Goal: Task Accomplishment & Management: Manage account settings

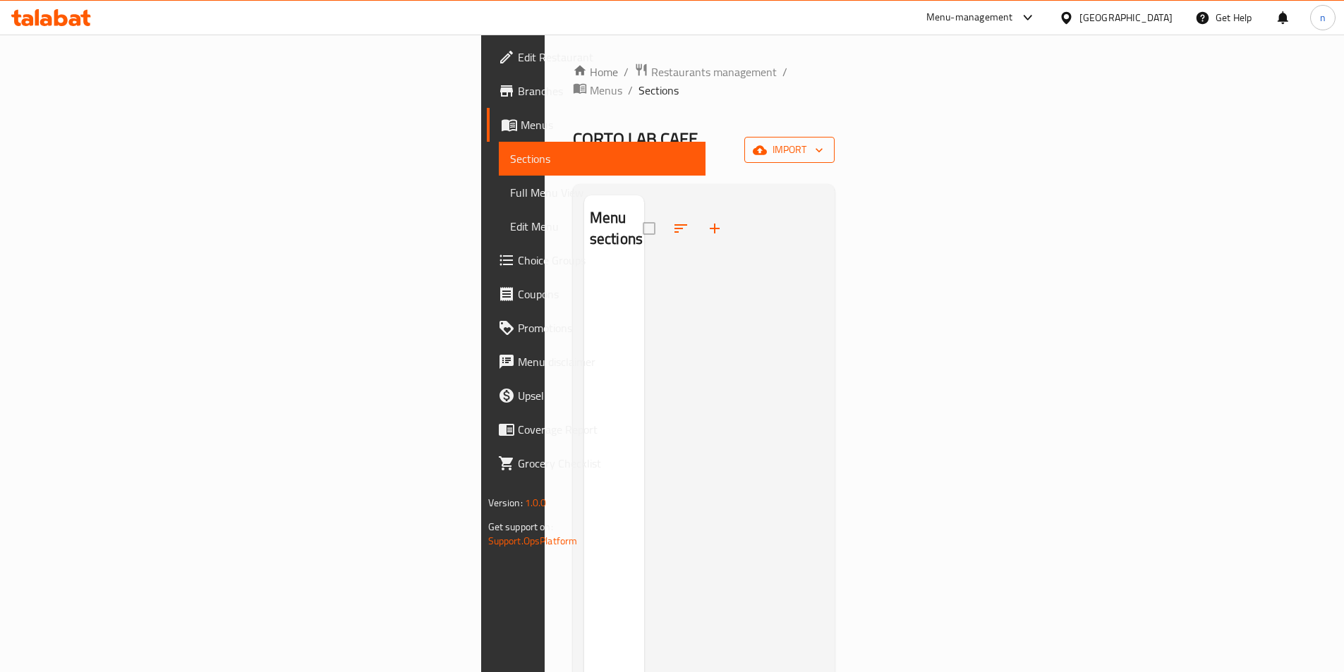
click at [767, 143] on icon "button" at bounding box center [760, 150] width 14 height 14
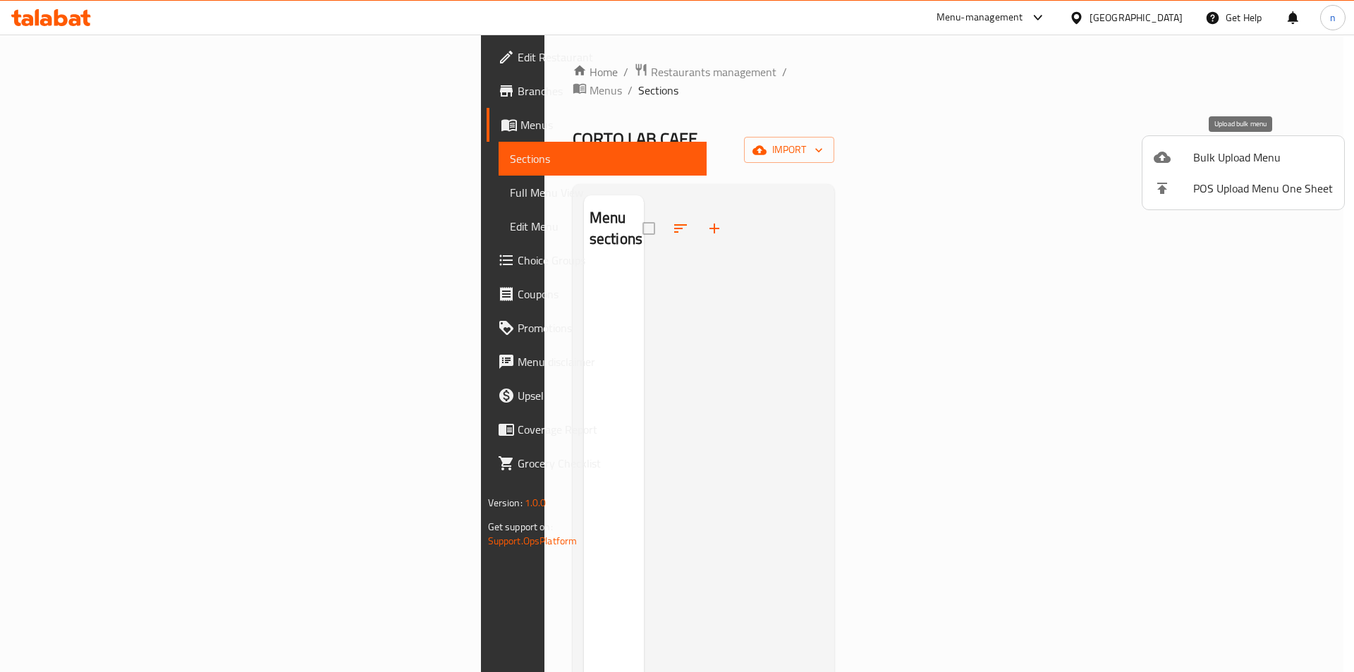
click at [1294, 154] on span "Bulk Upload Menu" at bounding box center [1264, 157] width 140 height 17
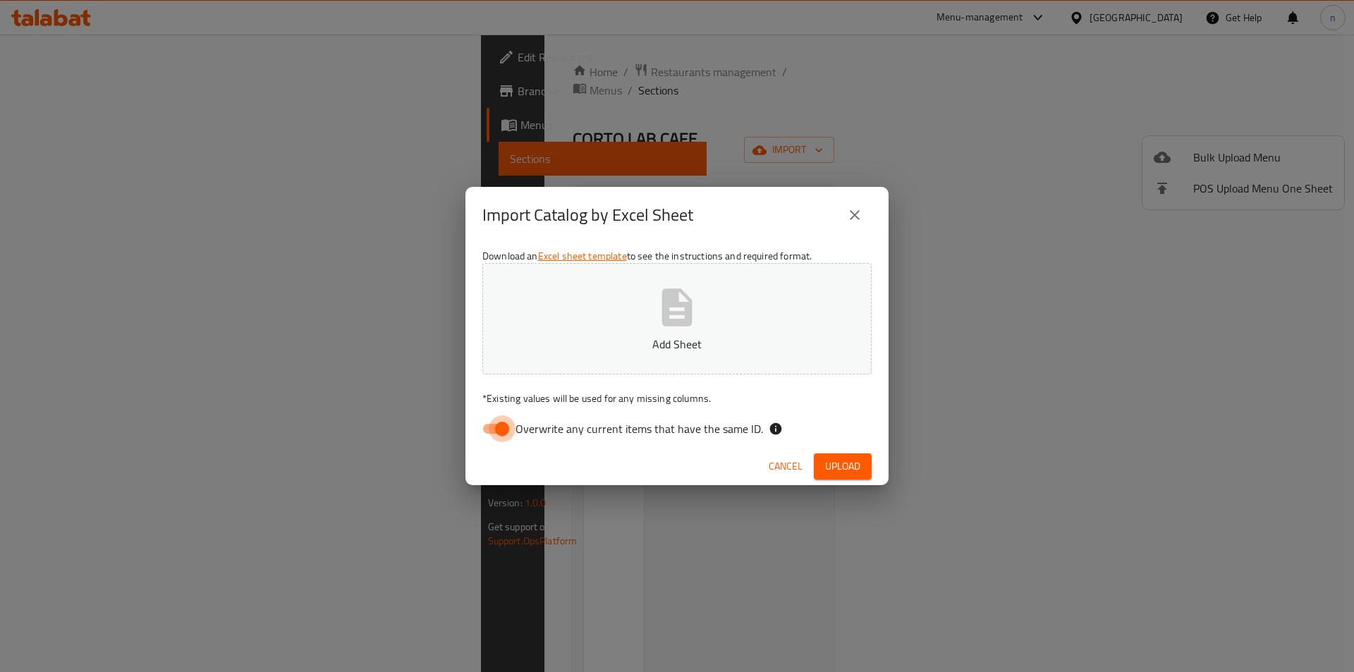
click at [495, 421] on input "Overwrite any current items that have the same ID." at bounding box center [502, 428] width 80 height 27
checkbox input "false"
click at [576, 333] on button "Add Sheet" at bounding box center [677, 318] width 389 height 111
click at [859, 461] on span "Upload" at bounding box center [842, 467] width 35 height 18
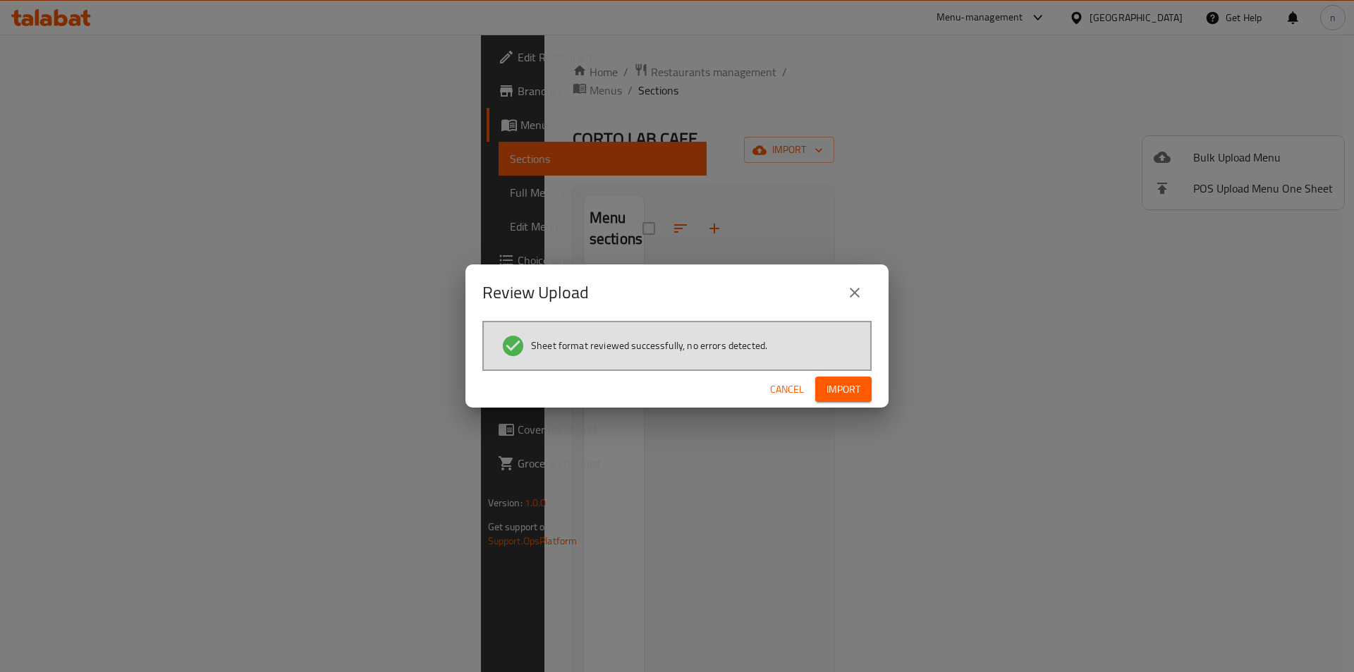
click at [843, 379] on button "Import" at bounding box center [843, 390] width 56 height 26
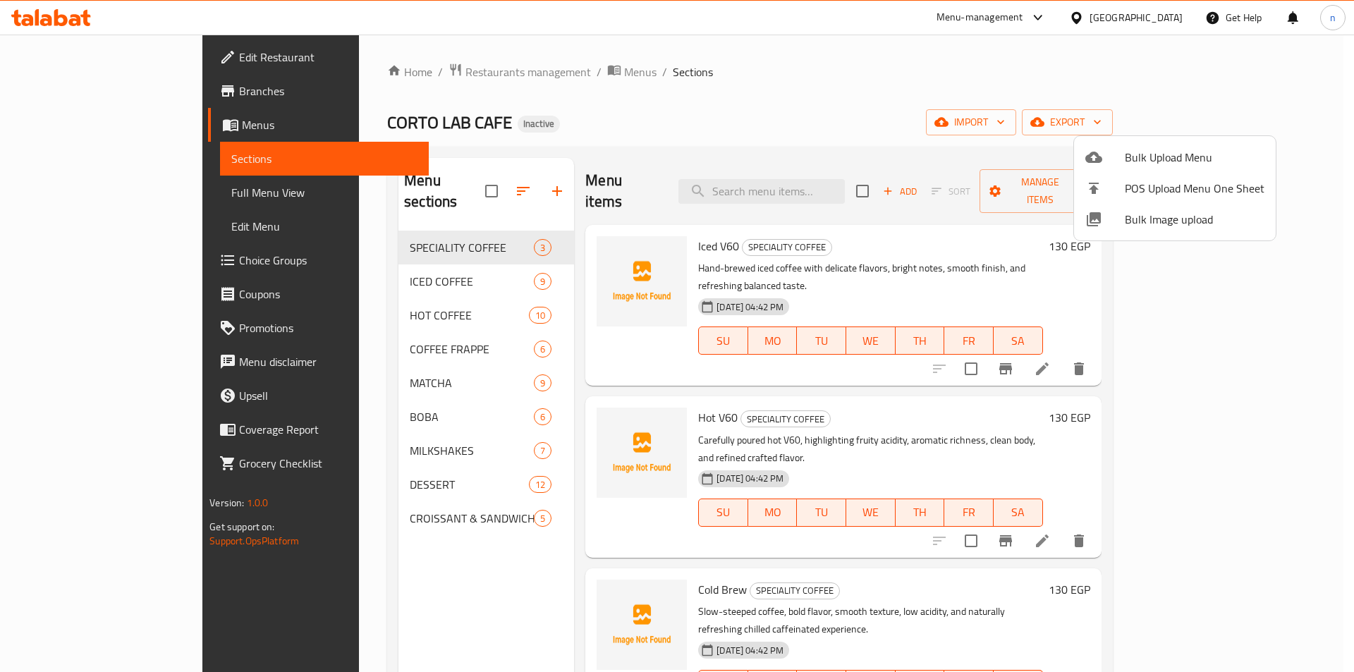
click at [83, 193] on div at bounding box center [677, 336] width 1354 height 672
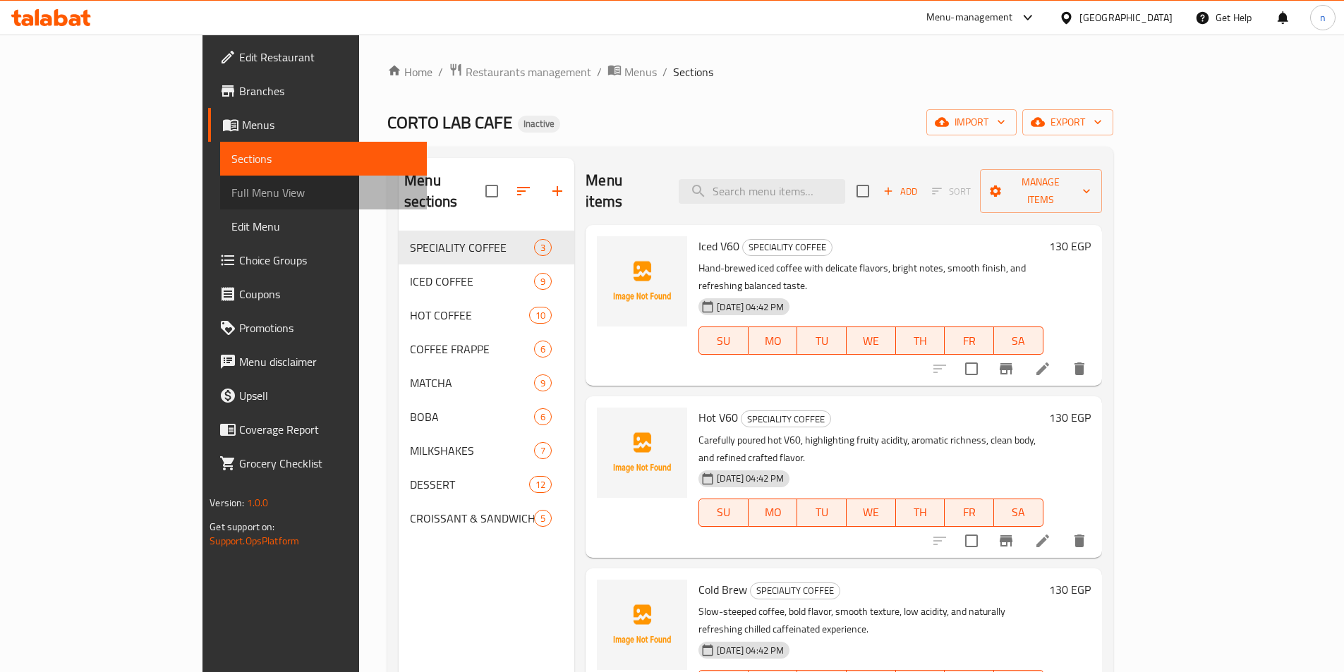
click at [231, 198] on span "Full Menu View" at bounding box center [323, 192] width 184 height 17
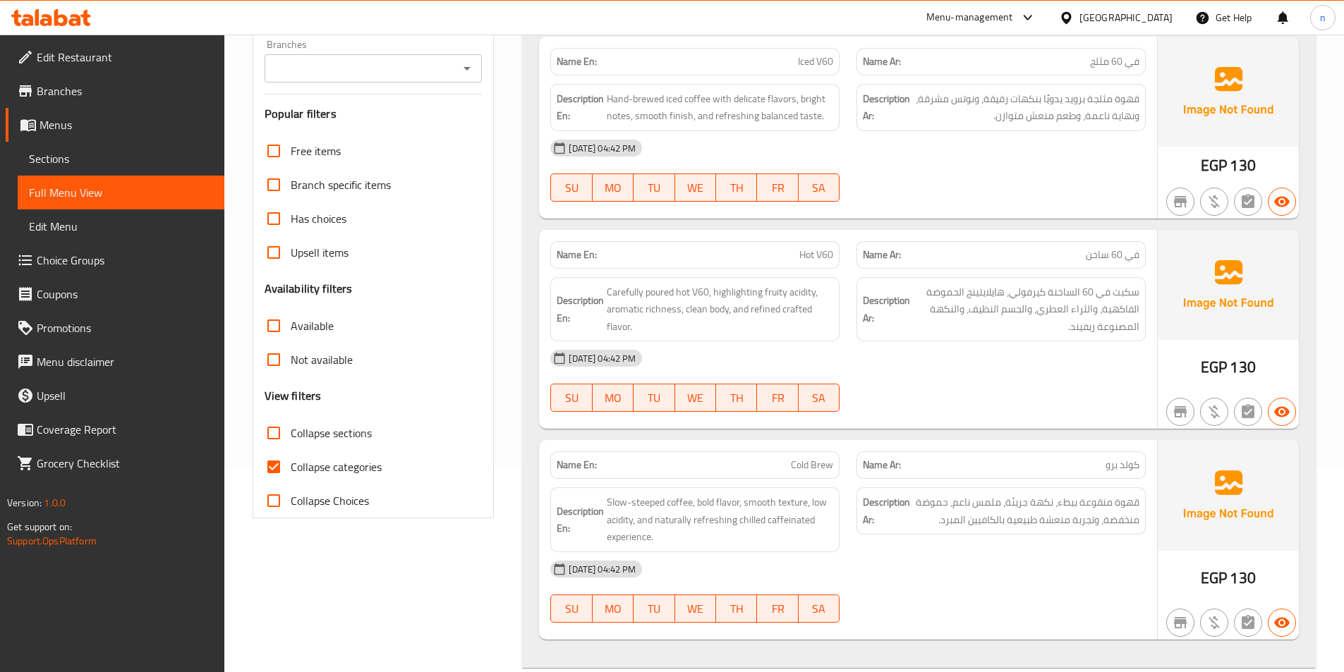
scroll to position [212, 0]
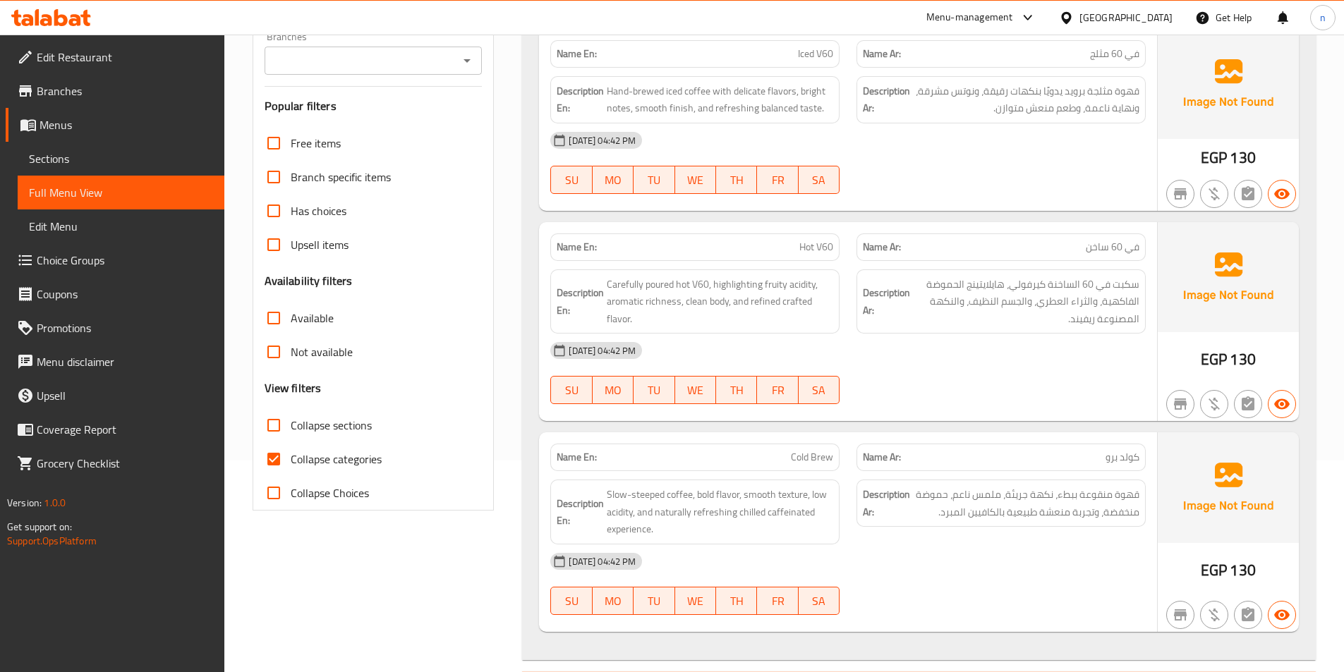
click at [279, 451] on input "Collapse categories" at bounding box center [274, 459] width 34 height 34
checkbox input "false"
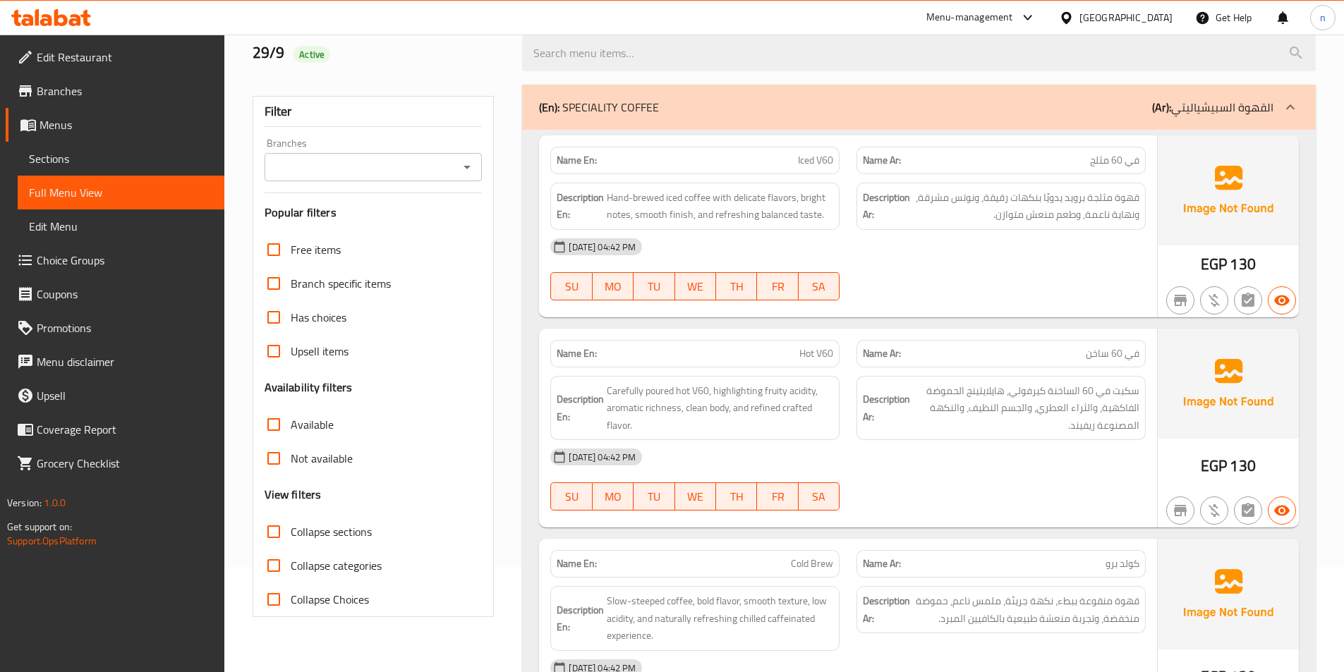
scroll to position [71, 0]
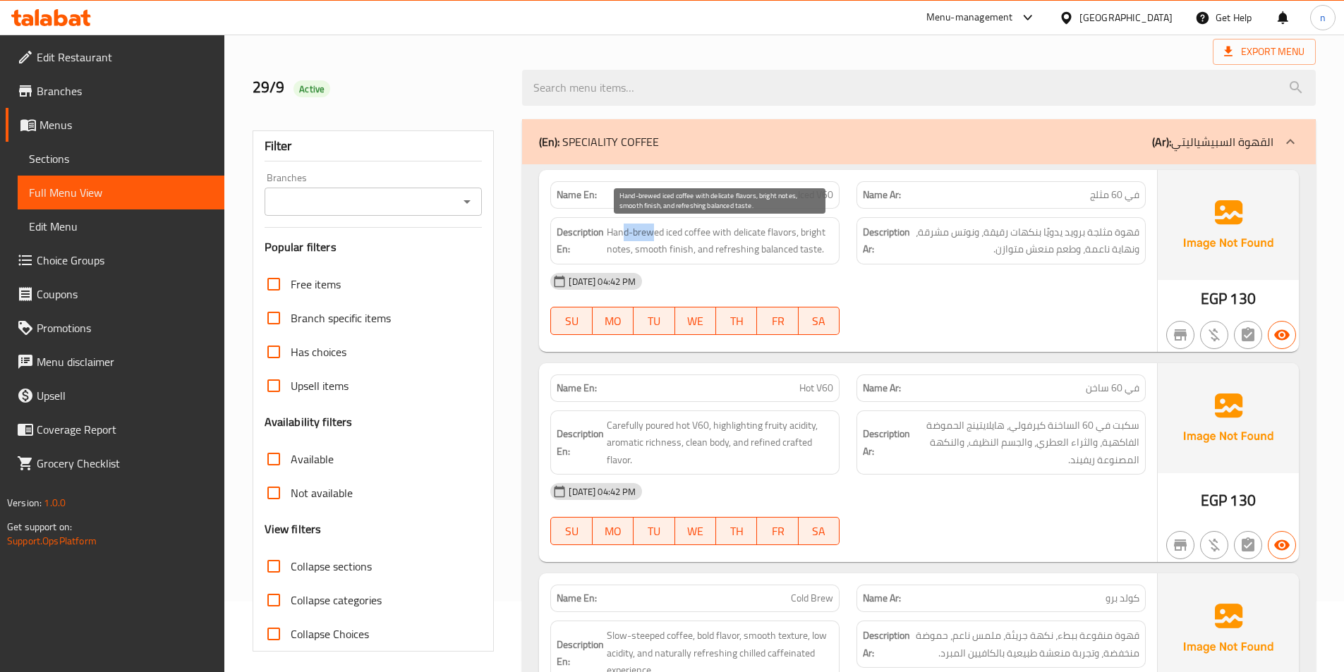
drag, startPoint x: 622, startPoint y: 230, endPoint x: 655, endPoint y: 230, distance: 32.4
click at [655, 230] on span "Hand-brewed iced coffee with delicate flavors, bright notes, smooth finish, and…" at bounding box center [720, 241] width 226 height 35
drag, startPoint x: 724, startPoint y: 236, endPoint x: 783, endPoint y: 238, distance: 58.6
click at [783, 238] on span "Hand-brewed iced coffee with delicate flavors, bright notes, smooth finish, and…" at bounding box center [720, 241] width 226 height 35
drag, startPoint x: 639, startPoint y: 254, endPoint x: 688, endPoint y: 254, distance: 49.4
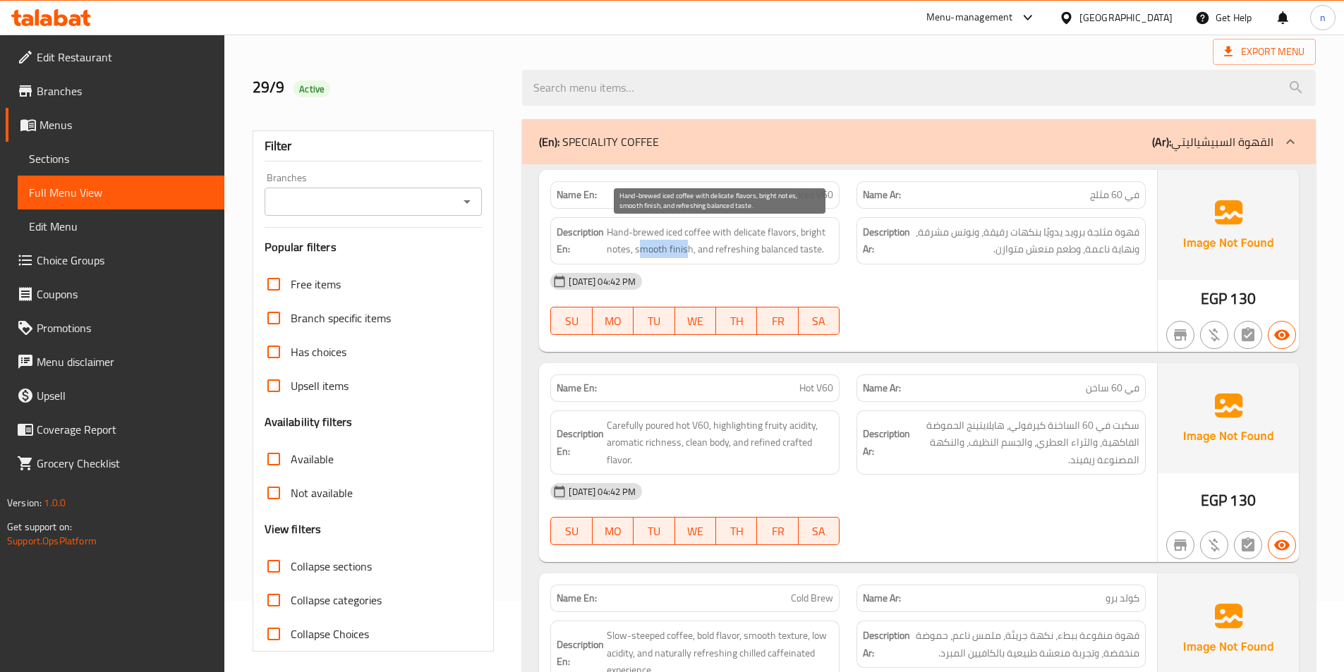
click at [688, 254] on span "Hand-brewed iced coffee with delicate flavors, bright notes, smooth finish, and…" at bounding box center [720, 241] width 226 height 35
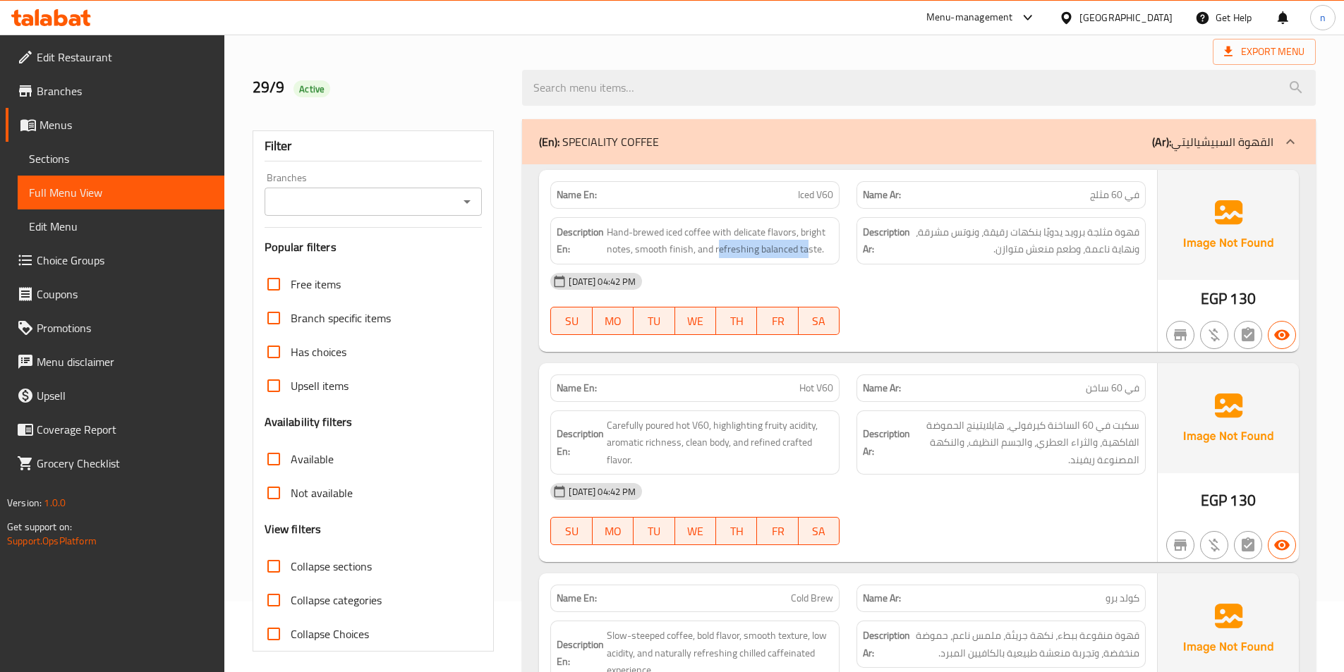
drag, startPoint x: 715, startPoint y: 251, endPoint x: 803, endPoint y: 260, distance: 88.6
click at [803, 260] on div "Description En: Hand-brewed iced coffee with delicate flavors, bright notes, sm…" at bounding box center [694, 240] width 289 height 47
click at [978, 314] on div "[DATE] 04:42 PM SU MO TU WE TH FR SA" at bounding box center [848, 304] width 612 height 79
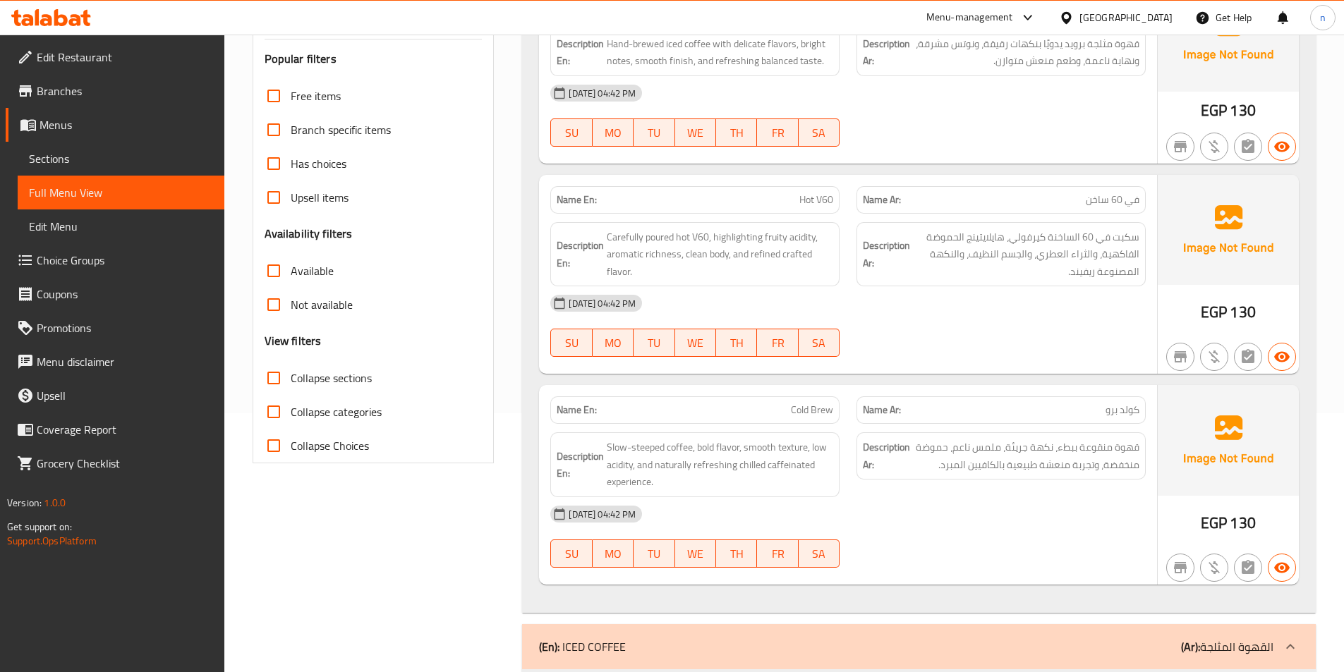
scroll to position [282, 0]
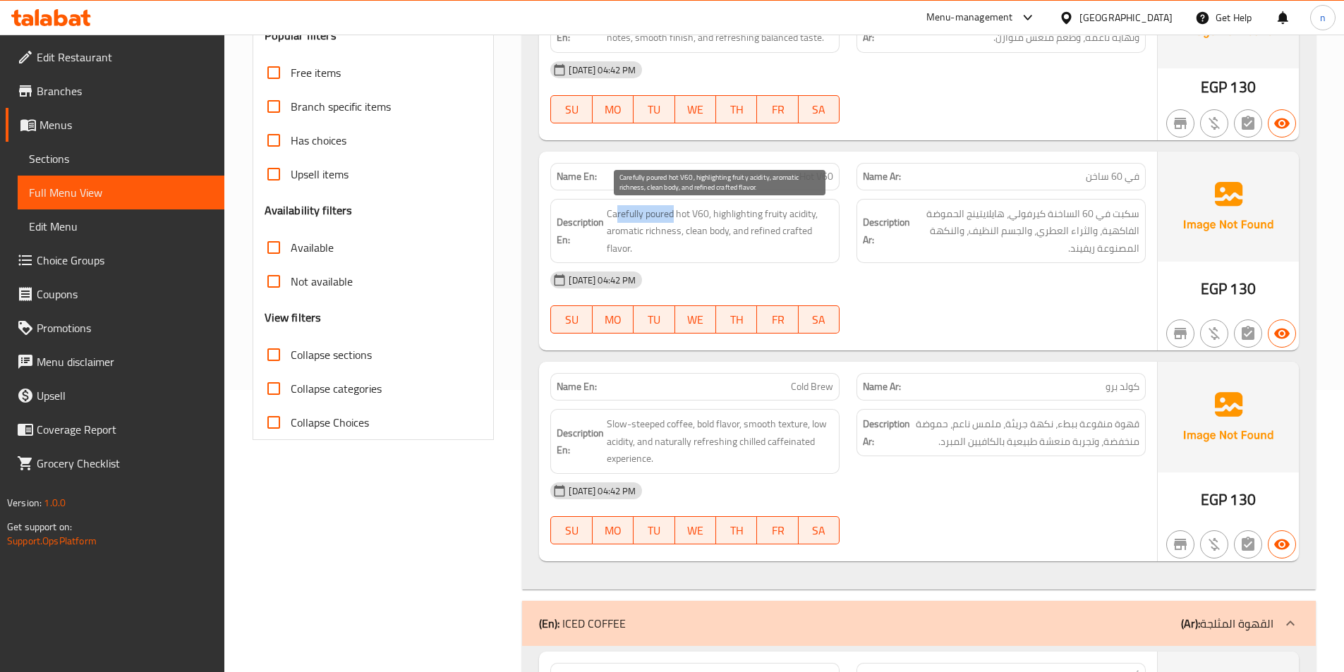
drag, startPoint x: 619, startPoint y: 214, endPoint x: 674, endPoint y: 214, distance: 55.7
click at [674, 214] on span "Carefully poured hot V60, highlighting fruity acidity, aromatic richness, clean…" at bounding box center [720, 231] width 226 height 52
drag, startPoint x: 733, startPoint y: 210, endPoint x: 717, endPoint y: 235, distance: 30.1
click at [717, 235] on span "Carefully poured hot V60, highlighting fruity acidity, aromatic richness, clean…" at bounding box center [720, 231] width 226 height 52
click at [811, 172] on span "Hot V60" at bounding box center [816, 176] width 34 height 15
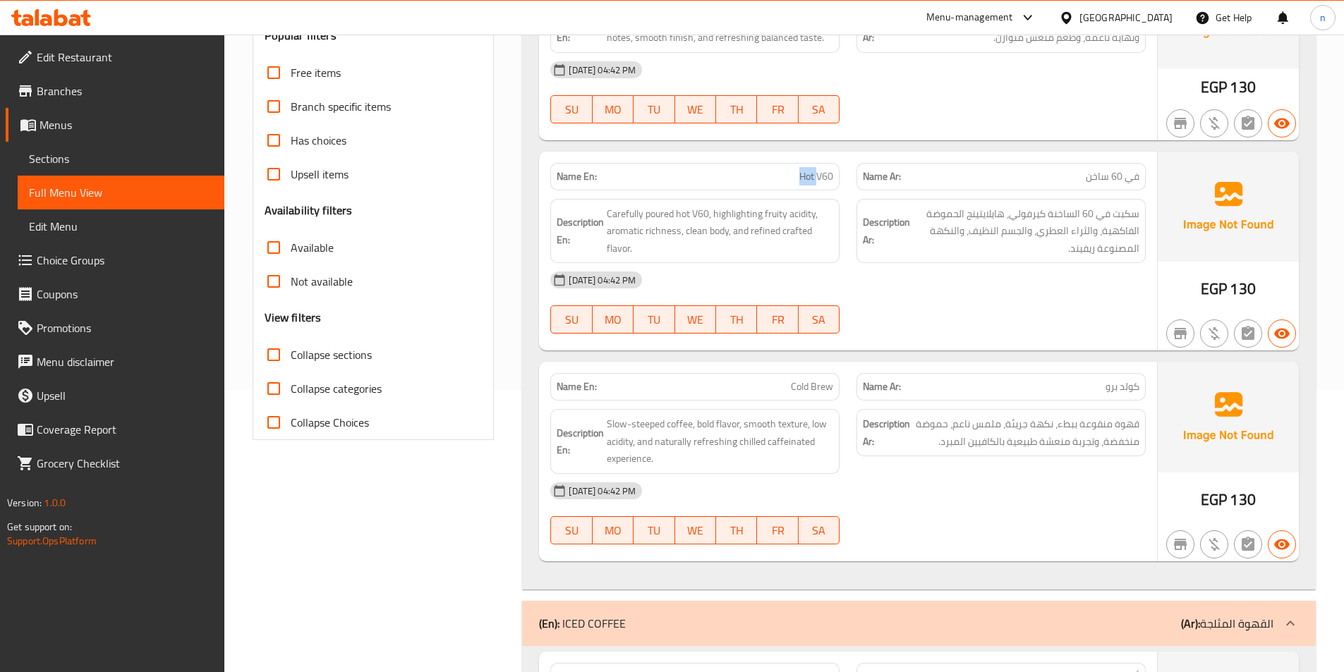
click at [811, 172] on span "Hot V60" at bounding box center [816, 176] width 34 height 15
copy span "Hot V60"
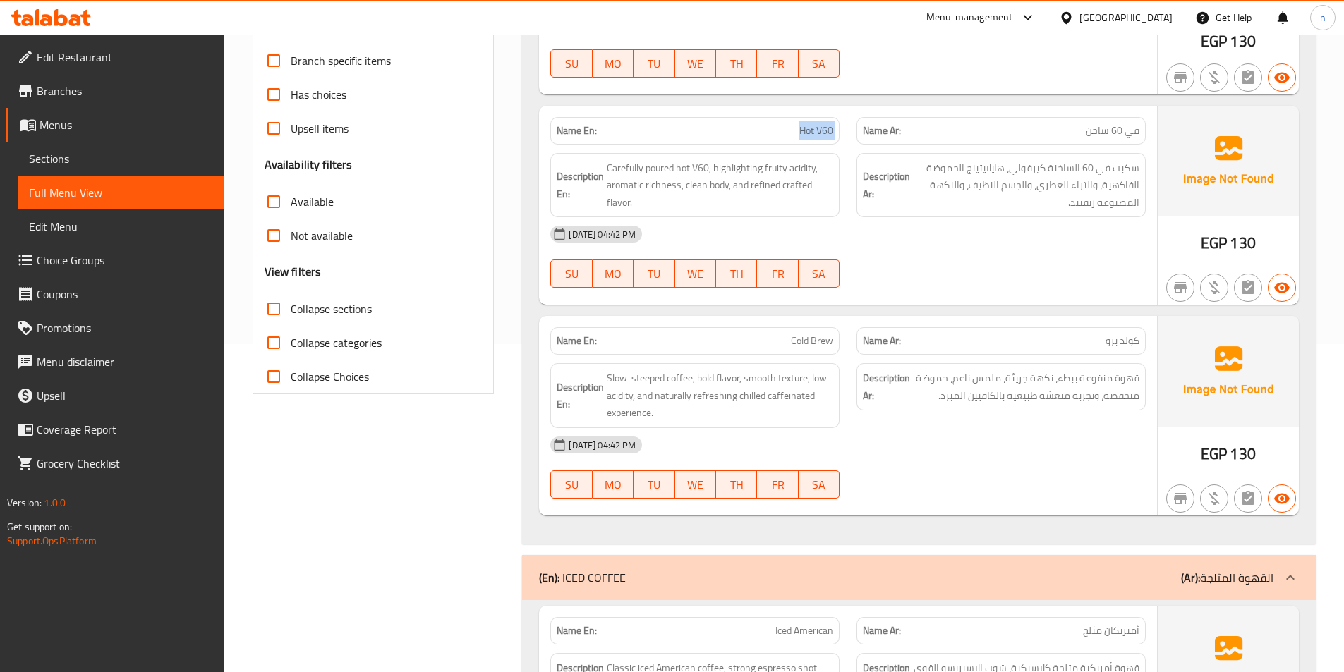
scroll to position [353, 0]
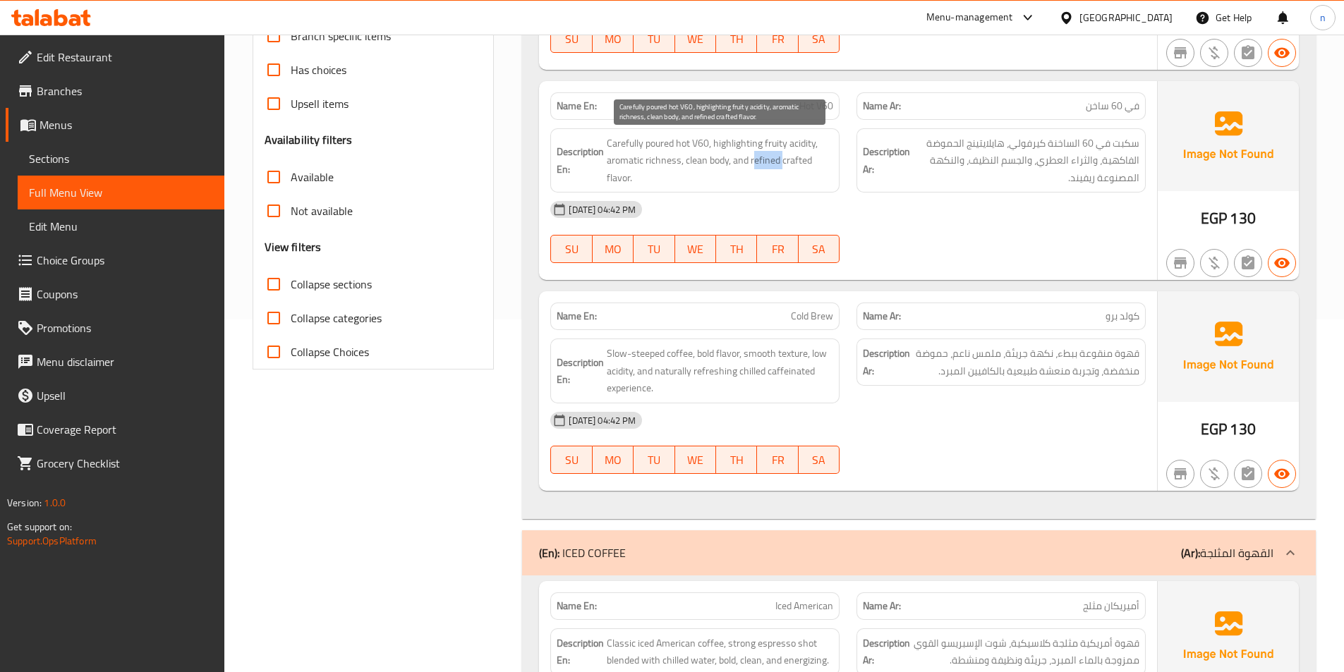
drag, startPoint x: 752, startPoint y: 164, endPoint x: 784, endPoint y: 165, distance: 31.8
click at [784, 165] on span "Carefully poured hot V60, highlighting fruity acidity, aromatic richness, clean…" at bounding box center [720, 161] width 226 height 52
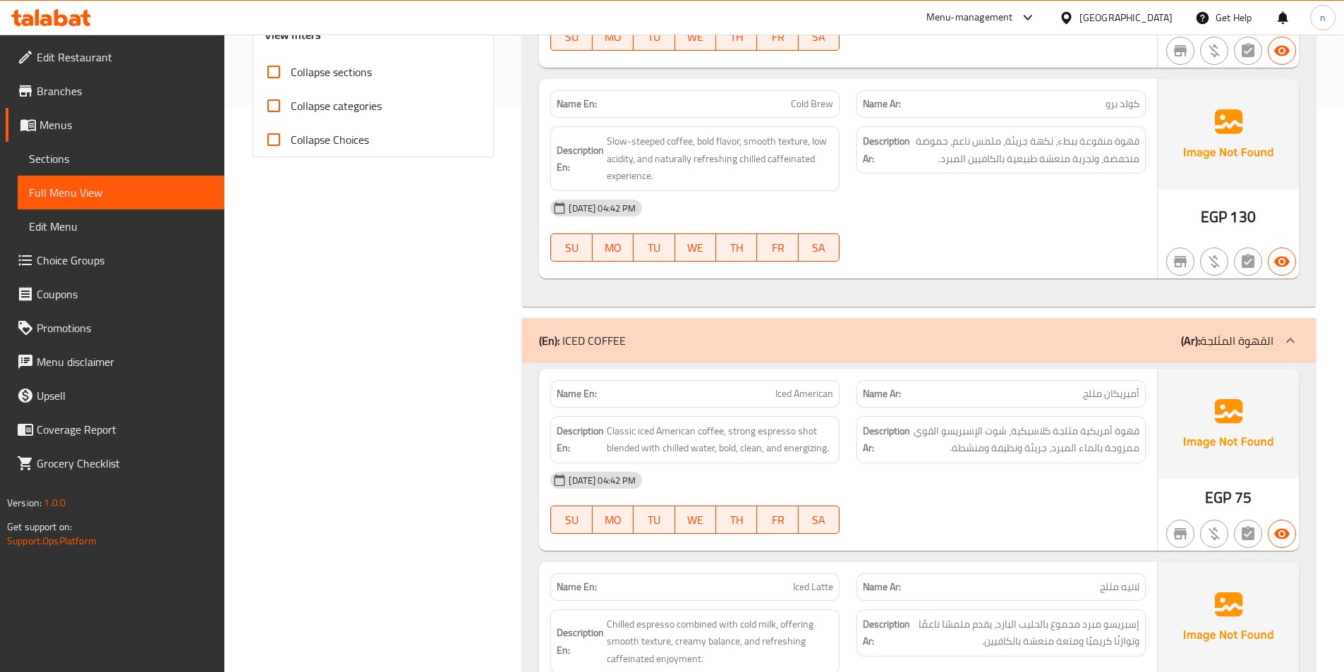
scroll to position [564, 0]
drag, startPoint x: 618, startPoint y: 138, endPoint x: 686, endPoint y: 141, distance: 67.8
click at [686, 141] on span "Slow-steeped coffee, bold flavor, smooth texture, low acidity, and naturally re…" at bounding box center [720, 159] width 226 height 52
click at [641, 143] on span "Slow-steeped coffee, bold flavor, smooth texture, low acidity, and naturally re…" at bounding box center [720, 159] width 226 height 52
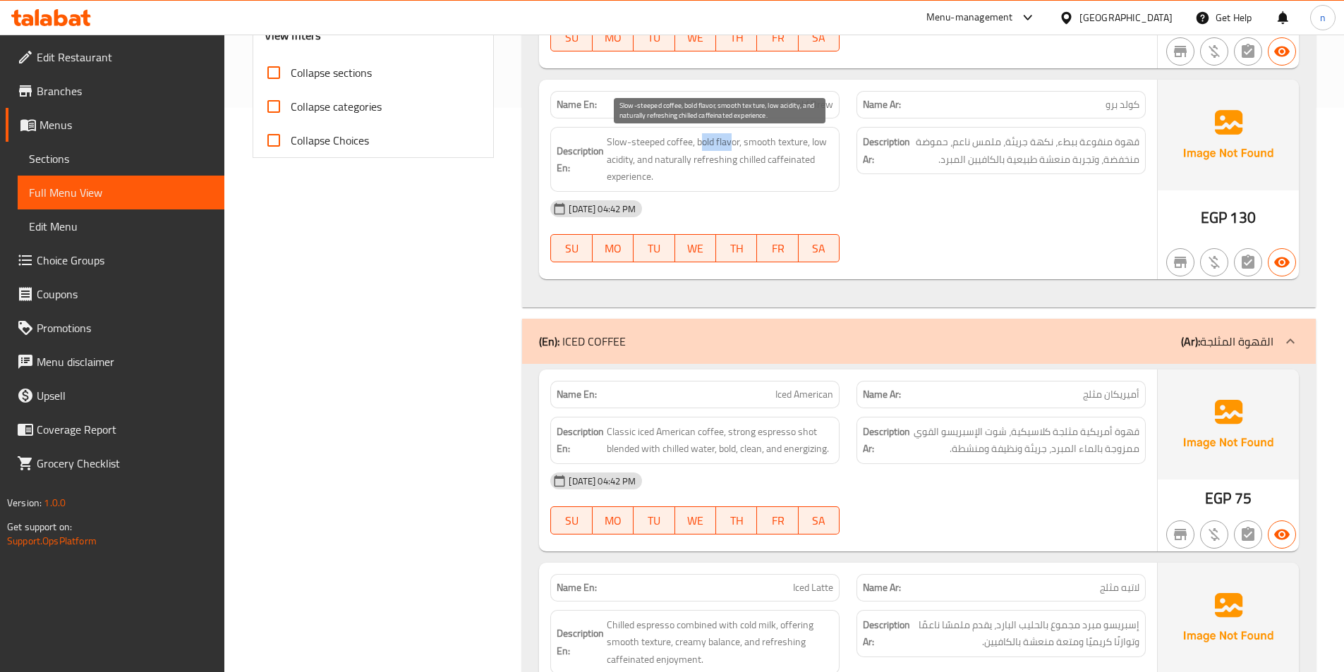
drag, startPoint x: 701, startPoint y: 144, endPoint x: 730, endPoint y: 143, distance: 28.9
click at [730, 143] on span "Slow-steeped coffee, bold flavor, smooth texture, low acidity, and naturally re…" at bounding box center [720, 159] width 226 height 52
click at [650, 140] on span "Slow-steeped coffee, bold flavor, smooth texture, low acidity, and naturally re…" at bounding box center [720, 159] width 226 height 52
copy span "steeped"
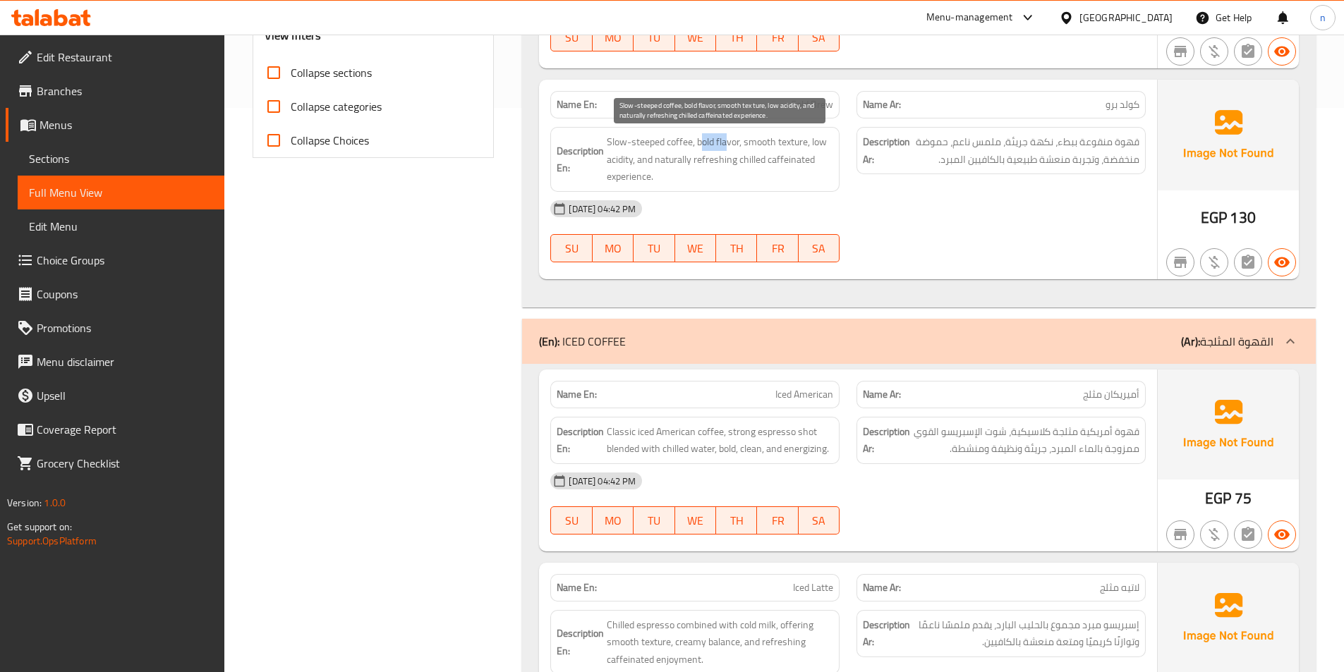
drag, startPoint x: 703, startPoint y: 142, endPoint x: 725, endPoint y: 142, distance: 21.9
click at [725, 142] on span "Slow-steeped coffee, bold flavor, smooth texture, low acidity, and naturally re…" at bounding box center [720, 159] width 226 height 52
drag, startPoint x: 754, startPoint y: 140, endPoint x: 796, endPoint y: 141, distance: 42.3
click at [796, 141] on span "Slow-steeped coffee, bold flavor, smooth texture, low acidity, and naturally re…" at bounding box center [720, 159] width 226 height 52
drag, startPoint x: 619, startPoint y: 158, endPoint x: 631, endPoint y: 159, distance: 11.4
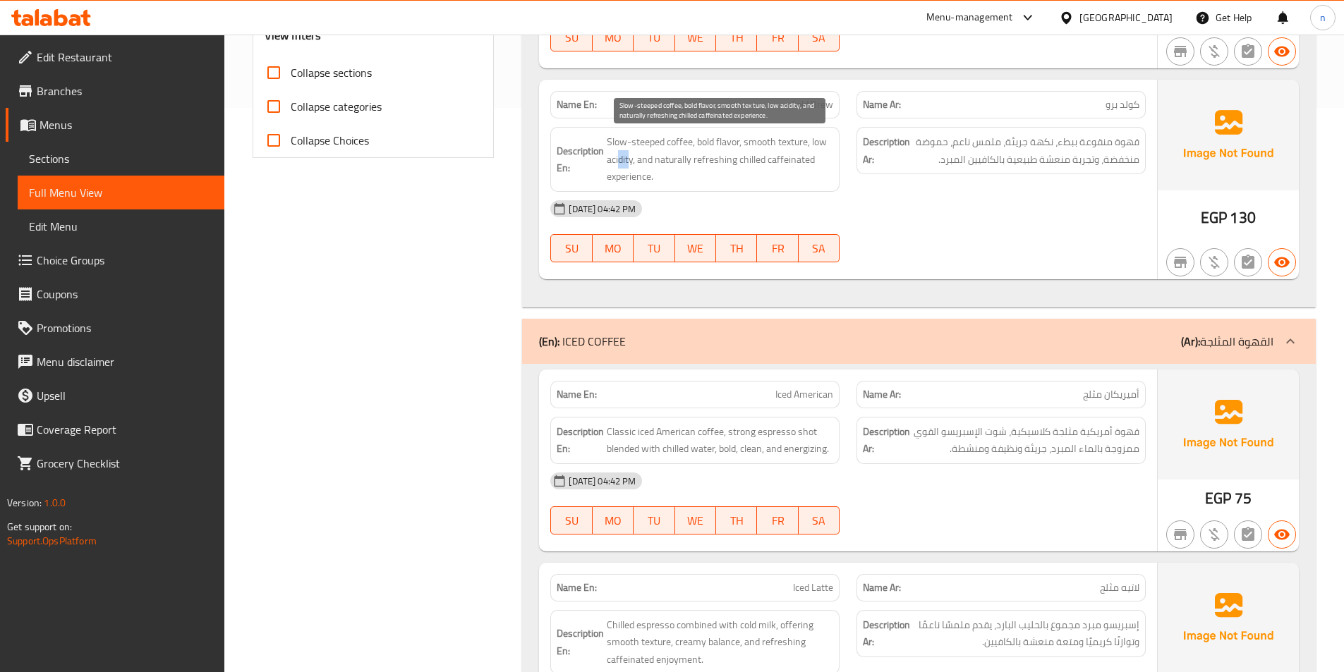
click at [631, 159] on span "Slow-steeped coffee, bold flavor, smooth texture, low acidity, and naturally re…" at bounding box center [720, 159] width 226 height 52
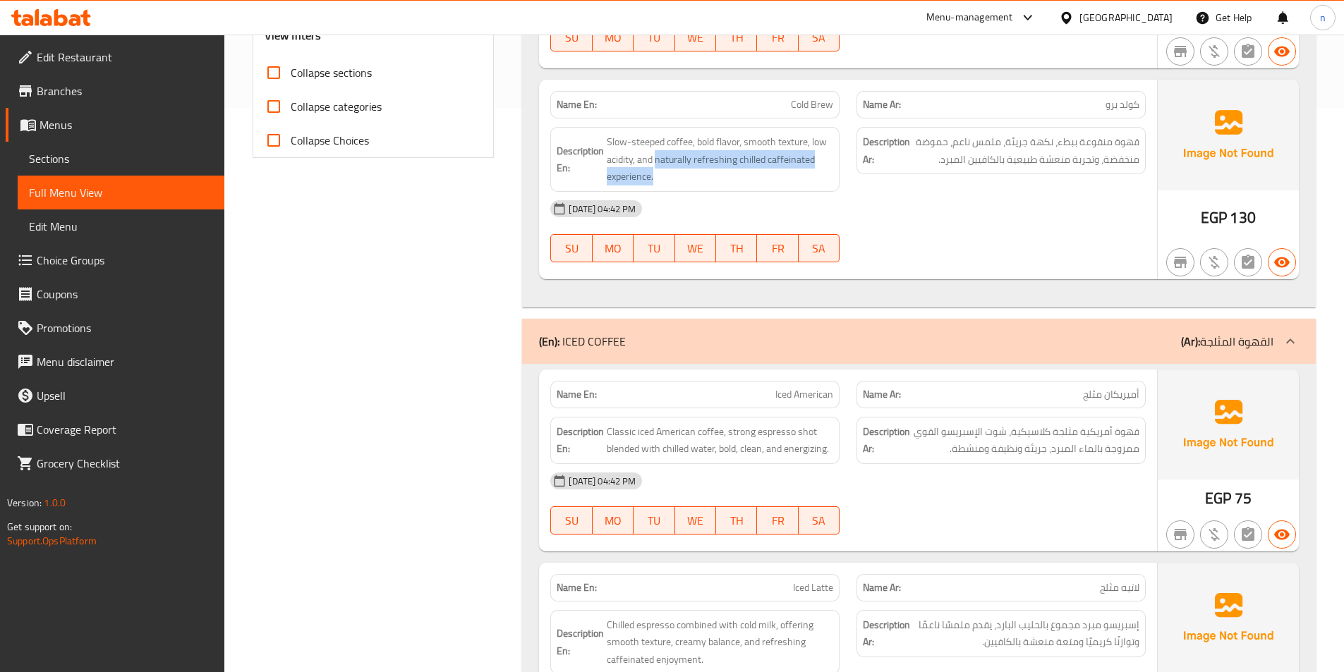
drag, startPoint x: 679, startPoint y: 163, endPoint x: 686, endPoint y: 188, distance: 25.7
click at [686, 188] on div "Description En: Slow-steeped coffee, bold flavor, smooth texture, low acidity, …" at bounding box center [694, 159] width 289 height 65
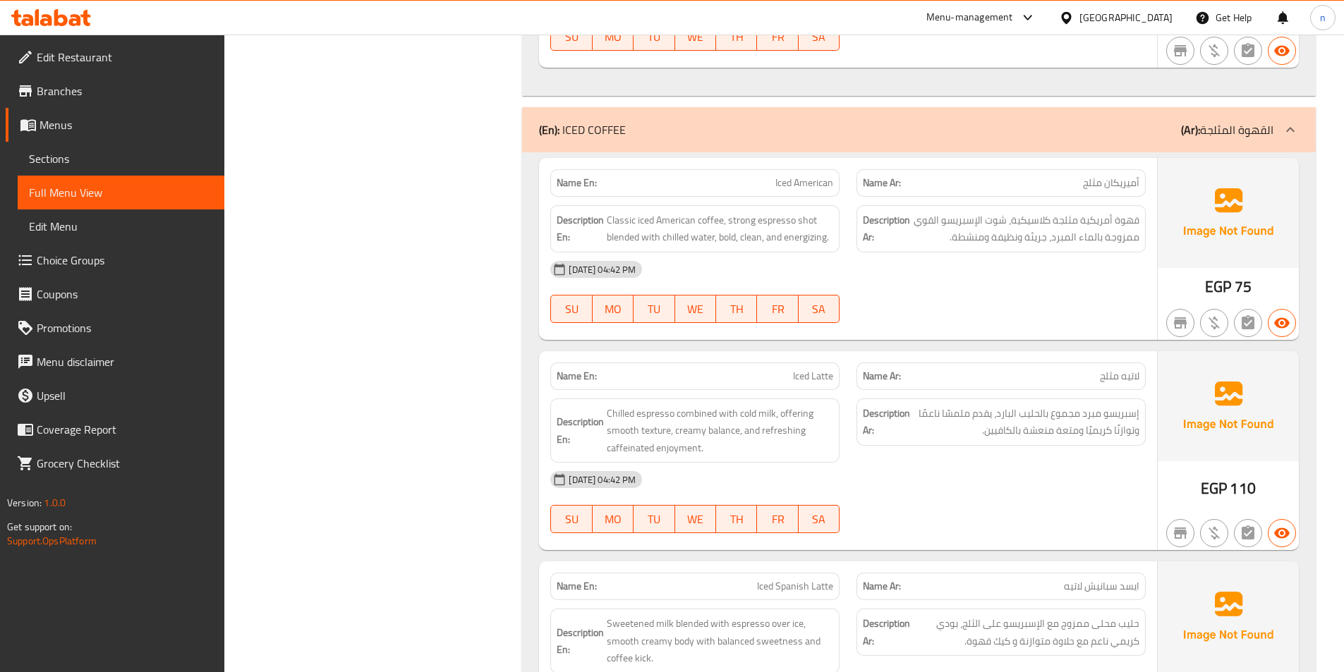
scroll to position [846, 0]
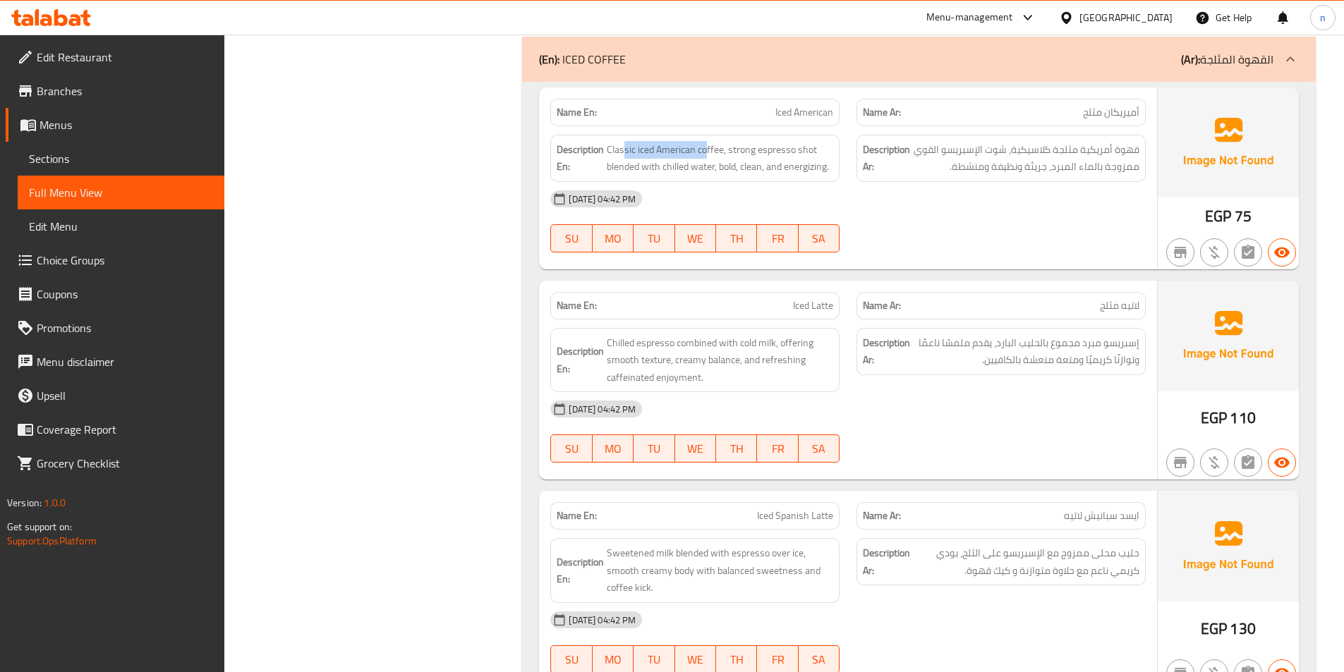
drag, startPoint x: 623, startPoint y: 147, endPoint x: 707, endPoint y: 137, distance: 84.6
click at [707, 137] on div "Description En: Classic iced American coffee, strong espresso shot blended with…" at bounding box center [694, 158] width 289 height 47
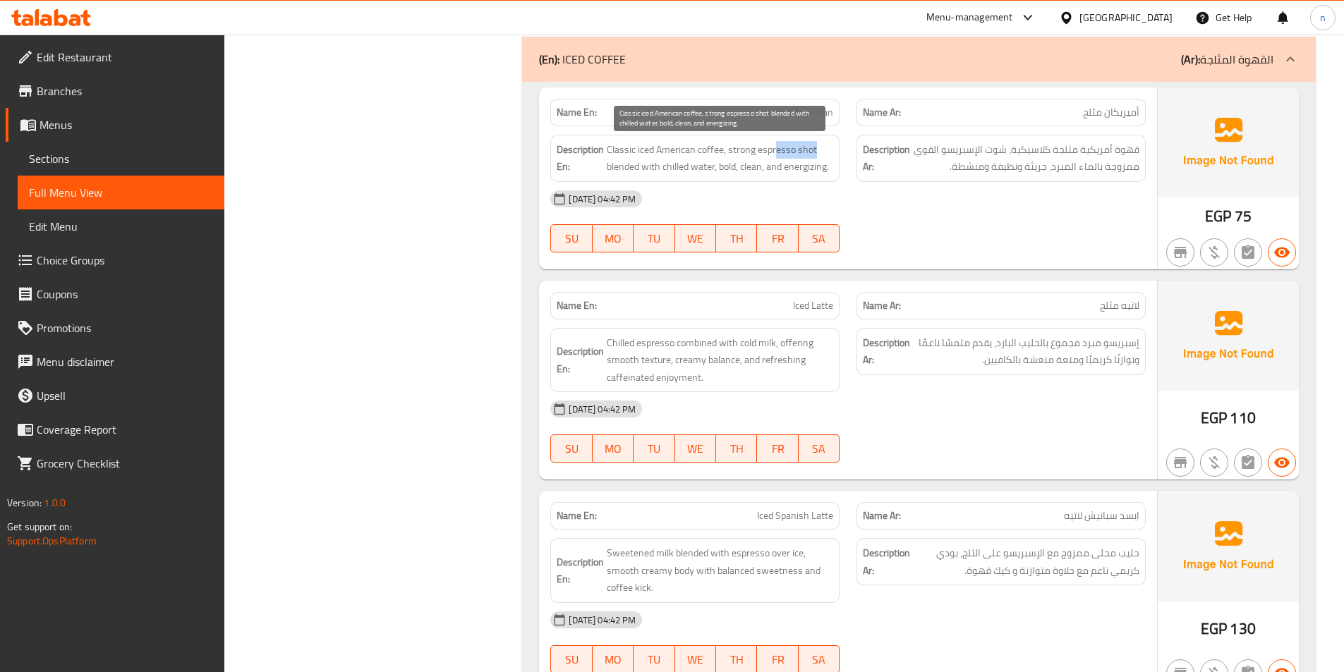
drag, startPoint x: 820, startPoint y: 148, endPoint x: 776, endPoint y: 156, distance: 44.4
click at [776, 156] on span "Classic iced American coffee, strong espresso shot blended with chilled water, …" at bounding box center [720, 158] width 226 height 35
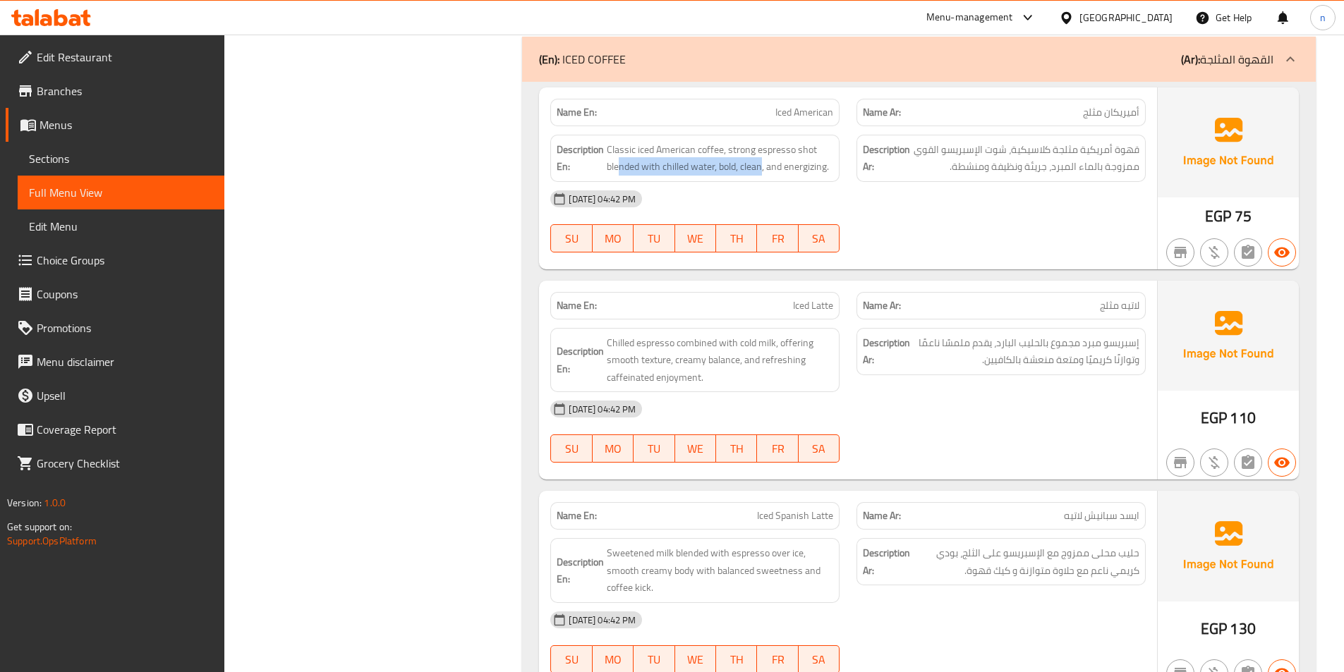
drag, startPoint x: 619, startPoint y: 173, endPoint x: 763, endPoint y: 178, distance: 143.3
click at [763, 178] on div "Description En: Classic iced American coffee, strong espresso shot blended with…" at bounding box center [694, 158] width 289 height 47
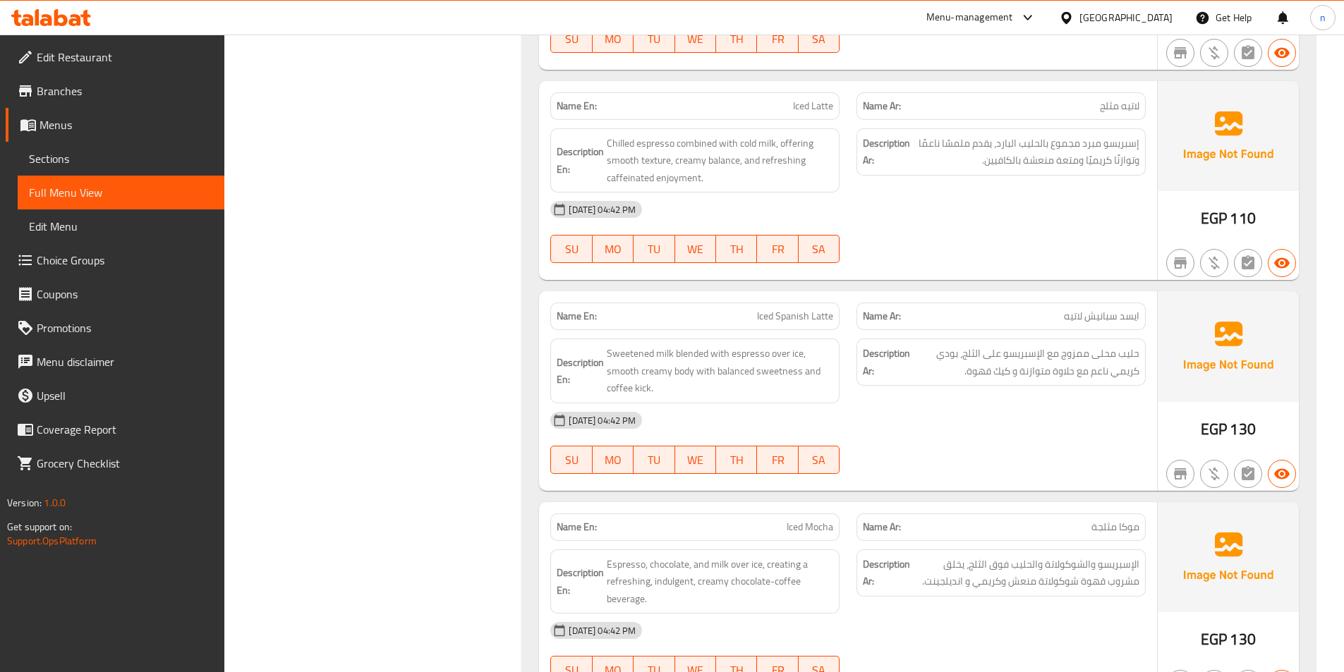
scroll to position [1058, 0]
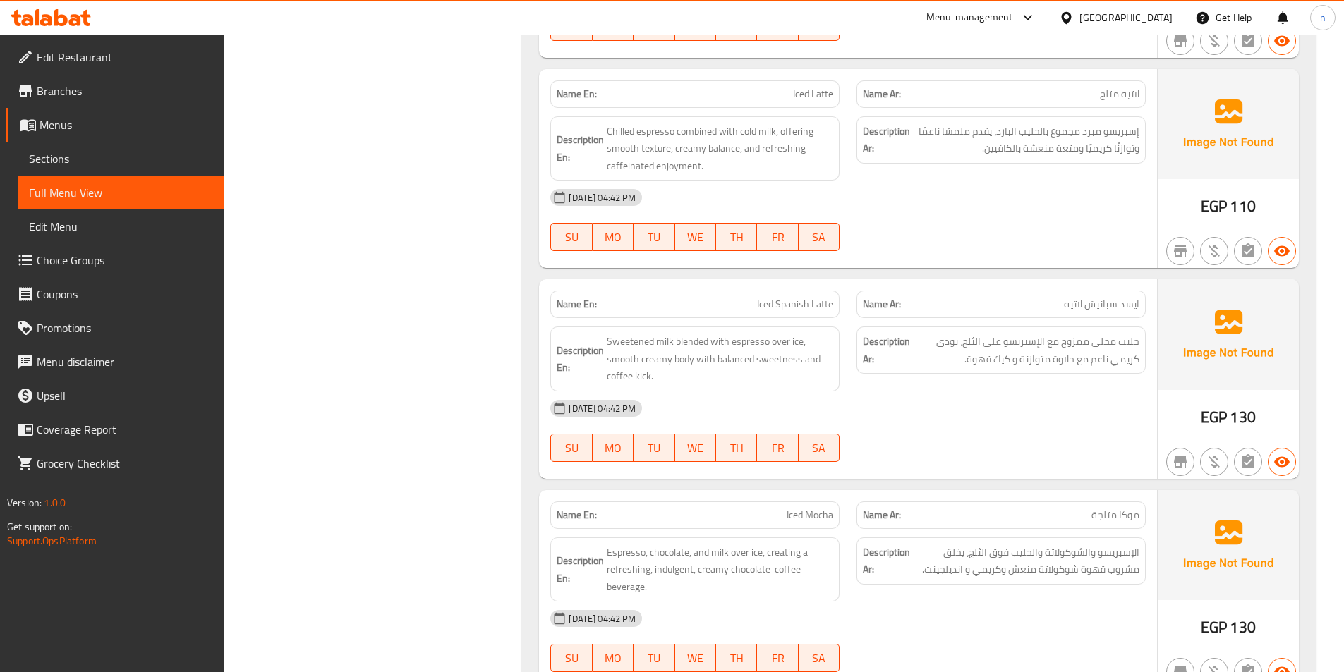
click at [961, 244] on div at bounding box center [1001, 251] width 306 height 17
drag, startPoint x: 604, startPoint y: 134, endPoint x: 637, endPoint y: 130, distance: 33.4
click at [637, 130] on h6 "Description En: Chilled espresso combined with cold milk, offering smooth textu…" at bounding box center [695, 149] width 277 height 52
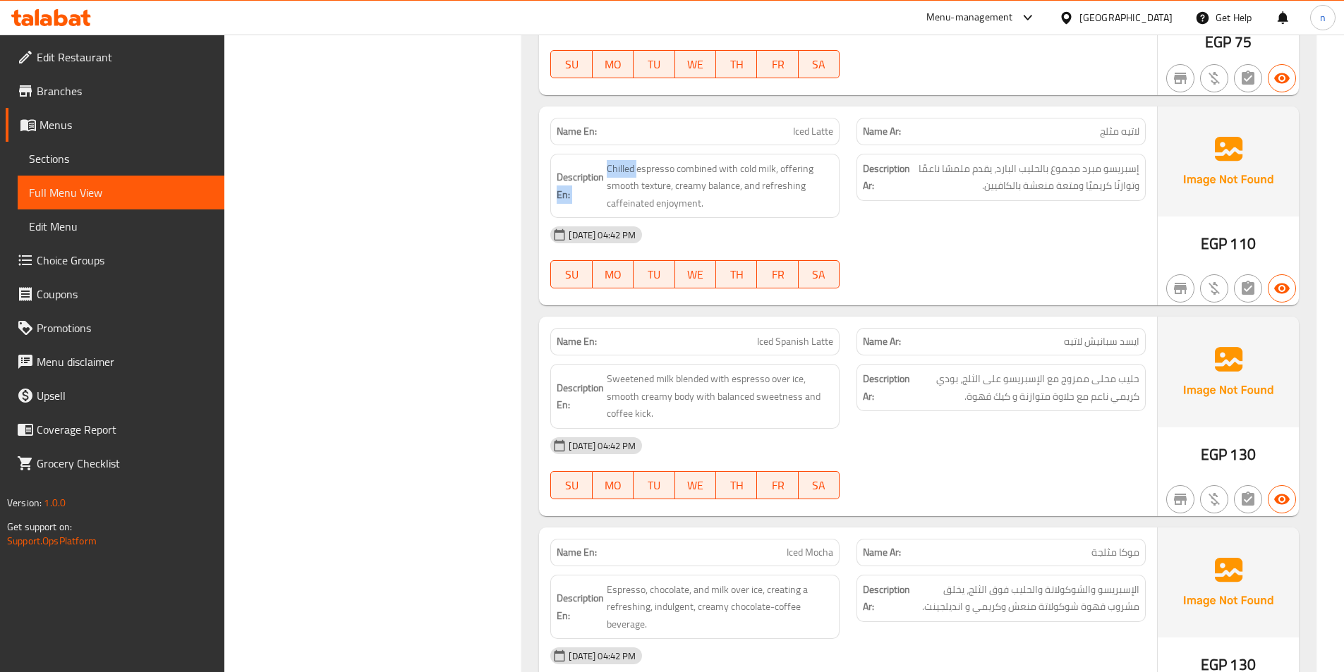
scroll to position [988, 0]
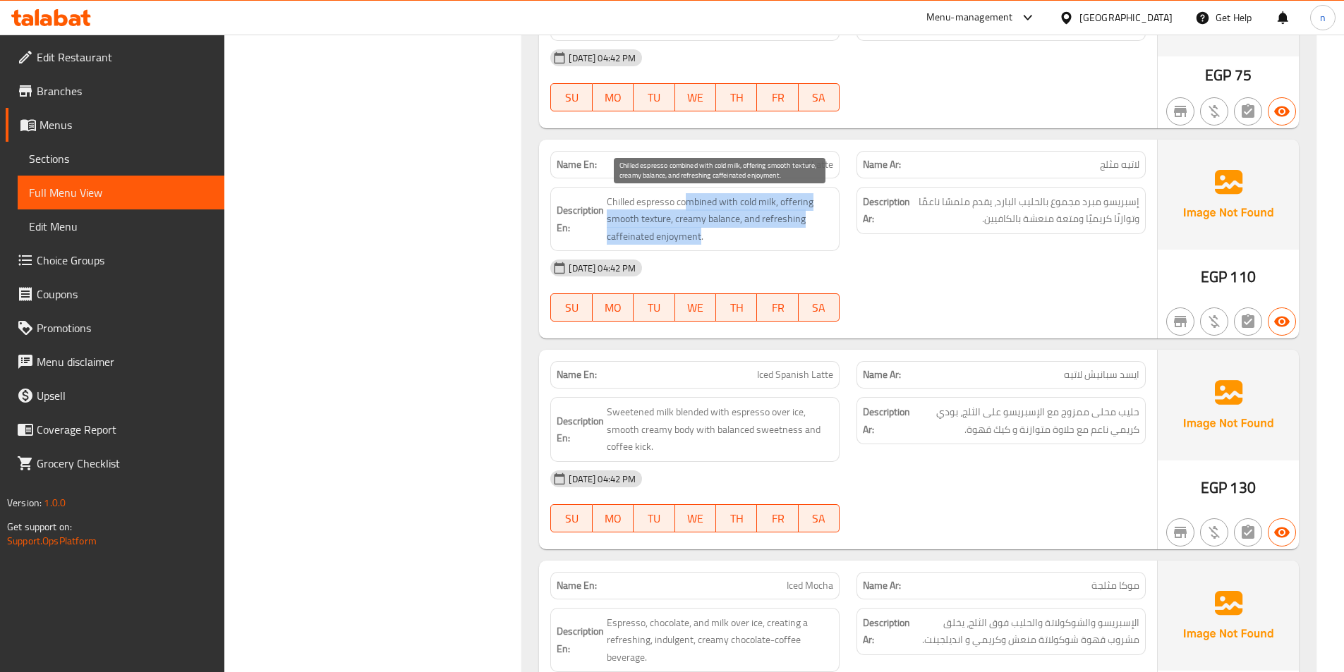
drag, startPoint x: 689, startPoint y: 201, endPoint x: 699, endPoint y: 230, distance: 30.6
click at [699, 230] on span "Chilled espresso combined with cold milk, offering smooth texture, creamy balan…" at bounding box center [720, 219] width 226 height 52
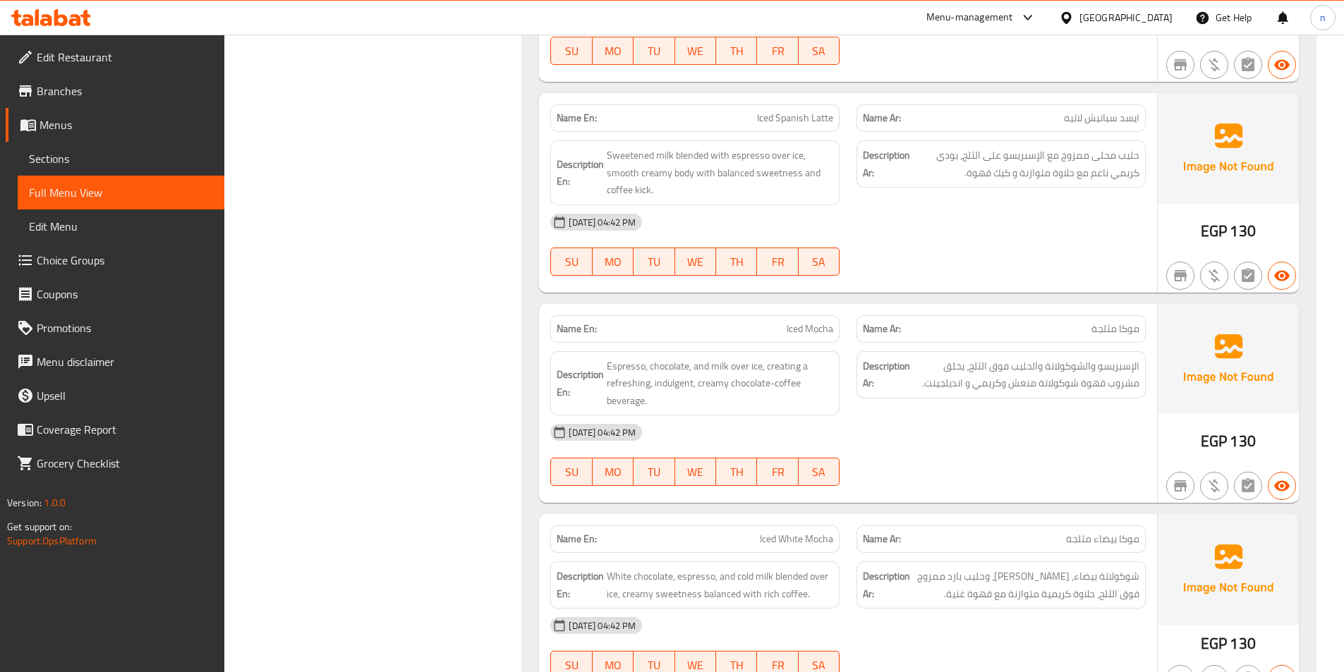
scroll to position [1270, 0]
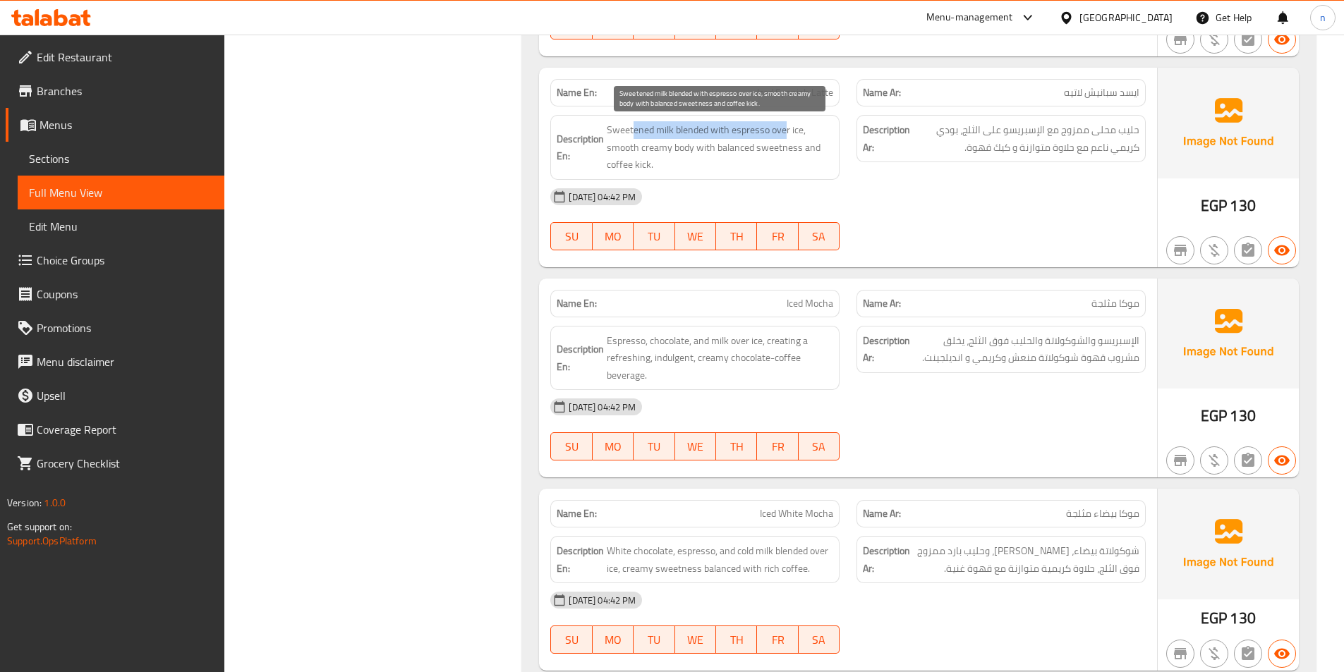
drag, startPoint x: 631, startPoint y: 131, endPoint x: 783, endPoint y: 136, distance: 151.7
click at [783, 136] on span "Sweetened milk blended with espresso over ice, smooth creamy body with balanced…" at bounding box center [720, 147] width 226 height 52
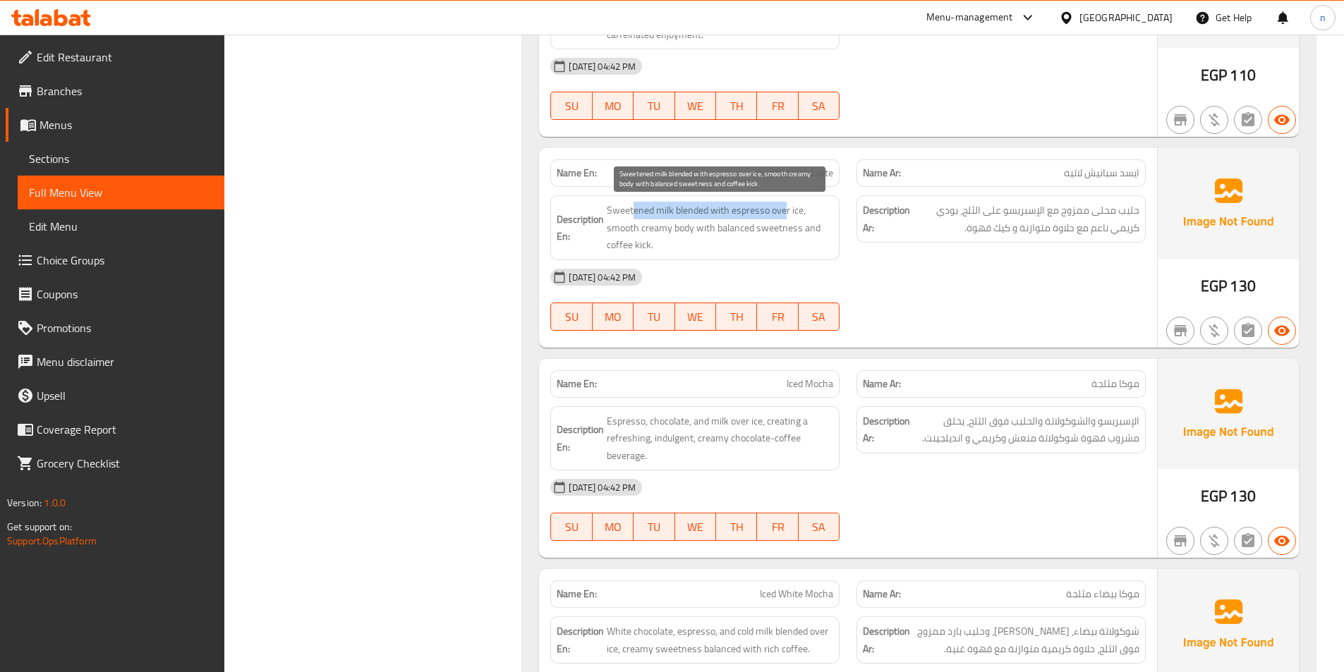
scroll to position [1129, 0]
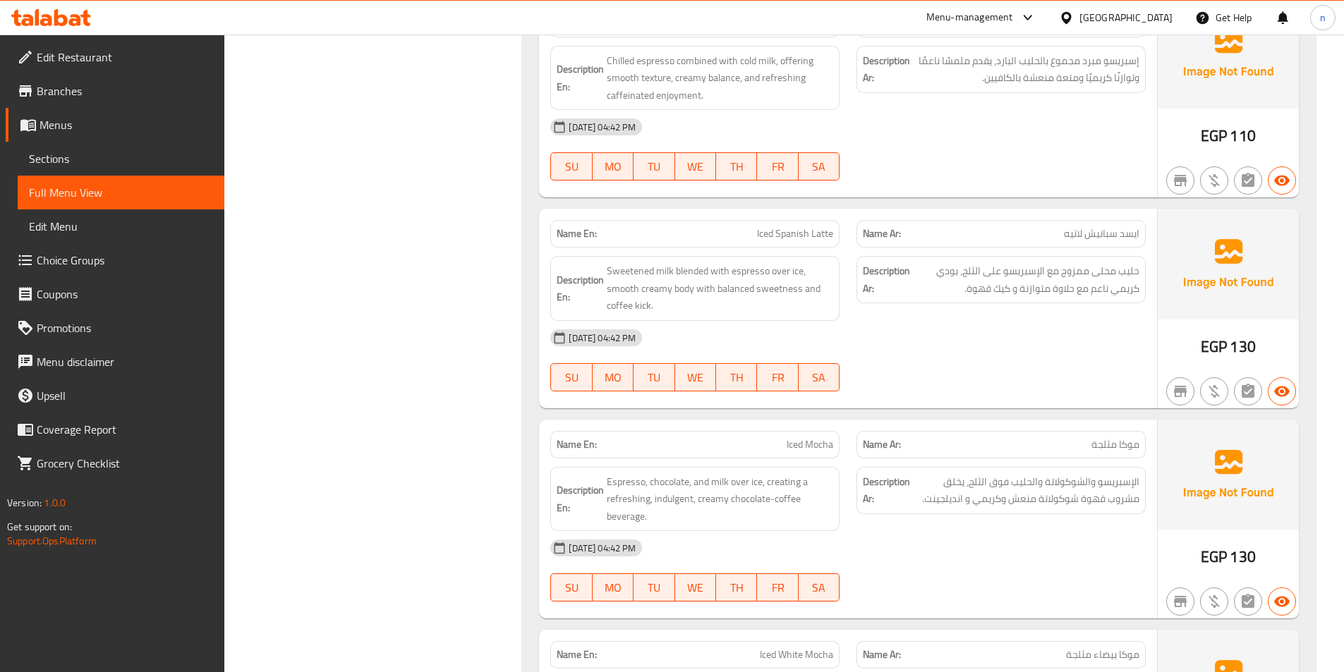
click at [818, 236] on span "Iced Spanish Latte" at bounding box center [795, 233] width 76 height 15
copy span "Iced Spanish Latte"
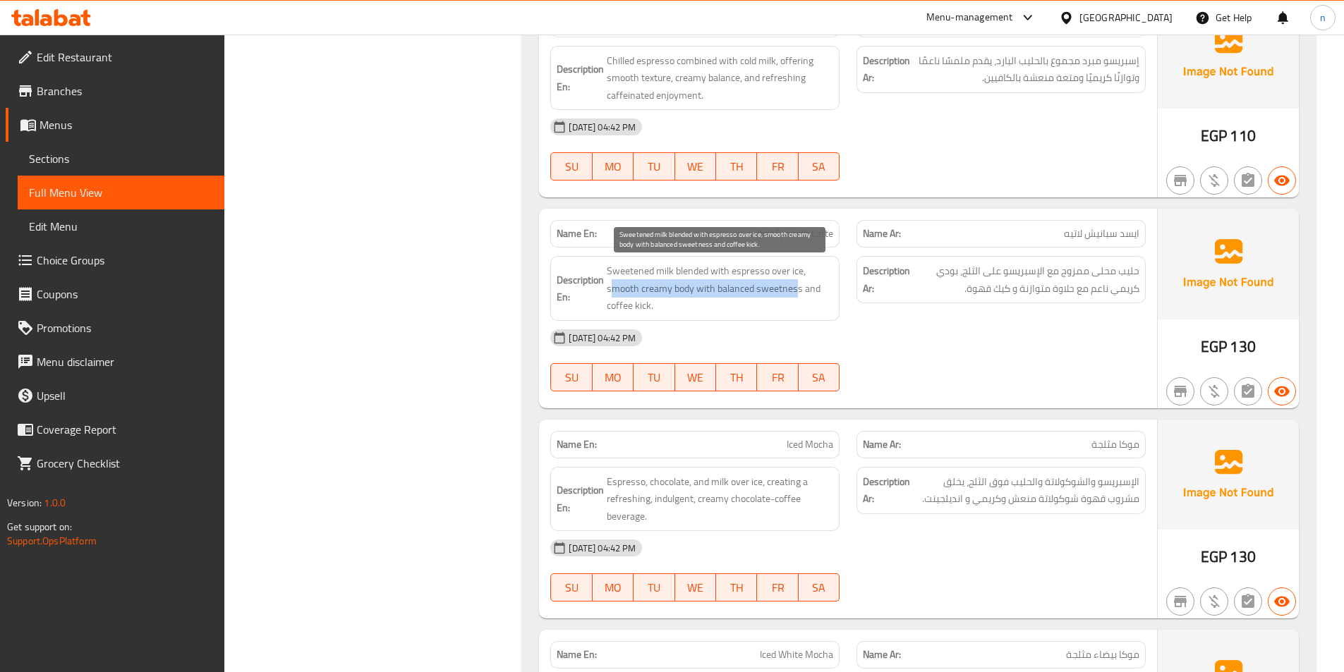
drag, startPoint x: 614, startPoint y: 284, endPoint x: 797, endPoint y: 294, distance: 183.7
click at [797, 294] on span "Sweetened milk blended with espresso over ice, smooth creamy body with balanced…" at bounding box center [720, 288] width 226 height 52
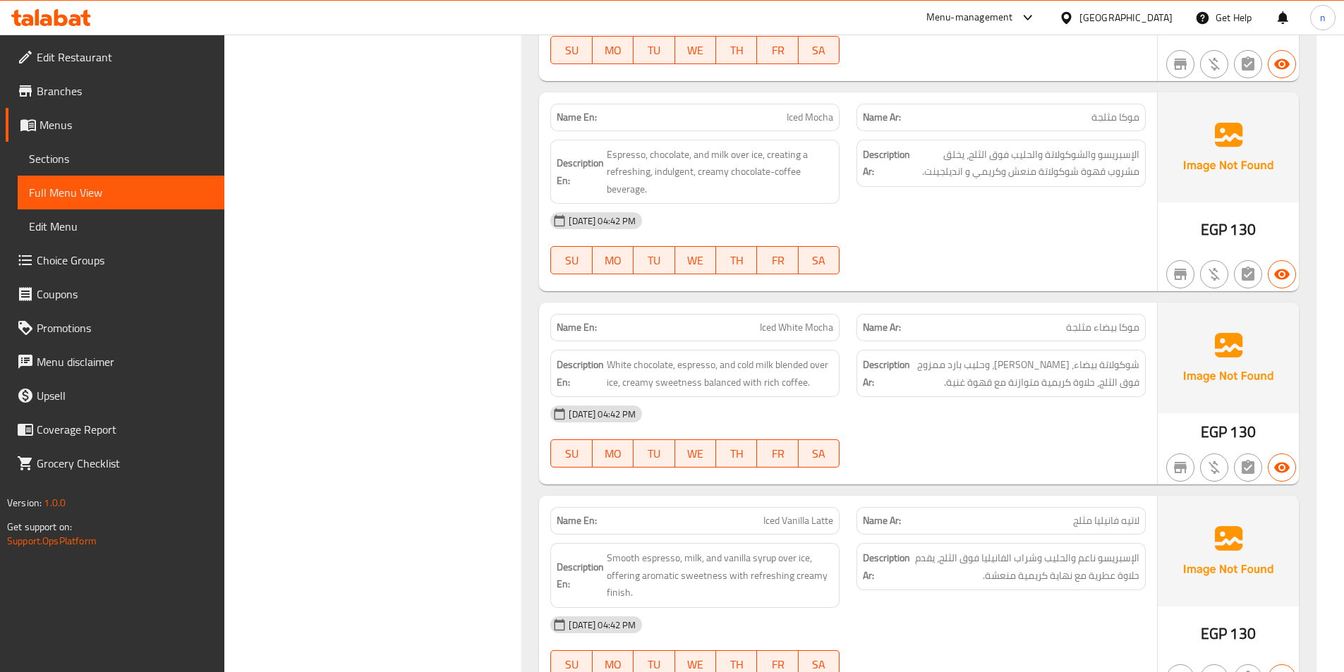
scroll to position [1481, 0]
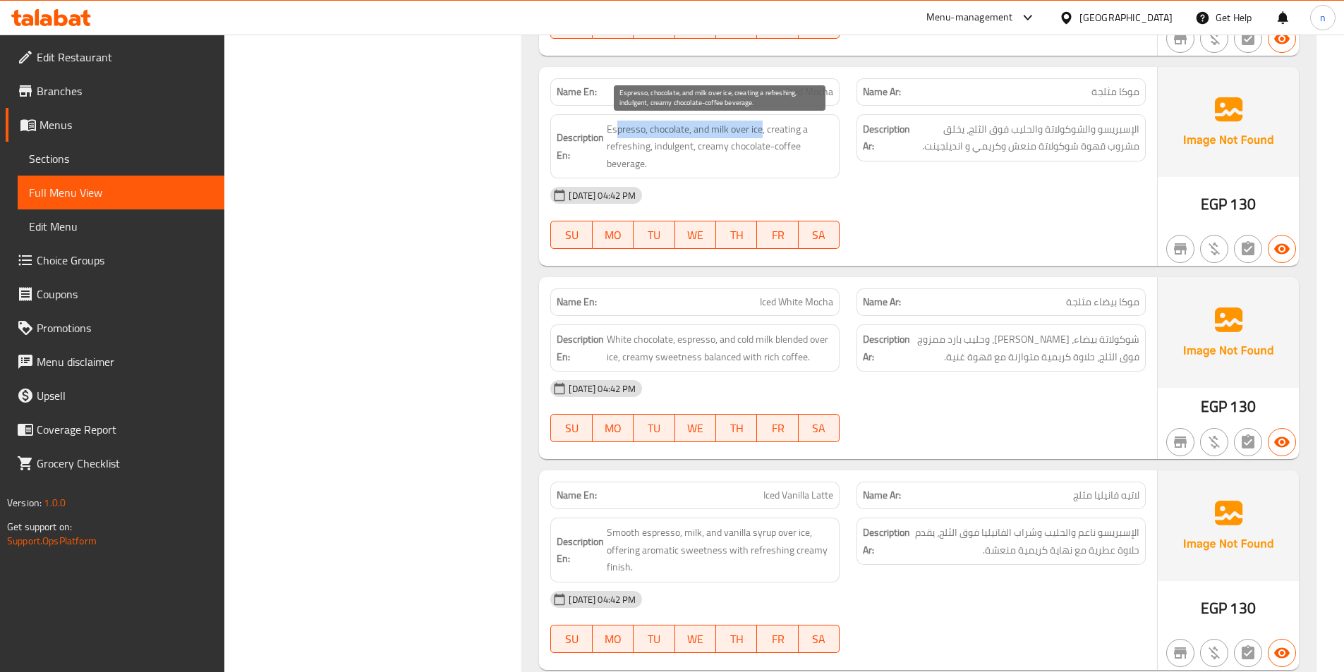
drag, startPoint x: 617, startPoint y: 133, endPoint x: 762, endPoint y: 133, distance: 145.3
click at [762, 133] on span "Espresso, chocolate, and milk over ice, creating a refreshing, indulgent, cream…" at bounding box center [720, 147] width 226 height 52
drag, startPoint x: 623, startPoint y: 147, endPoint x: 705, endPoint y: 151, distance: 81.9
click at [705, 151] on span "Espresso, chocolate, and milk over ice, creating a refreshing, indulgent, cream…" at bounding box center [720, 147] width 226 height 52
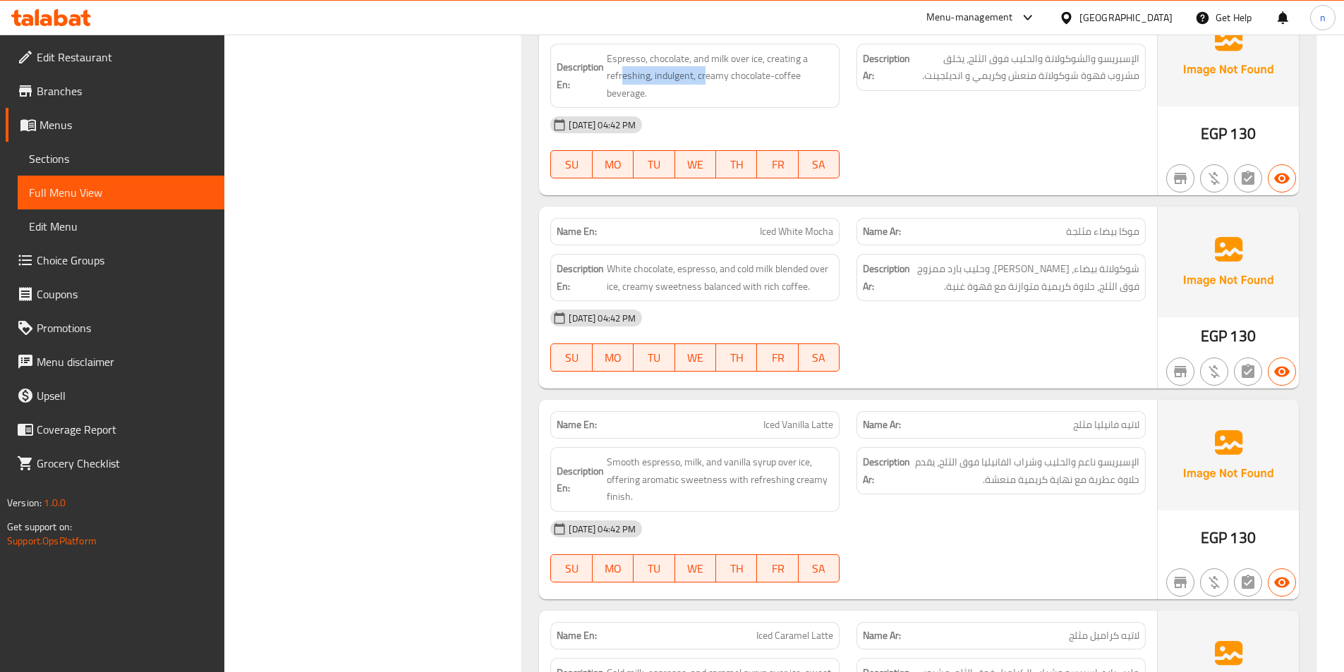
scroll to position [1622, 0]
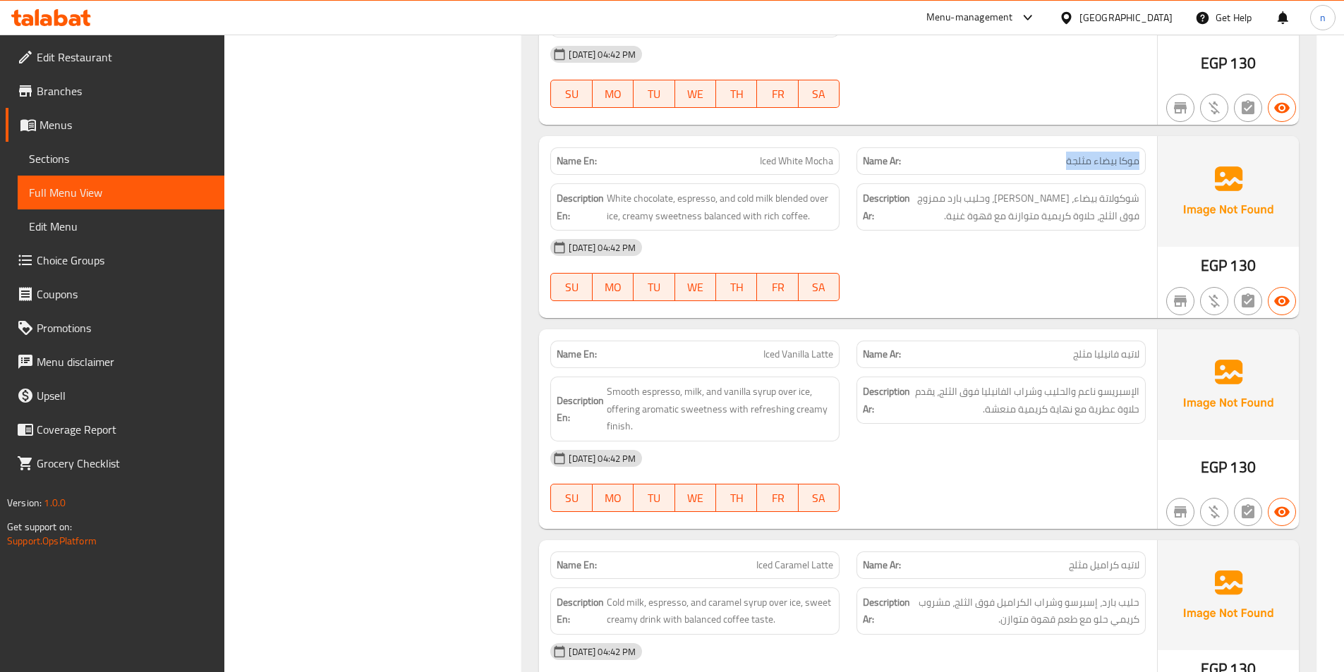
drag, startPoint x: 1138, startPoint y: 163, endPoint x: 1063, endPoint y: 174, distance: 75.5
click at [1063, 174] on div "Name Ar: موكا بيضاء مثلجة" at bounding box center [1000, 161] width 289 height 28
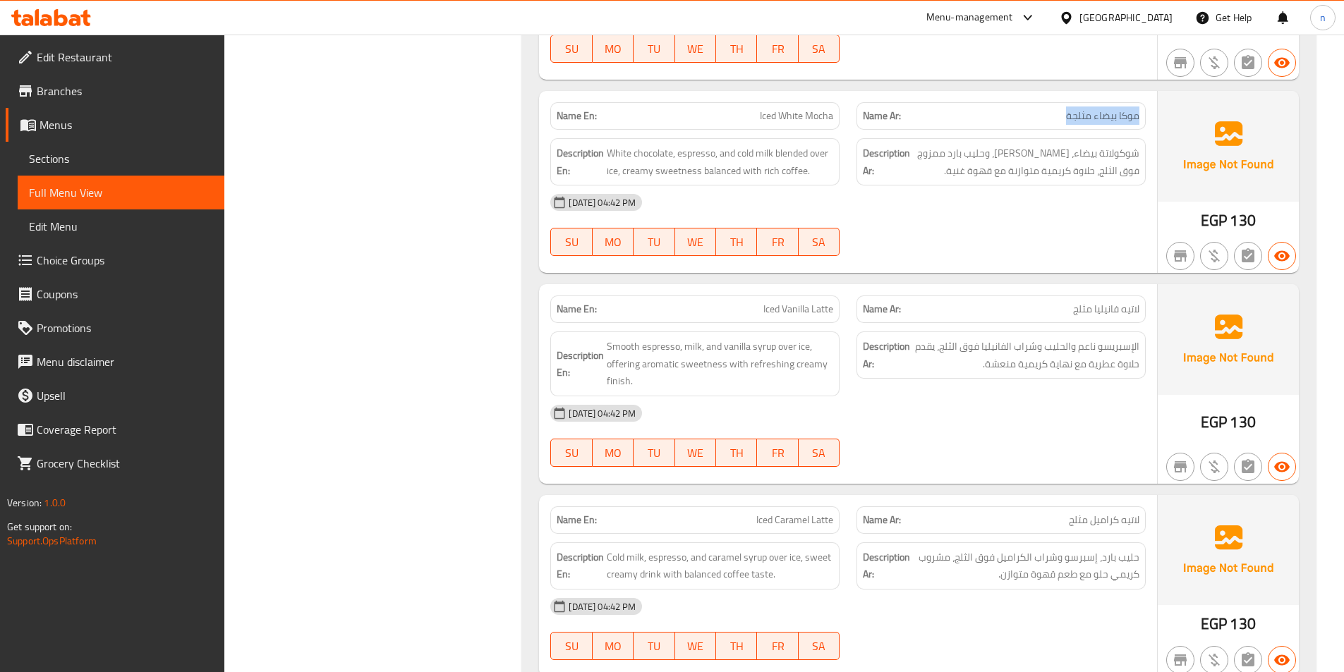
scroll to position [1693, 0]
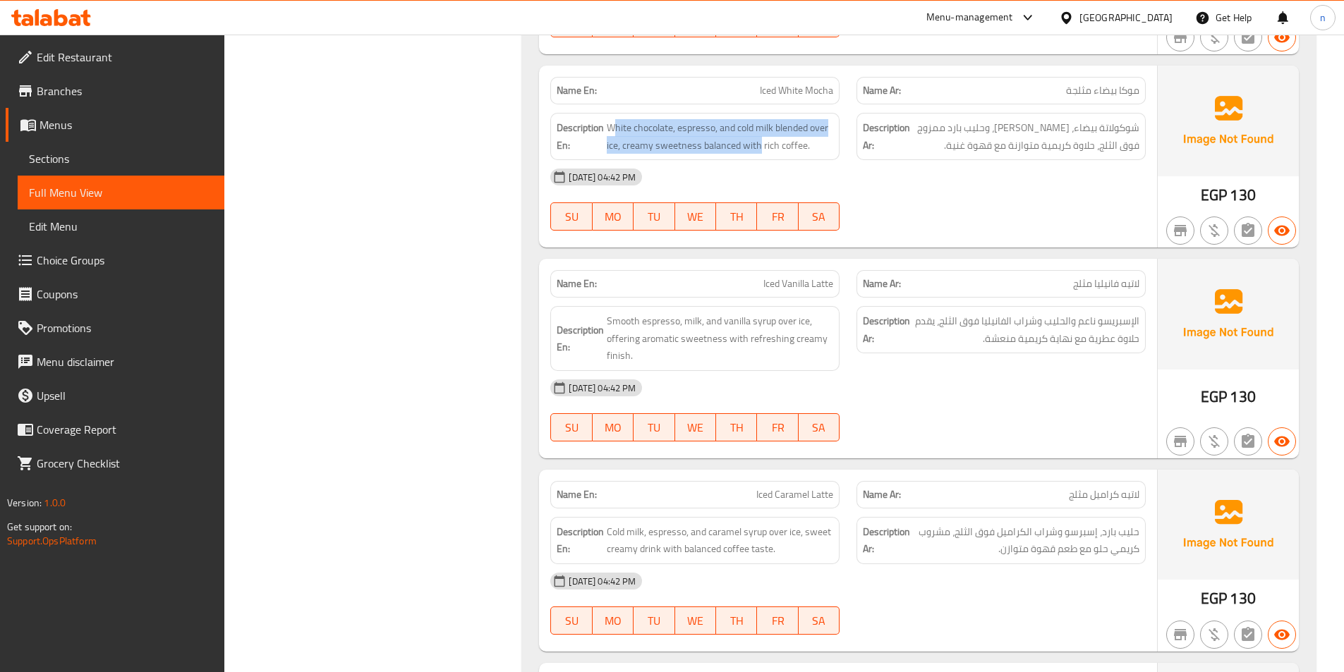
drag, startPoint x: 614, startPoint y: 131, endPoint x: 760, endPoint y: 155, distance: 148.1
click at [760, 155] on div "Description En: White chocolate, espresso, and cold milk blended over ice, crea…" at bounding box center [694, 136] width 289 height 47
click at [905, 182] on div "[DATE] 04:42 PM" at bounding box center [848, 177] width 612 height 34
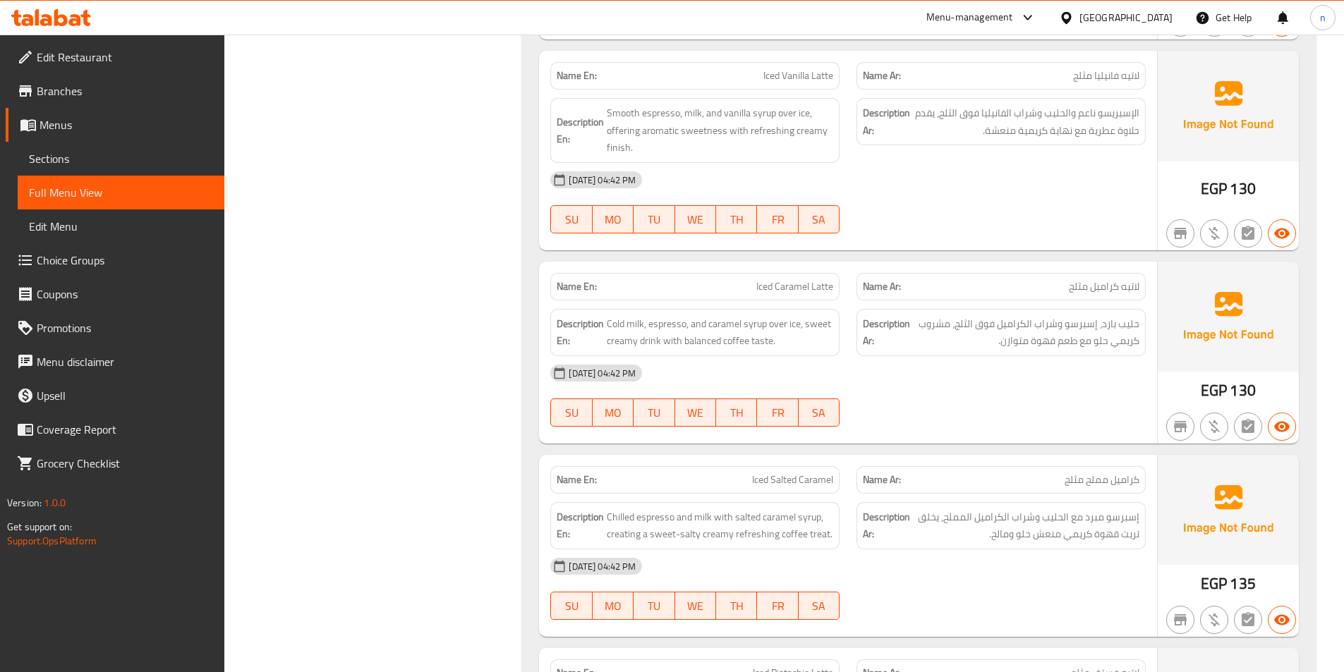
scroll to position [1905, 0]
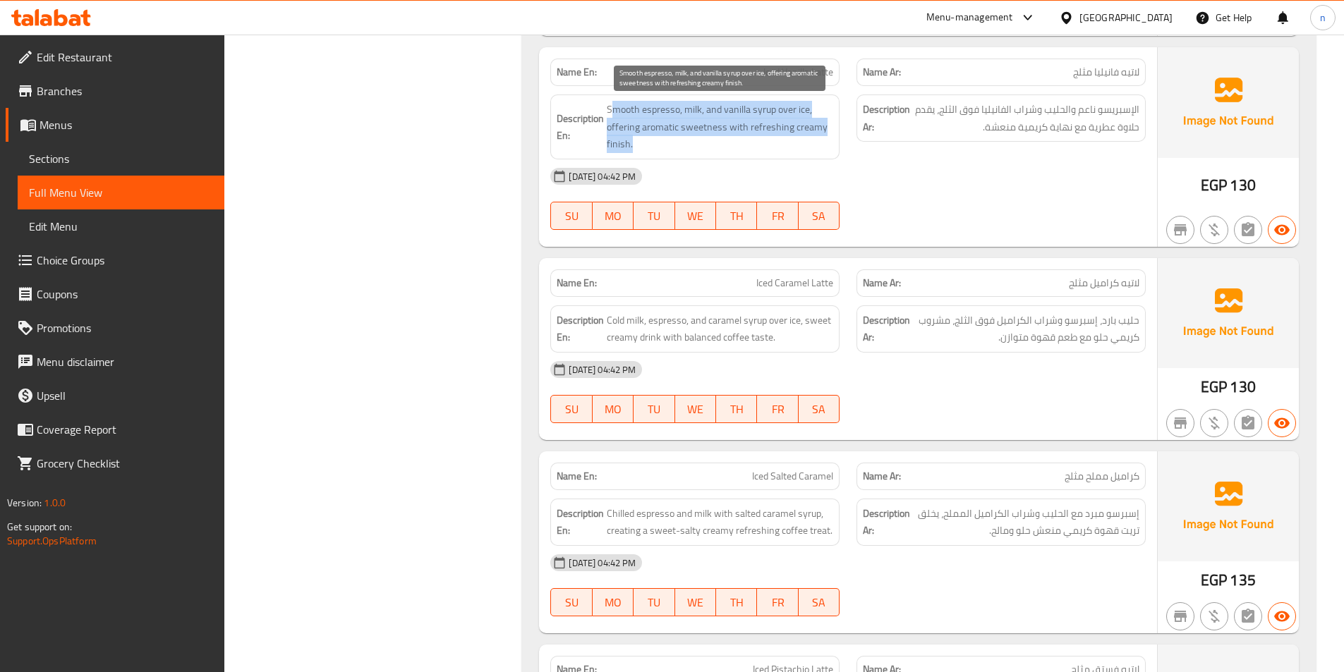
drag, startPoint x: 614, startPoint y: 114, endPoint x: 813, endPoint y: 139, distance: 200.5
click at [813, 139] on span "Smooth espresso, milk, and vanilla syrup over ice, offering aromatic sweetness …" at bounding box center [720, 127] width 226 height 52
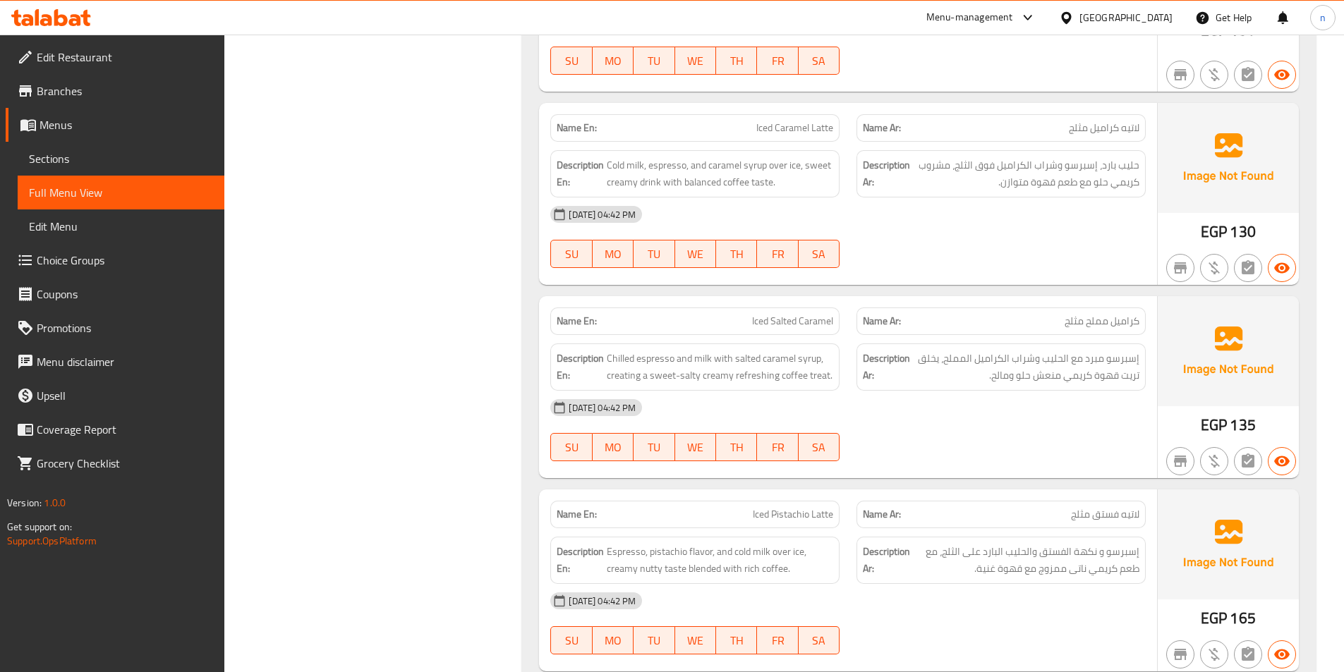
scroll to position [2046, 0]
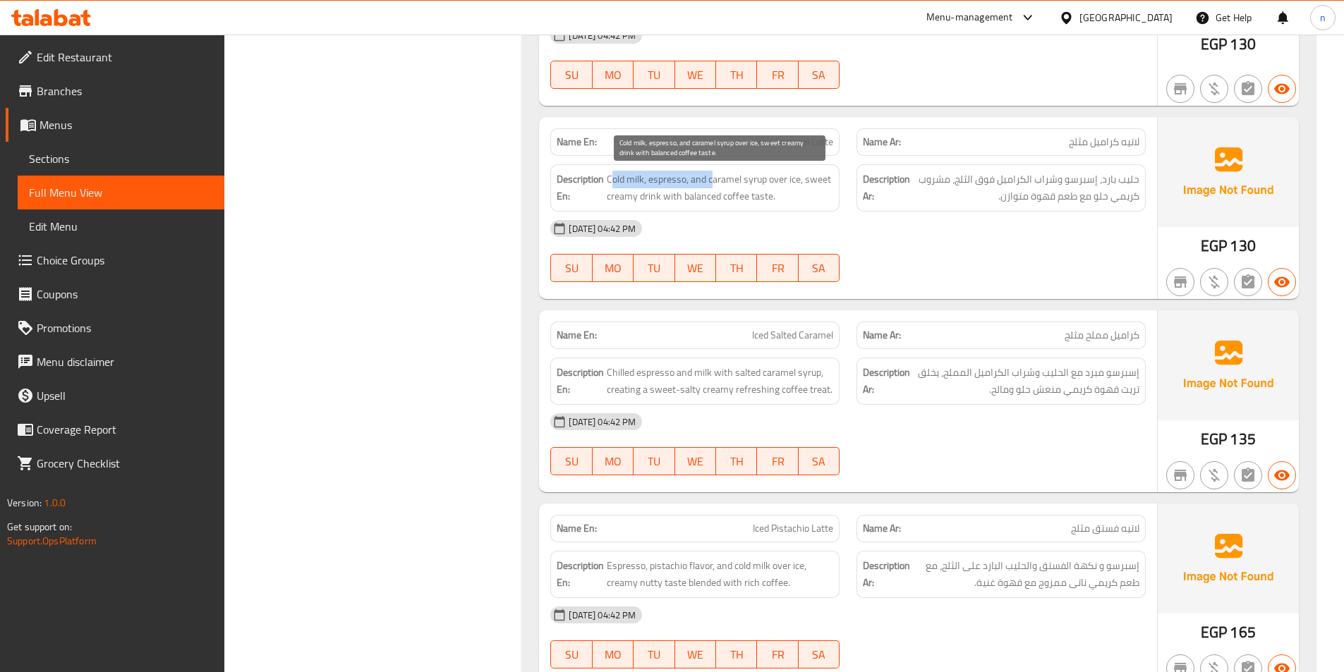
drag, startPoint x: 609, startPoint y: 185, endPoint x: 715, endPoint y: 185, distance: 105.1
click at [715, 185] on span "Cold milk, espresso, and caramel syrup over ice, sweet creamy drink with balanc…" at bounding box center [720, 188] width 226 height 35
click at [822, 181] on span "Cold milk, espresso, and caramel syrup over ice, sweet creamy drink with balanc…" at bounding box center [720, 188] width 226 height 35
drag, startPoint x: 672, startPoint y: 198, endPoint x: 763, endPoint y: 204, distance: 91.2
click at [763, 204] on span "Cold milk, espresso, and caramel syrup over ice, sweet creamy drink with balanc…" at bounding box center [720, 188] width 226 height 35
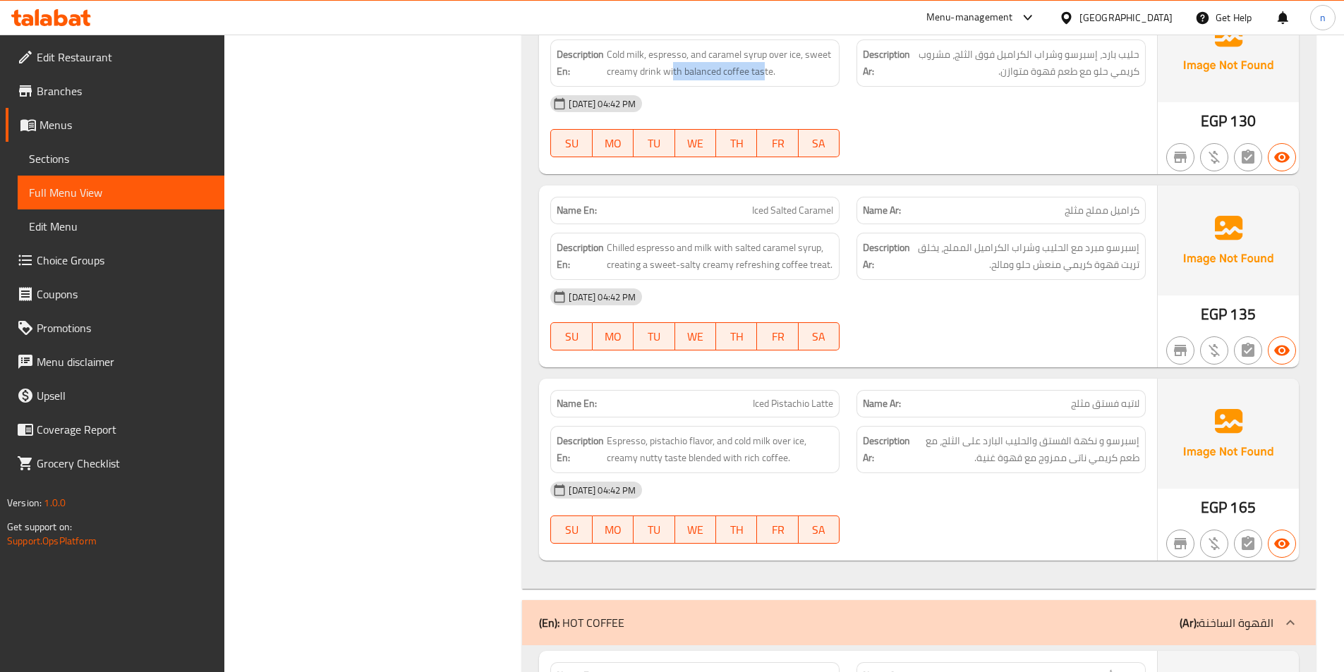
scroll to position [2187, 0]
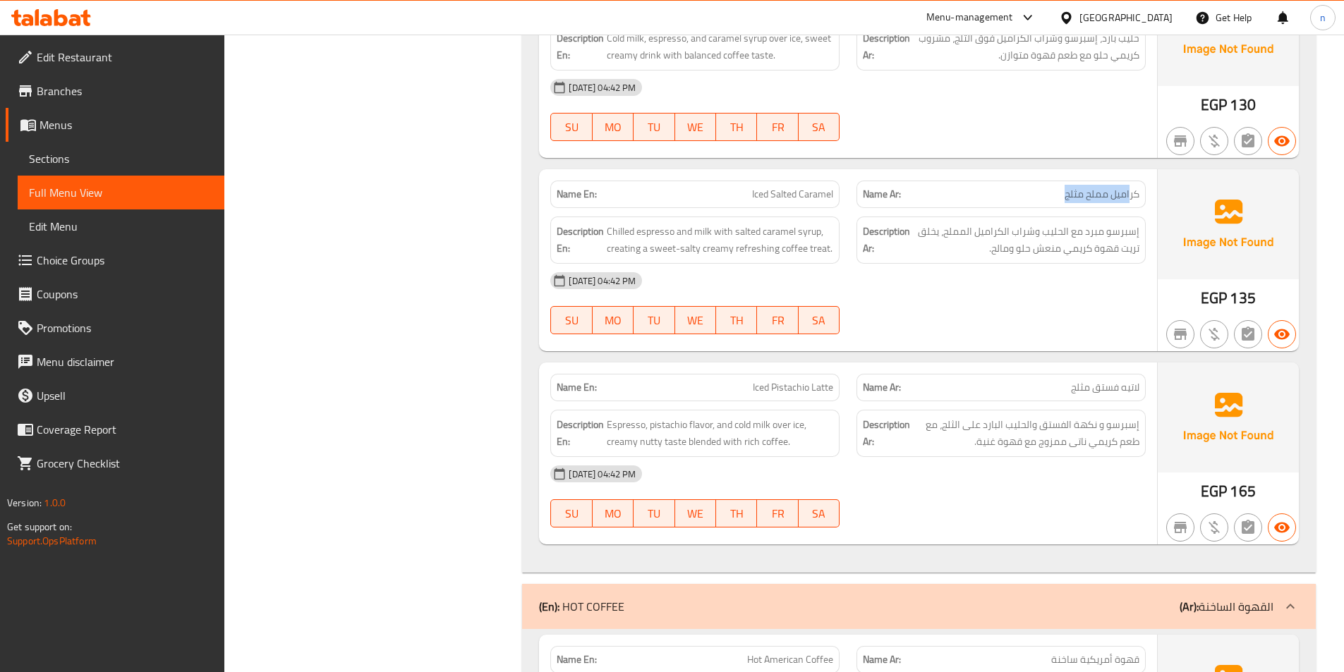
drag, startPoint x: 1108, startPoint y: 195, endPoint x: 1024, endPoint y: 200, distance: 83.3
click at [1024, 200] on p "Name Ar: كراميل مملح مثلج" at bounding box center [1001, 194] width 277 height 15
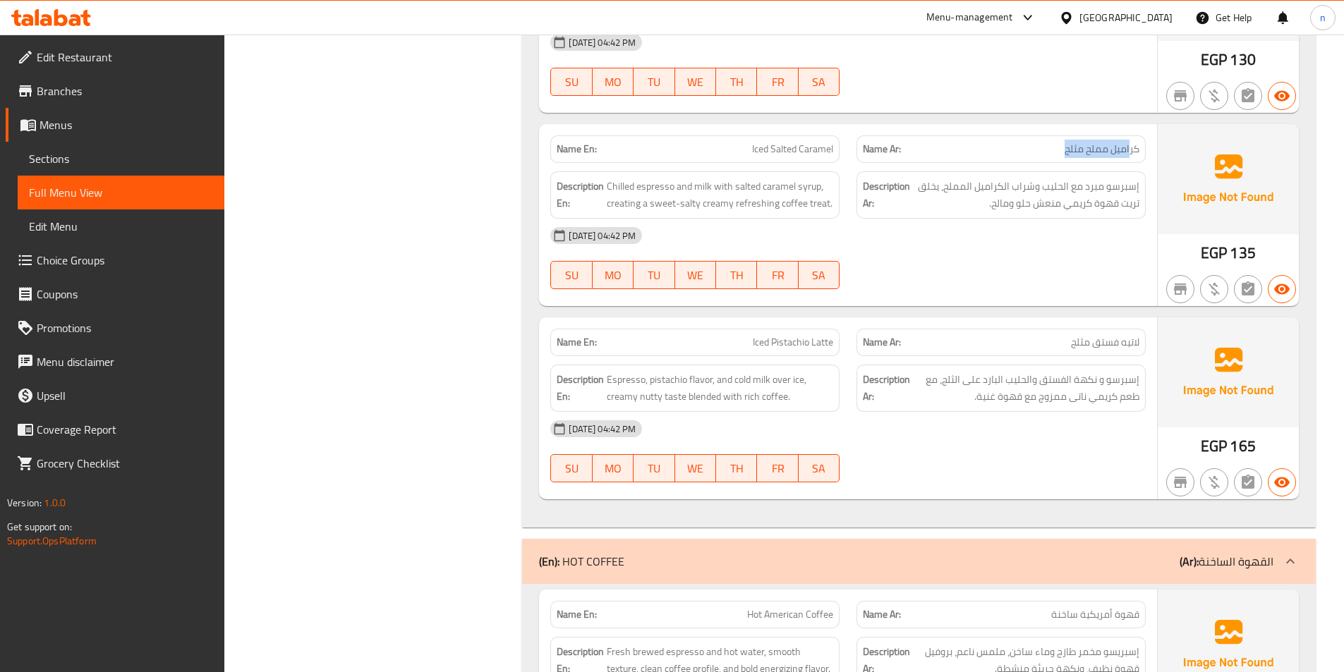
scroll to position [2257, 0]
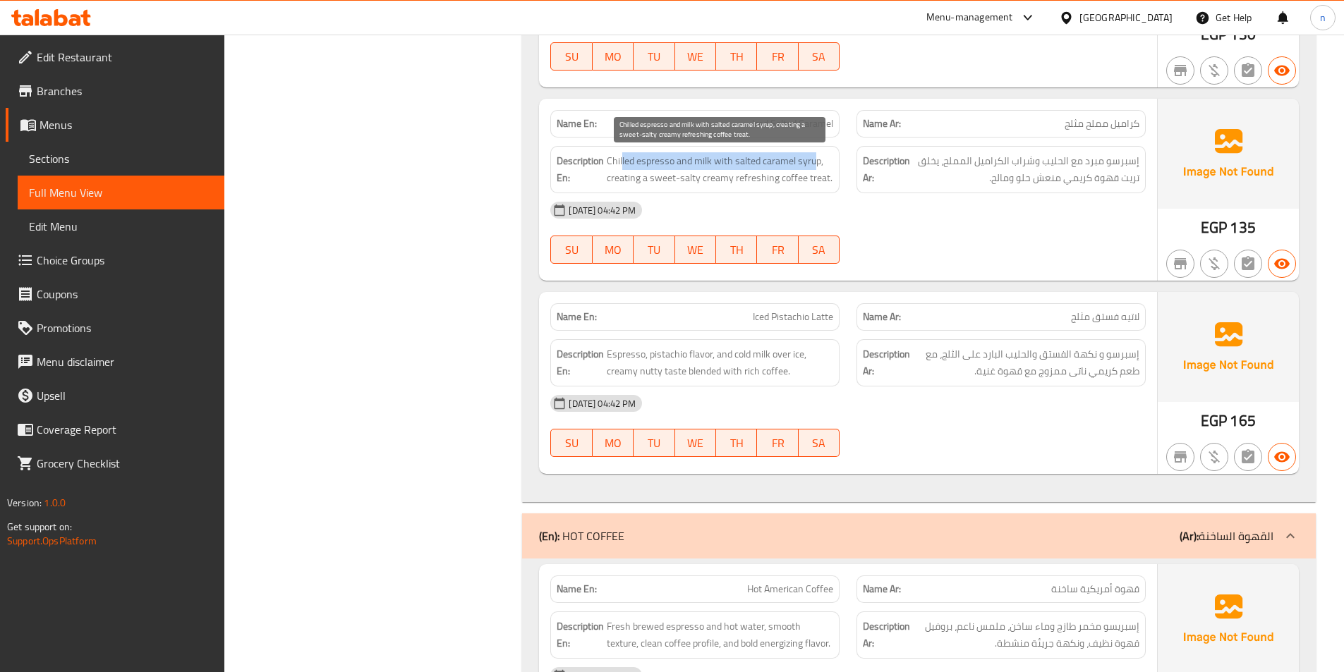
drag, startPoint x: 623, startPoint y: 162, endPoint x: 815, endPoint y: 165, distance: 192.6
click at [815, 165] on span "Chilled espresso and milk with salted caramel syrup, creating a sweet-salty cre…" at bounding box center [720, 169] width 226 height 35
drag, startPoint x: 621, startPoint y: 181, endPoint x: 815, endPoint y: 186, distance: 194.1
click at [815, 186] on span "Chilled espresso and milk with salted caramel syrup, creating a sweet-salty cre…" at bounding box center [720, 169] width 226 height 35
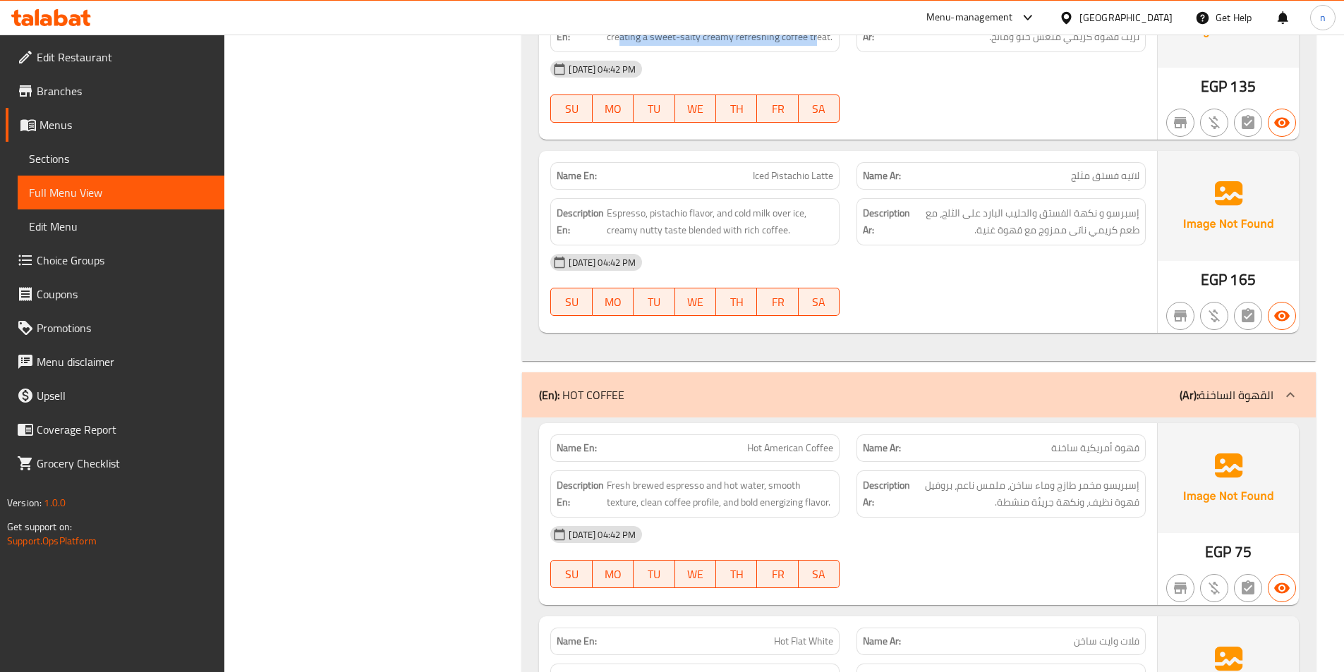
scroll to position [2469, 0]
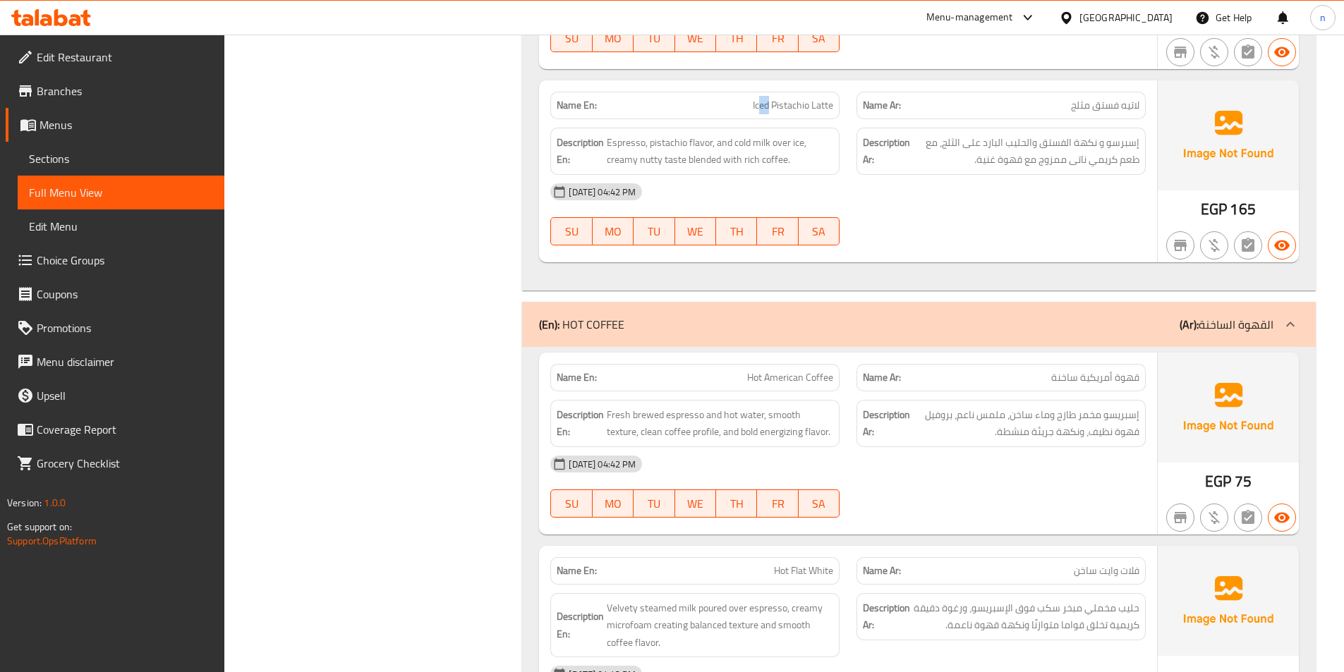
drag, startPoint x: 770, startPoint y: 107, endPoint x: 760, endPoint y: 107, distance: 9.9
click at [760, 107] on span "Iced Pistachio Latte" at bounding box center [793, 105] width 80 height 15
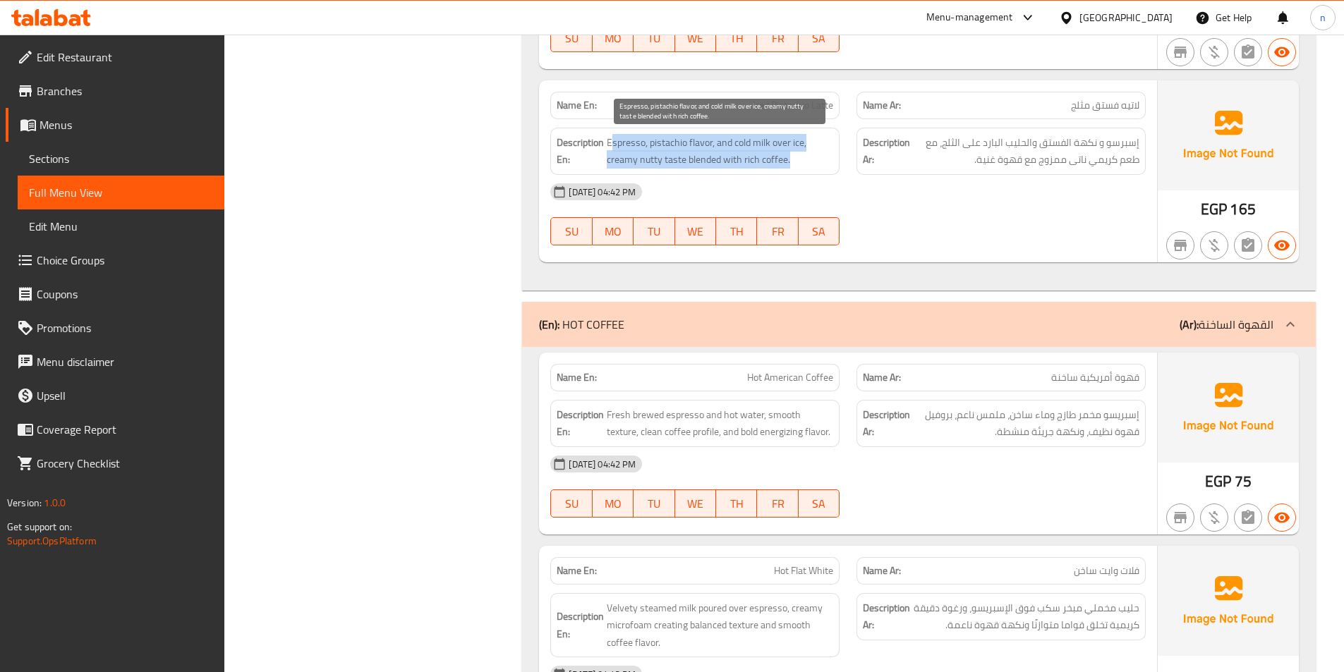
drag, startPoint x: 612, startPoint y: 147, endPoint x: 814, endPoint y: 152, distance: 201.8
click at [814, 152] on span "Espresso, pistachio flavor, and cold milk over ice, creamy nutty taste blended …" at bounding box center [720, 151] width 226 height 35
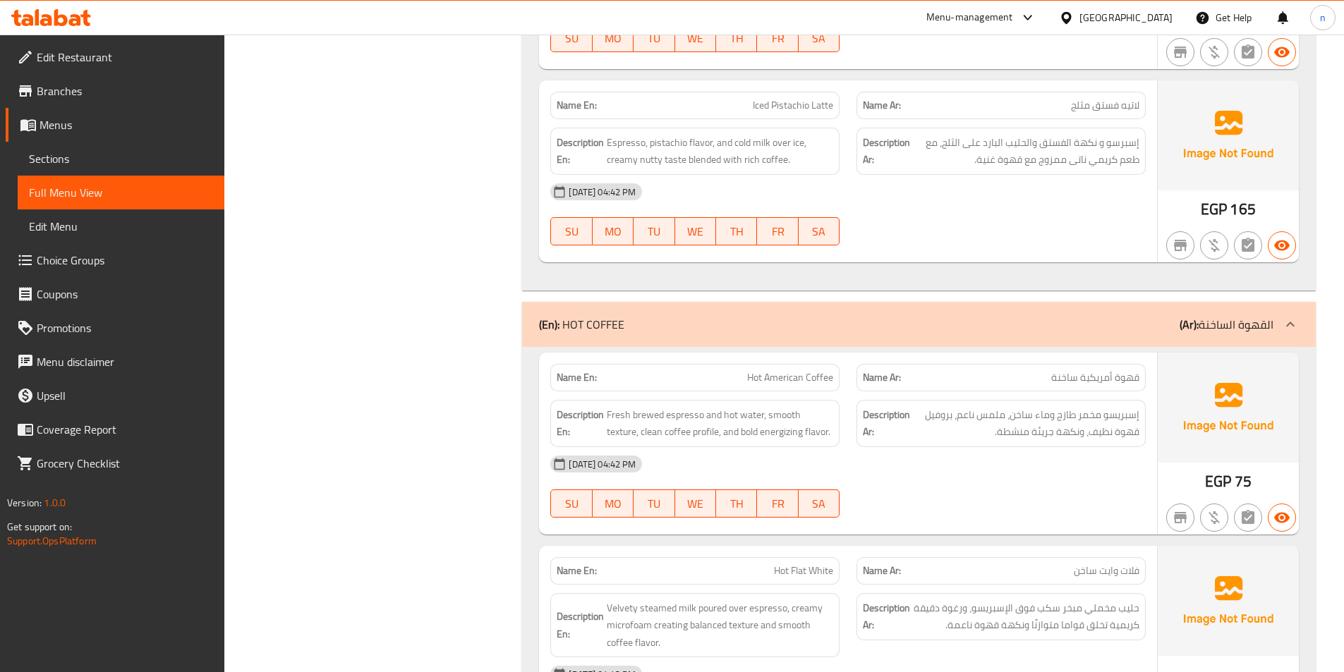
click at [816, 101] on span "Iced Pistachio Latte" at bounding box center [793, 105] width 80 height 15
copy span "Iced Pistachio Latte"
drag, startPoint x: 620, startPoint y: 163, endPoint x: 732, endPoint y: 171, distance: 111.8
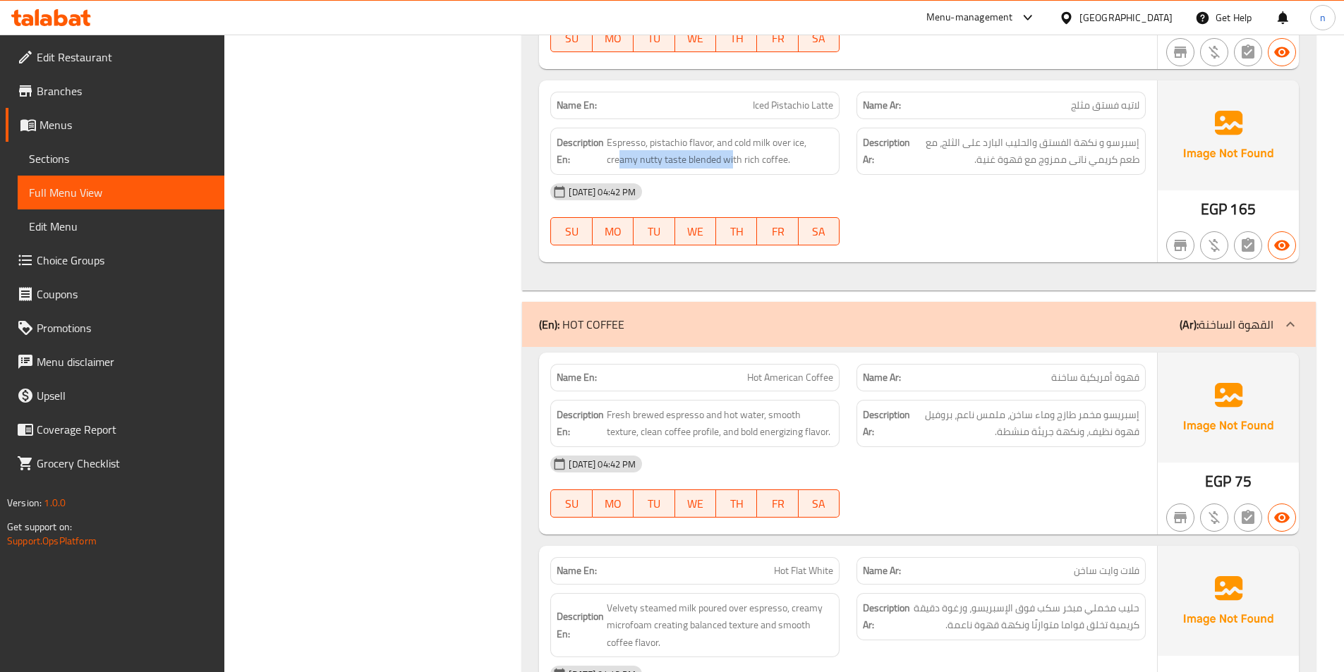
click at [732, 171] on div "Description En: Espresso, pistachio flavor, and cold milk over ice, creamy nutt…" at bounding box center [694, 151] width 289 height 47
click at [823, 105] on span "Iced Pistachio Latte" at bounding box center [793, 105] width 80 height 15
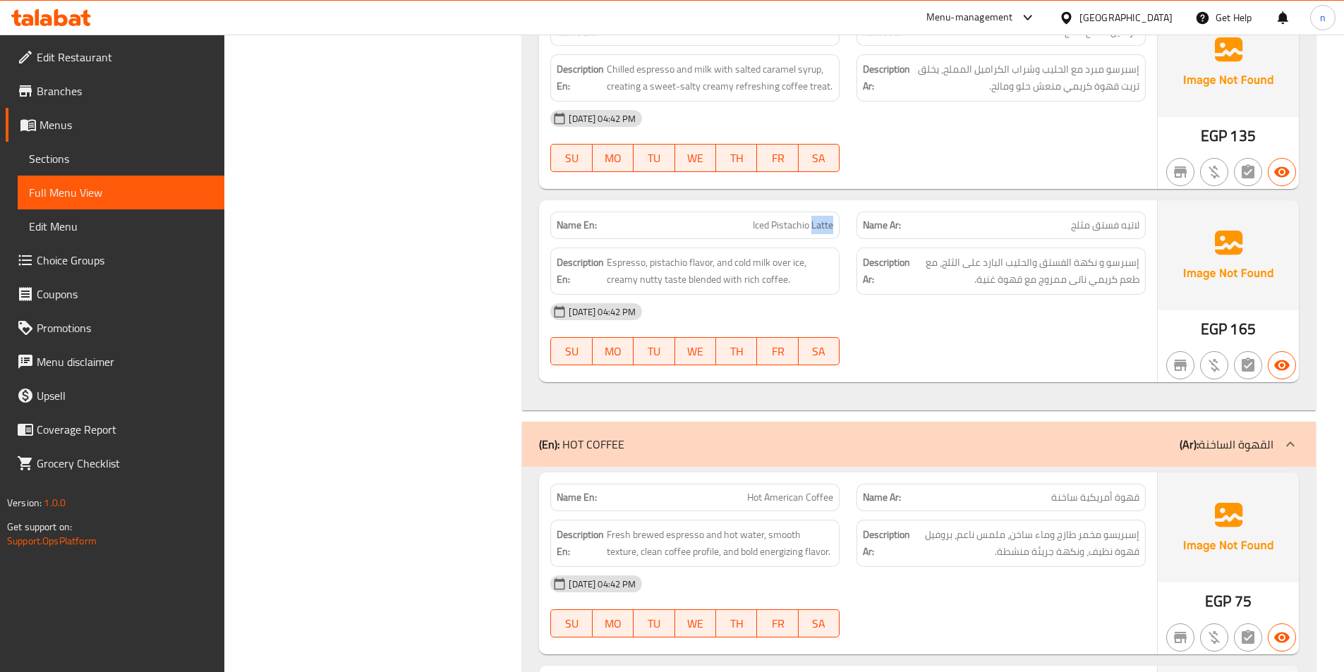
scroll to position [2328, 0]
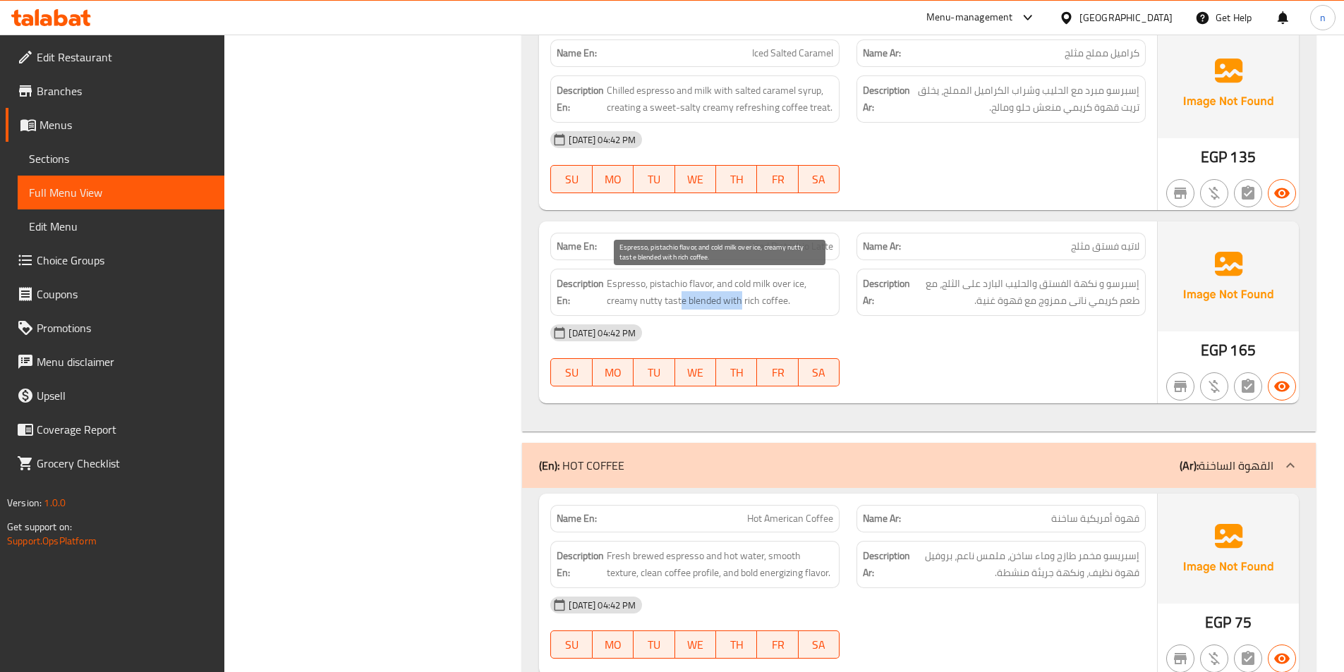
drag, startPoint x: 680, startPoint y: 303, endPoint x: 741, endPoint y: 304, distance: 60.7
click at [741, 304] on span "Espresso, pistachio flavor, and cold milk over ice, creamy nutty taste blended …" at bounding box center [720, 292] width 226 height 35
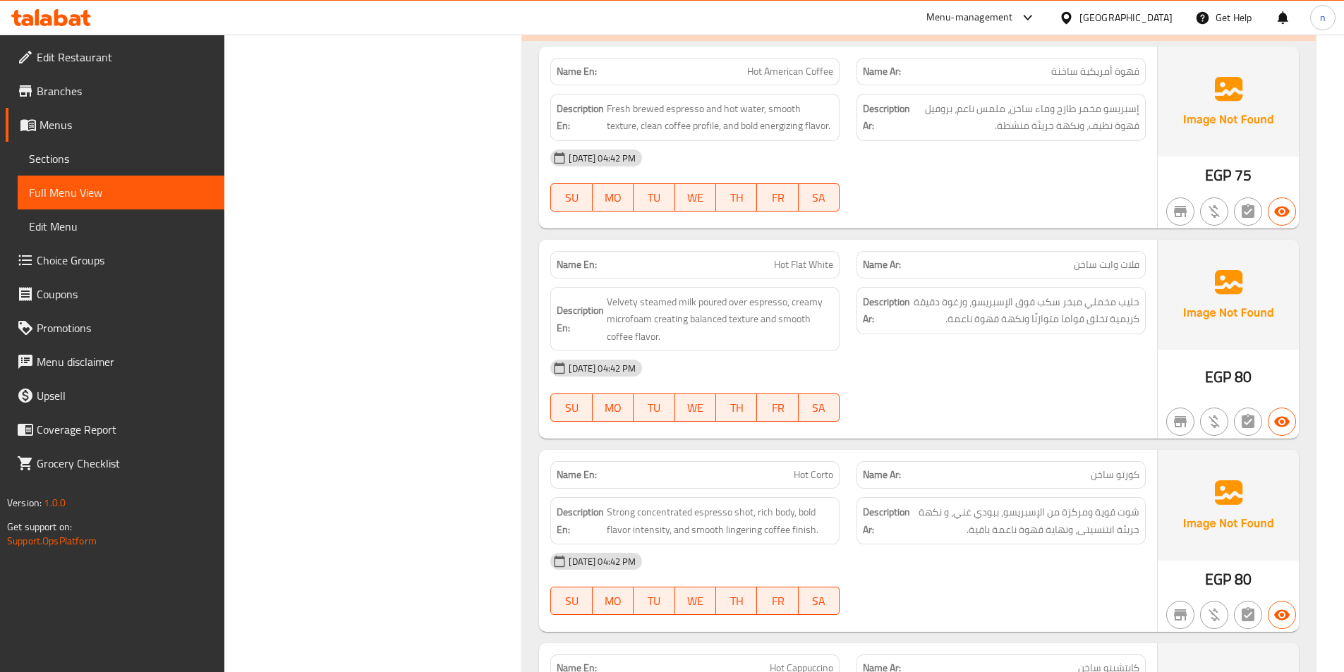
scroll to position [2751, 0]
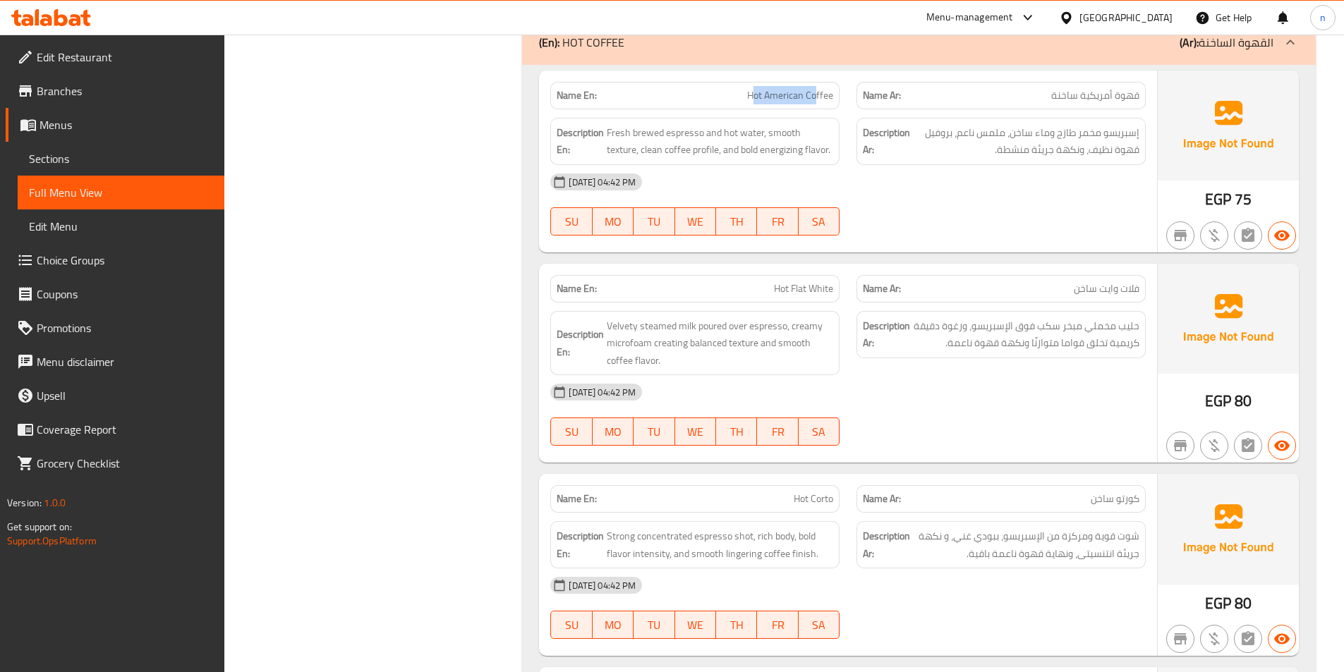
drag, startPoint x: 752, startPoint y: 97, endPoint x: 815, endPoint y: 93, distance: 63.6
click at [815, 93] on span "Hot American Coffee" at bounding box center [790, 95] width 86 height 15
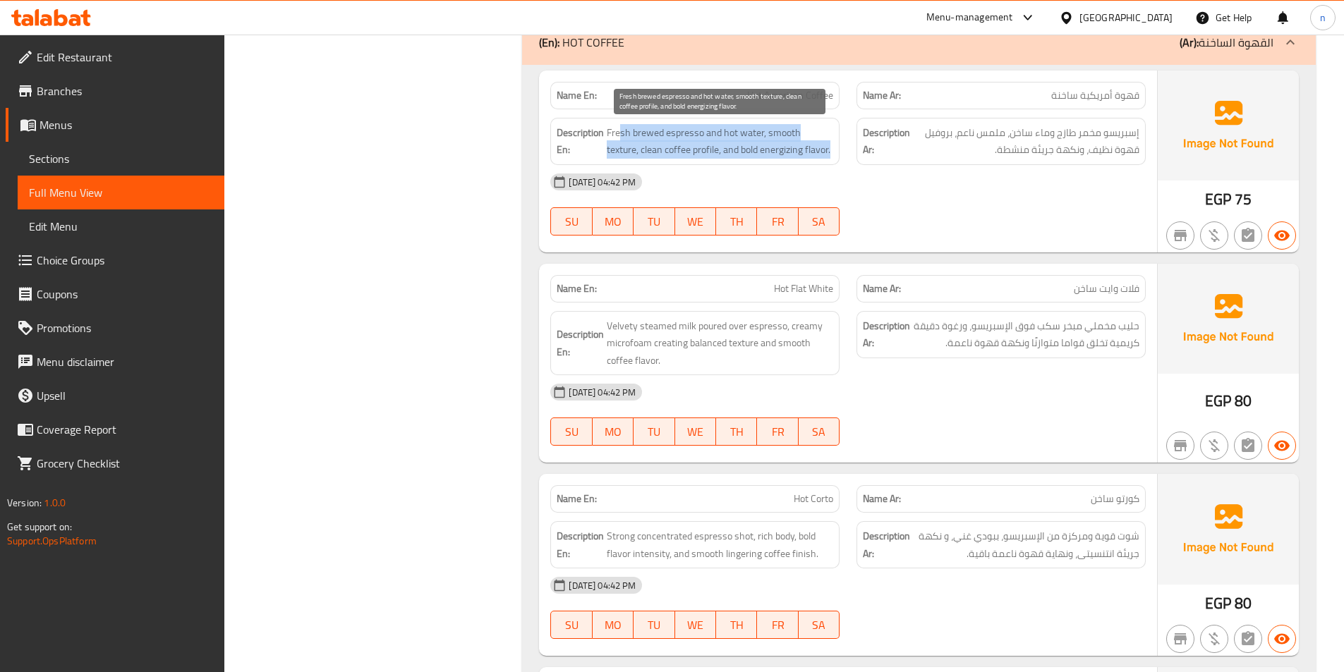
drag, startPoint x: 619, startPoint y: 128, endPoint x: 824, endPoint y: 146, distance: 205.4
click at [824, 146] on span "Fresh brewed espresso and hot water, smooth texture, clean coffee profile, and …" at bounding box center [720, 141] width 226 height 35
click at [744, 150] on span "Fresh brewed espresso and hot water, smooth texture, clean coffee profile, and …" at bounding box center [720, 141] width 226 height 35
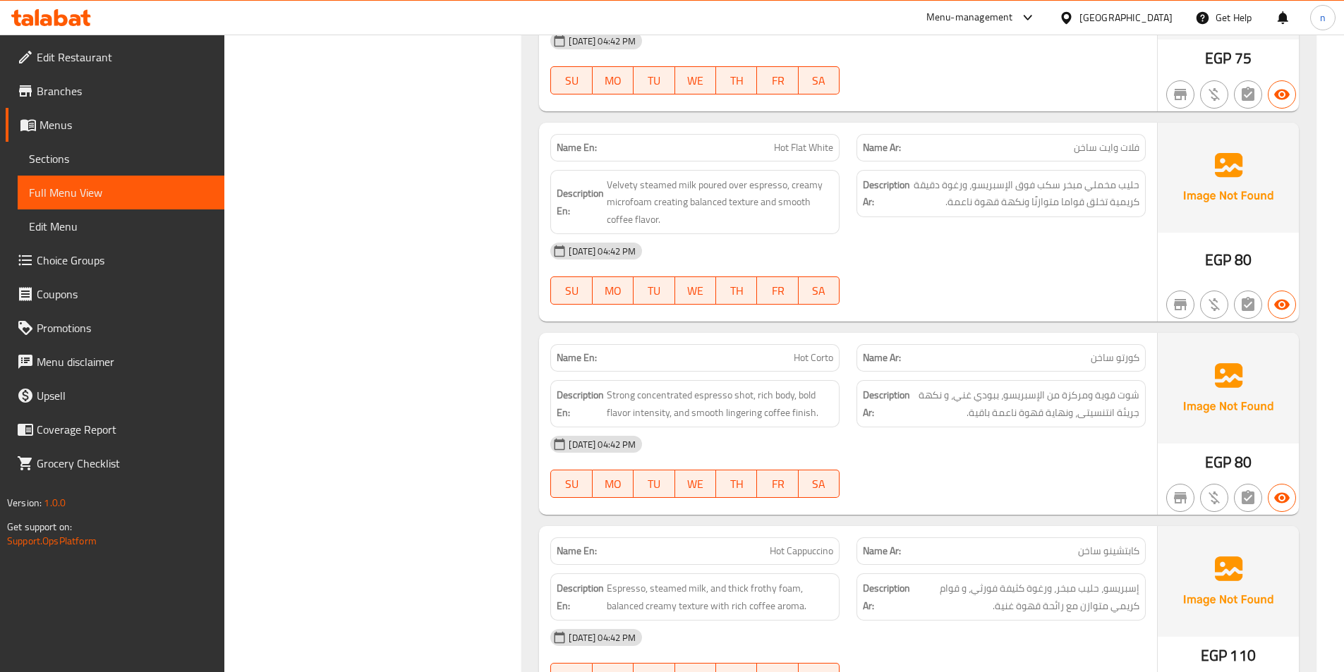
click at [910, 242] on div "[DATE] 04:42 PM" at bounding box center [848, 251] width 612 height 34
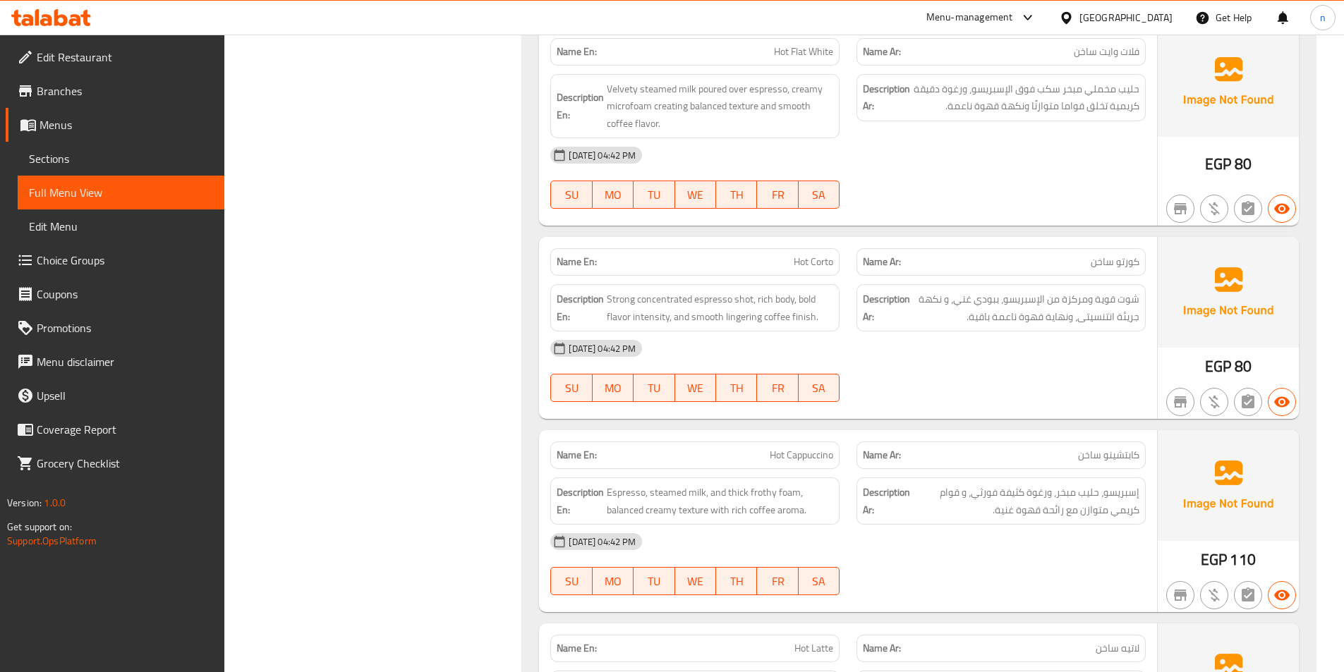
scroll to position [2963, 0]
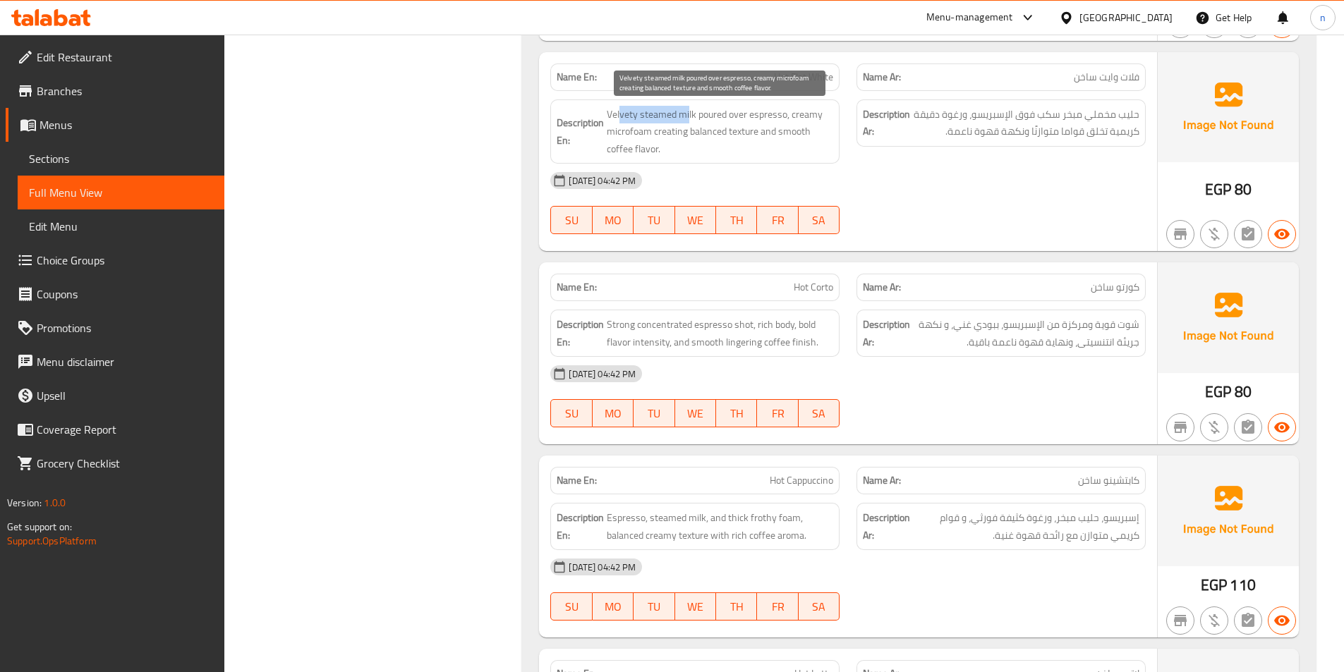
drag, startPoint x: 688, startPoint y: 112, endPoint x: 620, endPoint y: 113, distance: 68.4
click at [620, 113] on span "Velvety steamed milk poured over espresso, creamy microfoam creating balanced t…" at bounding box center [720, 132] width 226 height 52
drag, startPoint x: 713, startPoint y: 116, endPoint x: 644, endPoint y: 153, distance: 78.6
click at [644, 153] on span "Velvety steamed milk poured over espresso, creamy microfoam creating balanced t…" at bounding box center [720, 132] width 226 height 52
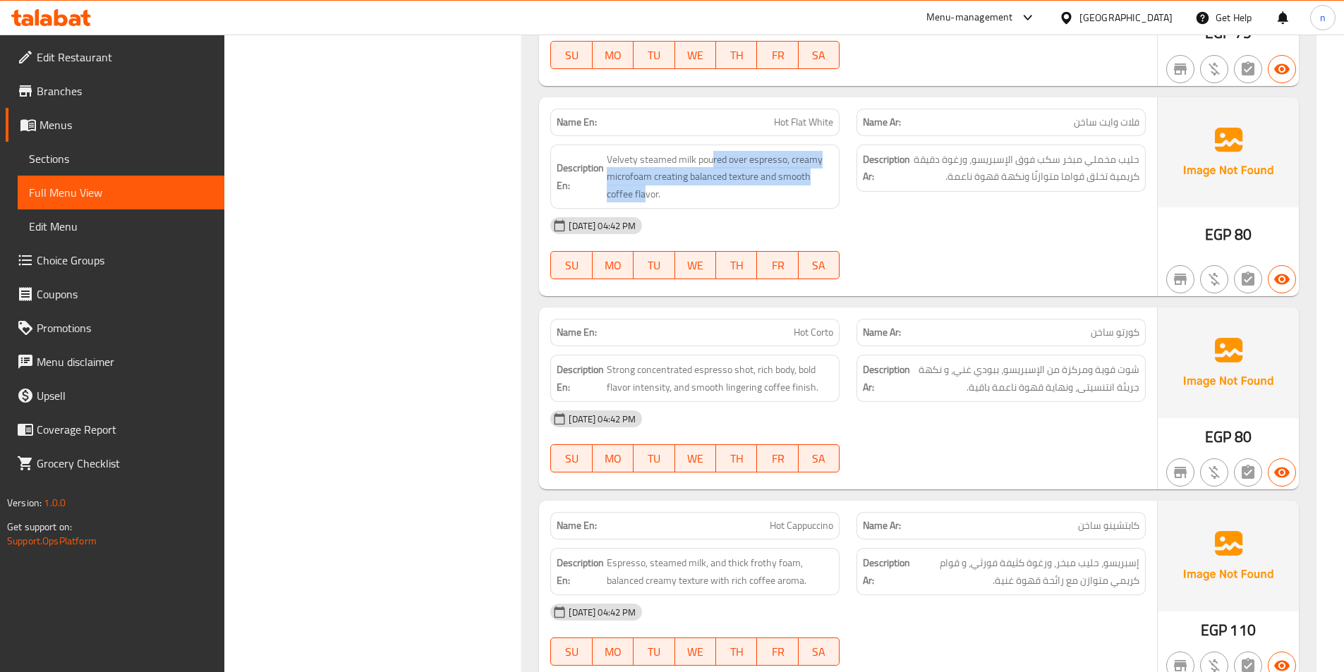
scroll to position [2892, 0]
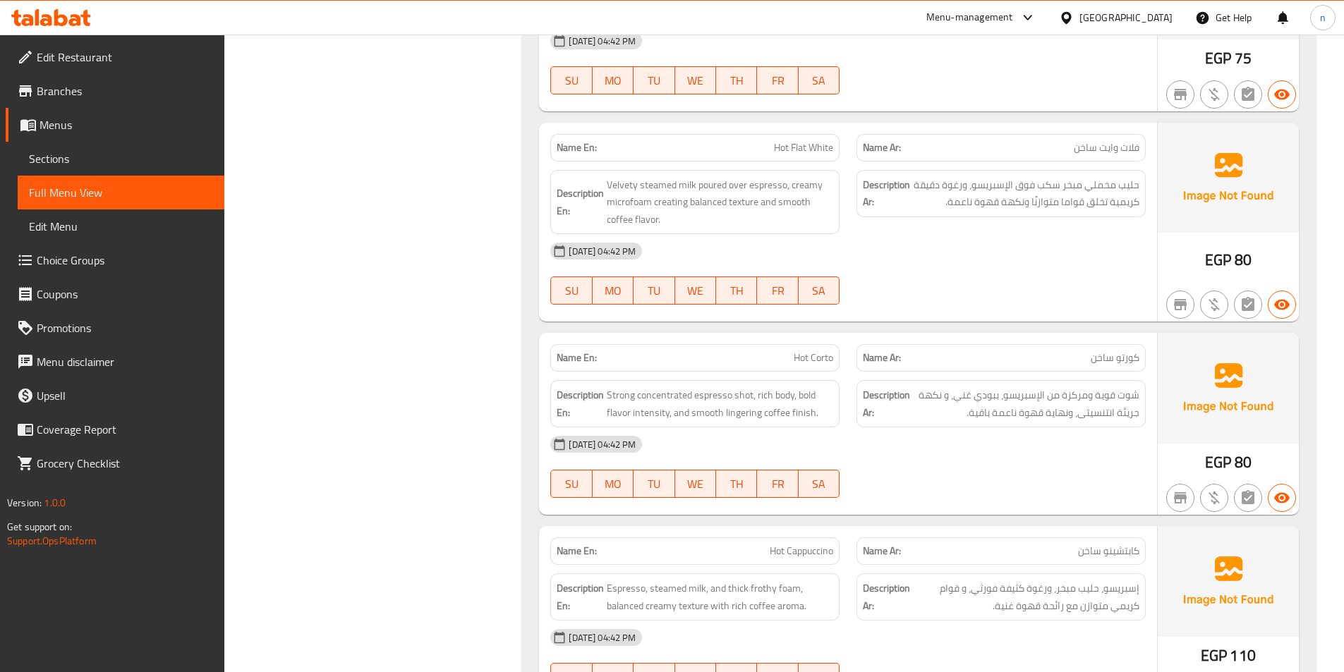
click at [803, 154] on span "Hot Flat White" at bounding box center [803, 147] width 59 height 15
copy span "Hot Flat White"
click at [971, 190] on span "حليب مخملي مبخر سكب فوق الإسبريسو، ورغوة دقيقة كريمية تخلق قواما متوازنًا ونكهة…" at bounding box center [1026, 193] width 226 height 35
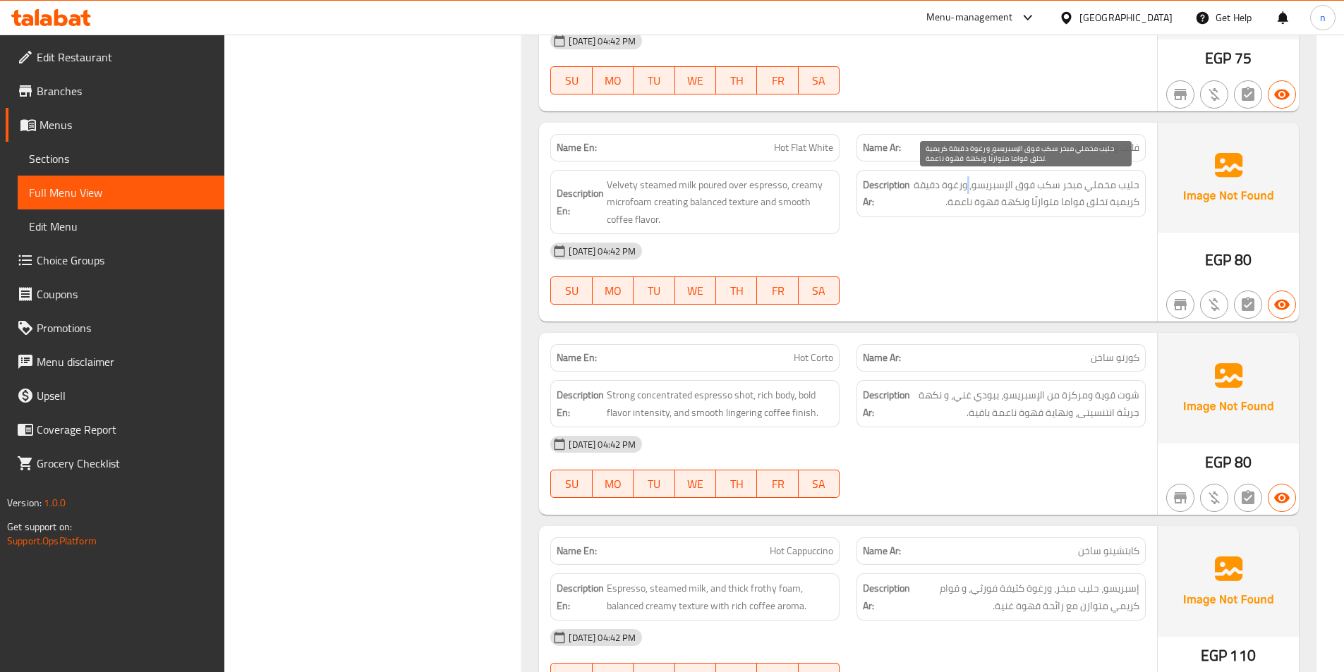
click at [971, 190] on span "حليب مخملي مبخر سكب فوق الإسبريسو، ورغوة دقيقة كريمية تخلق قواما متوازنًا ونكهة…" at bounding box center [1026, 193] width 226 height 35
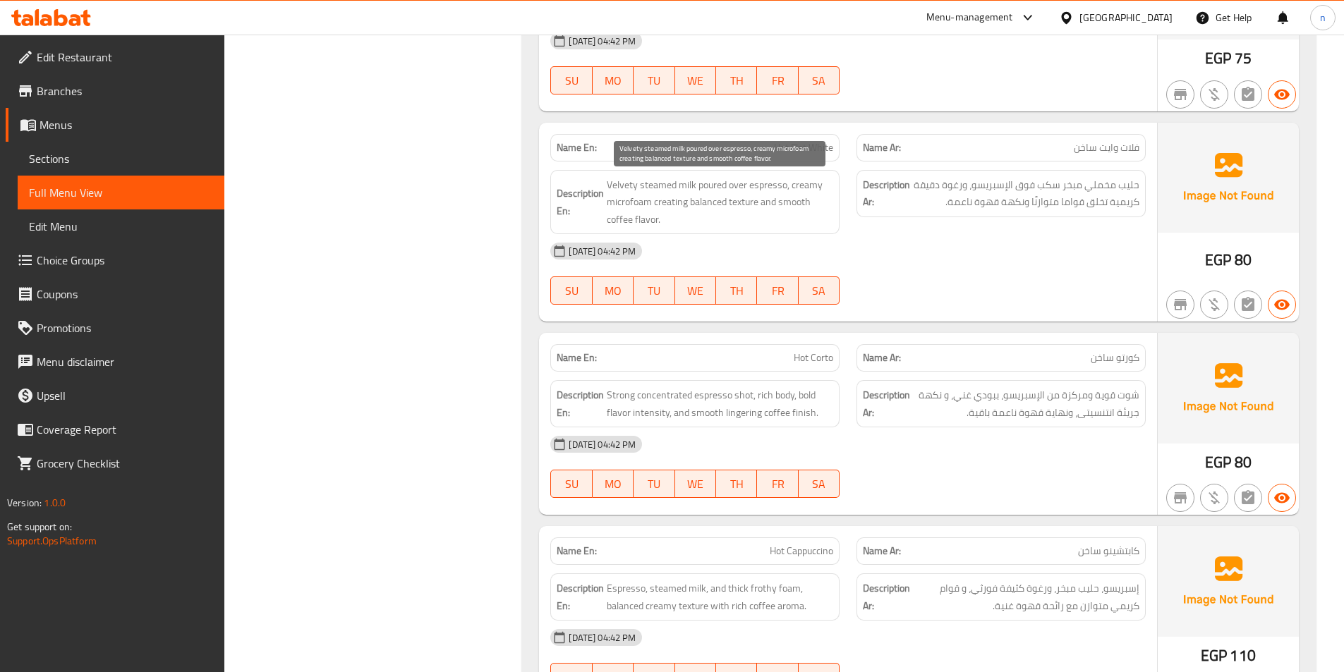
click at [777, 190] on span "Velvety steamed milk poured over espresso, creamy microfoam creating balanced t…" at bounding box center [720, 202] width 226 height 52
copy span "Velvety steamed milk poured over espresso, creamy microfoam creating balanced t…"
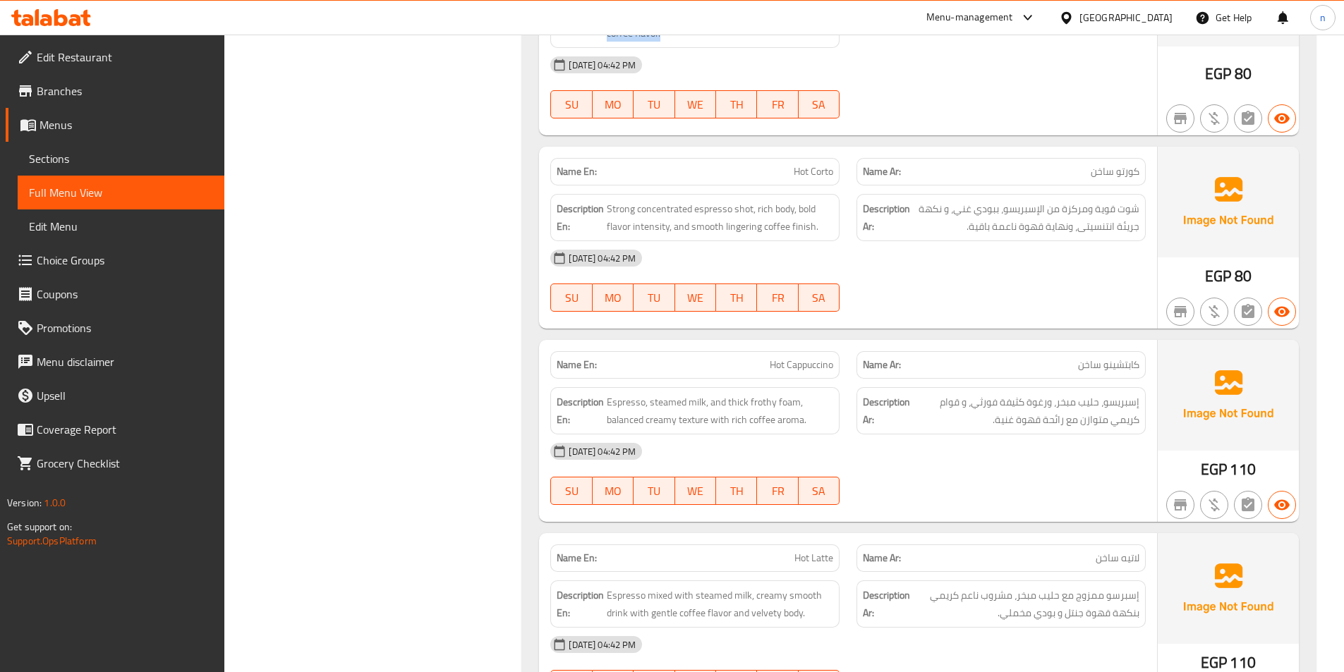
scroll to position [3104, 0]
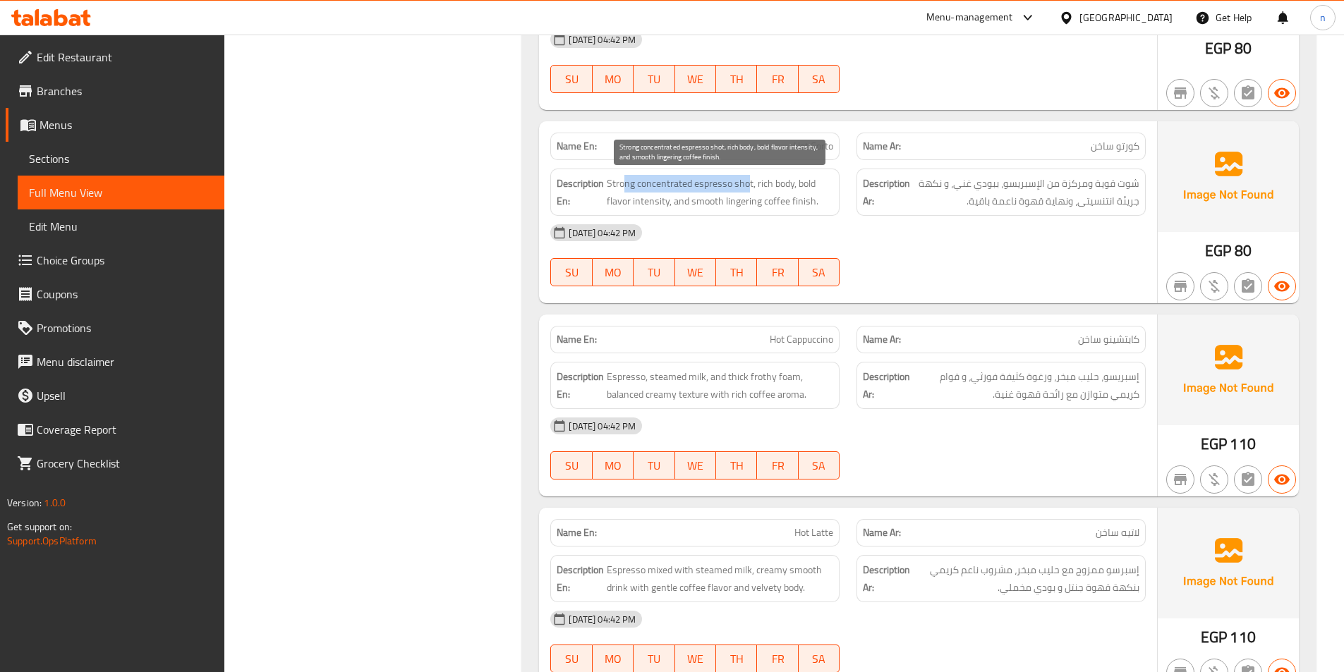
drag, startPoint x: 625, startPoint y: 181, endPoint x: 748, endPoint y: 181, distance: 122.7
click at [748, 181] on span "Strong concentrated espresso shot, rich body, bold flavor intensity, and smooth…" at bounding box center [720, 192] width 226 height 35
drag, startPoint x: 759, startPoint y: 188, endPoint x: 789, endPoint y: 184, distance: 30.5
click at [789, 184] on span "Strong concentrated espresso shot, rich body, bold flavor intensity, and smooth…" at bounding box center [720, 192] width 226 height 35
drag, startPoint x: 626, startPoint y: 203, endPoint x: 647, endPoint y: 202, distance: 21.2
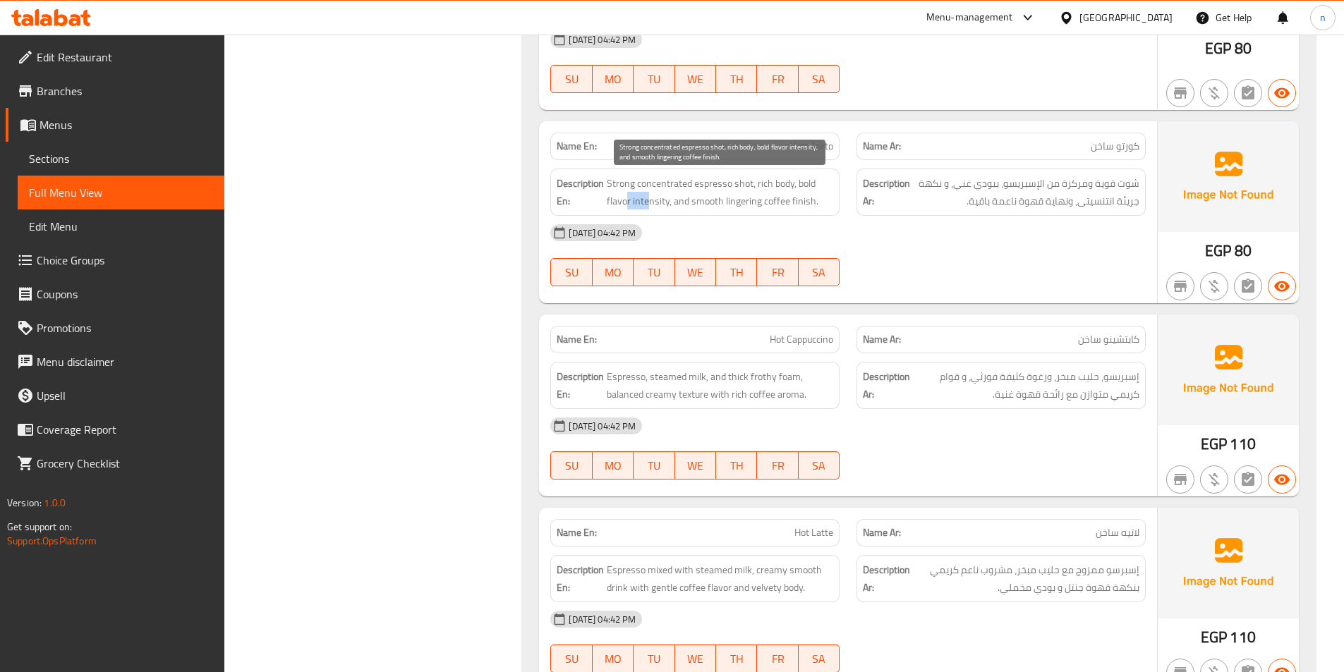
click at [647, 202] on span "Strong concentrated espresso shot, rich body, bold flavor intensity, and smooth…" at bounding box center [720, 192] width 226 height 35
drag, startPoint x: 796, startPoint y: 203, endPoint x: 704, endPoint y: 203, distance: 92.4
click at [704, 203] on span "Strong concentrated espresso shot, rich body, bold flavor intensity, and smooth…" at bounding box center [720, 192] width 226 height 35
click at [743, 200] on span "Strong concentrated espresso shot, rich body, bold flavor intensity, and smooth…" at bounding box center [720, 192] width 226 height 35
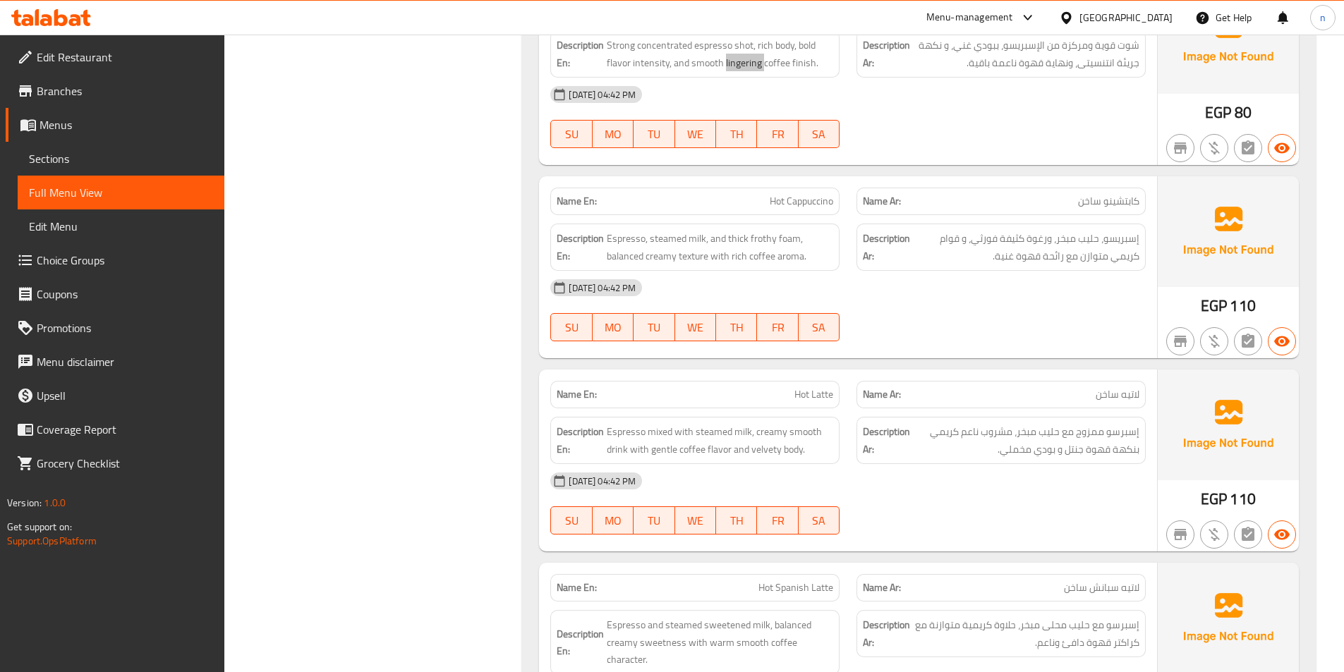
scroll to position [3245, 0]
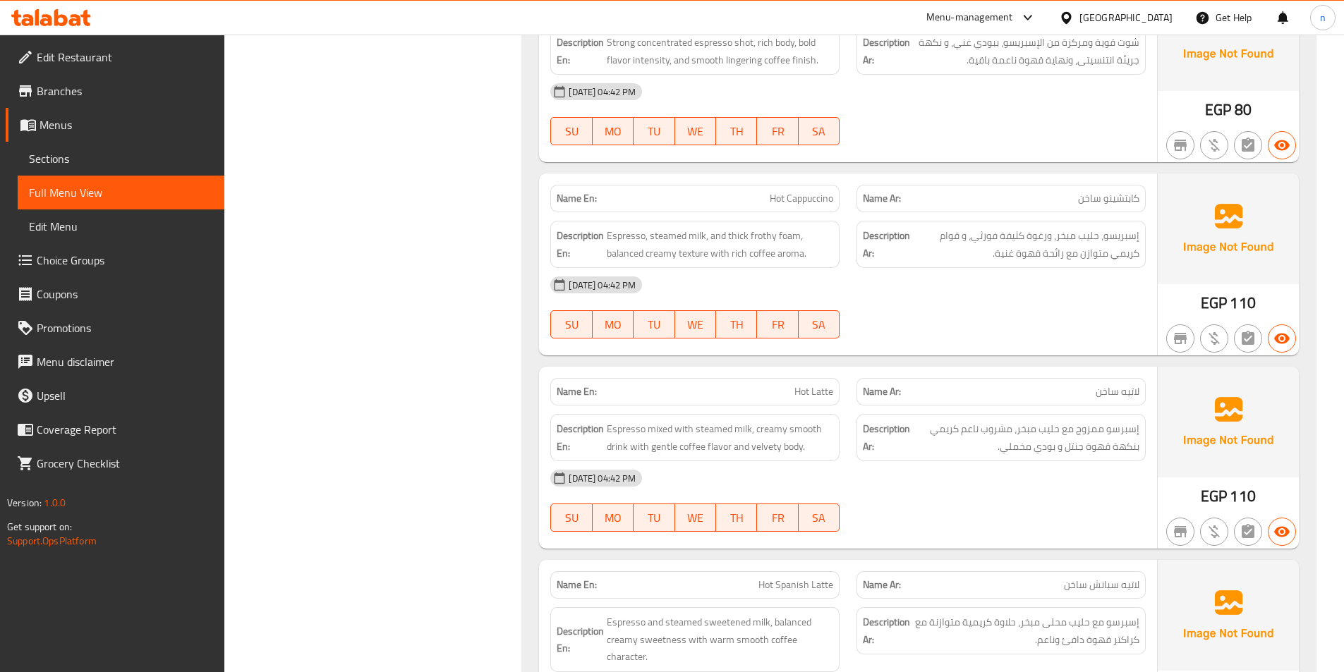
click at [940, 291] on div "[DATE] 04:42 PM" at bounding box center [848, 285] width 612 height 34
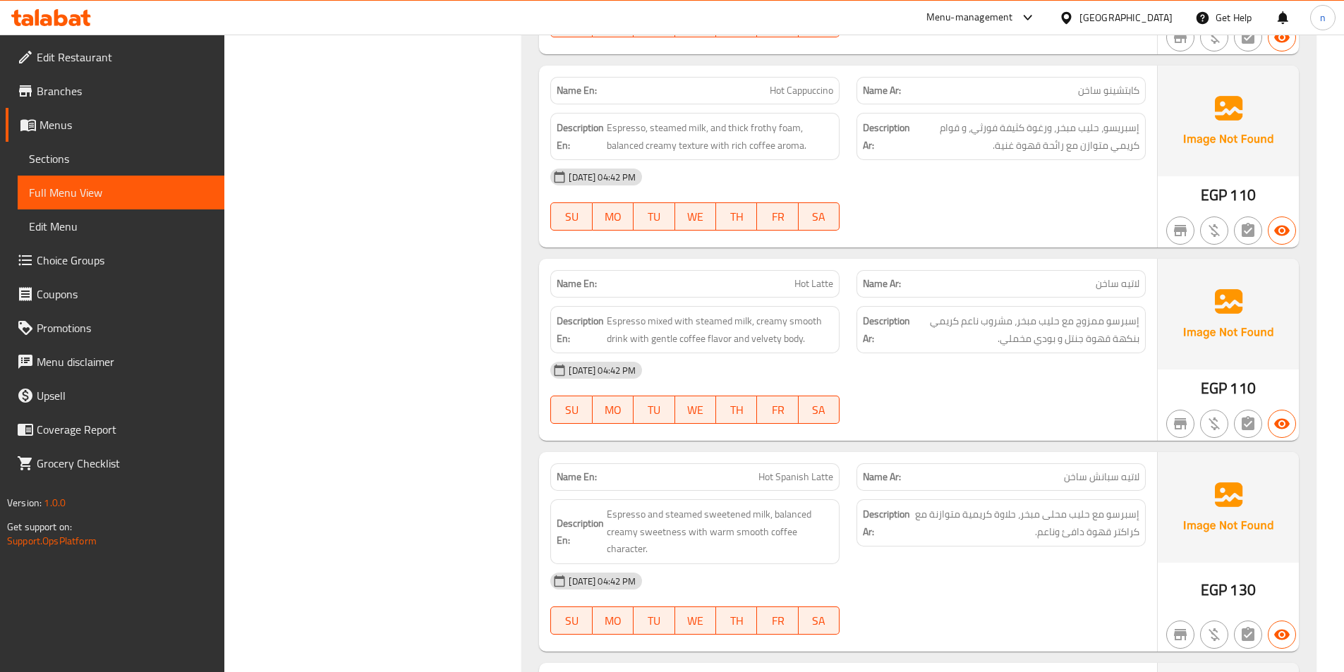
scroll to position [3386, 0]
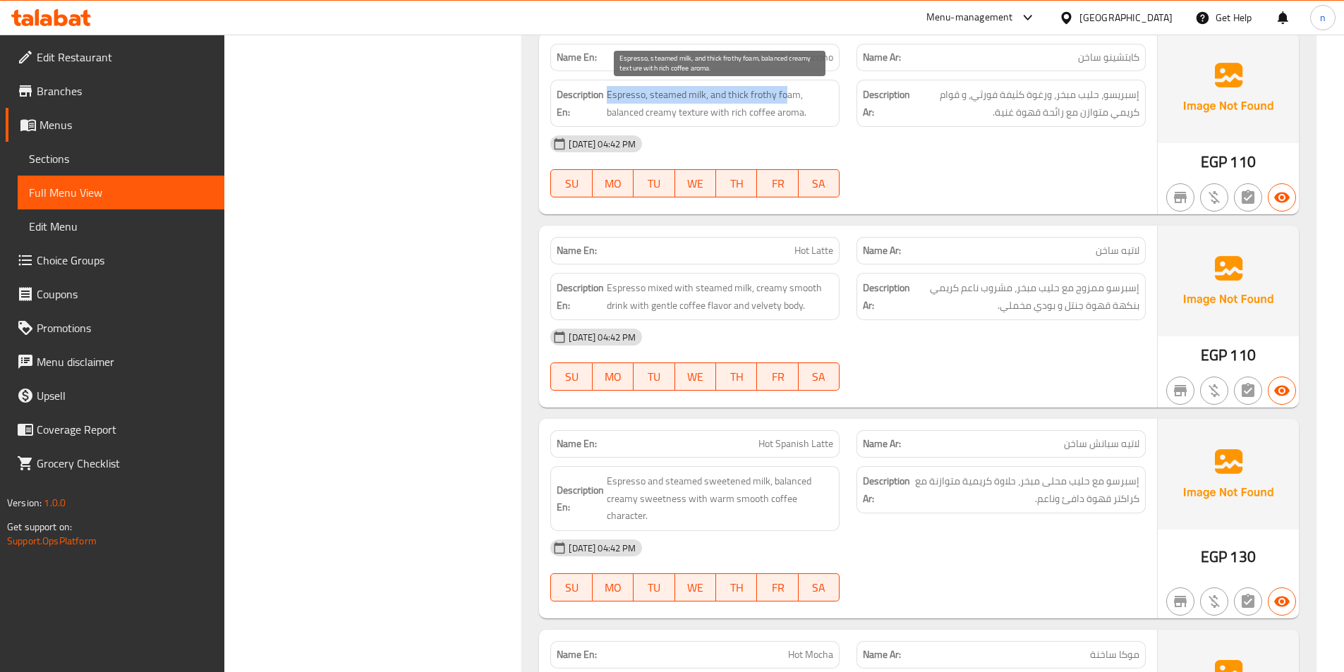
drag, startPoint x: 607, startPoint y: 95, endPoint x: 787, endPoint y: 99, distance: 179.9
click at [787, 99] on span "Espresso, steamed milk, and thick frothy foam, balanced creamy texture with ric…" at bounding box center [720, 103] width 226 height 35
drag, startPoint x: 614, startPoint y: 112, endPoint x: 770, endPoint y: 128, distance: 156.7
click at [770, 128] on div "Name En: Hot Cappuccino Name Ar: كابتشينو ساخن Description En: Espresso, steame…" at bounding box center [848, 123] width 618 height 182
click at [973, 145] on div "[DATE] 04:42 PM" at bounding box center [848, 144] width 612 height 34
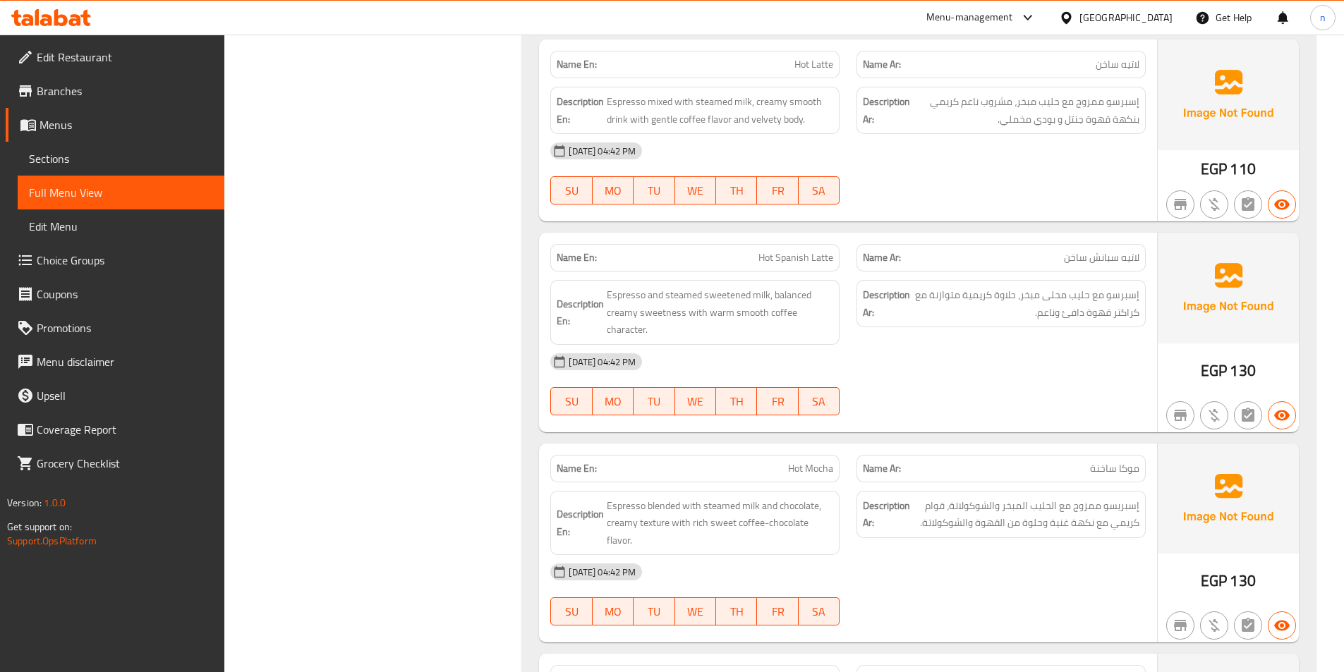
scroll to position [3598, 0]
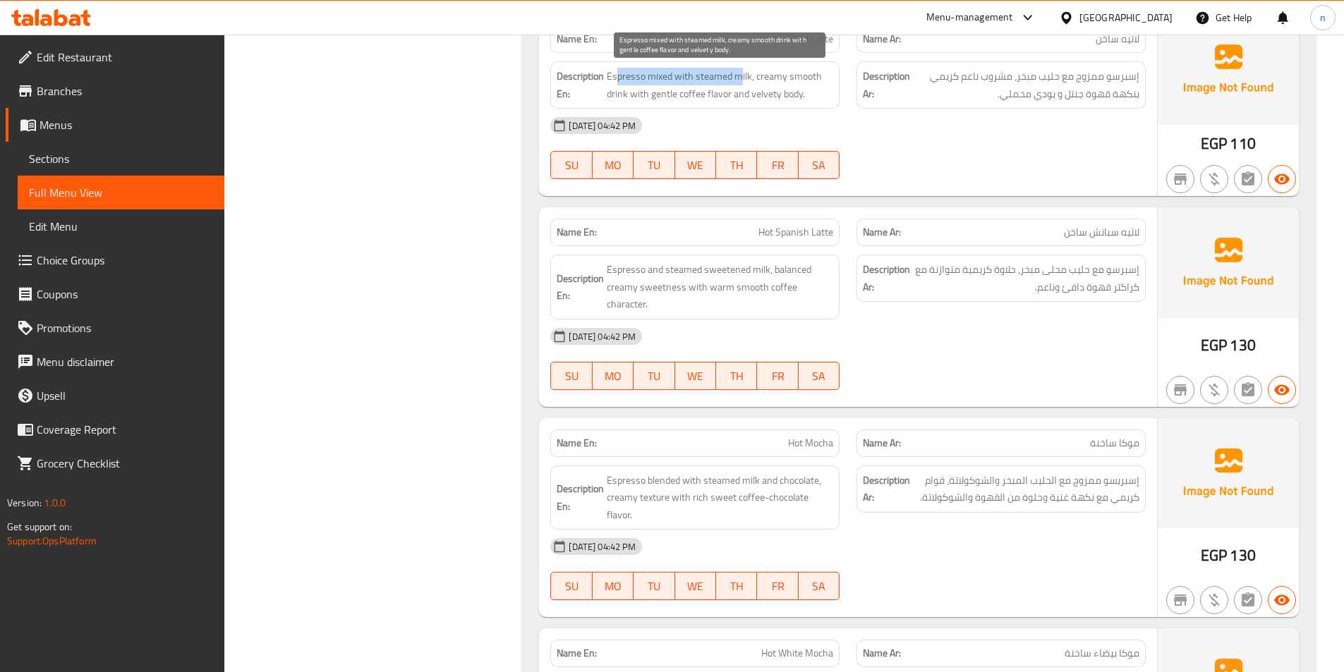
drag, startPoint x: 617, startPoint y: 77, endPoint x: 739, endPoint y: 81, distance: 122.1
click at [739, 81] on span "Espresso mixed with steamed milk, creamy smooth drink with gentle coffee flavor…" at bounding box center [720, 85] width 226 height 35
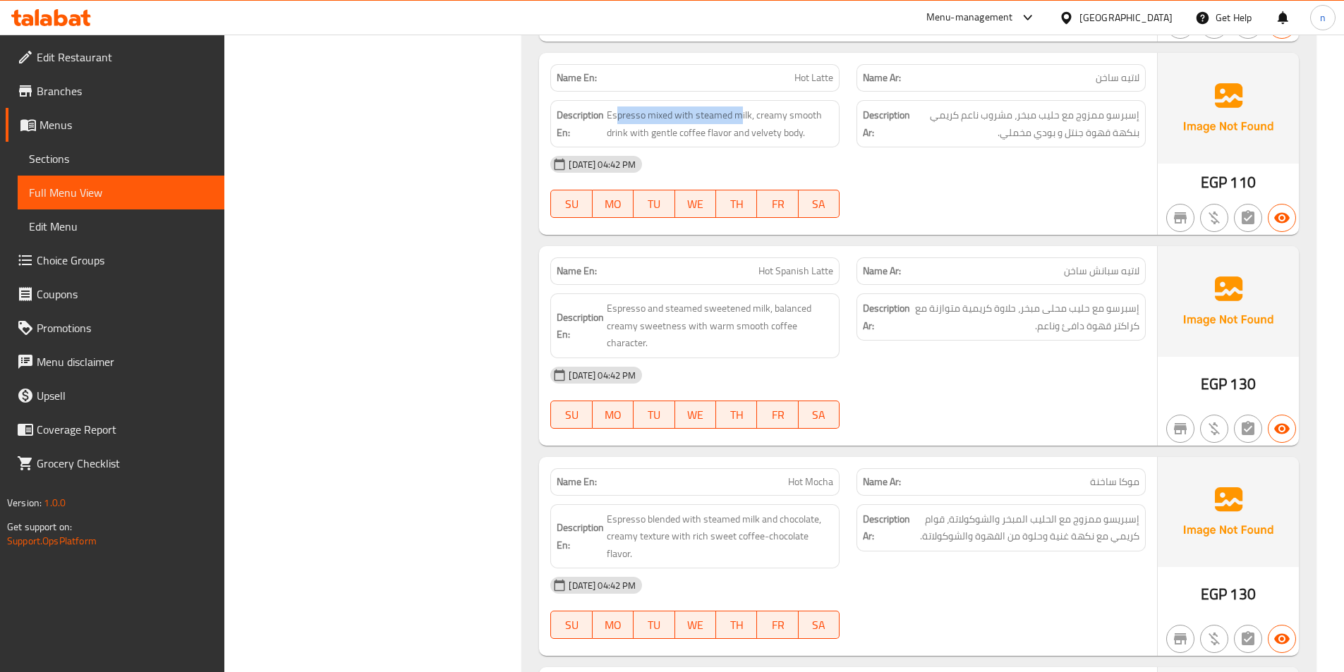
scroll to position [3527, 0]
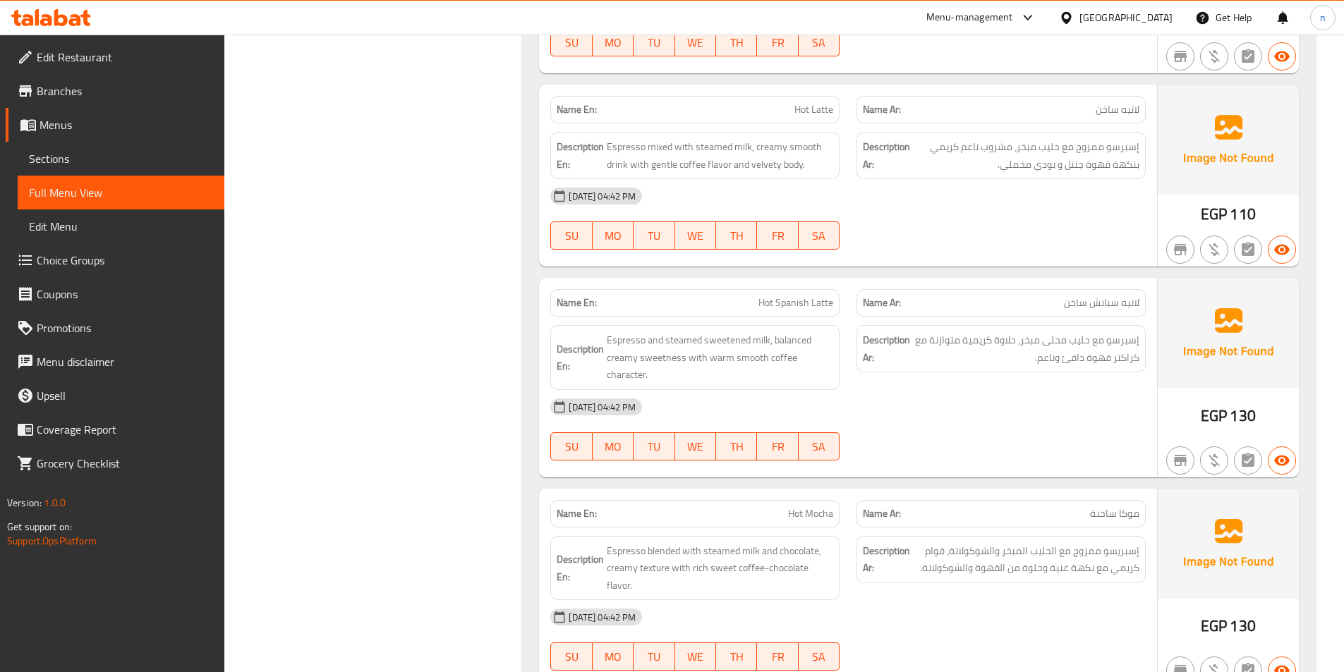
click at [820, 108] on span "Hot Latte" at bounding box center [813, 109] width 39 height 15
copy span "Hot Latte"
drag, startPoint x: 787, startPoint y: 149, endPoint x: 806, endPoint y: 150, distance: 19.1
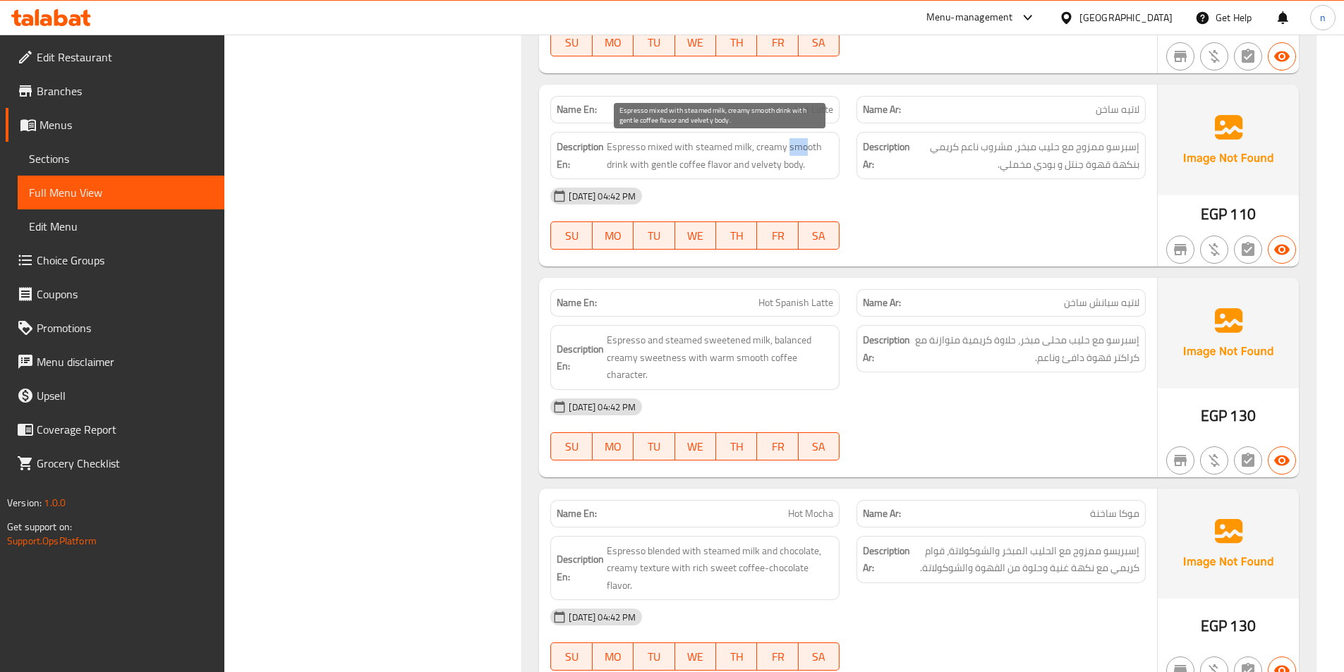
click at [806, 150] on span "Espresso mixed with steamed milk, creamy smooth drink with gentle coffee flavor…" at bounding box center [720, 155] width 226 height 35
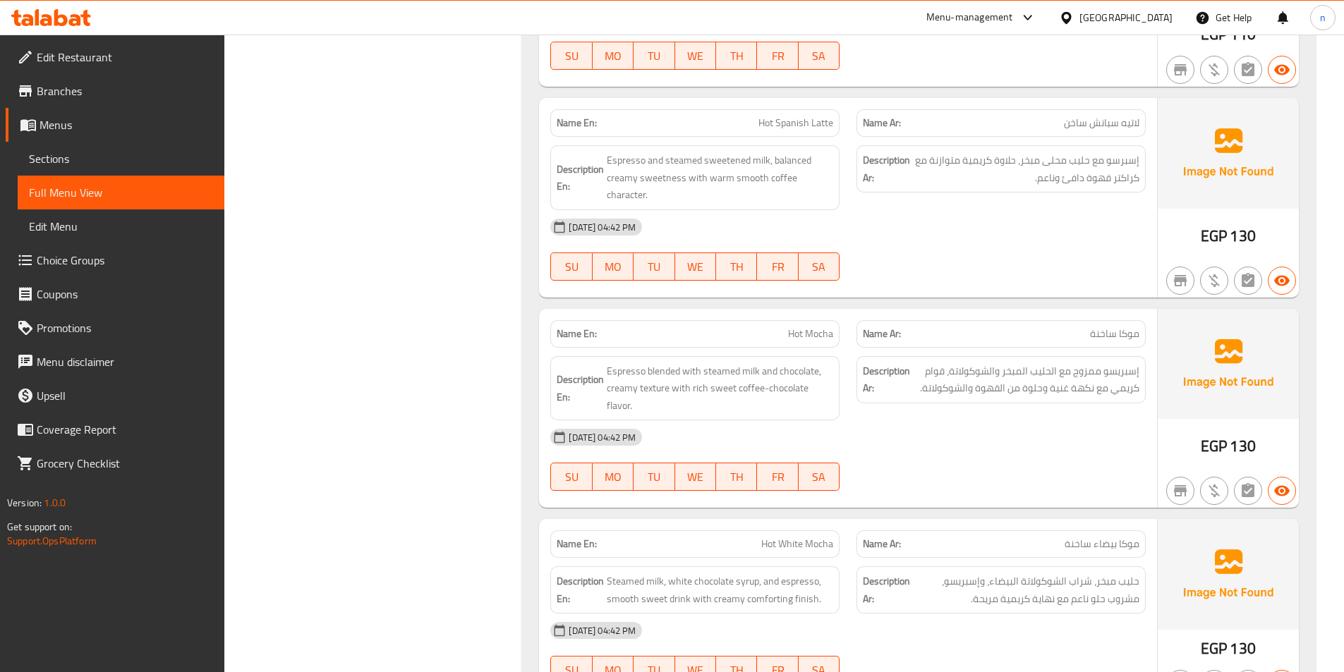
scroll to position [3739, 0]
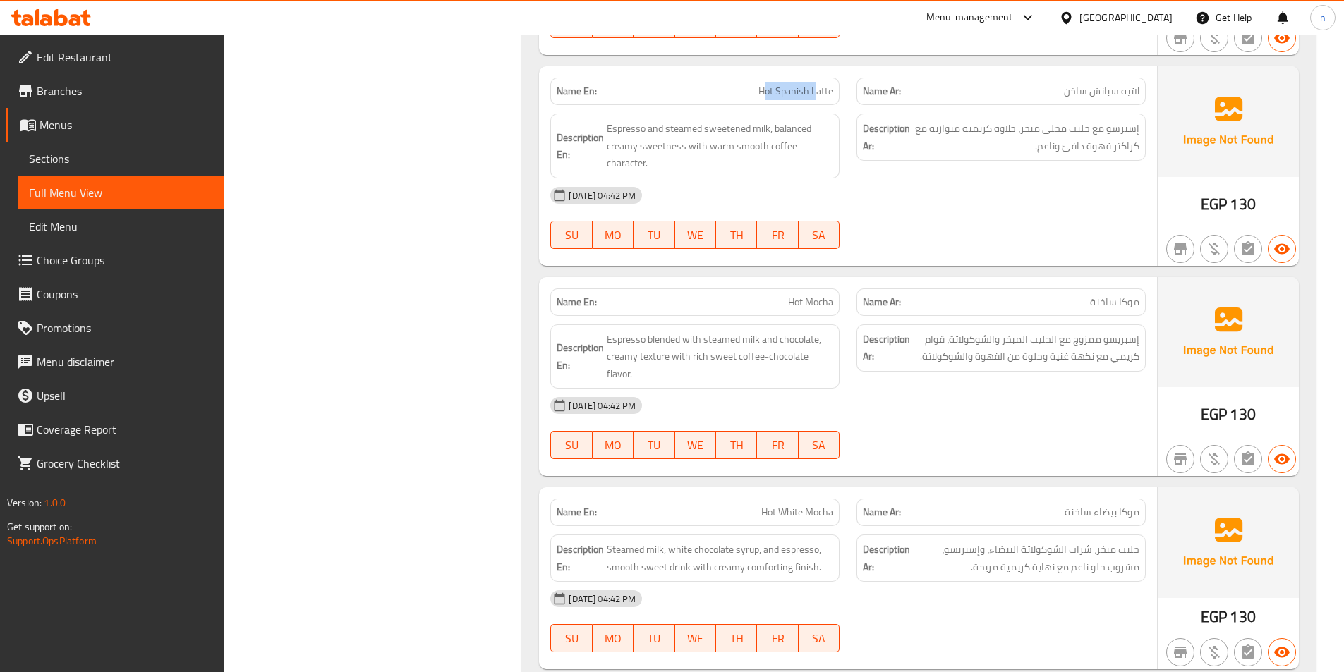
drag, startPoint x: 766, startPoint y: 92, endPoint x: 818, endPoint y: 95, distance: 51.5
click at [818, 95] on span "Hot Spanish Latte" at bounding box center [795, 91] width 75 height 15
click at [810, 188] on div "[DATE] 04:42 PM" at bounding box center [848, 195] width 612 height 34
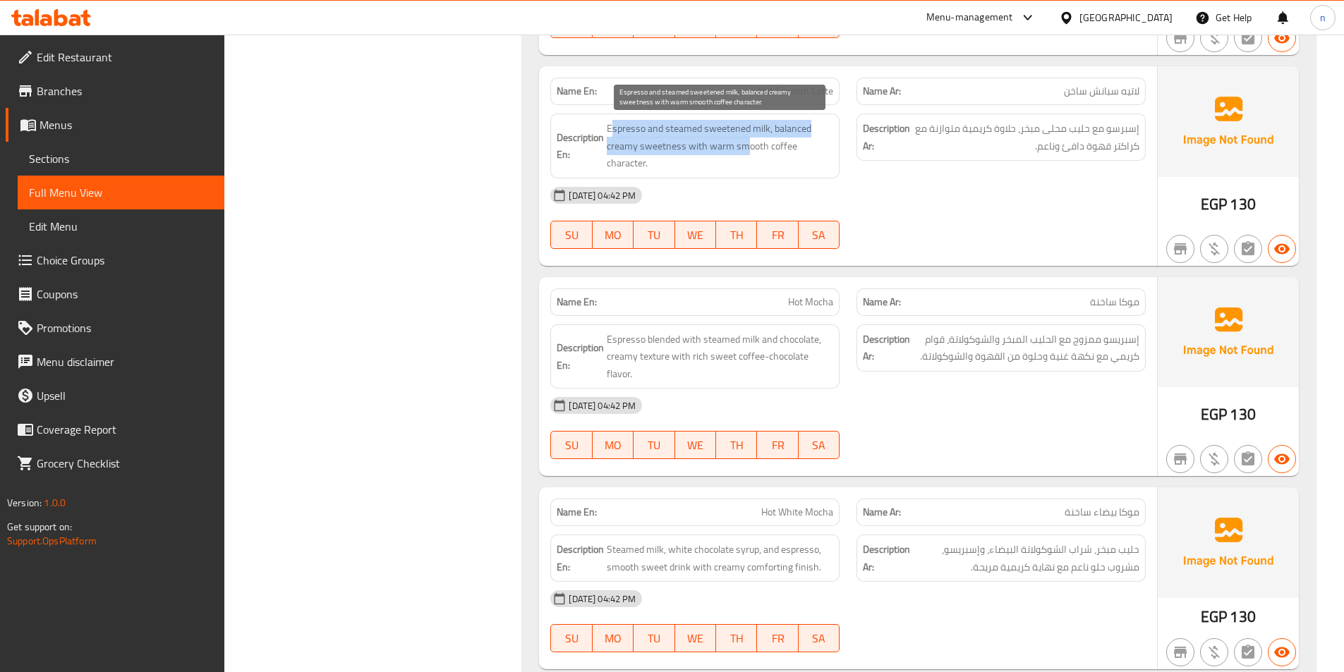
drag, startPoint x: 614, startPoint y: 127, endPoint x: 746, endPoint y: 154, distance: 134.6
click at [746, 154] on span "Espresso and steamed sweetened milk, balanced creamy sweetness with warm smooth…" at bounding box center [720, 146] width 226 height 52
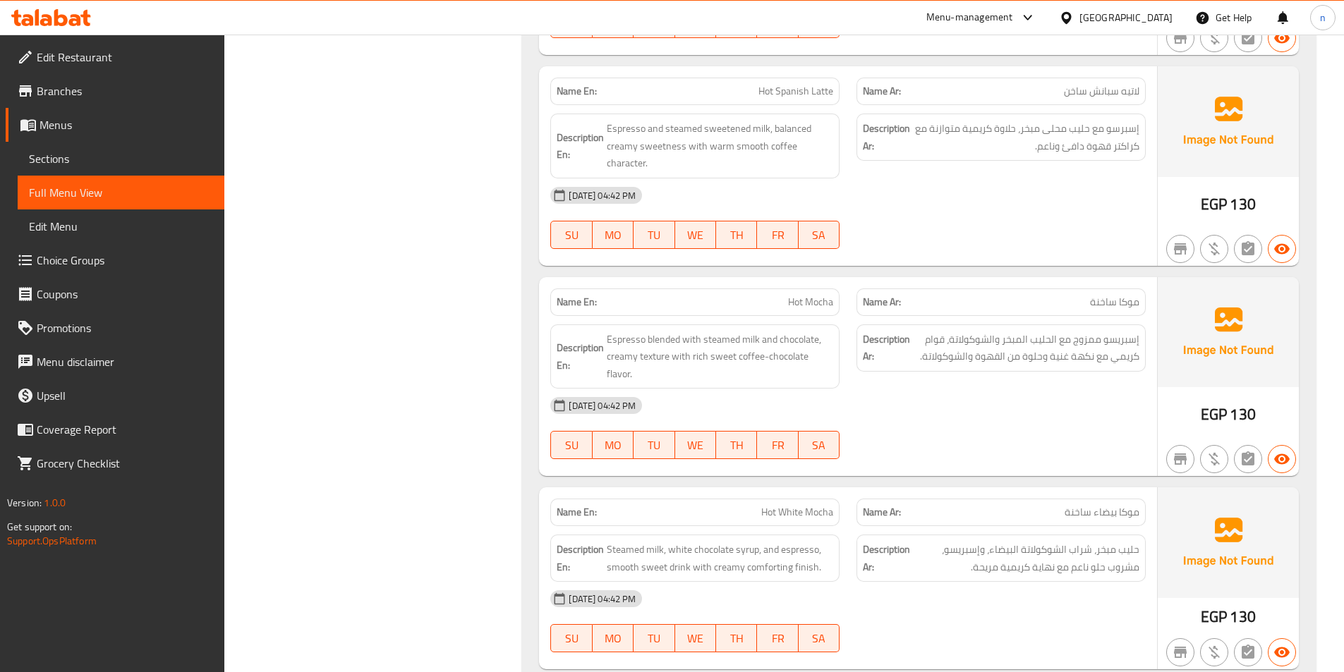
click at [921, 171] on div "Description Ar: إسبرسو مع حليب محلى مبخر، حلاوة كريمية متوازنة مع كراكتر قهوة د…" at bounding box center [1001, 146] width 306 height 82
click at [633, 161] on span "Espresso and steamed sweetened milk, balanced creamy sweetness with warm smooth…" at bounding box center [720, 146] width 226 height 52
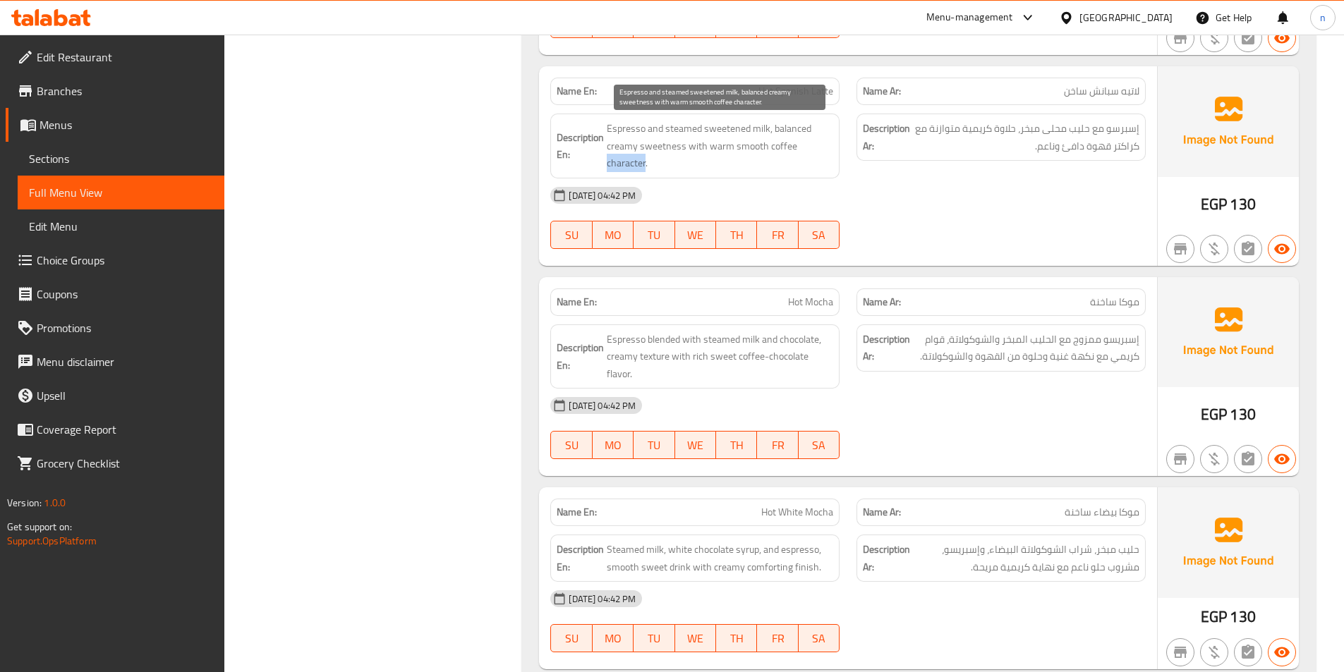
click at [633, 161] on span "Espresso and steamed sweetened milk, balanced creamy sweetness with warm smooth…" at bounding box center [720, 146] width 226 height 52
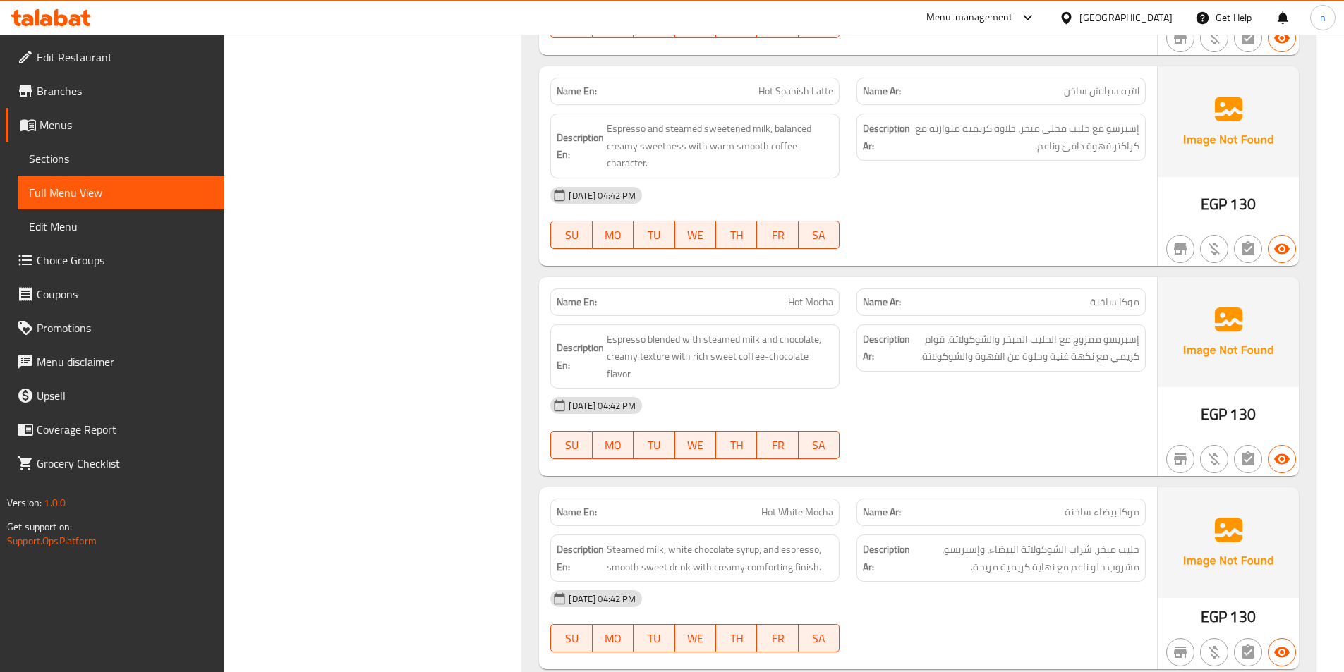
click at [1061, 223] on div "[DATE] 04:42 PM SU MO TU WE TH FR SA" at bounding box center [848, 217] width 612 height 79
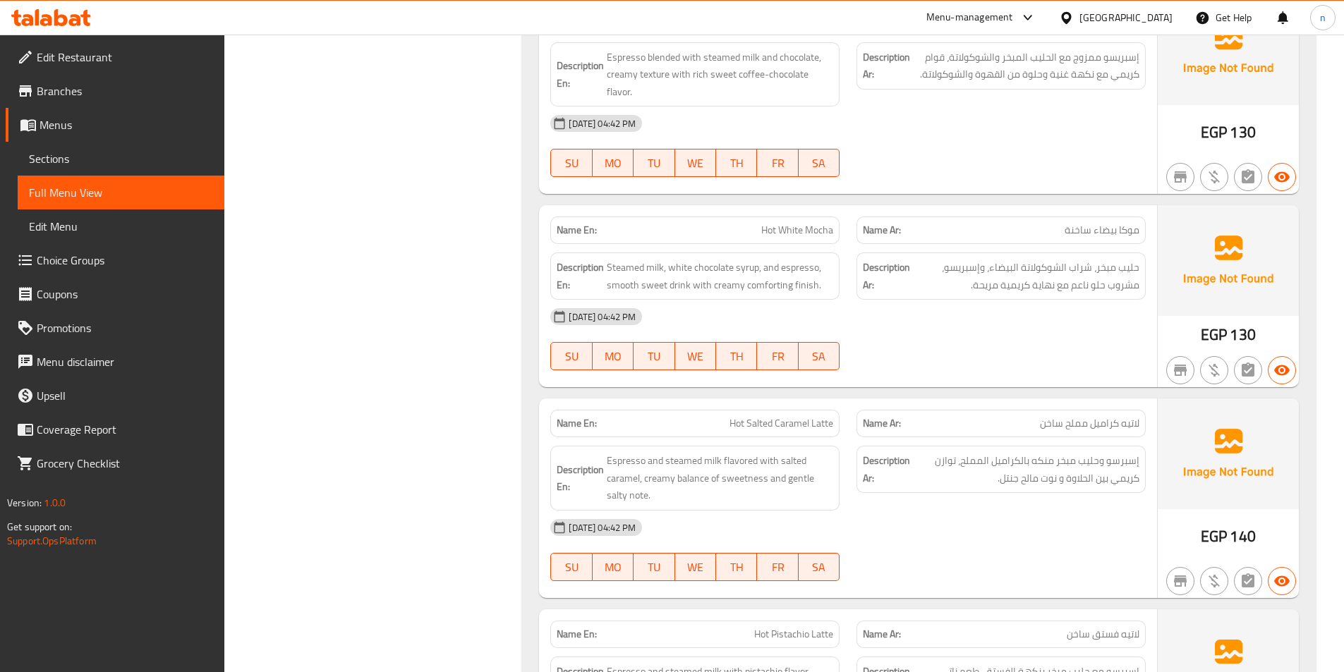
scroll to position [3950, 0]
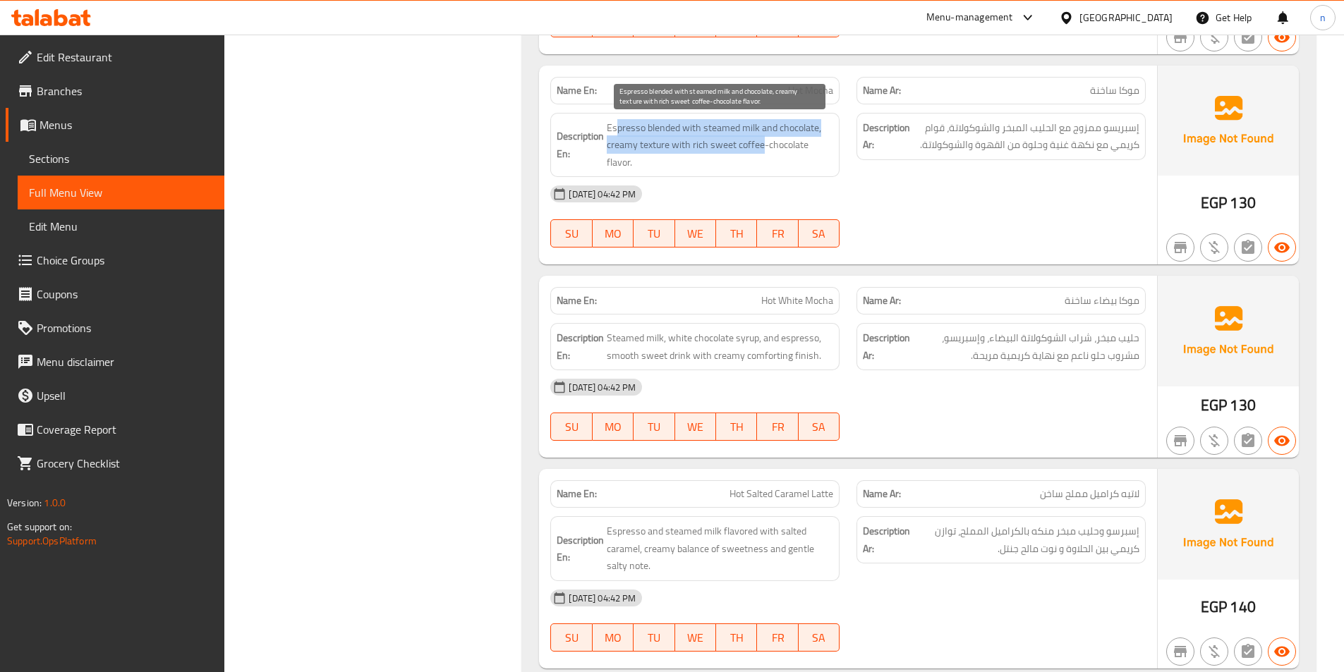
drag, startPoint x: 617, startPoint y: 129, endPoint x: 763, endPoint y: 151, distance: 147.0
click at [763, 151] on span "Espresso blended with steamed milk and chocolate, creamy texture with rich swee…" at bounding box center [720, 145] width 226 height 52
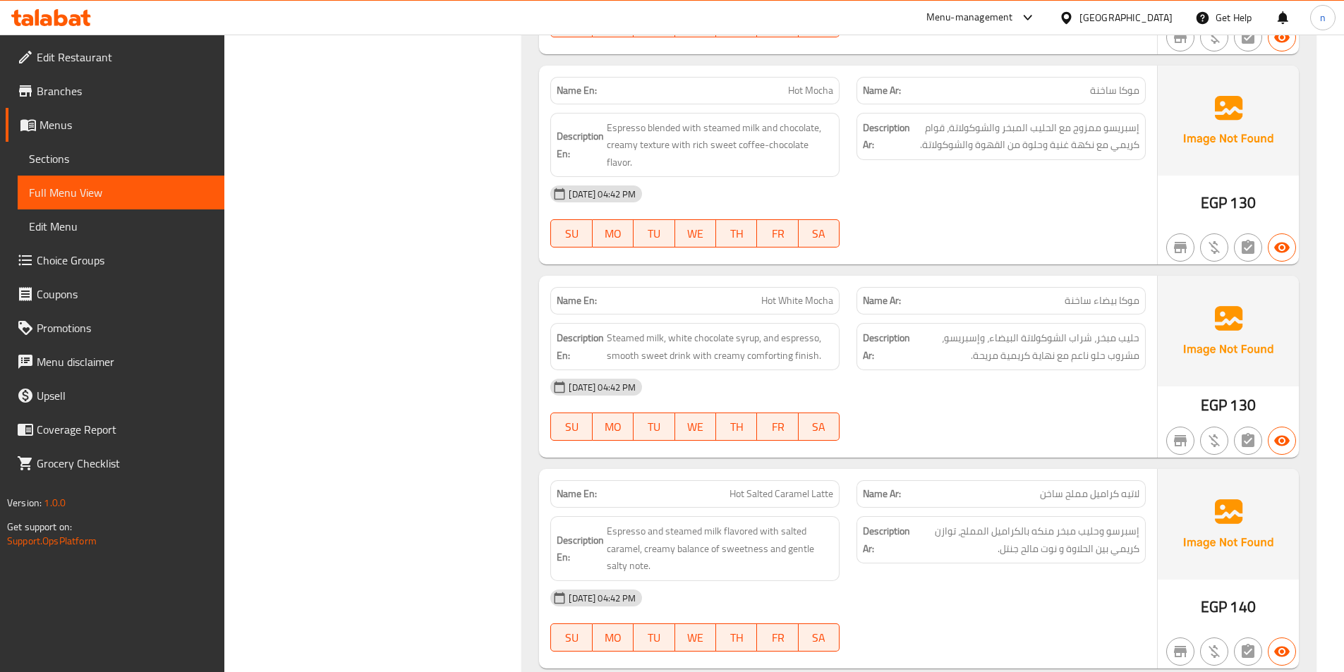
click at [818, 178] on div "[DATE] 04:42 PM" at bounding box center [848, 194] width 612 height 34
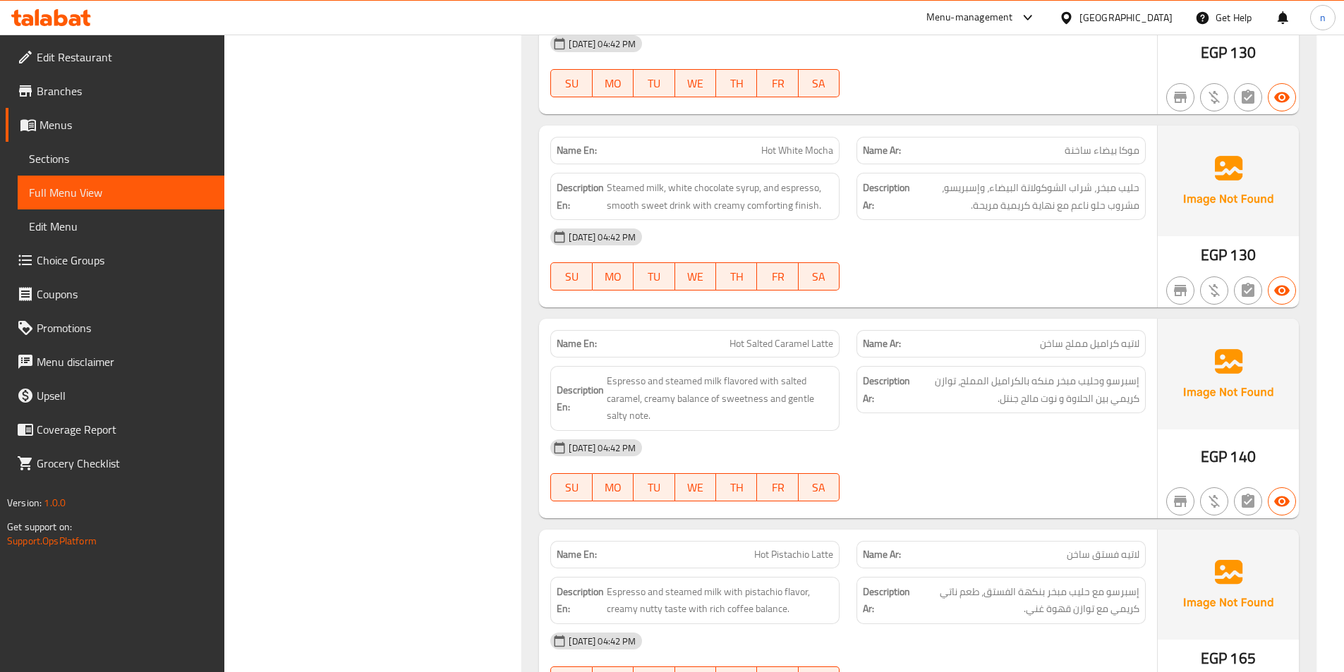
scroll to position [4162, 0]
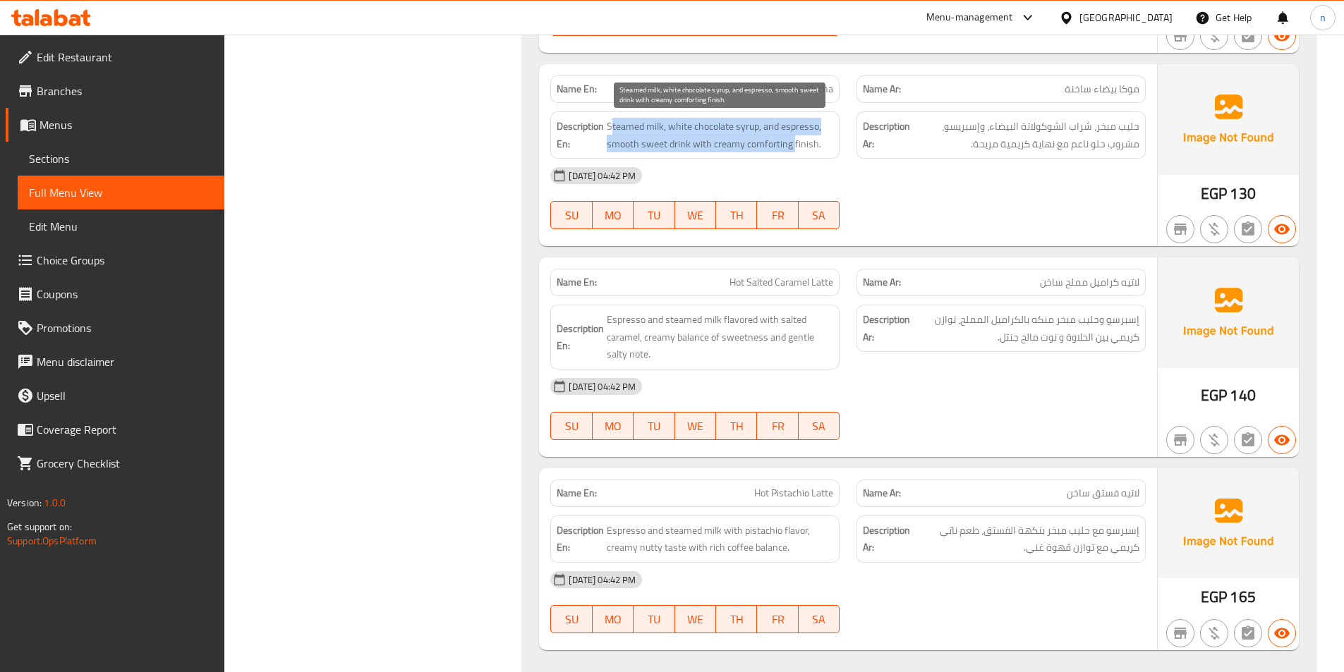
drag, startPoint x: 613, startPoint y: 131, endPoint x: 791, endPoint y: 151, distance: 179.6
click at [791, 151] on span "Steamed milk, white chocolate syrup, and espresso, smooth sweet drink with crea…" at bounding box center [720, 135] width 226 height 35
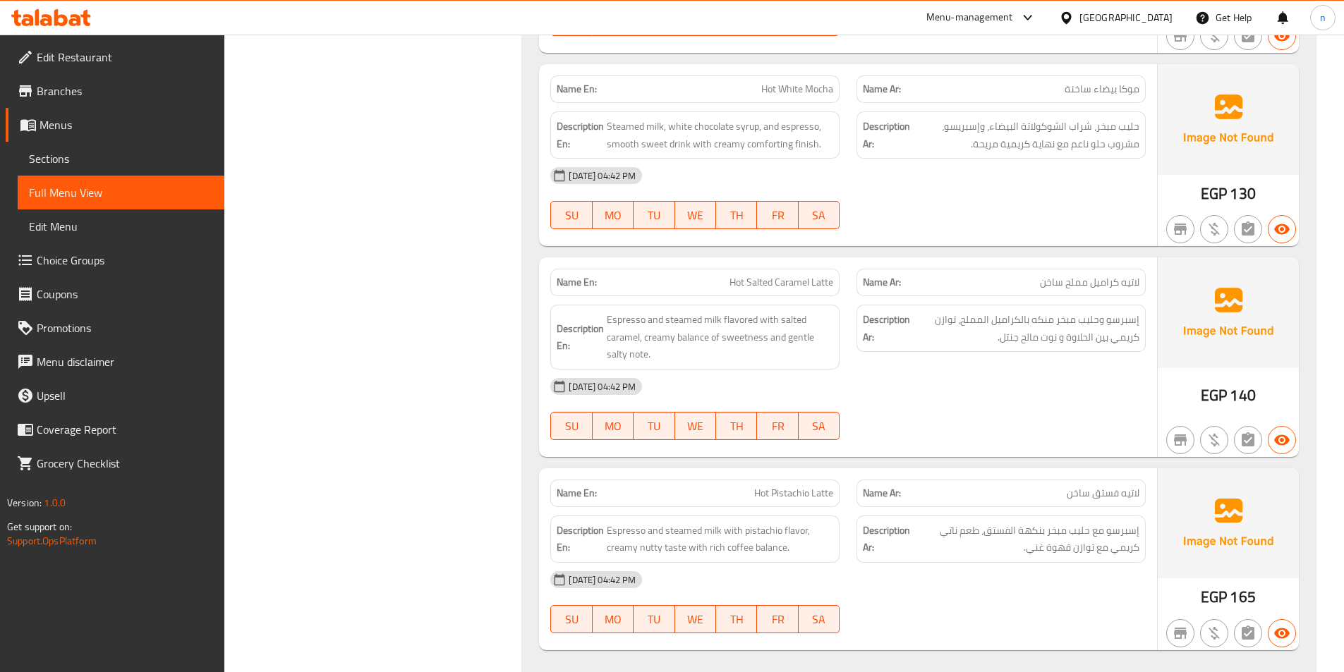
click at [935, 206] on div "[DATE] 04:42 PM SU MO TU WE TH FR SA" at bounding box center [848, 198] width 612 height 79
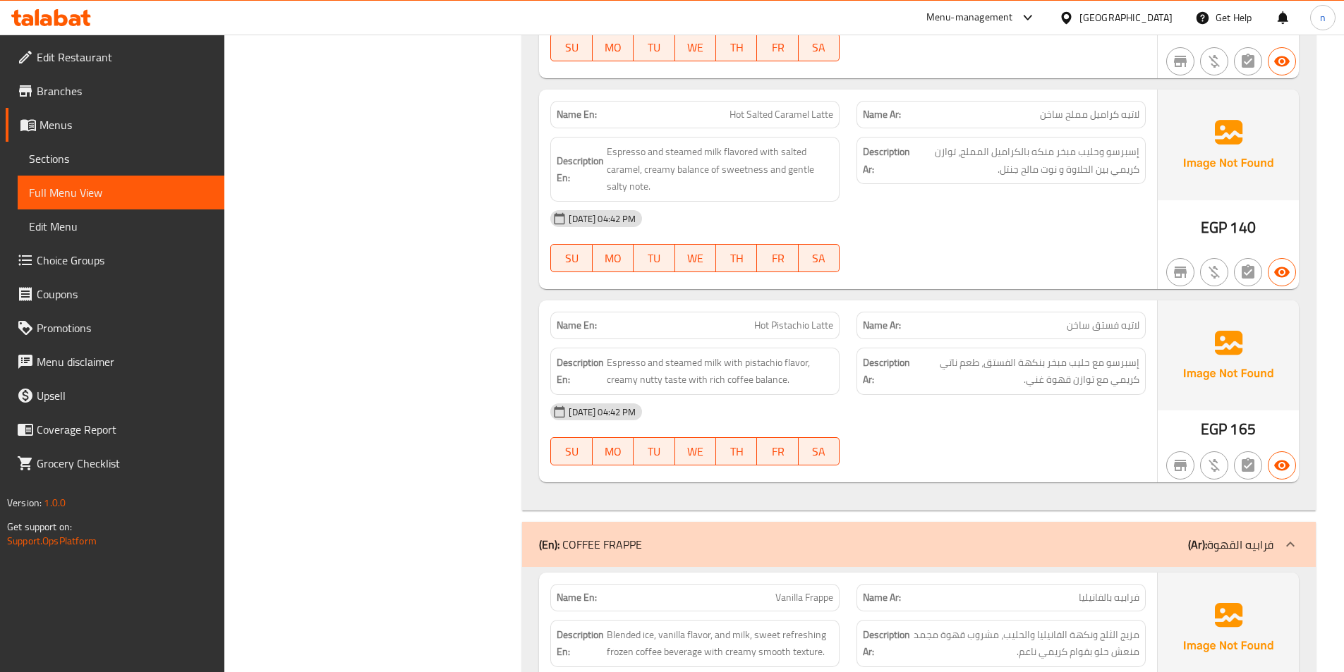
scroll to position [4374, 0]
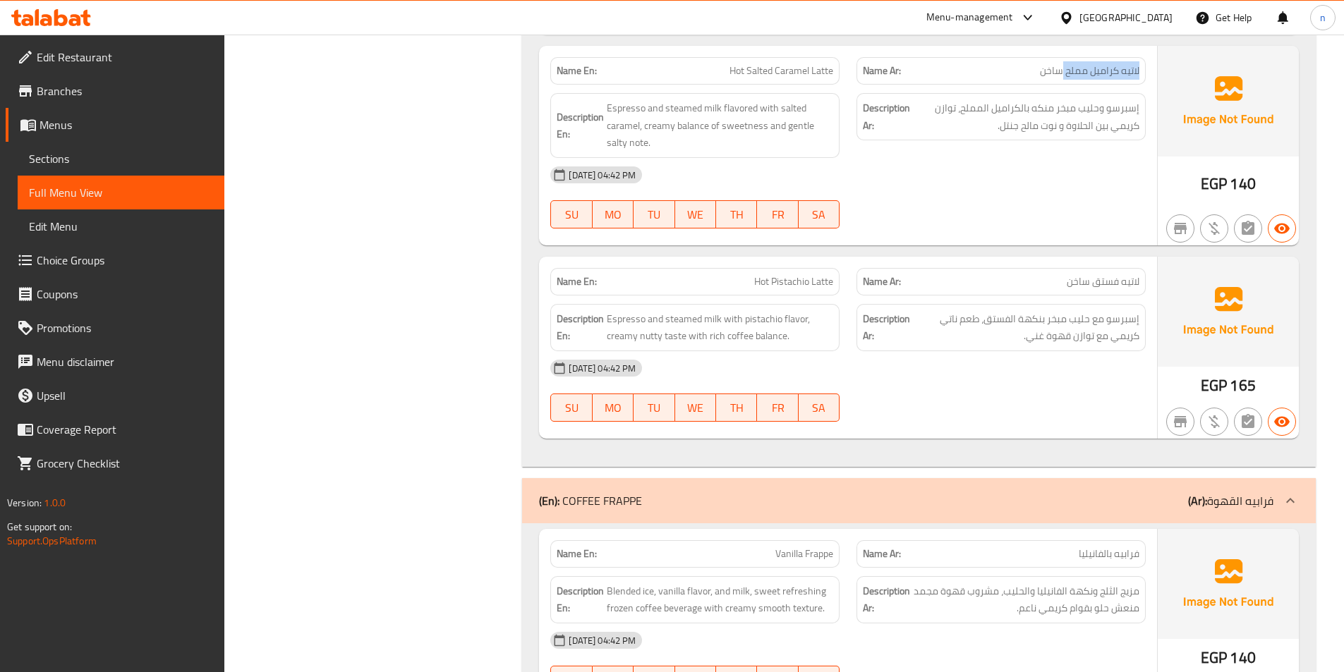
drag, startPoint x: 1144, startPoint y: 72, endPoint x: 1061, endPoint y: 72, distance: 83.2
click at [1061, 72] on div "Name Ar: لاتيه كراميل مملح ساخن" at bounding box center [1000, 71] width 289 height 28
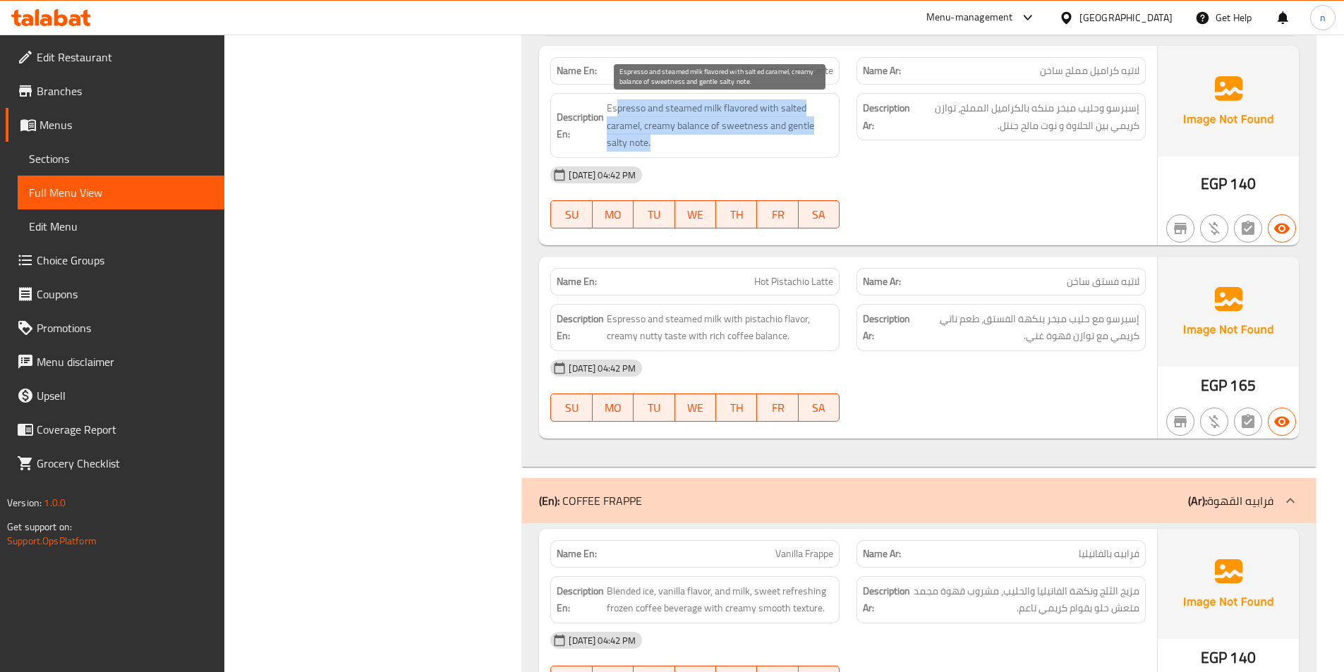
drag, startPoint x: 616, startPoint y: 112, endPoint x: 776, endPoint y: 139, distance: 162.4
click at [776, 139] on span "Espresso and steamed milk flavored with salted caramel, creamy balance of sweet…" at bounding box center [720, 125] width 226 height 52
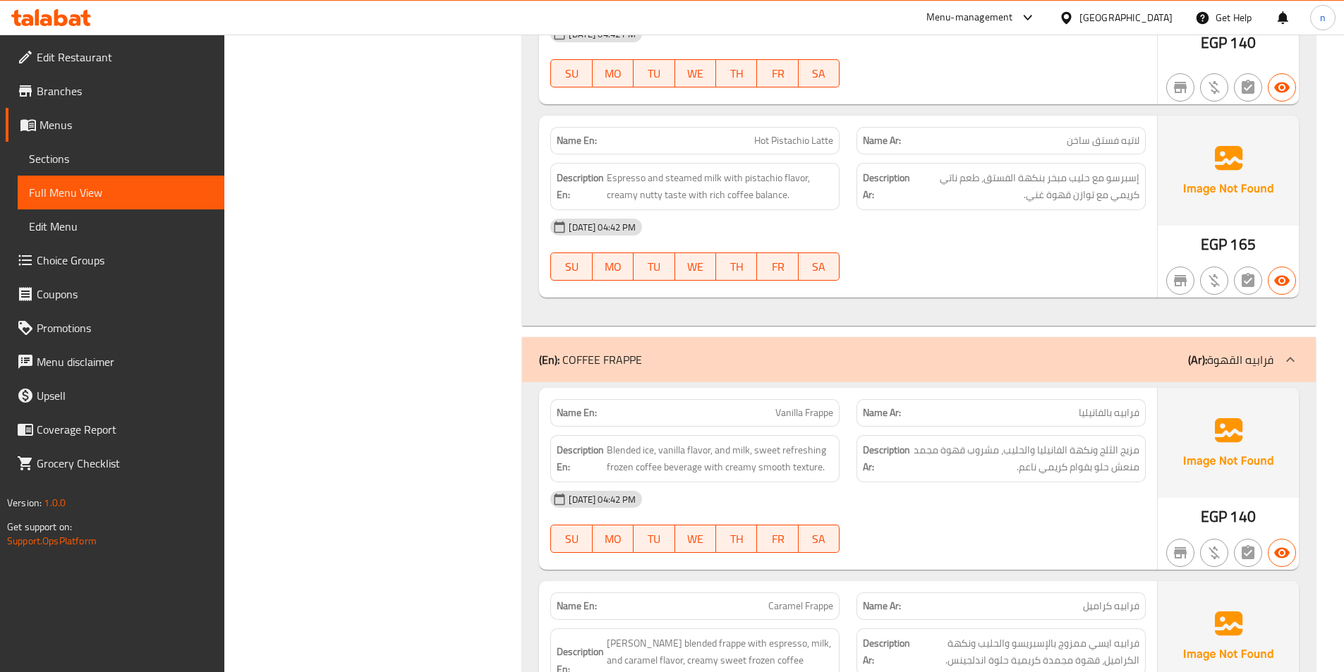
click at [1026, 237] on div "[DATE] 04:42 PM" at bounding box center [848, 227] width 612 height 34
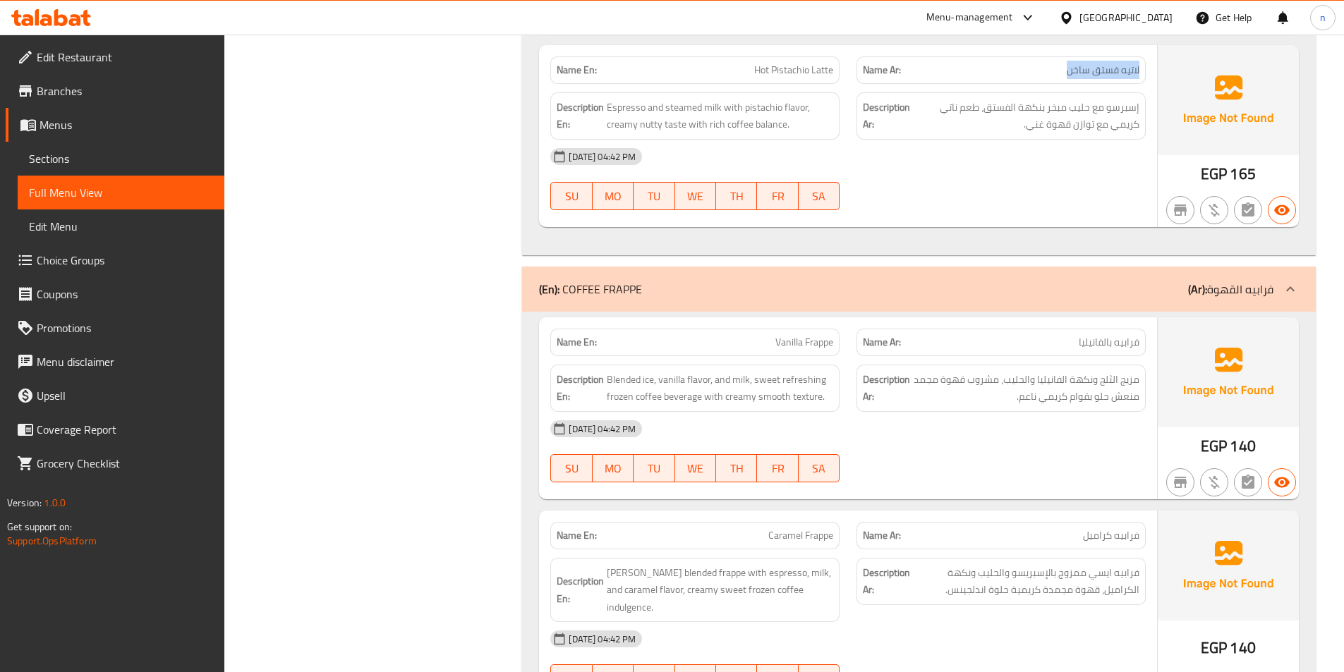
drag, startPoint x: 1140, startPoint y: 68, endPoint x: 951, endPoint y: 80, distance: 189.4
click at [1039, 79] on div "Name Ar: لاتيه فستق ساخن" at bounding box center [1000, 70] width 289 height 28
drag, startPoint x: 611, startPoint y: 108, endPoint x: 766, endPoint y: 135, distance: 157.6
click at [766, 135] on div "Description En: Espresso and steamed milk with pistachio flavor, creamy nutty t…" at bounding box center [694, 115] width 289 height 47
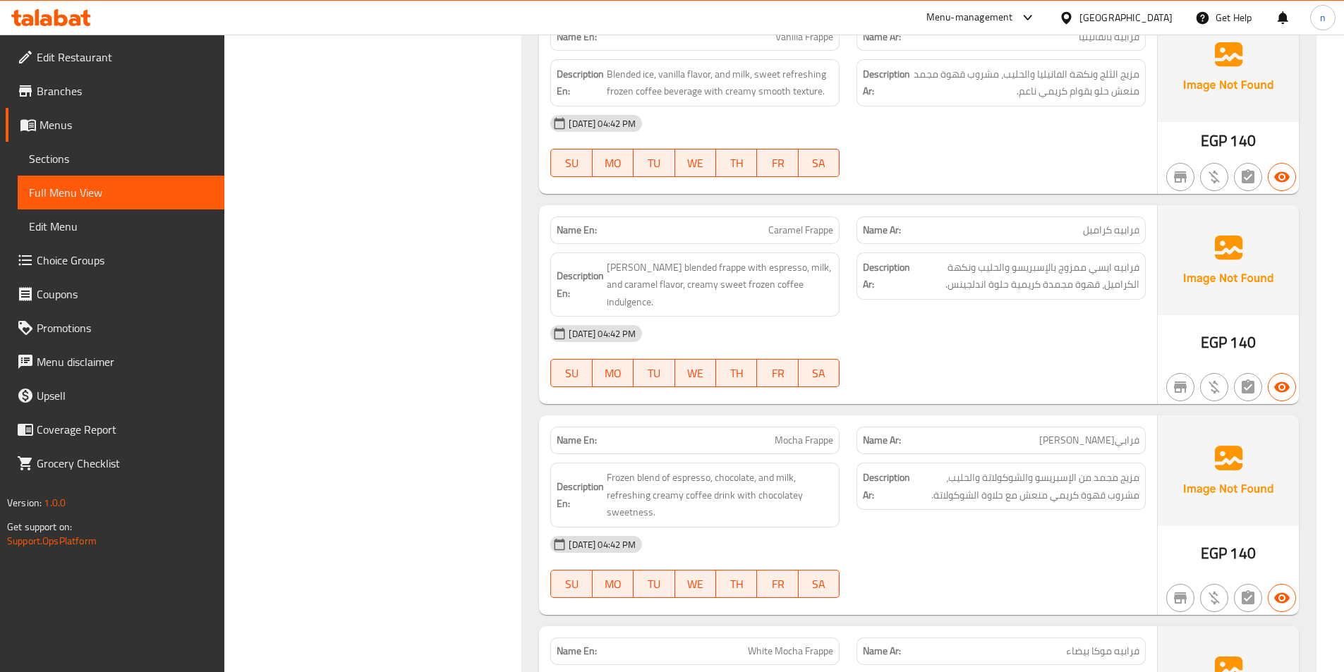
scroll to position [4867, 0]
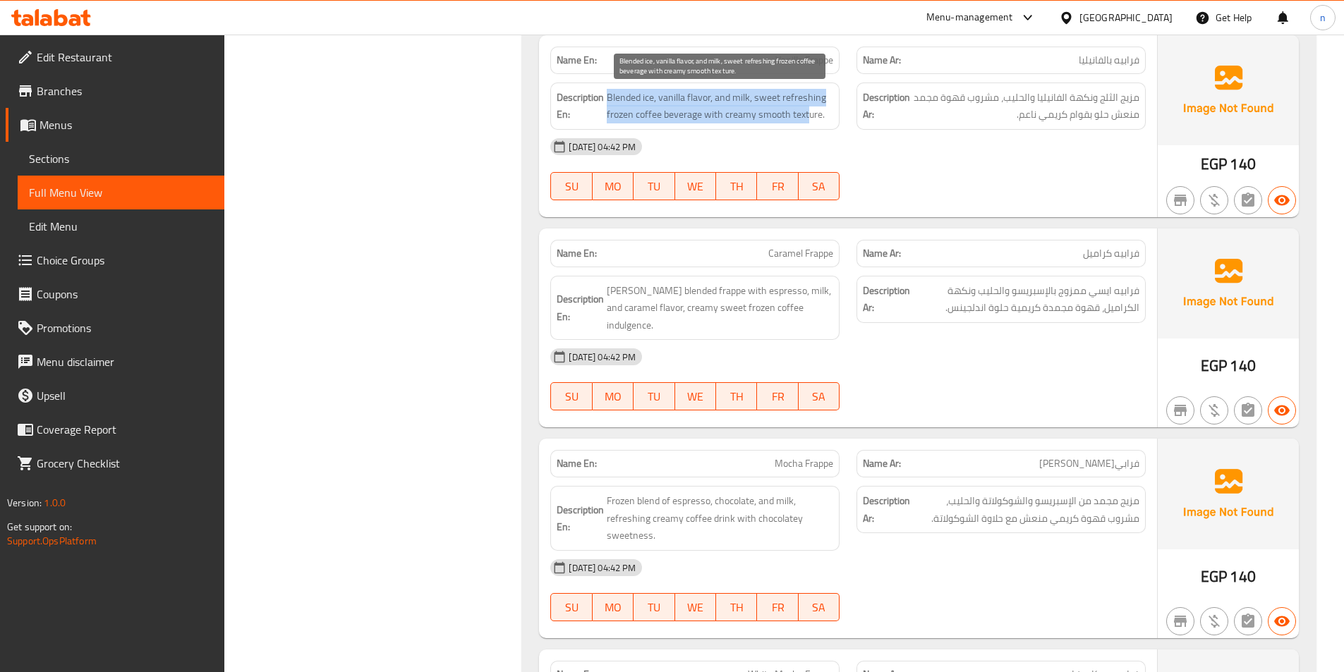
drag, startPoint x: 608, startPoint y: 97, endPoint x: 809, endPoint y: 119, distance: 202.2
click at [809, 119] on span "Blended ice, vanilla flavor, and milk, sweet refreshing frozen coffee beverage …" at bounding box center [720, 106] width 226 height 35
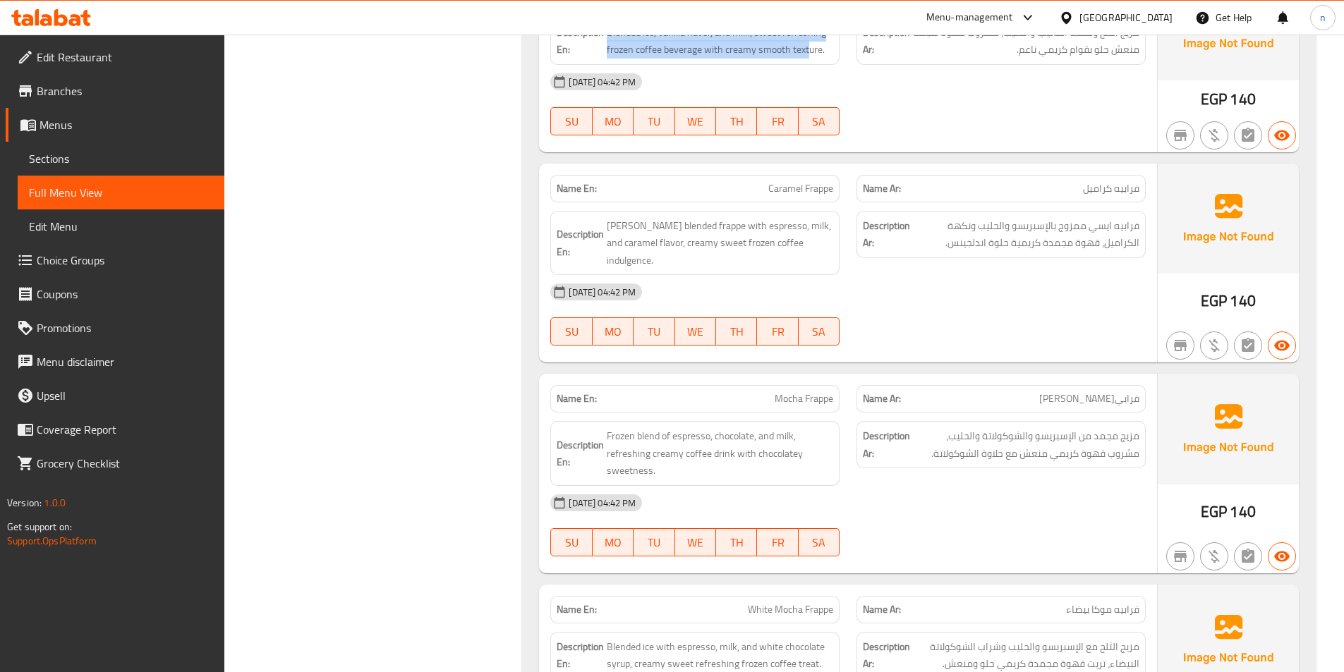
scroll to position [5008, 0]
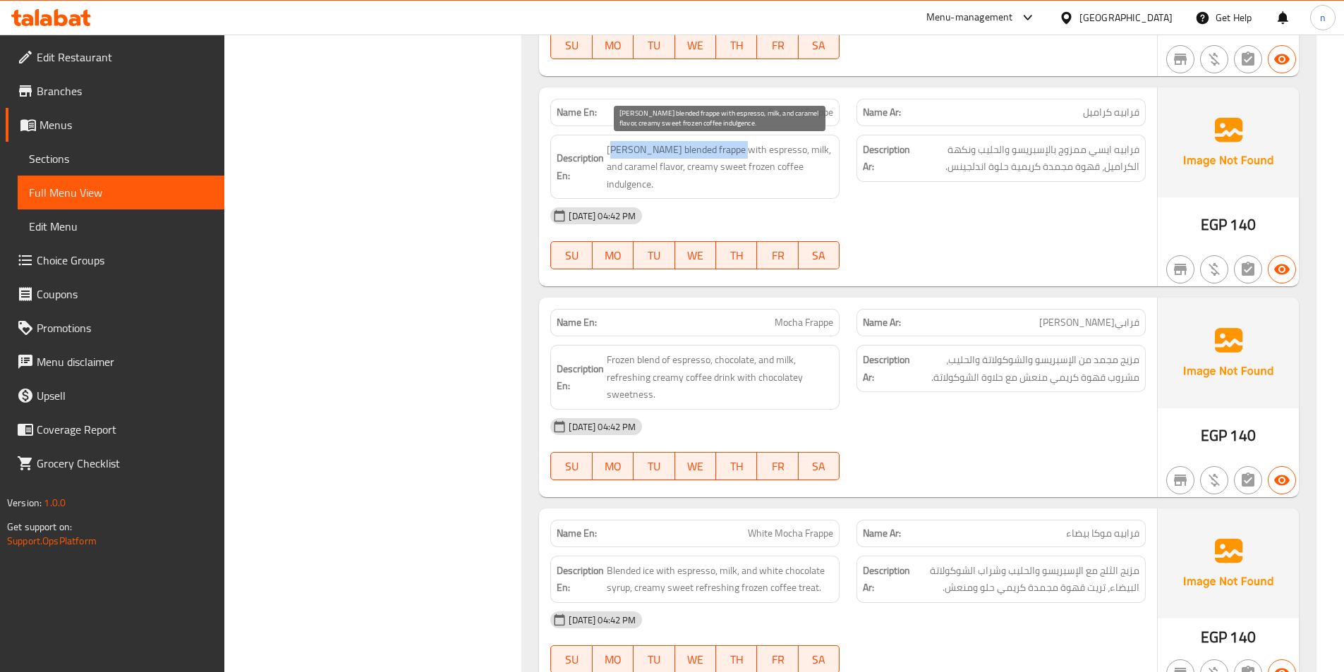
drag, startPoint x: 610, startPoint y: 153, endPoint x: 727, endPoint y: 151, distance: 116.4
click at [727, 151] on span "[PERSON_NAME] blended frappe with espresso, milk, and caramel flavor, creamy sw…" at bounding box center [720, 167] width 226 height 52
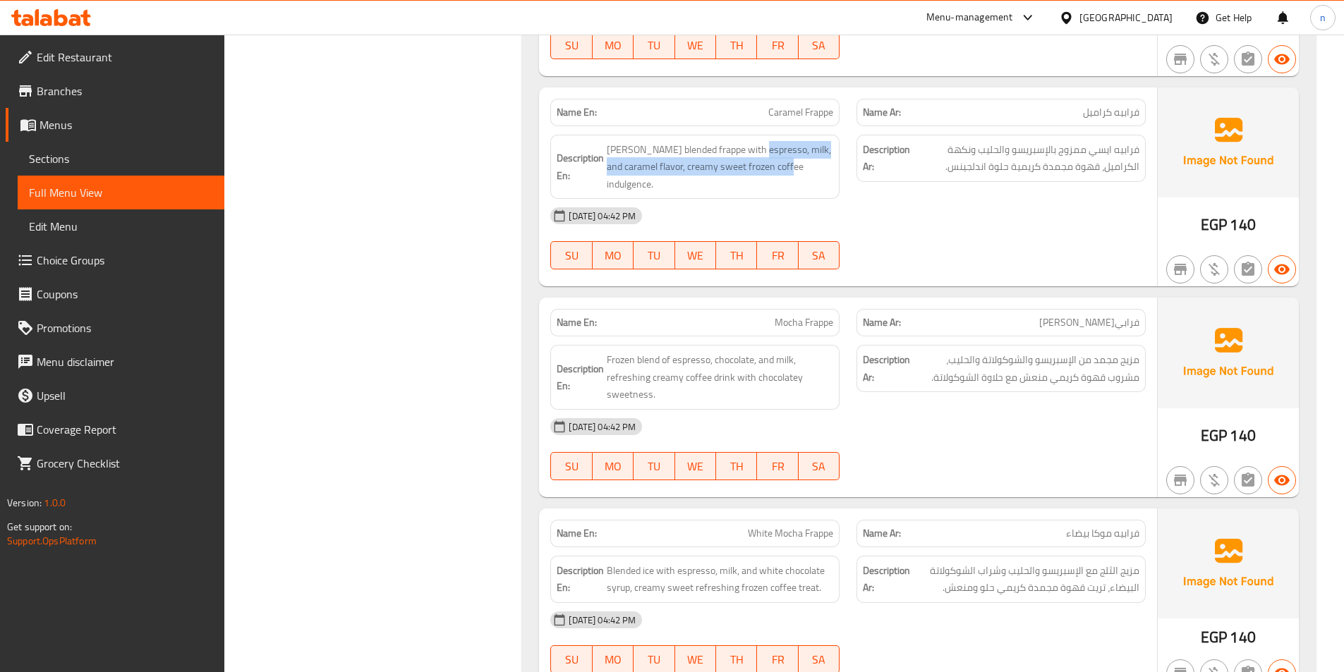
drag, startPoint x: 751, startPoint y: 153, endPoint x: 780, endPoint y: 177, distance: 38.1
click at [780, 177] on div "Description En: [PERSON_NAME] blended frappe with espresso, milk, and caramel f…" at bounding box center [694, 167] width 289 height 65
click at [1026, 261] on div at bounding box center [1001, 269] width 306 height 17
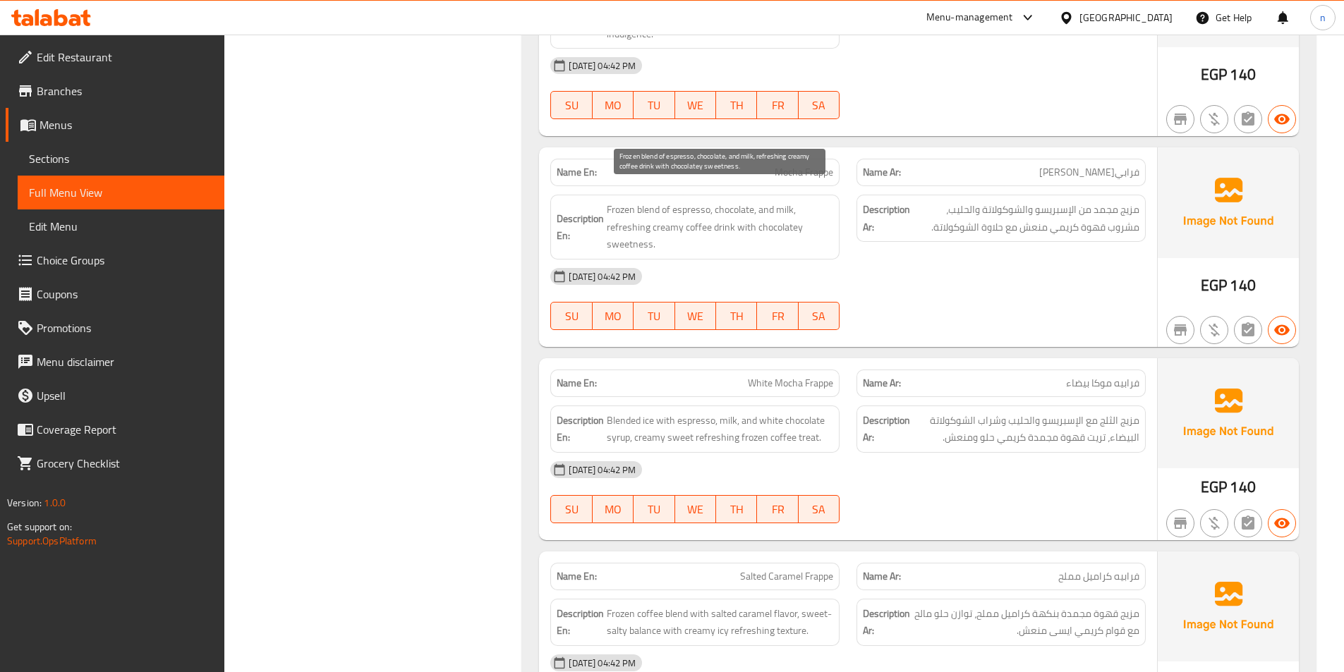
scroll to position [5220, 0]
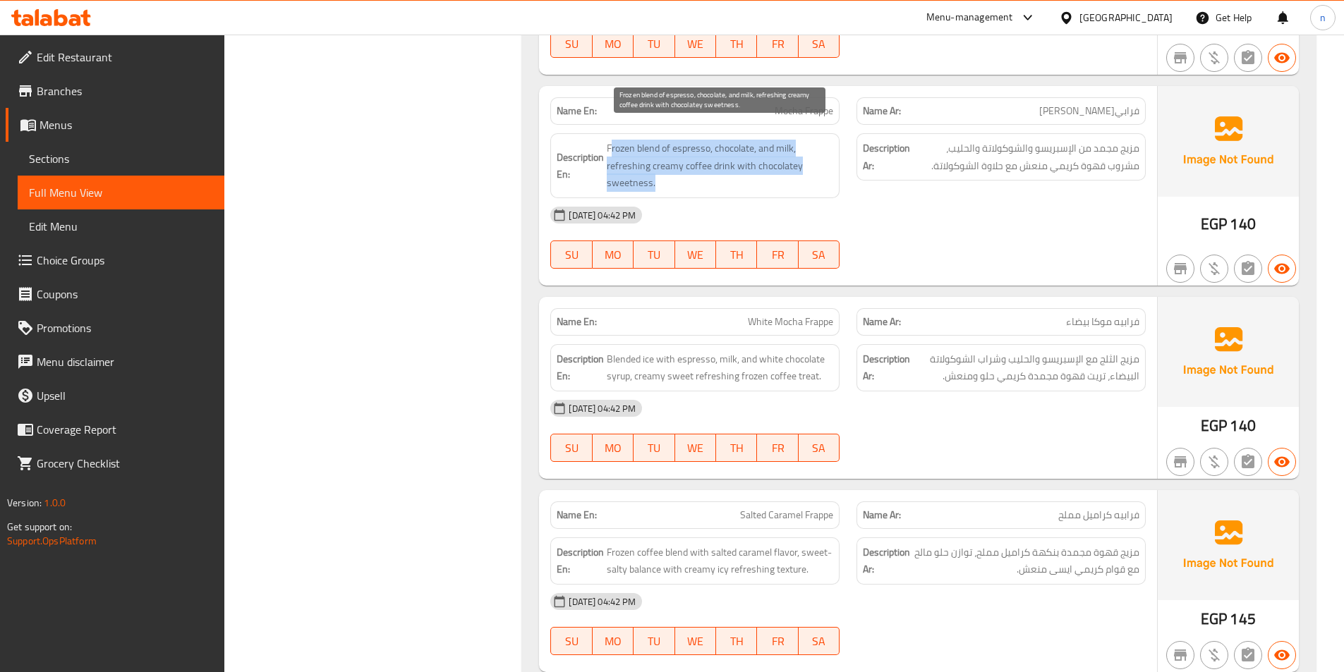
drag, startPoint x: 613, startPoint y: 133, endPoint x: 732, endPoint y: 167, distance: 123.4
click at [732, 167] on span "Frozen blend of espresso, chocolate, and milk, refreshing creamy coffee drink w…" at bounding box center [720, 166] width 226 height 52
click at [774, 147] on span "Frozen blend of espresso, chocolate, and milk, refreshing creamy coffee drink w…" at bounding box center [720, 166] width 226 height 52
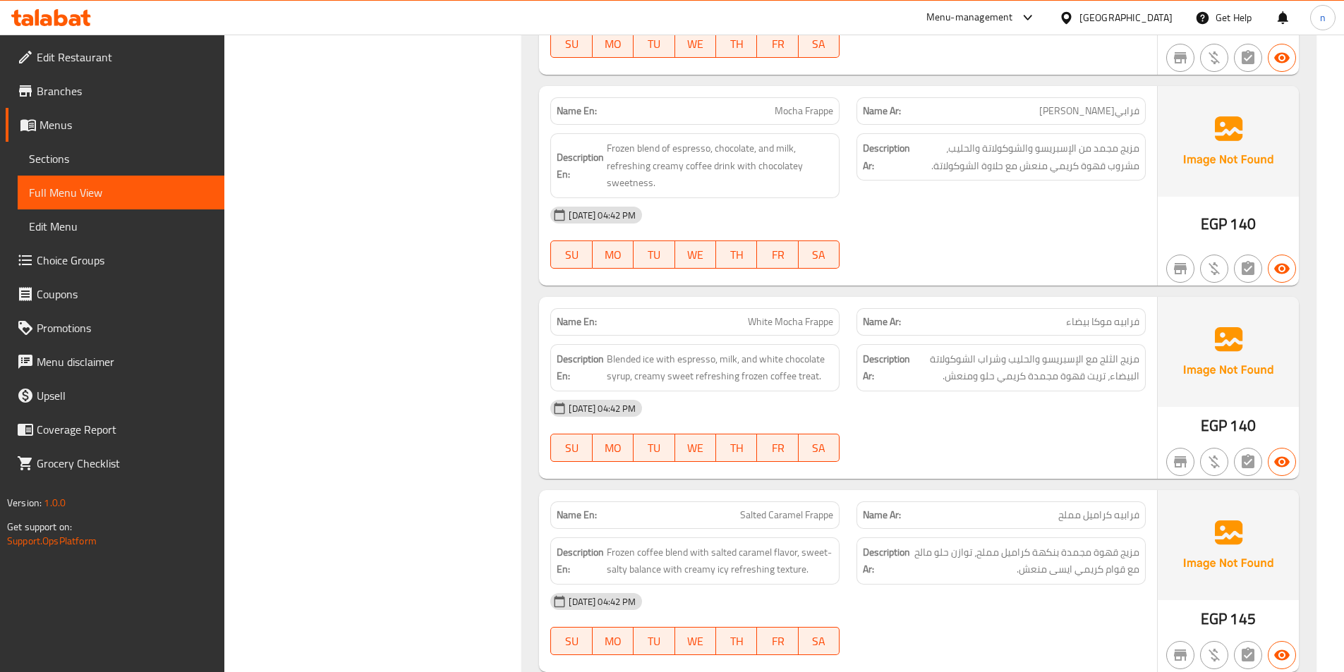
click at [934, 229] on div "[DATE] 04:42 PM SU MO TU WE TH FR SA" at bounding box center [848, 237] width 612 height 79
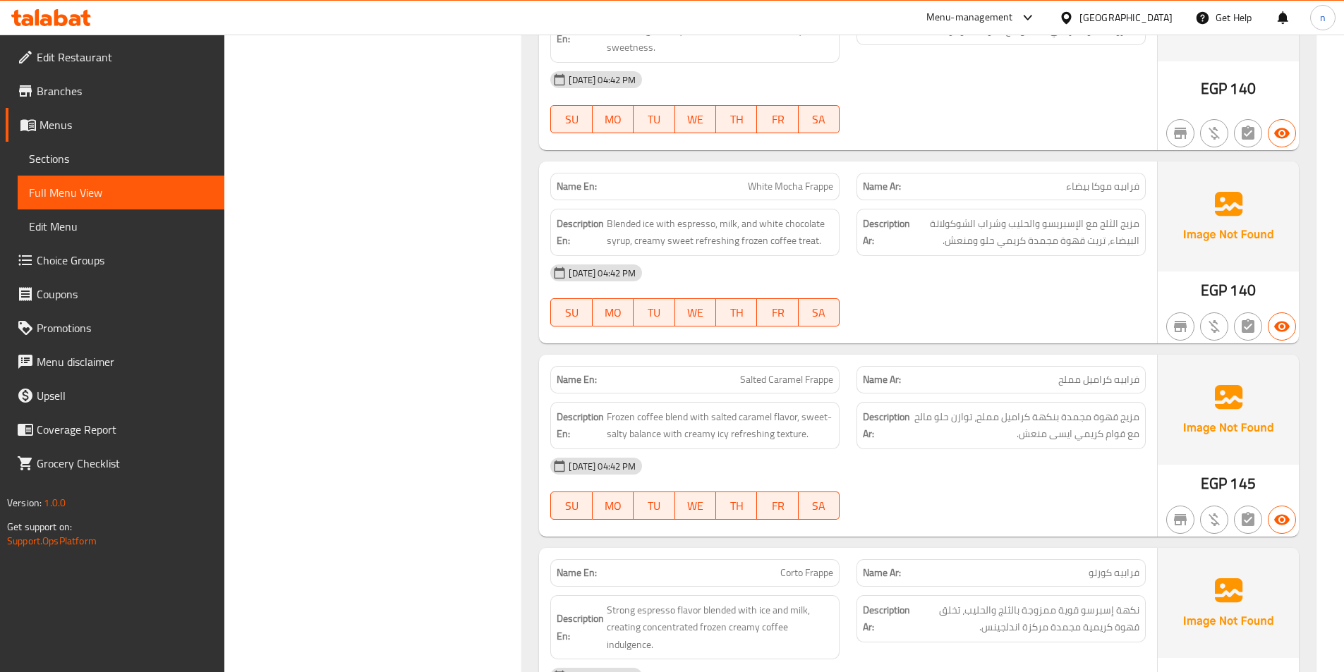
scroll to position [5361, 0]
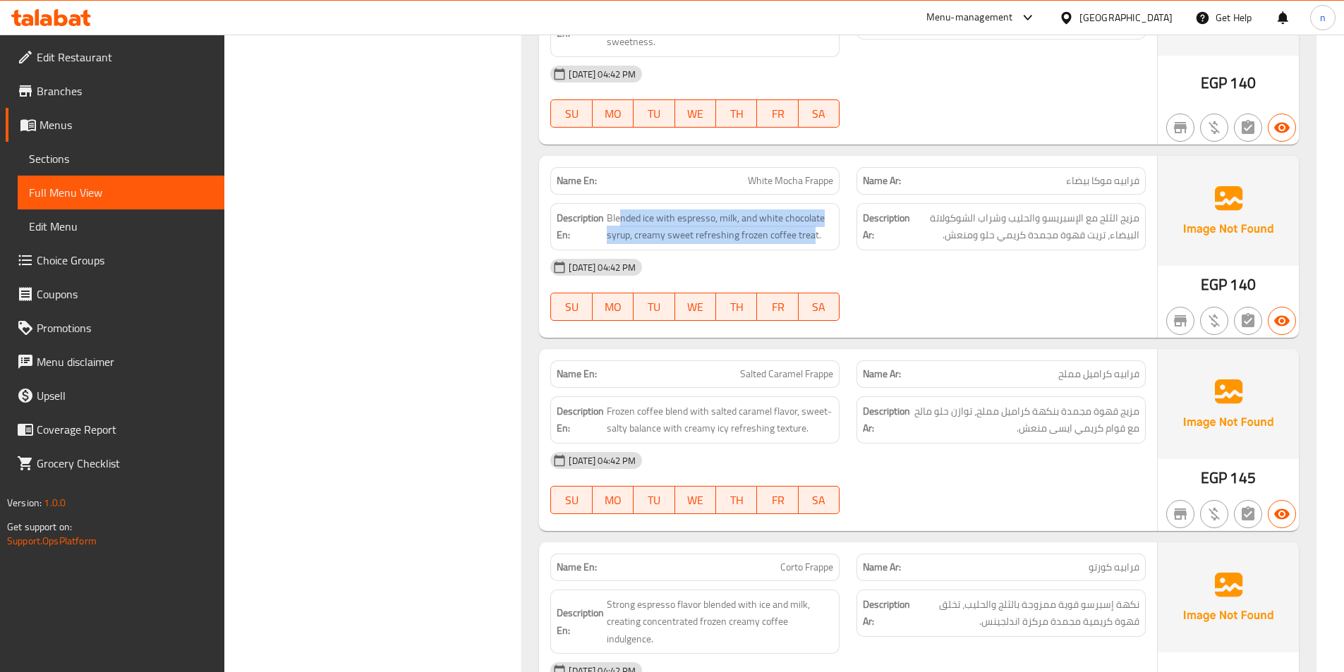
drag, startPoint x: 619, startPoint y: 196, endPoint x: 814, endPoint y: 229, distance: 197.4
click at [814, 229] on div "Description En: Blended ice with espresso, milk, and white chocolate syrup, cre…" at bounding box center [694, 226] width 289 height 47
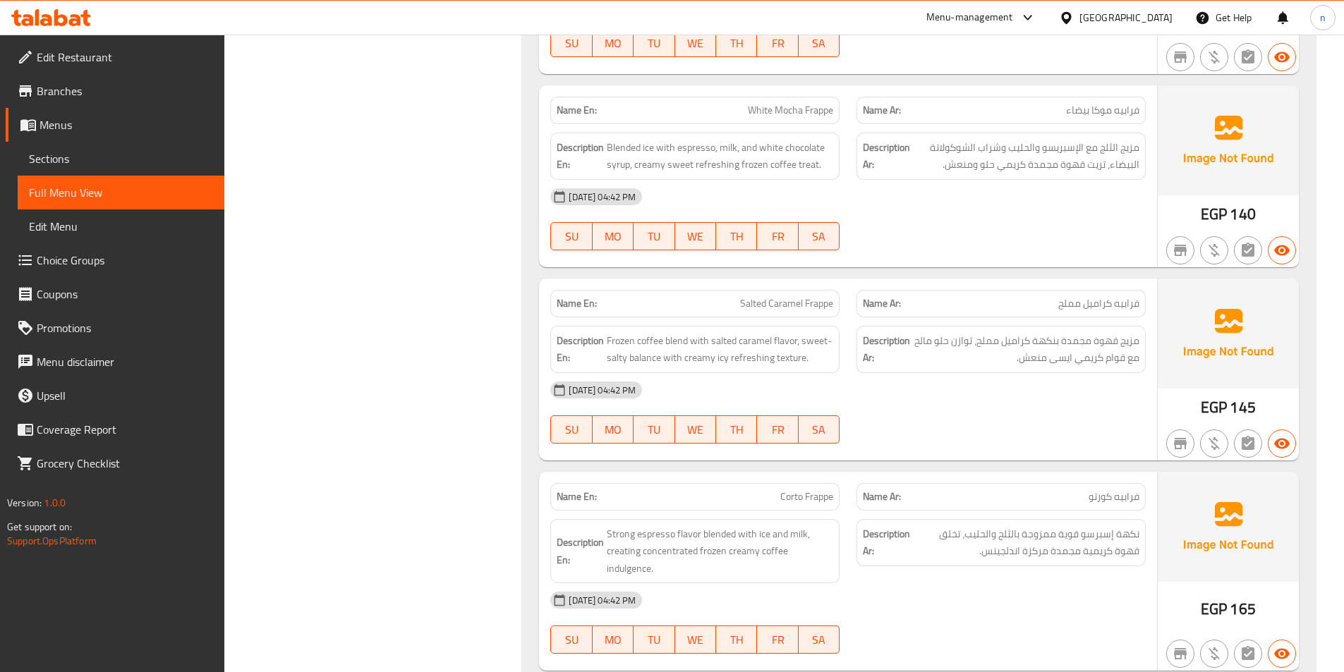
click at [1022, 242] on div at bounding box center [1001, 250] width 306 height 17
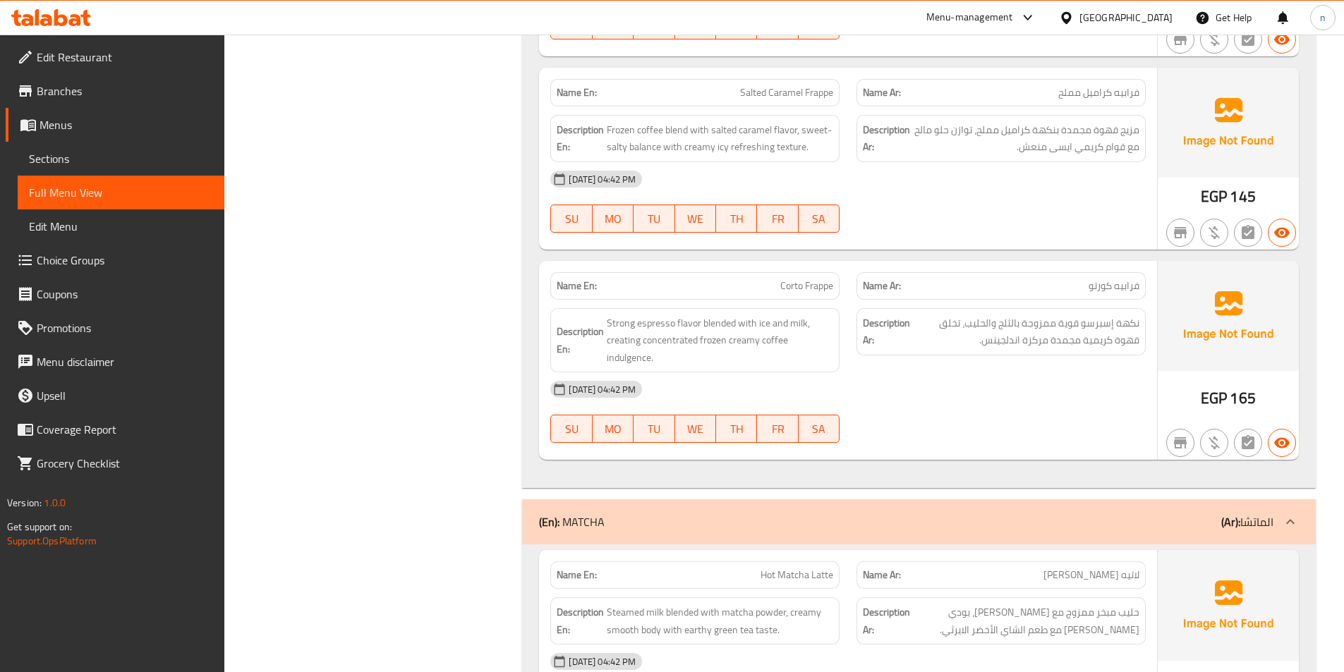
scroll to position [5643, 0]
drag, startPoint x: 741, startPoint y: 79, endPoint x: 828, endPoint y: 84, distance: 86.9
click at [828, 84] on div "Name En: Salted Caramel Frappe" at bounding box center [694, 92] width 289 height 28
drag, startPoint x: 612, startPoint y: 111, endPoint x: 753, endPoint y: 143, distance: 144.6
click at [753, 143] on div "Description En: Frozen coffee blend with salted caramel flavor, sweet-salty bal…" at bounding box center [694, 137] width 289 height 47
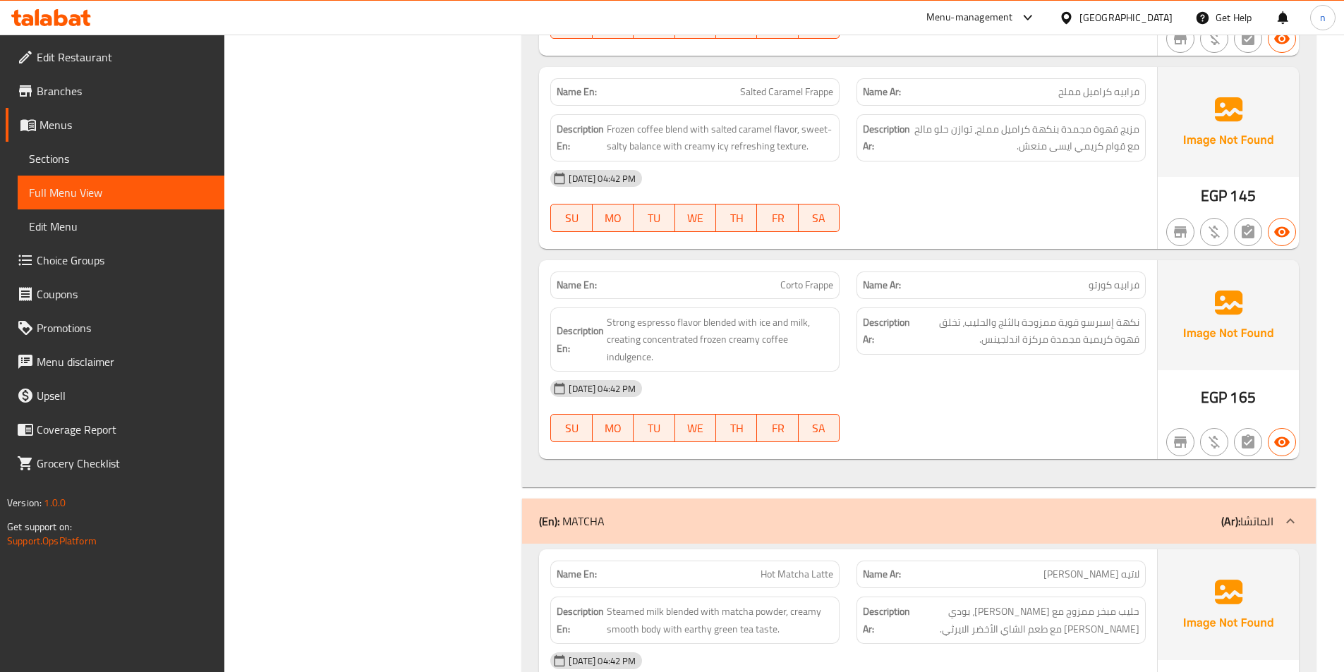
click at [951, 399] on div "[DATE] 04:42 PM SU MO TU WE TH FR SA" at bounding box center [848, 411] width 612 height 79
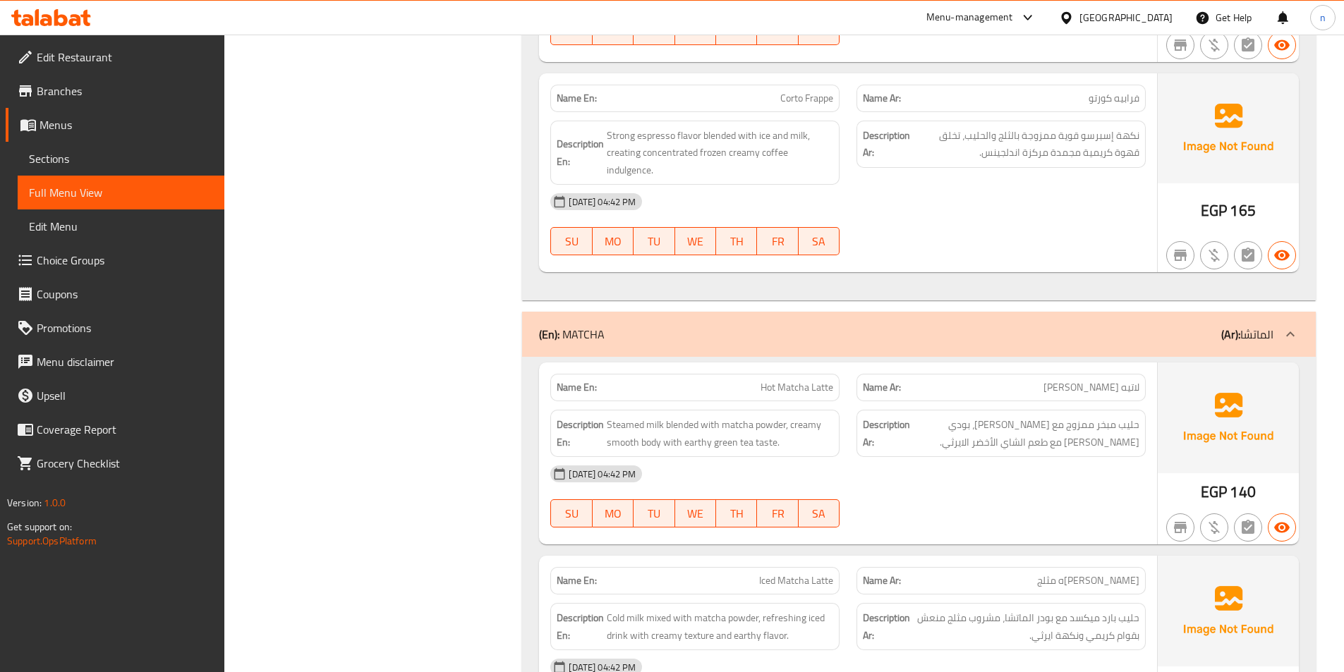
scroll to position [5855, 0]
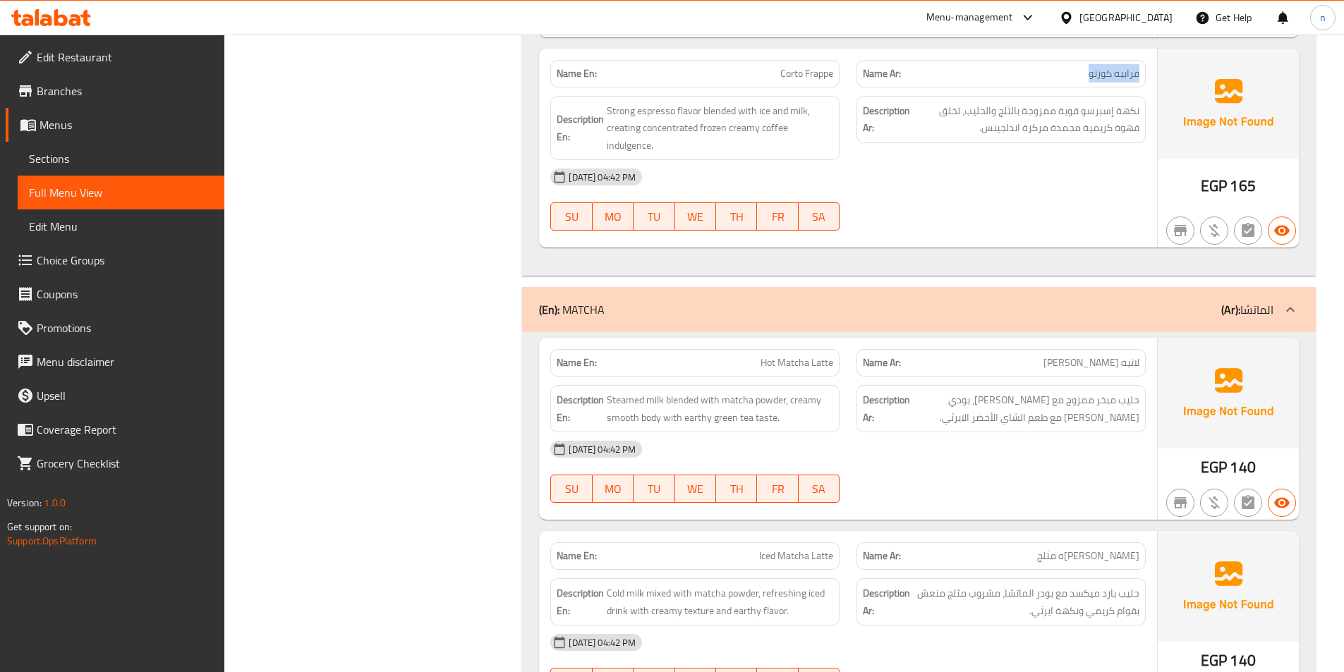
drag, startPoint x: 1139, startPoint y: 59, endPoint x: 1069, endPoint y: 57, distance: 69.2
click at [1069, 66] on p "Name Ar: [PERSON_NAME]" at bounding box center [1001, 73] width 277 height 15
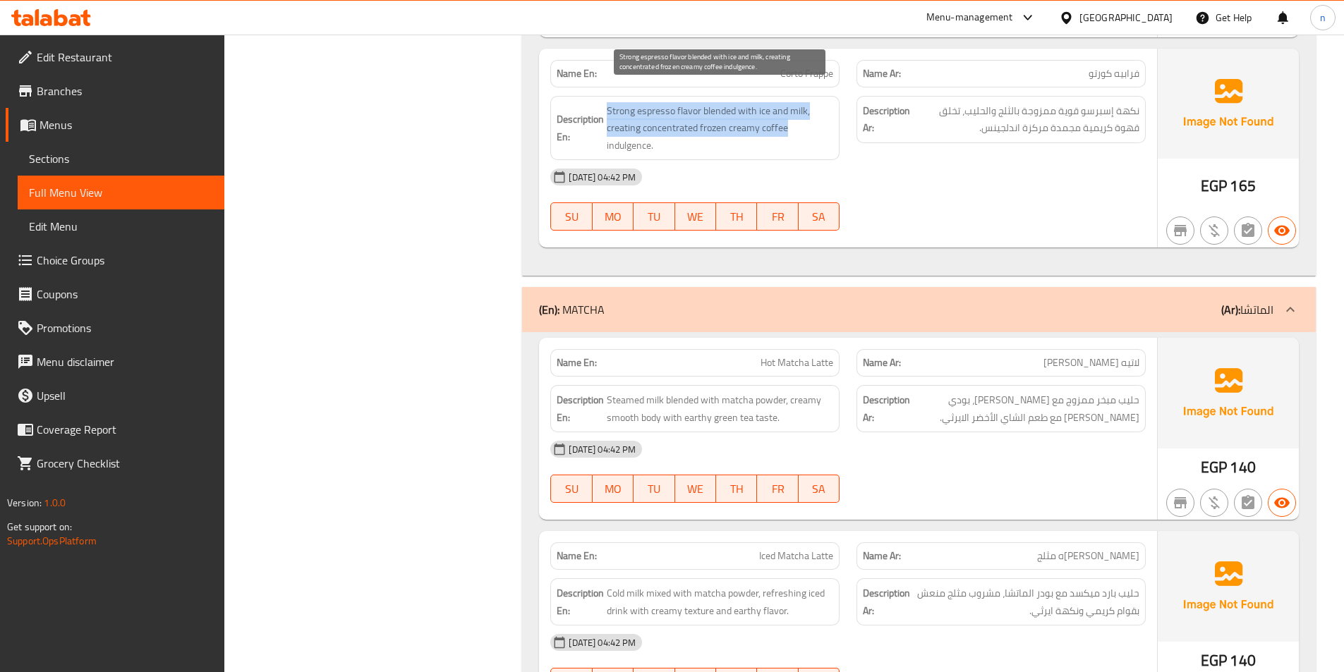
drag, startPoint x: 606, startPoint y: 92, endPoint x: 786, endPoint y: 115, distance: 181.3
click at [786, 115] on h6 "Description En: Strong espresso flavor blended with ice and milk, creating conc…" at bounding box center [695, 128] width 277 height 52
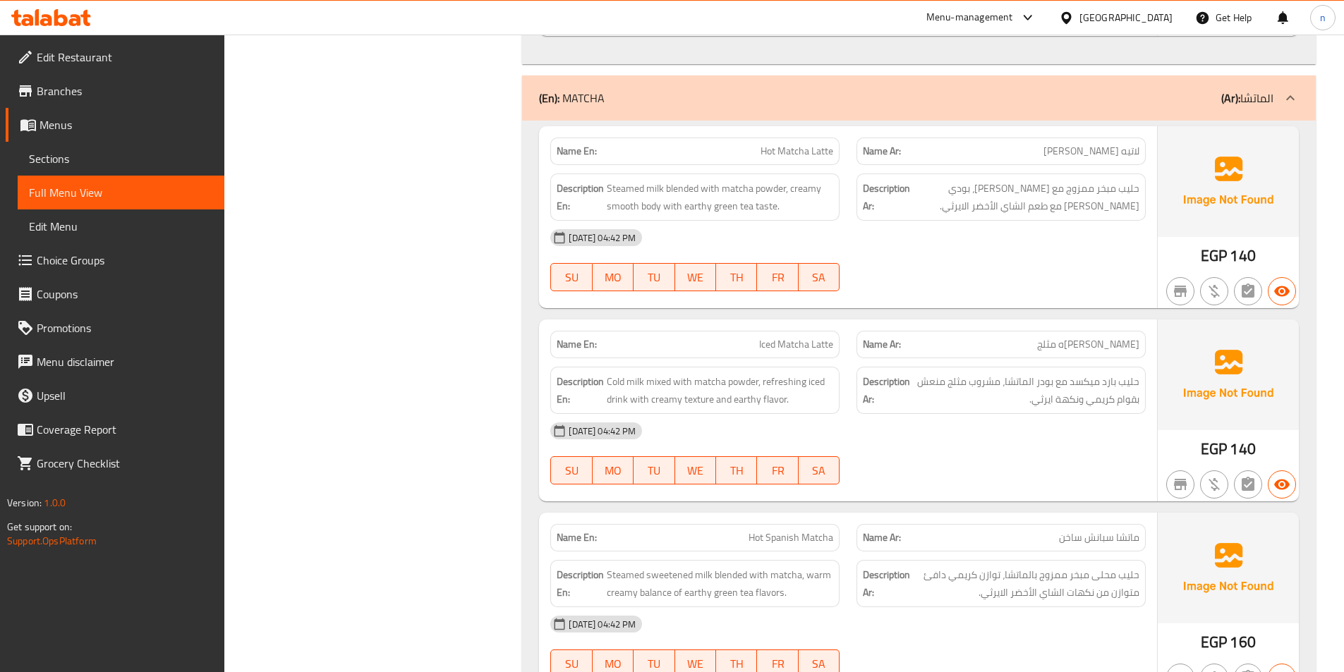
click at [1012, 234] on div "[DATE] 04:42 PM" at bounding box center [848, 238] width 612 height 34
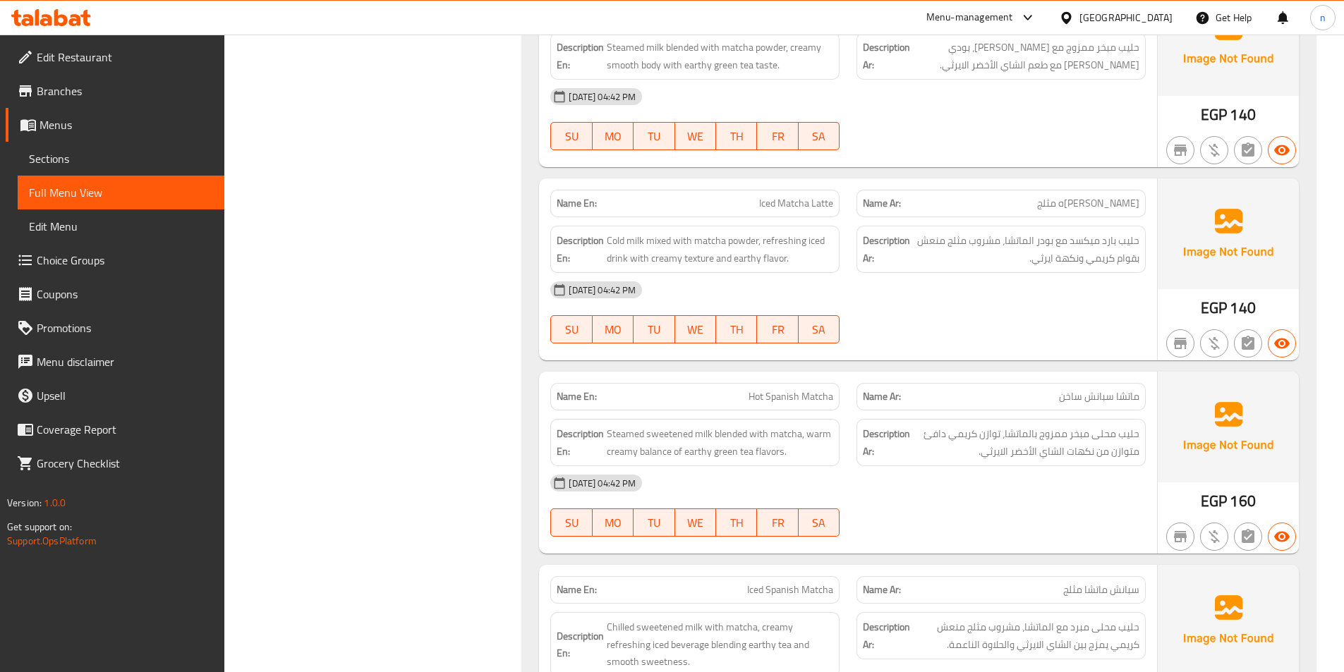
scroll to position [6067, 0]
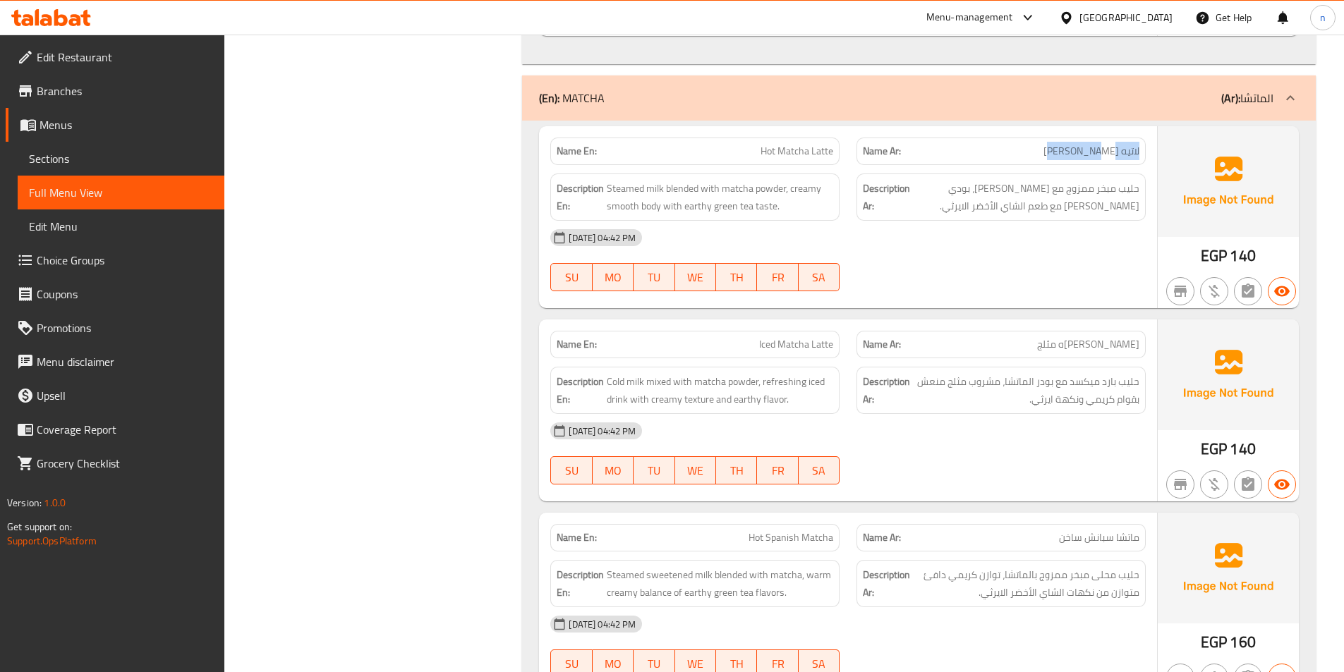
drag, startPoint x: 1142, startPoint y: 133, endPoint x: 1066, endPoint y: 133, distance: 76.2
click at [1066, 138] on div "Name Ar: لاتيه [PERSON_NAME]" at bounding box center [1000, 152] width 289 height 28
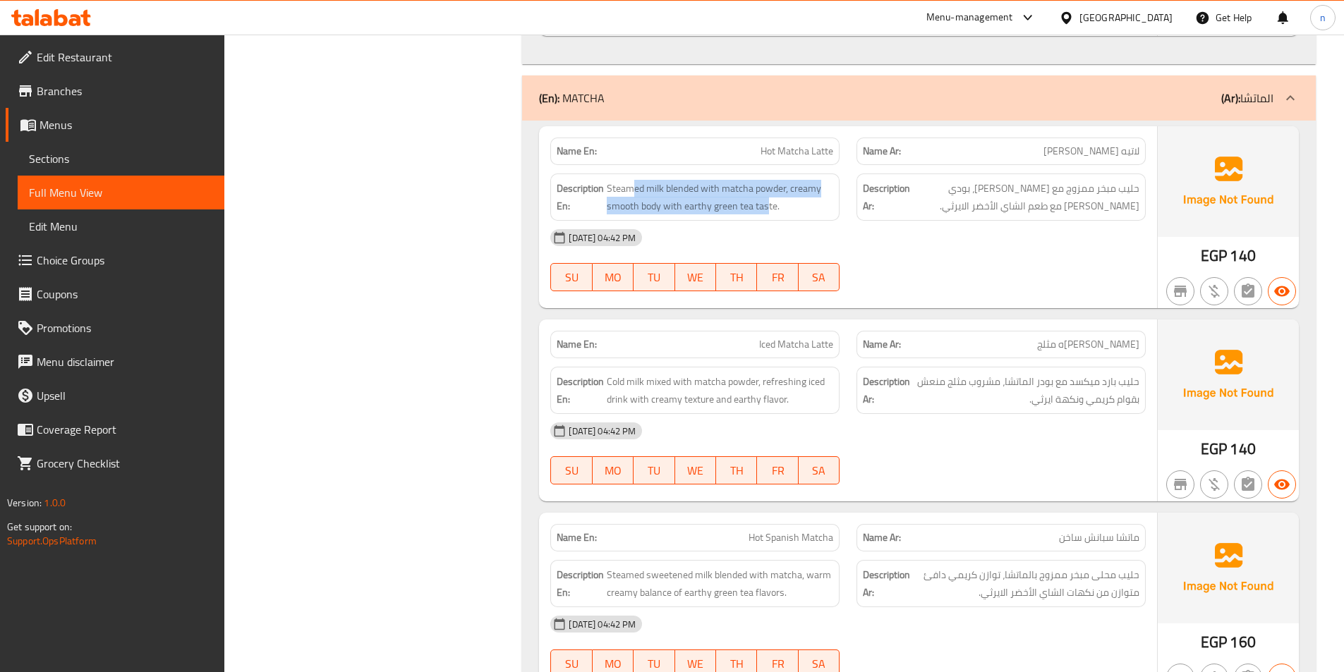
drag, startPoint x: 633, startPoint y: 173, endPoint x: 769, endPoint y: 200, distance: 138.1
click at [769, 200] on div "Description En: Steamed milk blended with matcha powder, creamy smooth body wit…" at bounding box center [694, 197] width 289 height 47
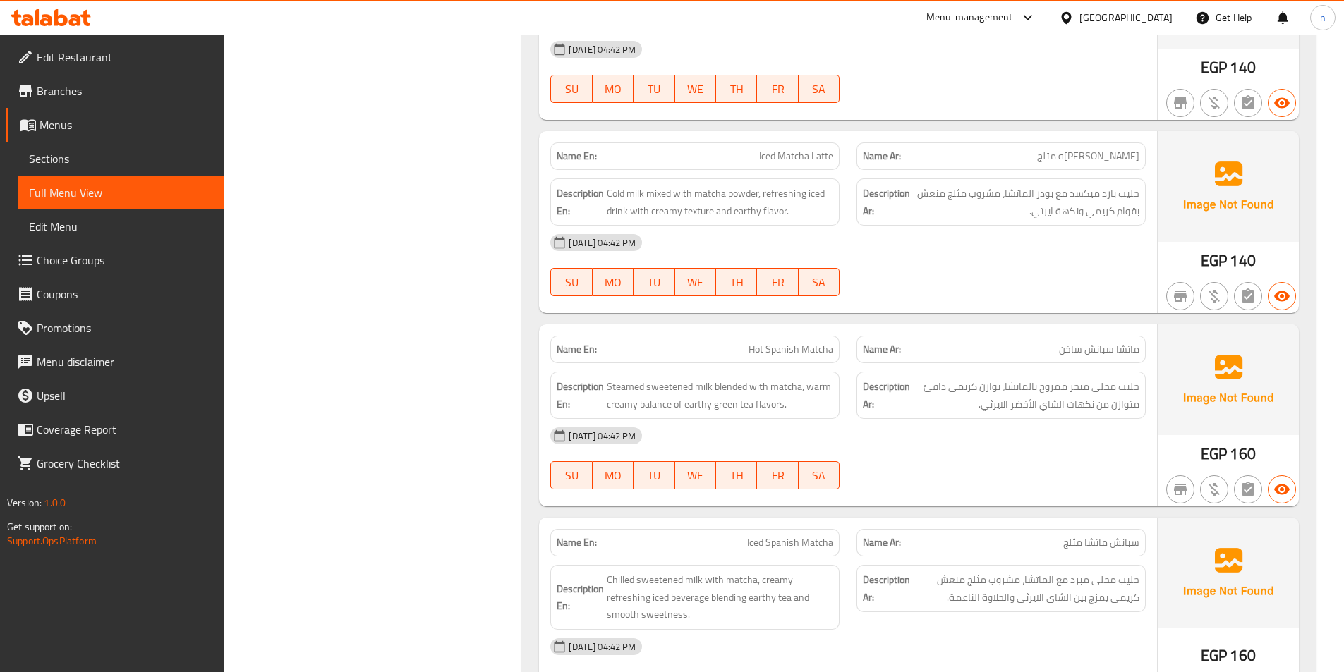
scroll to position [6278, 0]
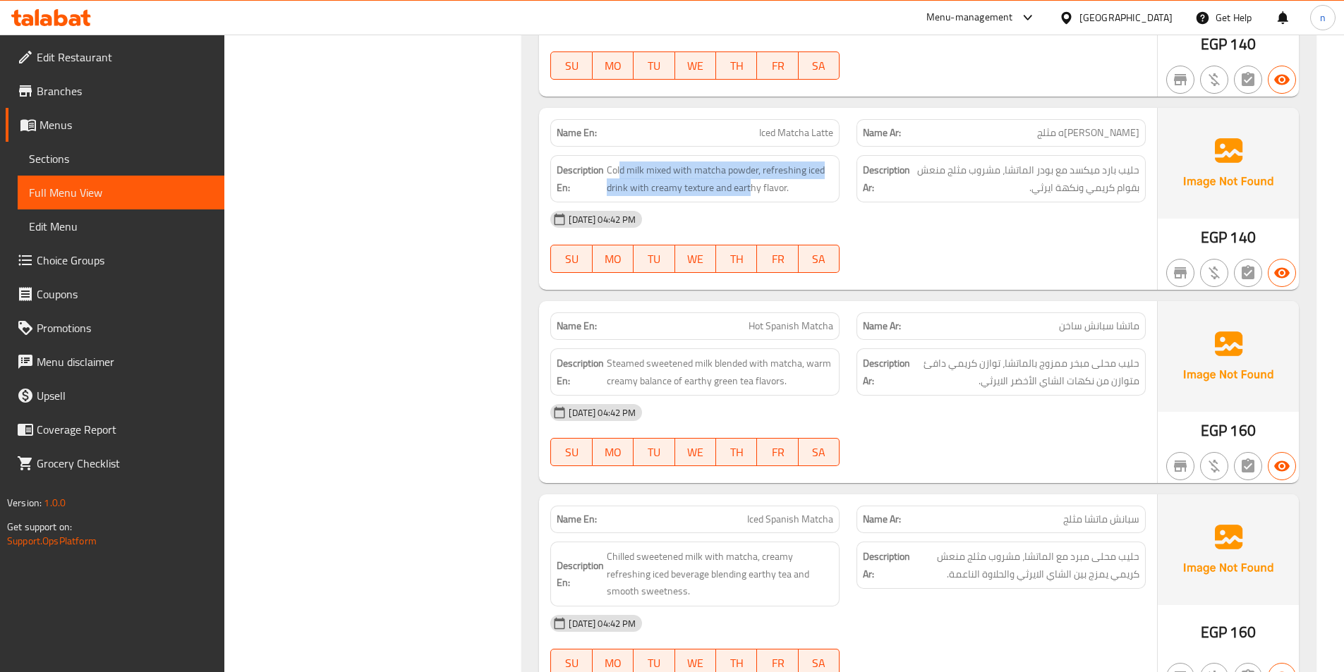
drag, startPoint x: 619, startPoint y: 151, endPoint x: 751, endPoint y: 180, distance: 134.4
click at [751, 180] on div "Description En: Cold milk mixed with matcha powder, refreshing iced drink with …" at bounding box center [694, 178] width 289 height 47
click at [955, 211] on div "[DATE] 04:42 PM" at bounding box center [848, 219] width 612 height 34
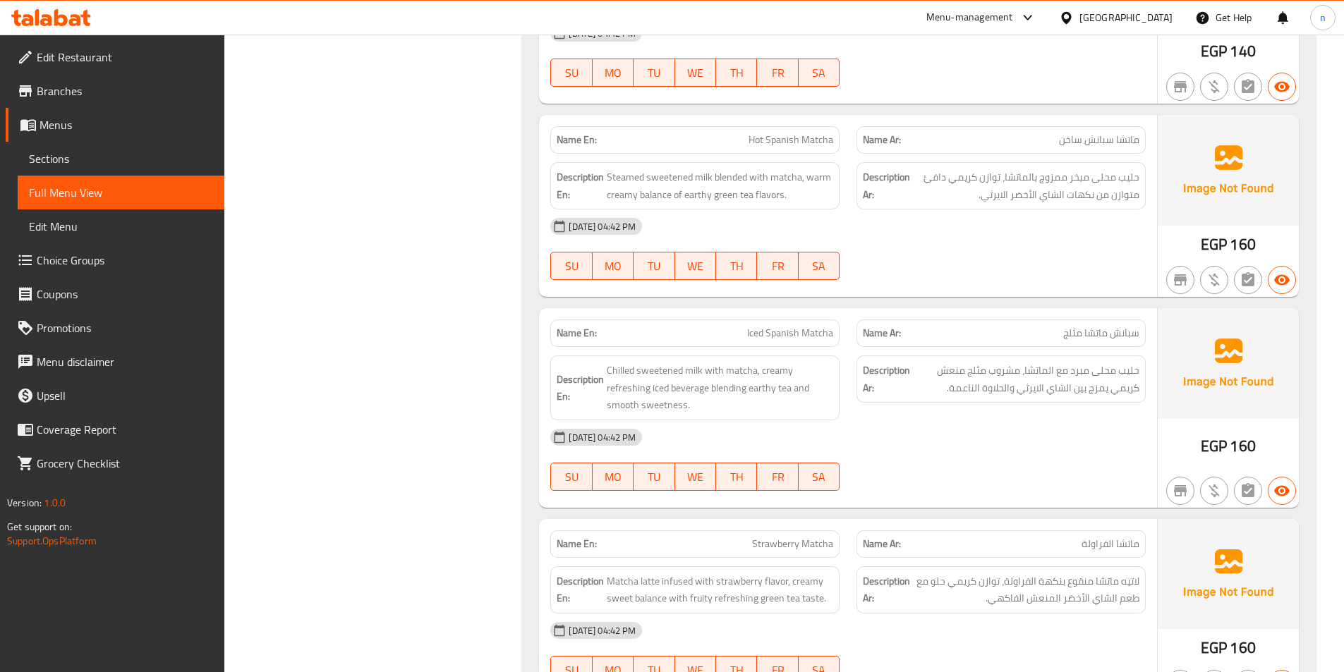
scroll to position [6490, 0]
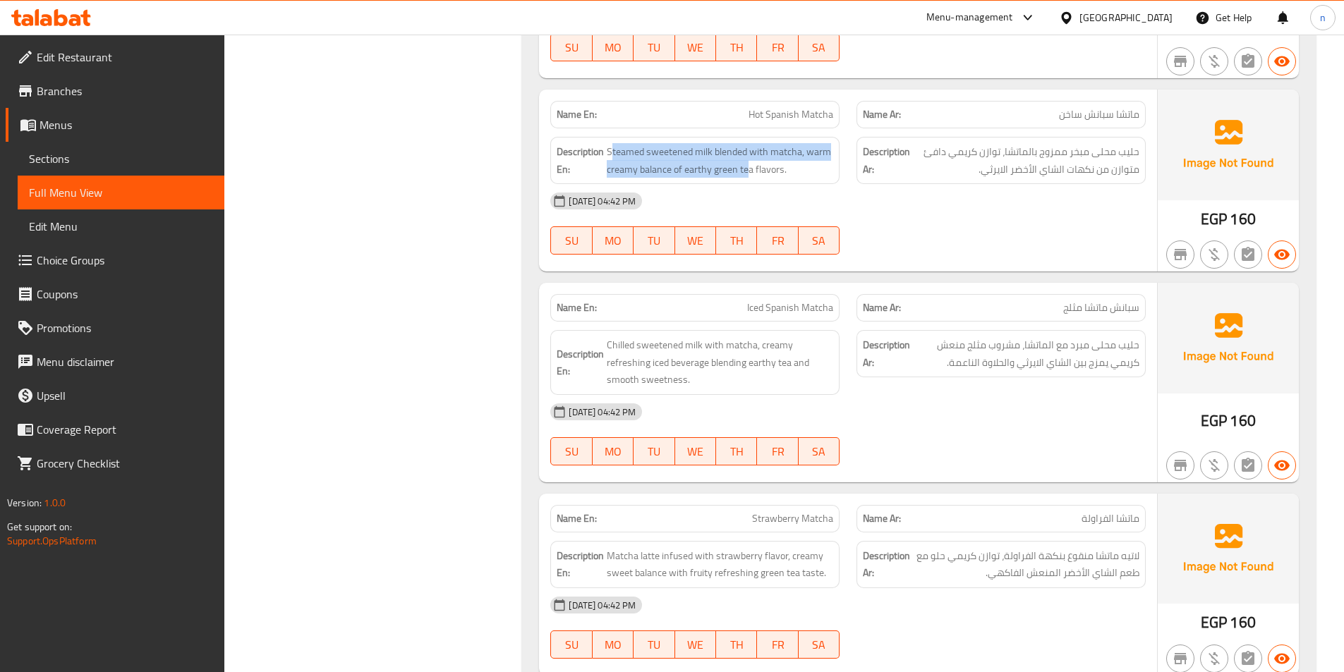
drag, startPoint x: 611, startPoint y: 139, endPoint x: 750, endPoint y: 161, distance: 140.7
click at [750, 161] on div "Description En: Steamed sweetened milk blended with matcha, warm creamy balance…" at bounding box center [694, 160] width 289 height 47
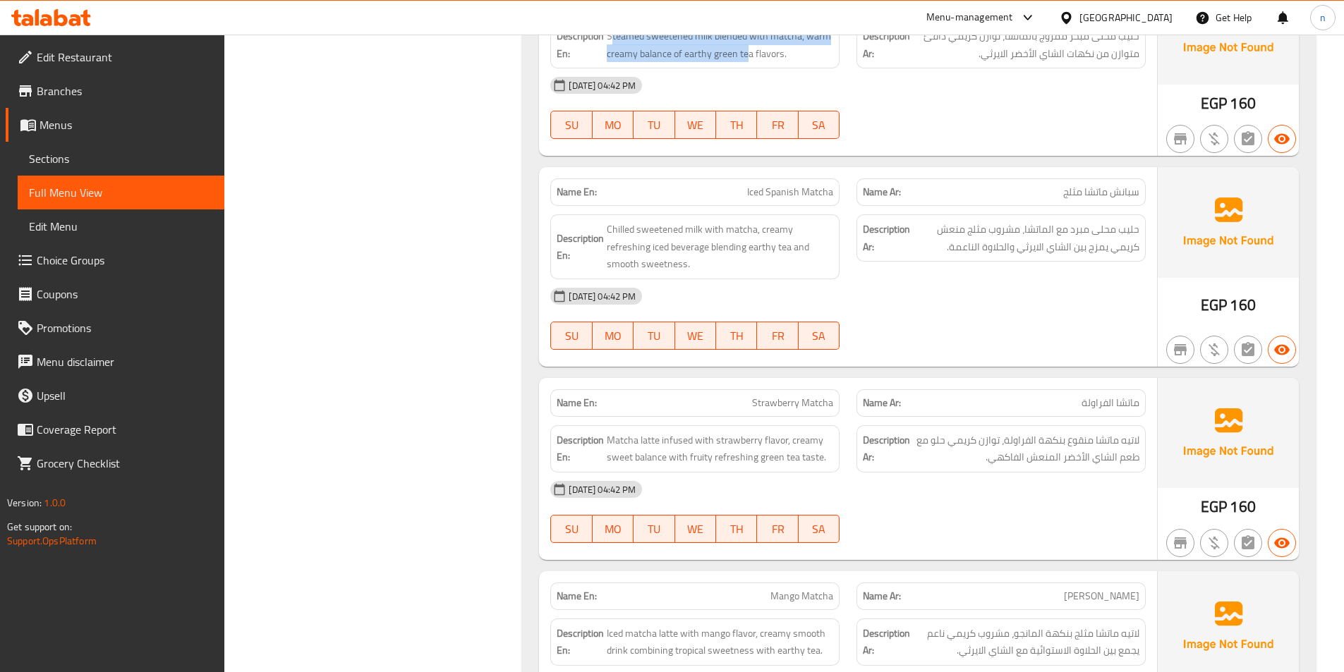
scroll to position [6631, 0]
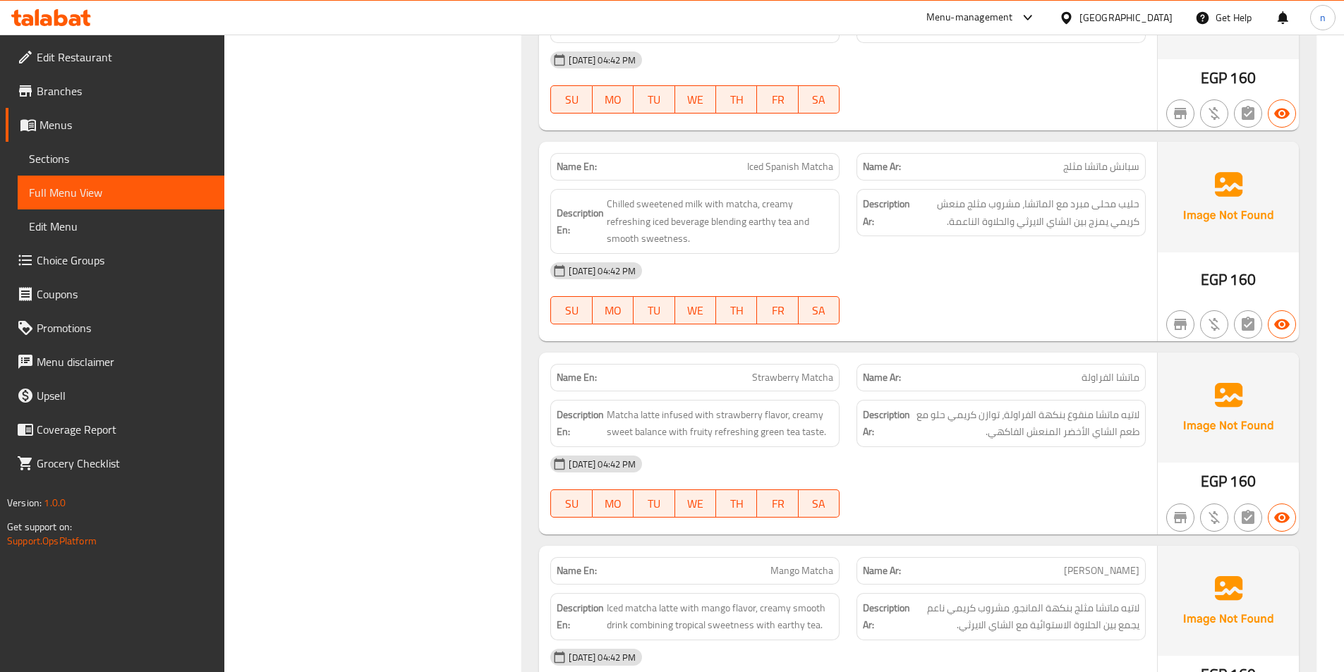
click at [1029, 272] on div "[DATE] 04:42 PM SU MO TU WE TH FR SA" at bounding box center [848, 293] width 612 height 79
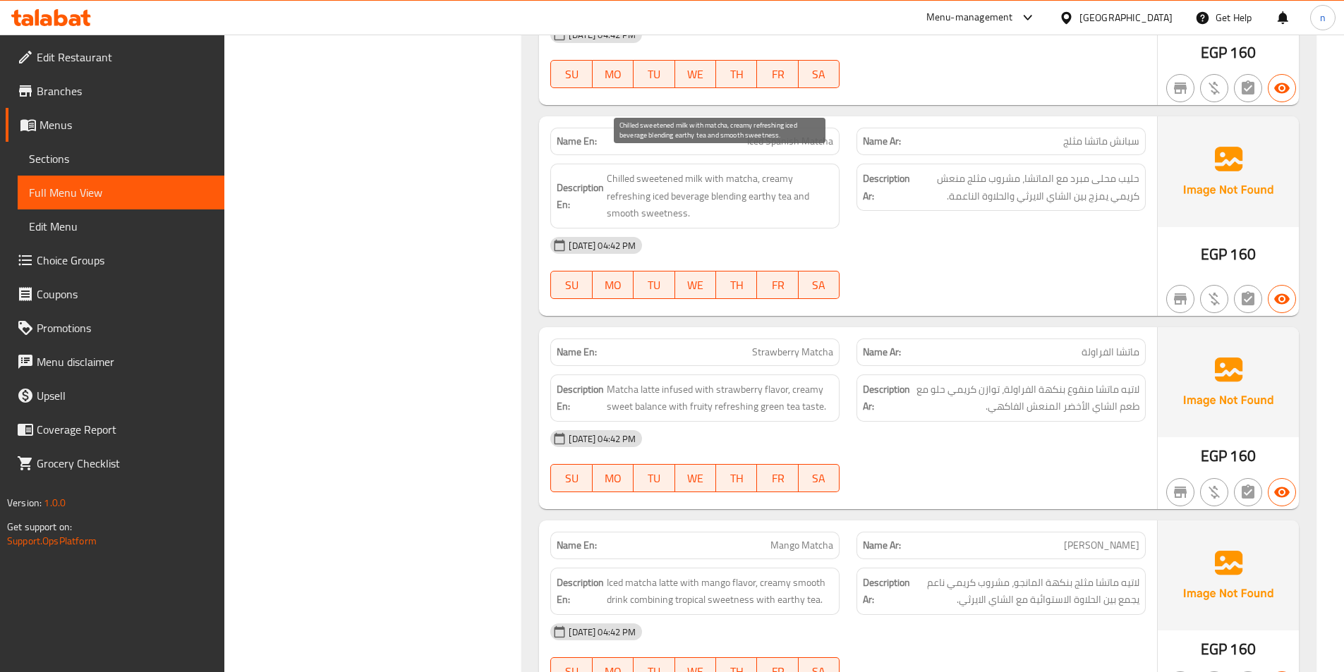
scroll to position [6701, 0]
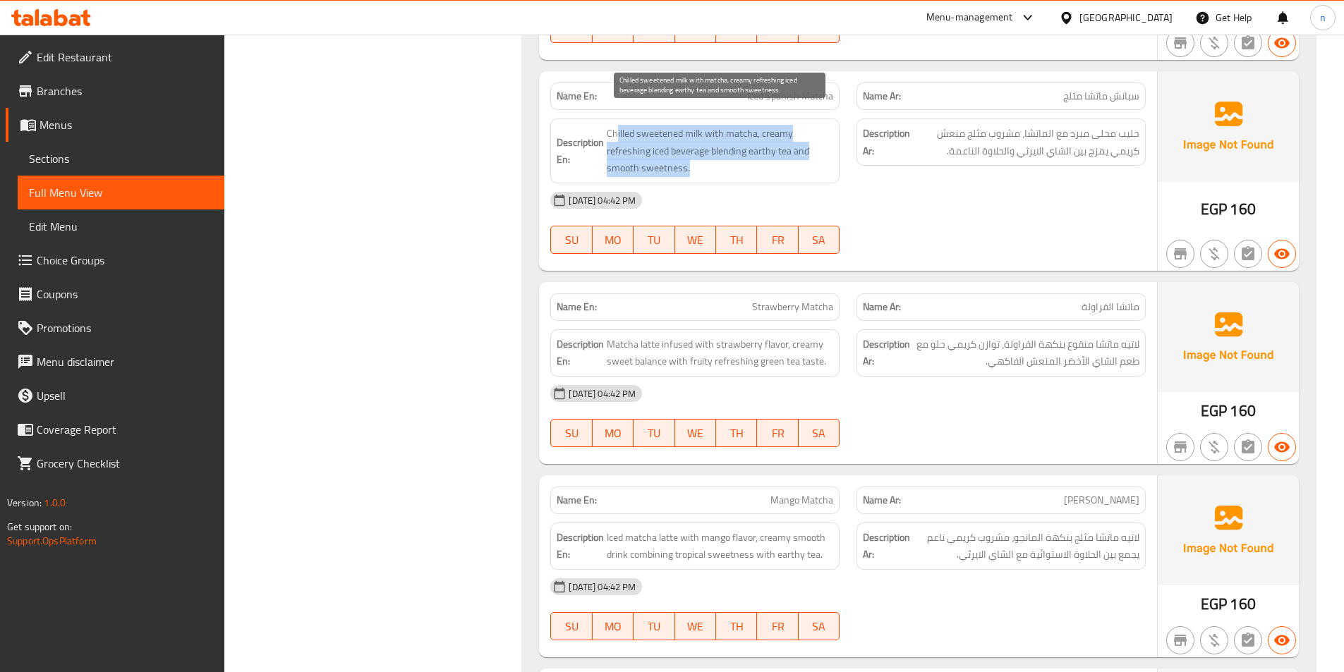
drag, startPoint x: 617, startPoint y: 118, endPoint x: 688, endPoint y: 151, distance: 77.9
click at [688, 151] on span "Chilled sweetened milk with matcha, creamy refreshing iced beverage blending ea…" at bounding box center [720, 151] width 226 height 52
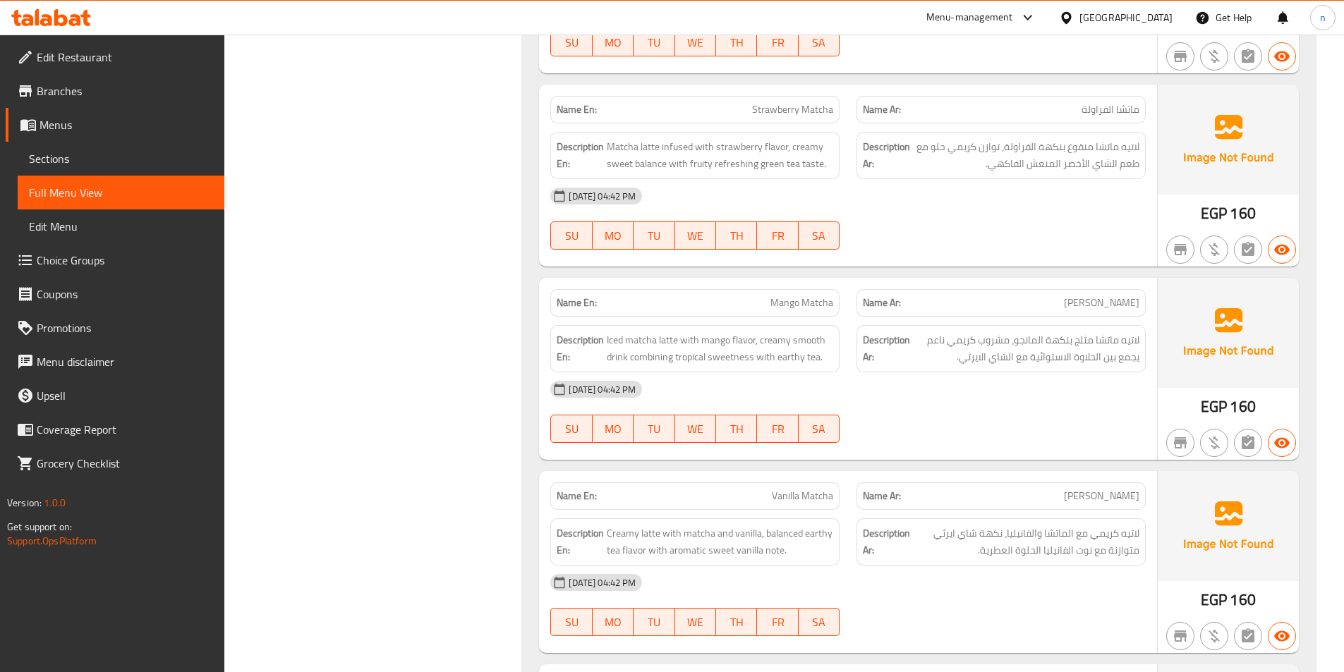
scroll to position [6913, 0]
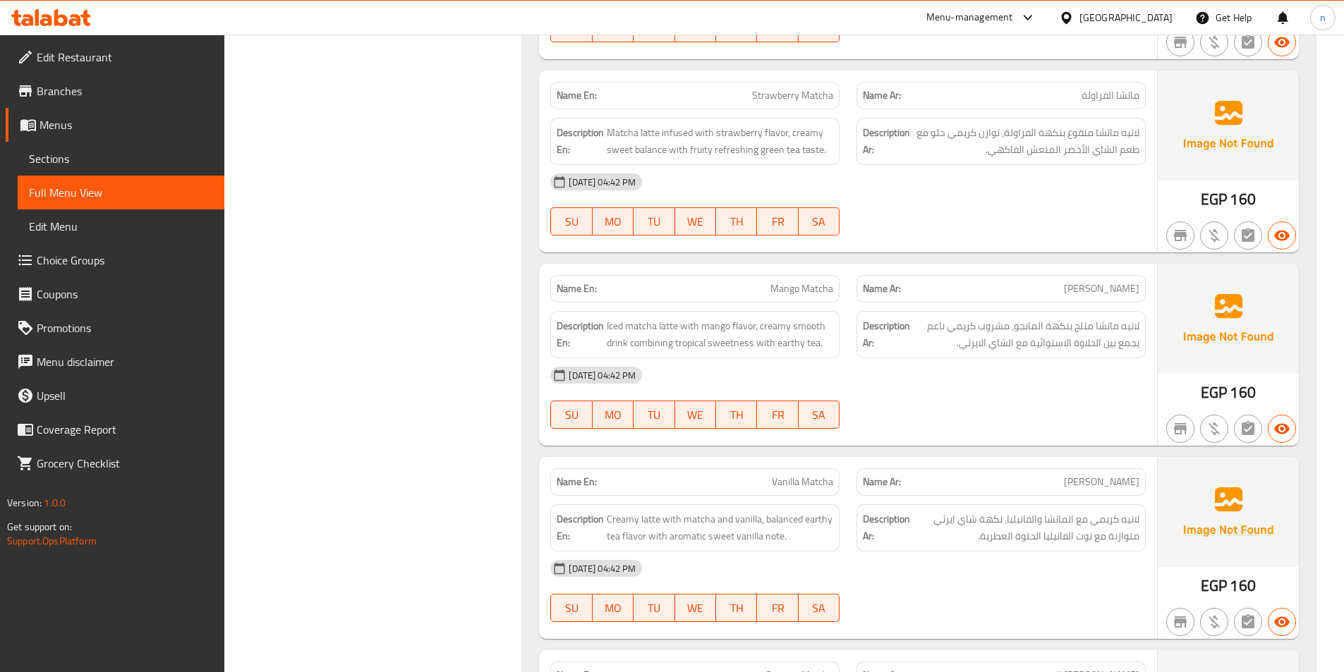
click at [931, 183] on div "[DATE] 04:42 PM SU MO TU WE TH FR SA" at bounding box center [848, 204] width 612 height 79
drag, startPoint x: 628, startPoint y: 119, endPoint x: 732, endPoint y: 145, distance: 106.9
click at [732, 145] on div "Description En: Matcha latte infused with strawberry flavor, creamy sweet balan…" at bounding box center [694, 141] width 289 height 47
click at [953, 196] on div "[DATE] 04:42 PM SU MO TU WE TH FR SA" at bounding box center [848, 204] width 612 height 79
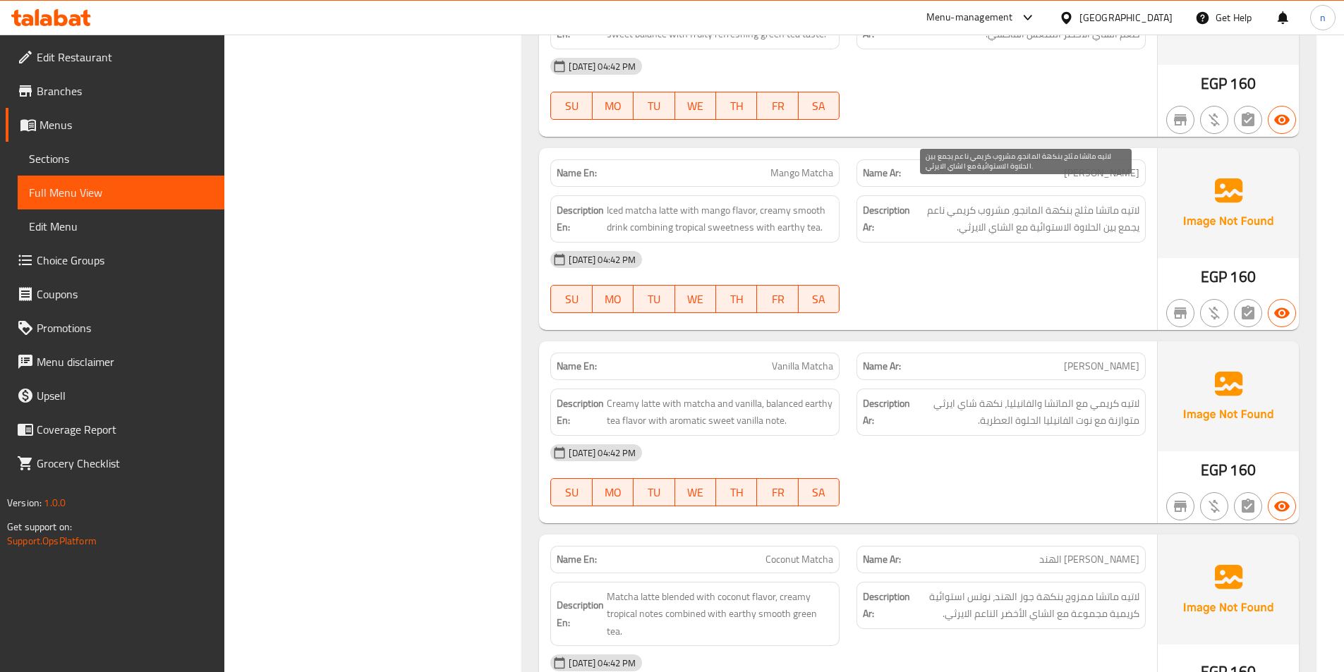
scroll to position [7054, 0]
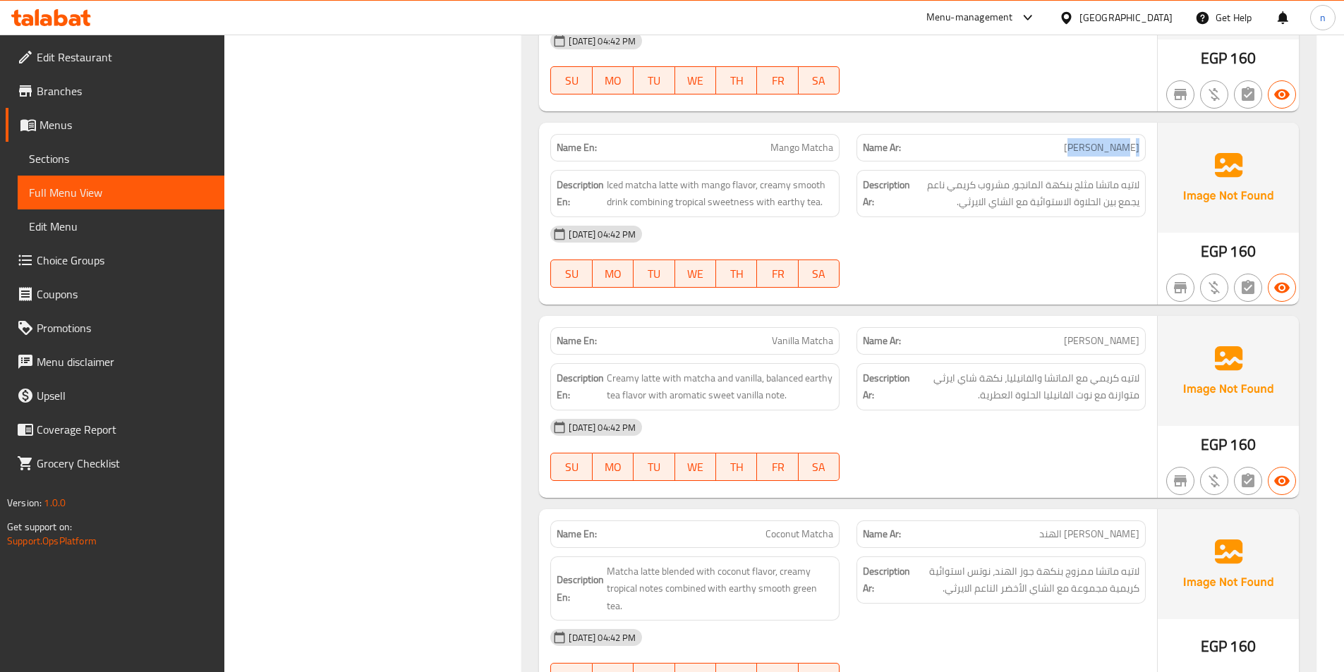
drag, startPoint x: 1139, startPoint y: 126, endPoint x: 1067, endPoint y: 132, distance: 72.2
click at [1067, 134] on div "Name Ar: [PERSON_NAME]" at bounding box center [1000, 148] width 289 height 28
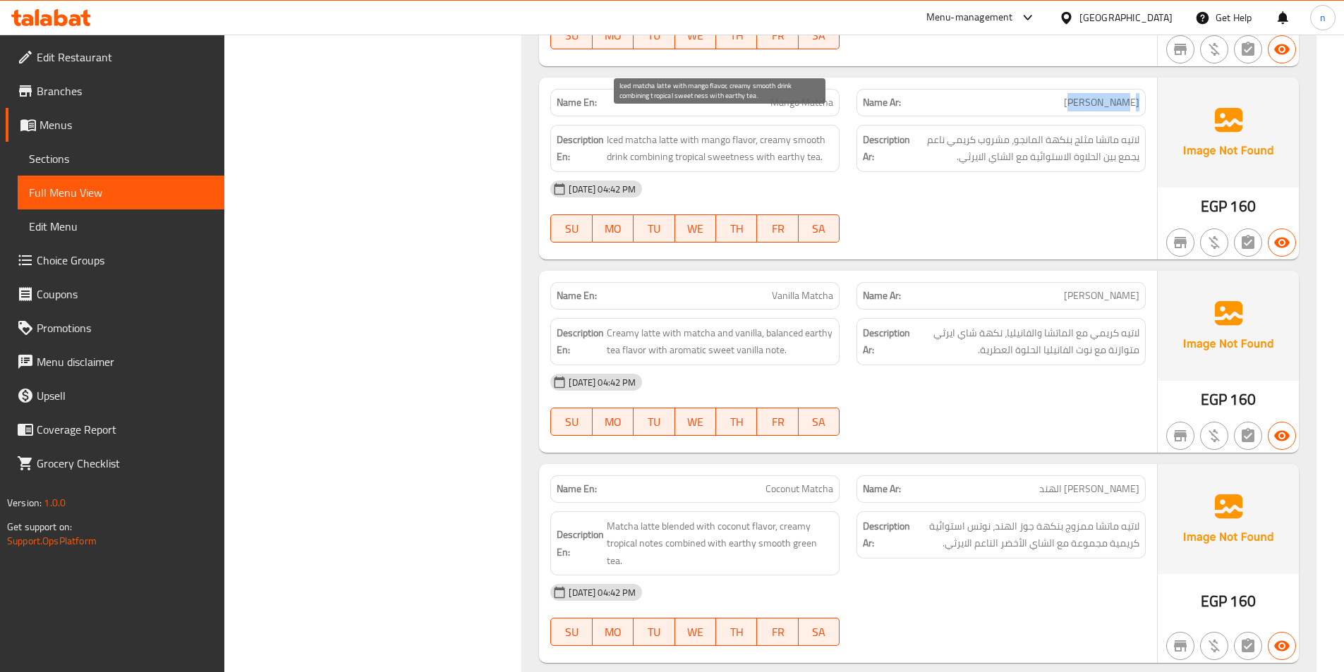
scroll to position [7125, 0]
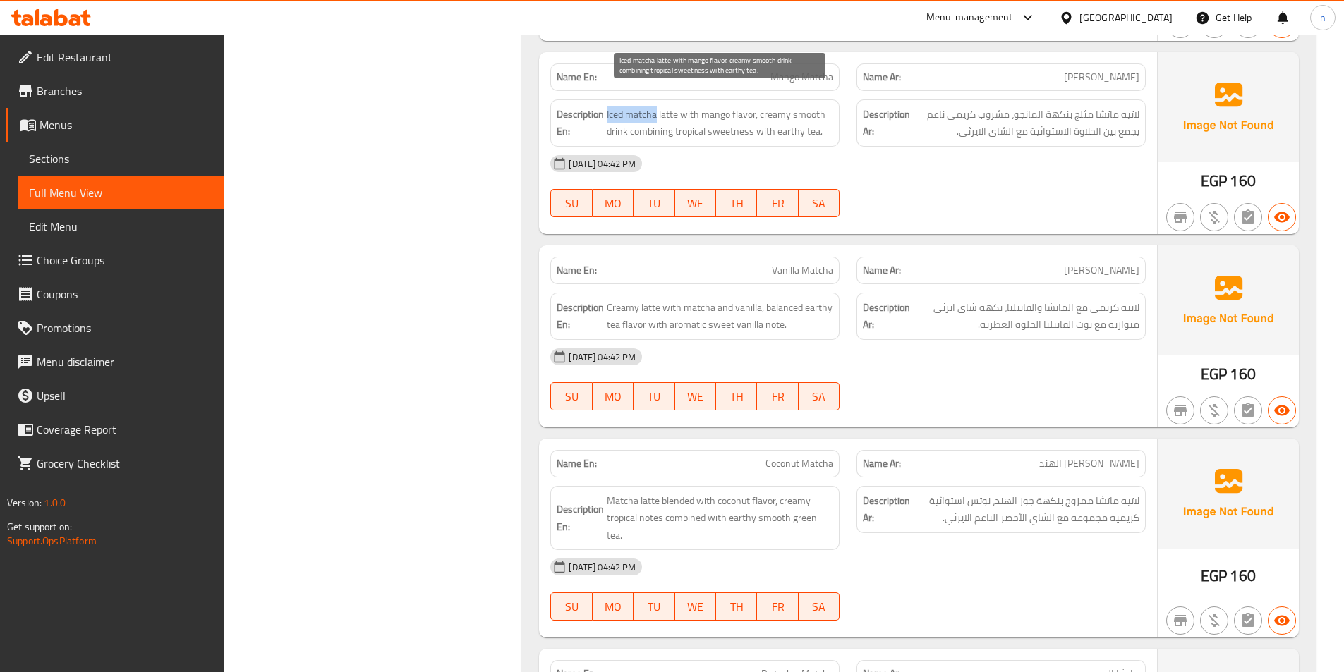
drag, startPoint x: 607, startPoint y: 95, endPoint x: 655, endPoint y: 103, distance: 48.6
click at [655, 106] on span "Iced matcha latte with mango flavor, creamy smooth drink combining tropical swe…" at bounding box center [720, 123] width 226 height 35
drag, startPoint x: 693, startPoint y: 97, endPoint x: 748, endPoint y: 99, distance: 55.8
click at [748, 106] on span "Iced matcha latte with mango flavor, creamy smooth drink combining tropical swe…" at bounding box center [720, 123] width 226 height 35
drag, startPoint x: 777, startPoint y: 97, endPoint x: 821, endPoint y: 97, distance: 44.4
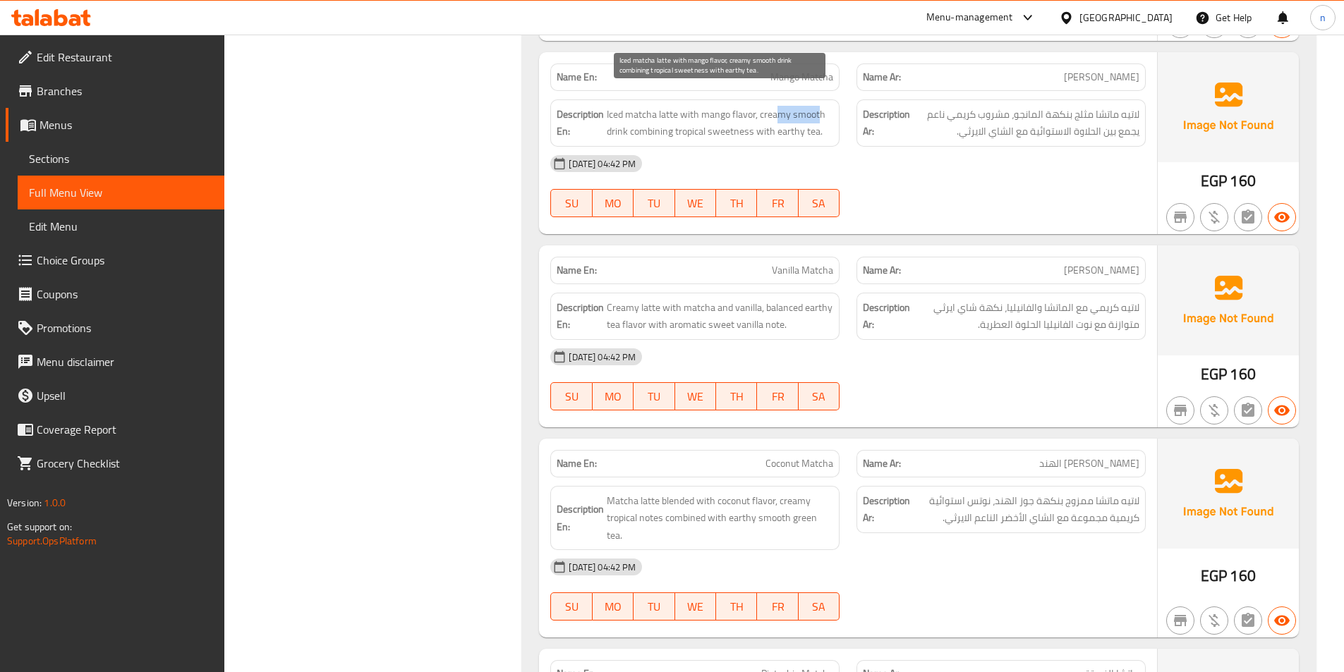
click at [821, 106] on span "Iced matcha latte with mango flavor, creamy smooth drink combining tropical swe…" at bounding box center [720, 123] width 226 height 35
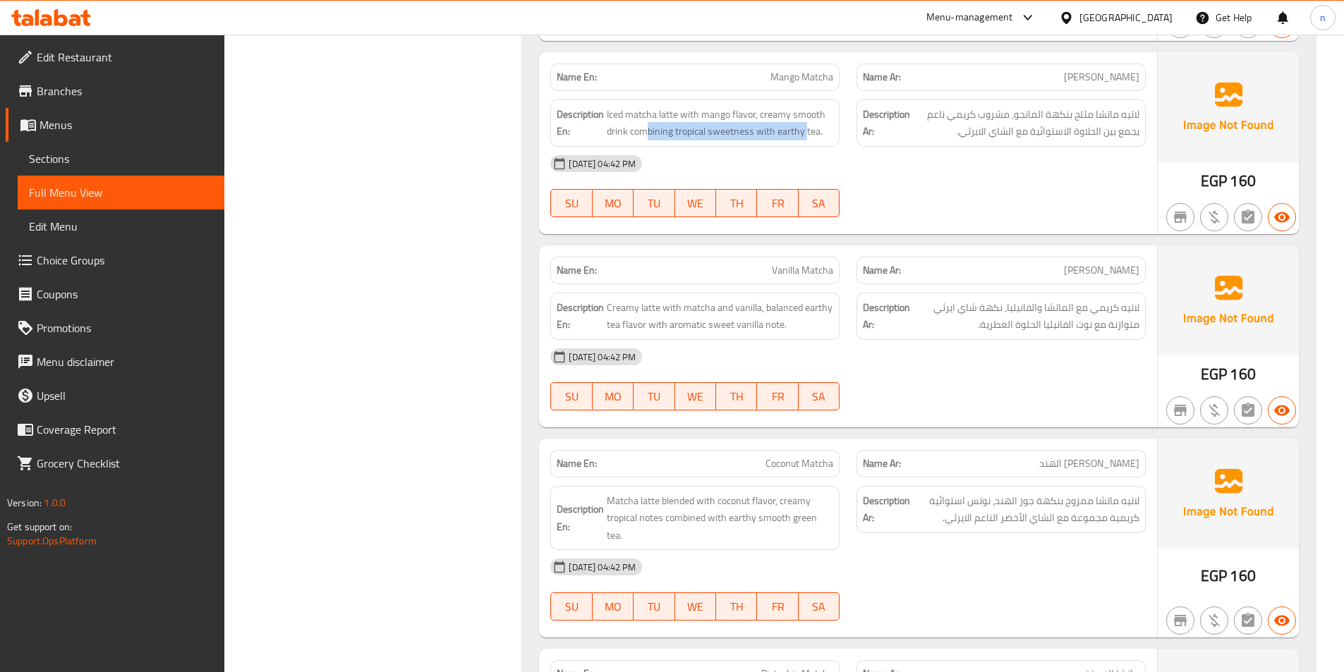
drag, startPoint x: 649, startPoint y: 113, endPoint x: 806, endPoint y: 127, distance: 157.2
click at [806, 127] on div "Description En: Iced matcha latte with mango flavor, creamy smooth drink combin…" at bounding box center [694, 122] width 289 height 47
click at [967, 185] on div "[DATE] 04:42 PM SU MO TU WE TH FR SA" at bounding box center [848, 186] width 612 height 79
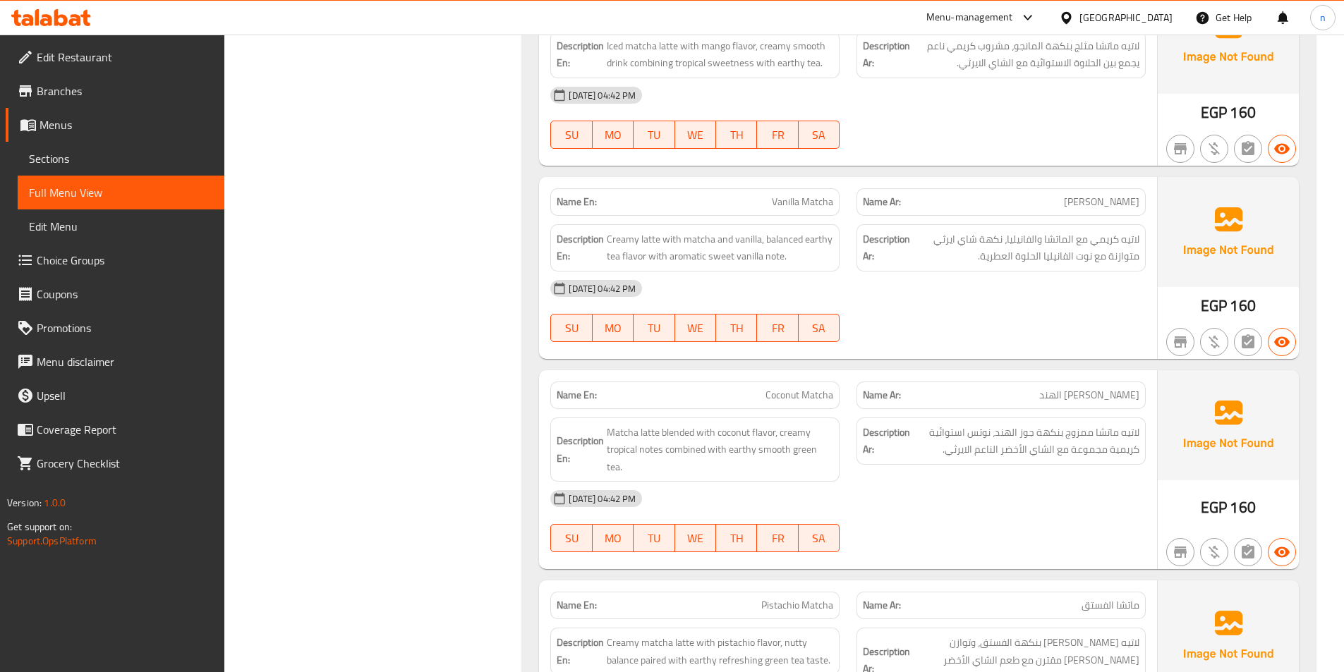
scroll to position [7266, 0]
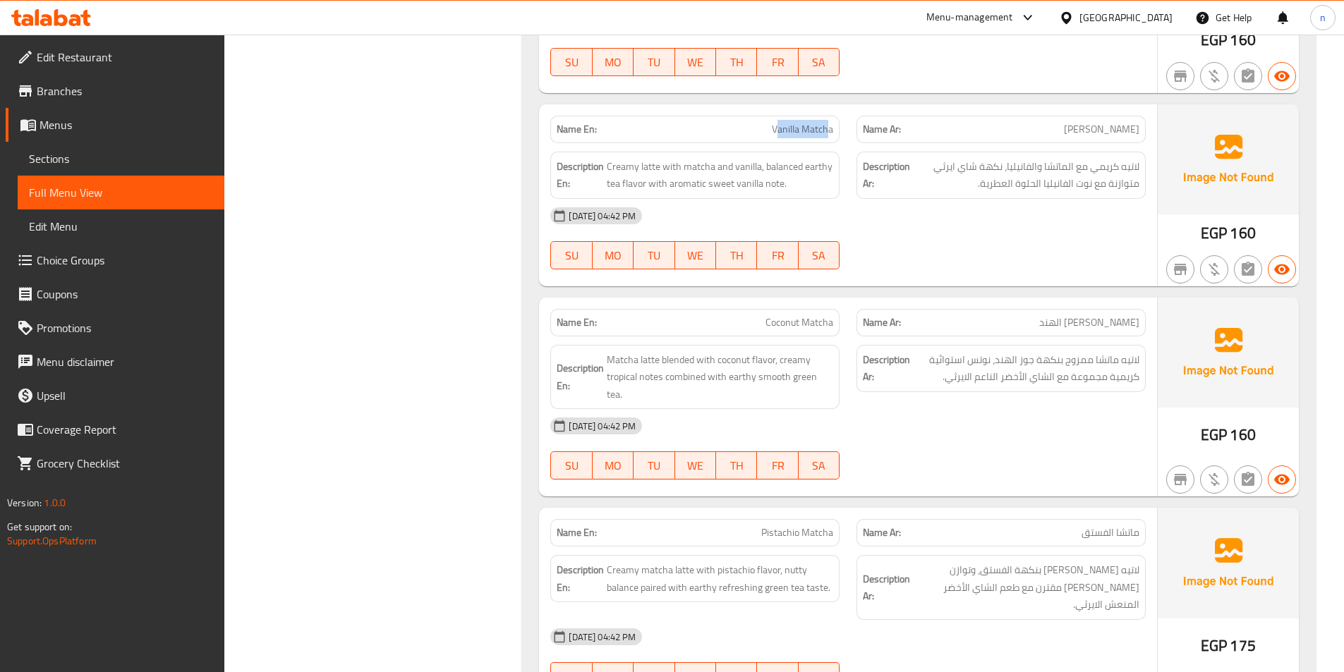
drag, startPoint x: 777, startPoint y: 108, endPoint x: 830, endPoint y: 112, distance: 53.1
click at [830, 122] on span "Vanilla Matcha" at bounding box center [802, 129] width 61 height 15
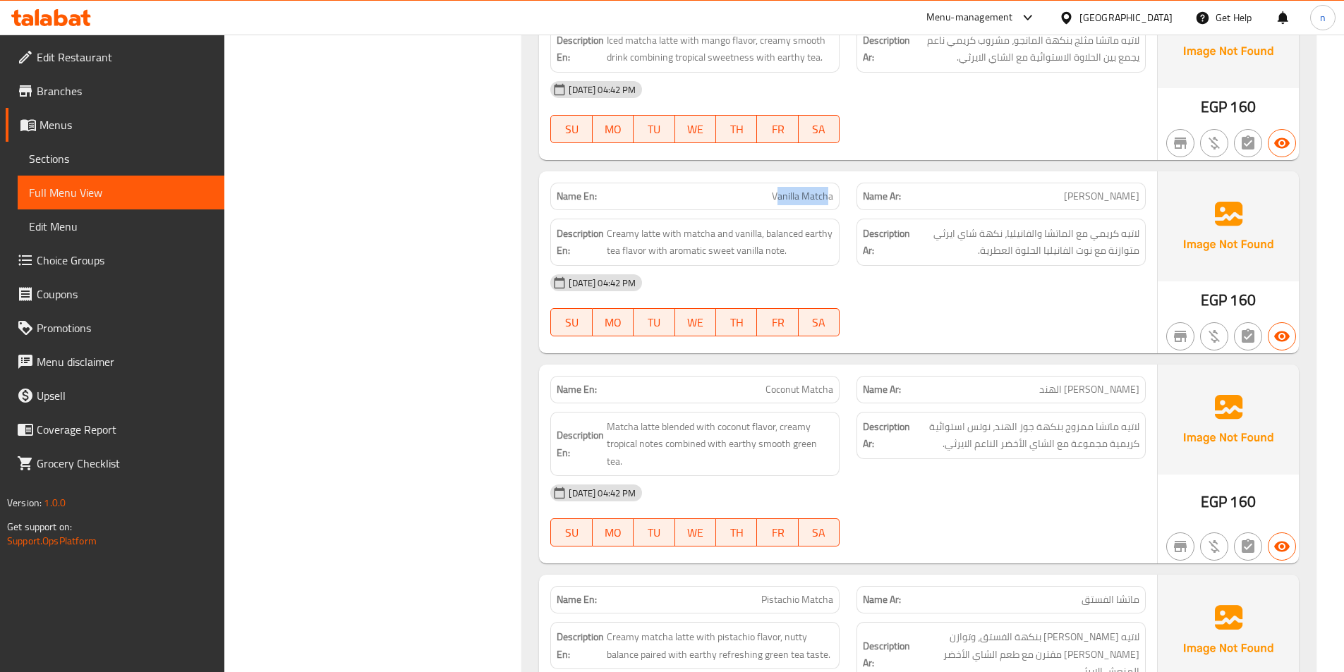
scroll to position [7195, 0]
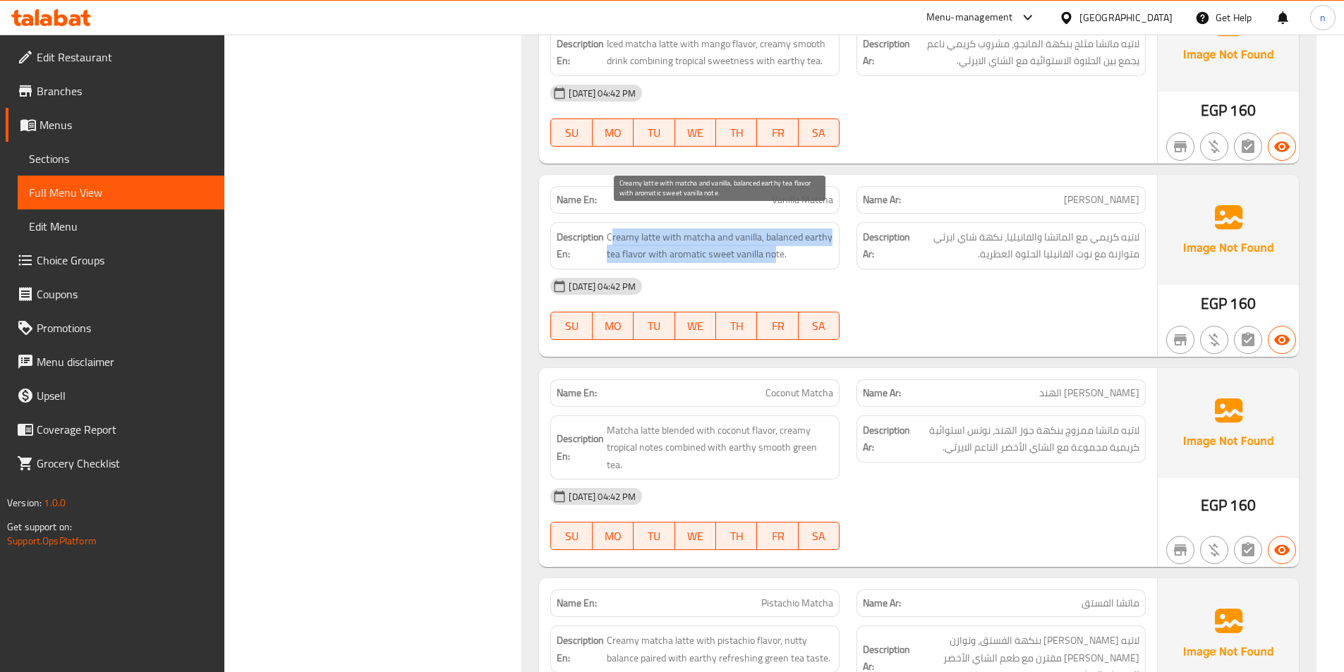
drag, startPoint x: 612, startPoint y: 222, endPoint x: 772, endPoint y: 245, distance: 161.2
click at [772, 245] on span "Creamy latte with matcha and vanilla, balanced earthy tea flavor with aromatic …" at bounding box center [720, 246] width 226 height 35
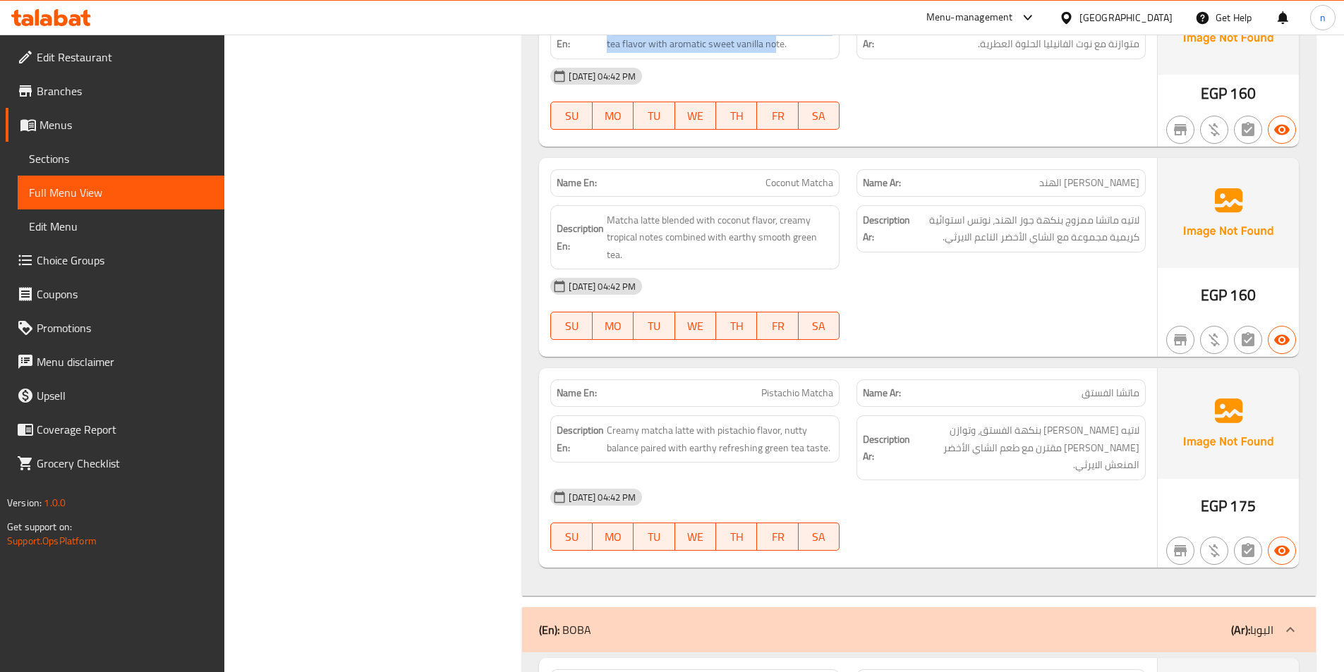
scroll to position [7407, 0]
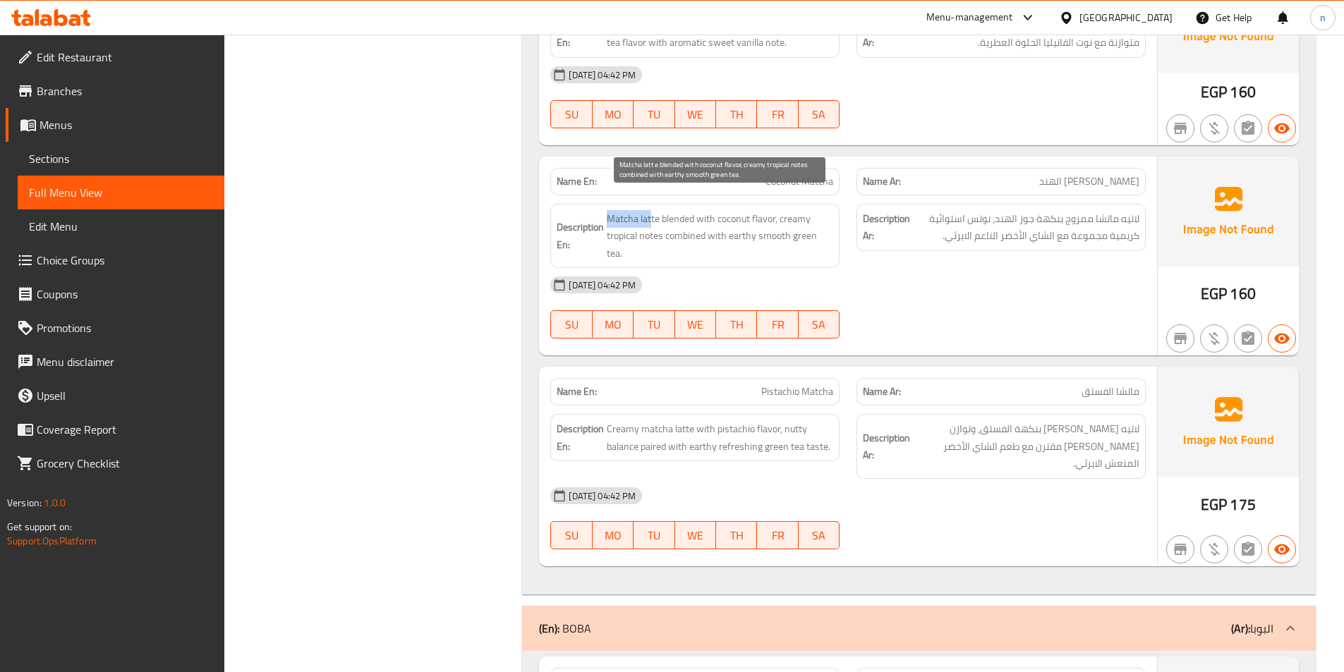
drag, startPoint x: 611, startPoint y: 200, endPoint x: 652, endPoint y: 200, distance: 40.9
click at [652, 210] on span "Matcha latte blended with coconut flavor, creamy tropical notes combined with e…" at bounding box center [720, 236] width 226 height 52
click at [769, 268] on div "[DATE] 04:42 PM" at bounding box center [848, 285] width 612 height 34
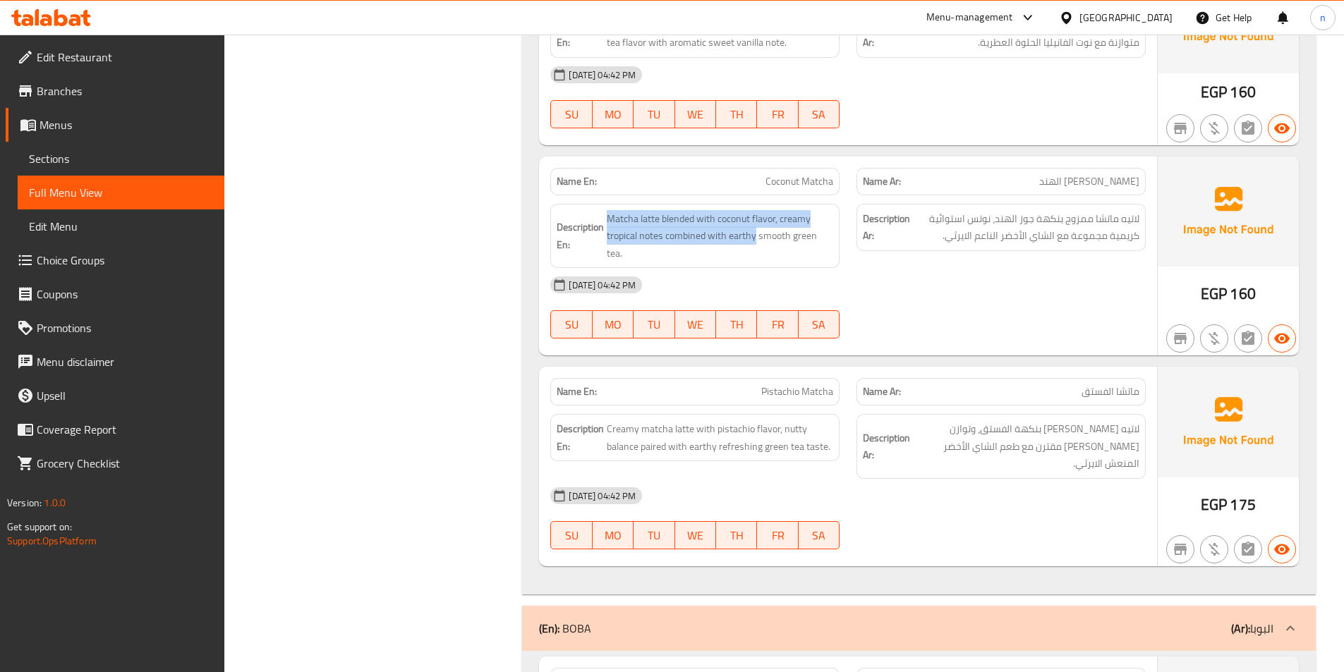
drag, startPoint x: 606, startPoint y: 205, endPoint x: 753, endPoint y: 232, distance: 150.0
click at [753, 232] on div "Description En: Matcha latte blended with coconut flavor, creamy tropical notes…" at bounding box center [694, 236] width 289 height 65
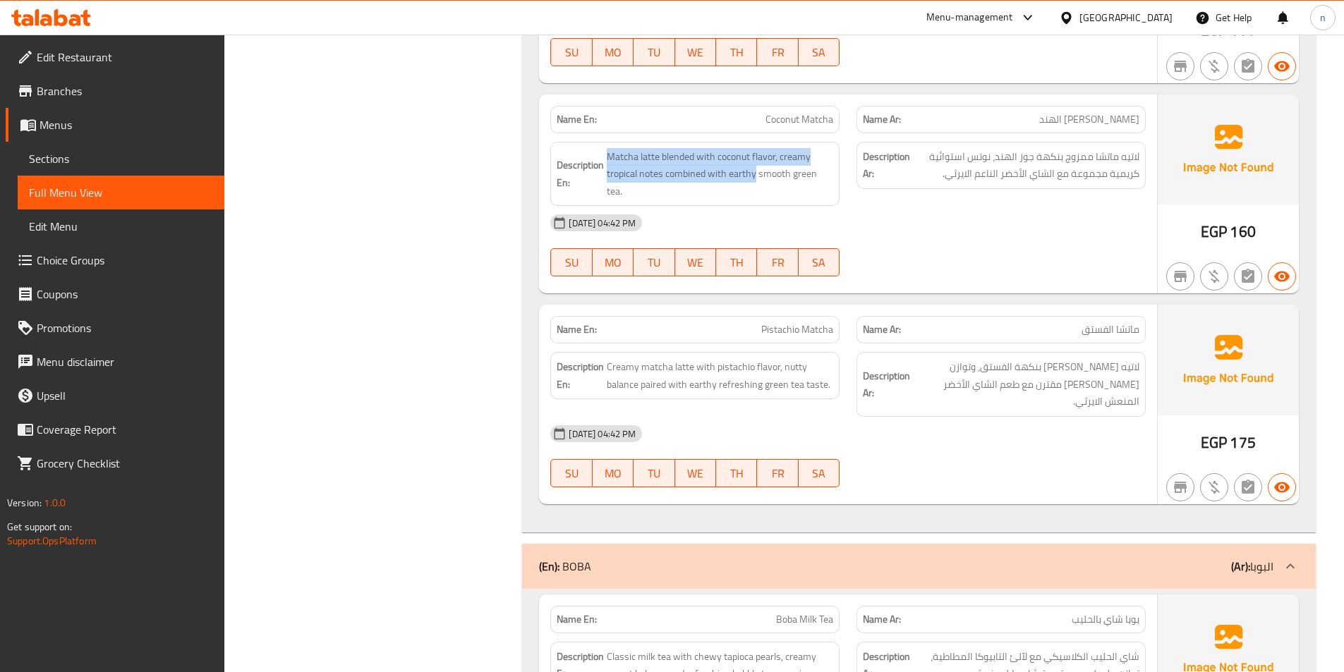
scroll to position [7618, 0]
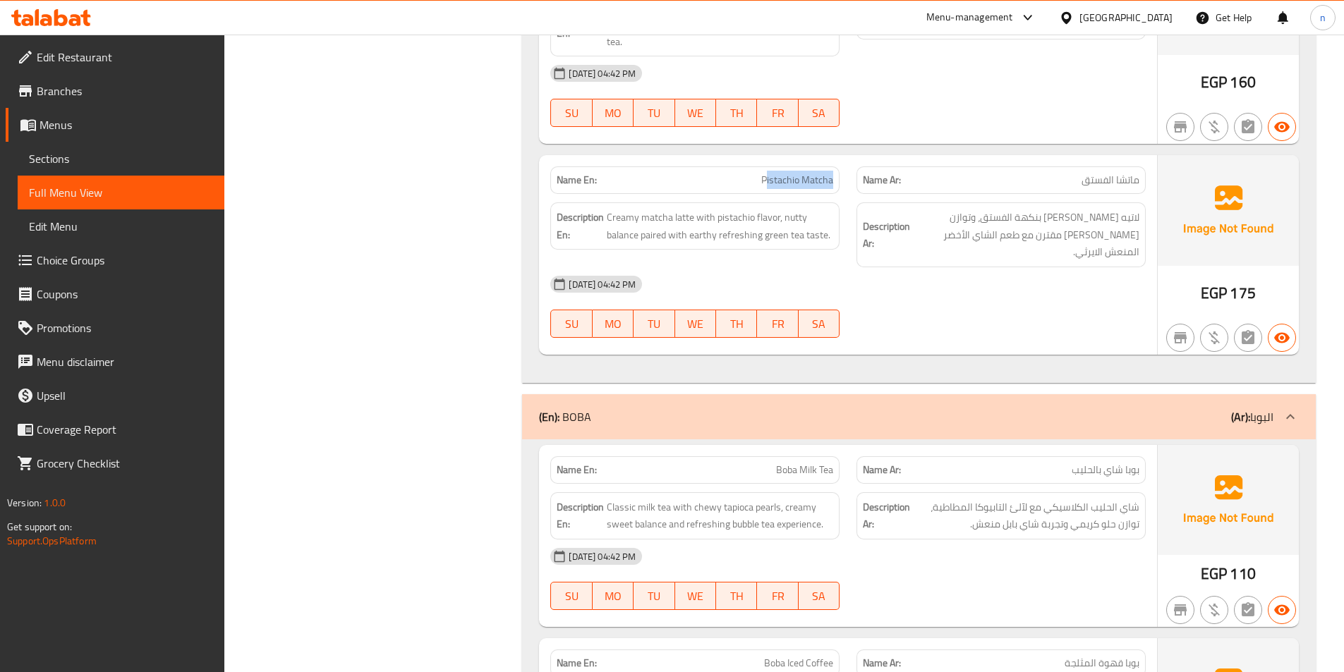
drag, startPoint x: 767, startPoint y: 147, endPoint x: 823, endPoint y: 162, distance: 57.0
click at [835, 166] on div "Name En: Pistachio Matcha" at bounding box center [694, 180] width 289 height 28
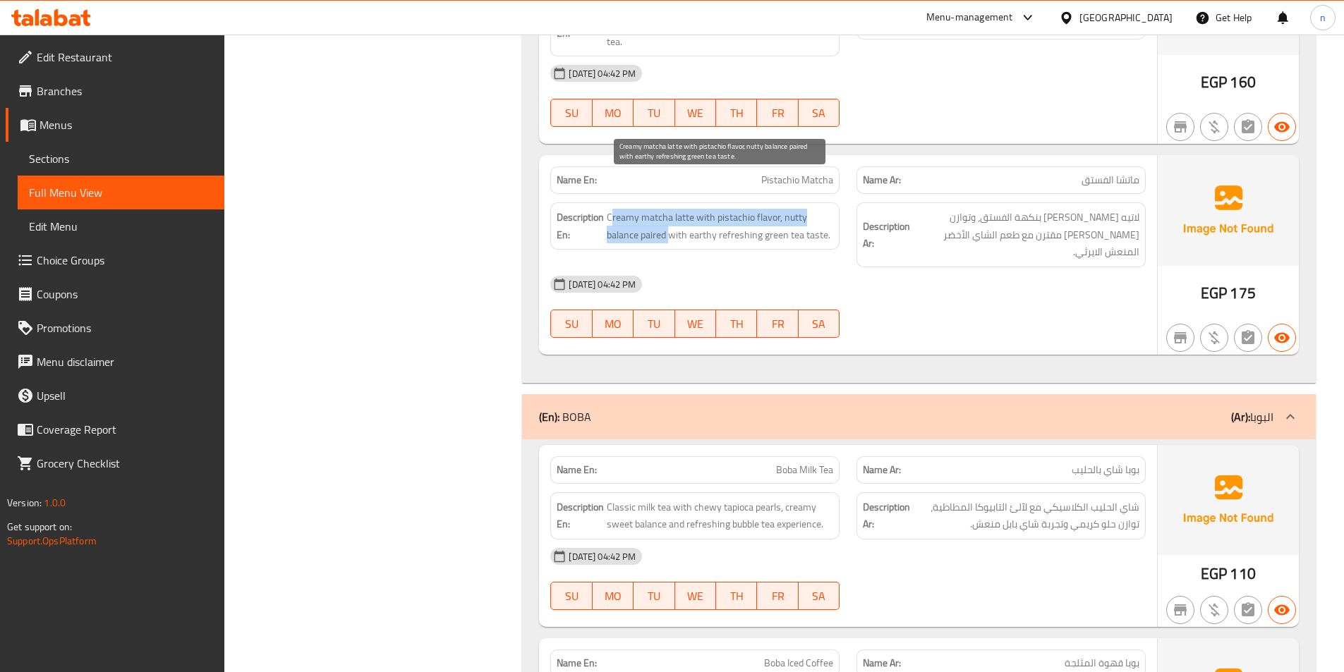
drag, startPoint x: 613, startPoint y: 186, endPoint x: 672, endPoint y: 208, distance: 62.8
click at [672, 209] on span "Creamy matcha latte with pistachio flavor, nutty balance paired with earthy ref…" at bounding box center [720, 226] width 226 height 35
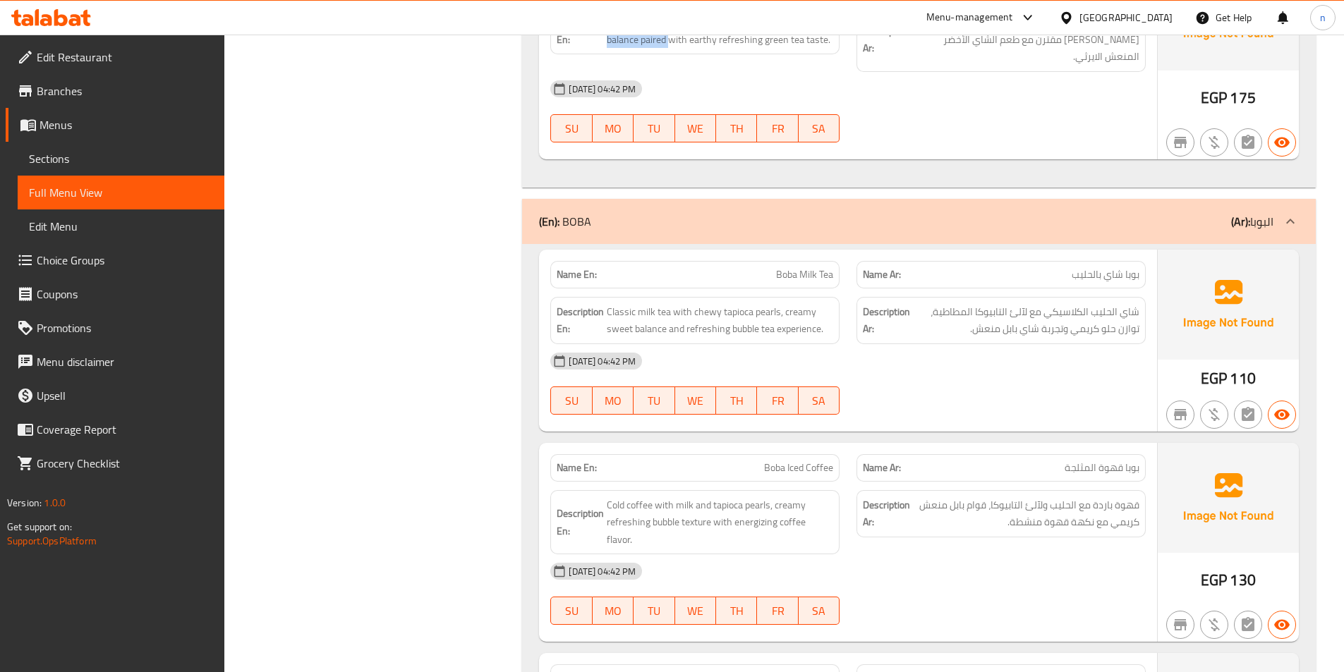
scroll to position [7830, 0]
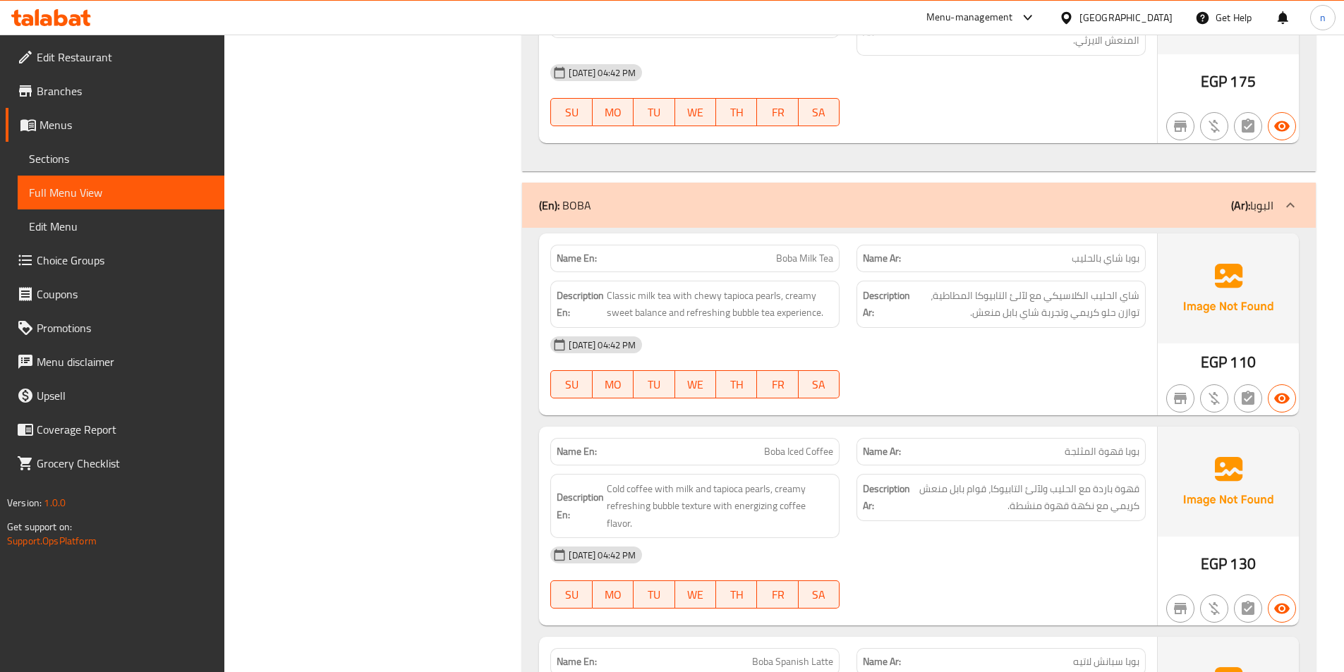
click at [1083, 328] on div "[DATE] 04:42 PM" at bounding box center [848, 345] width 612 height 34
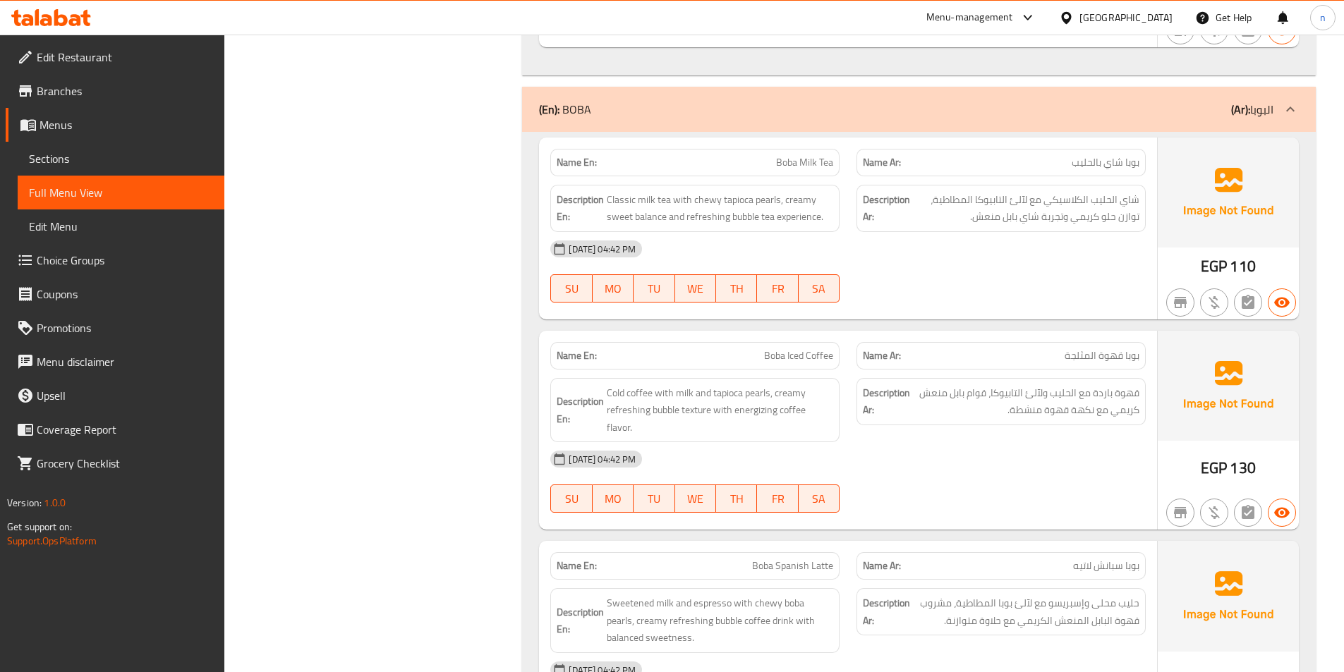
scroll to position [7901, 0]
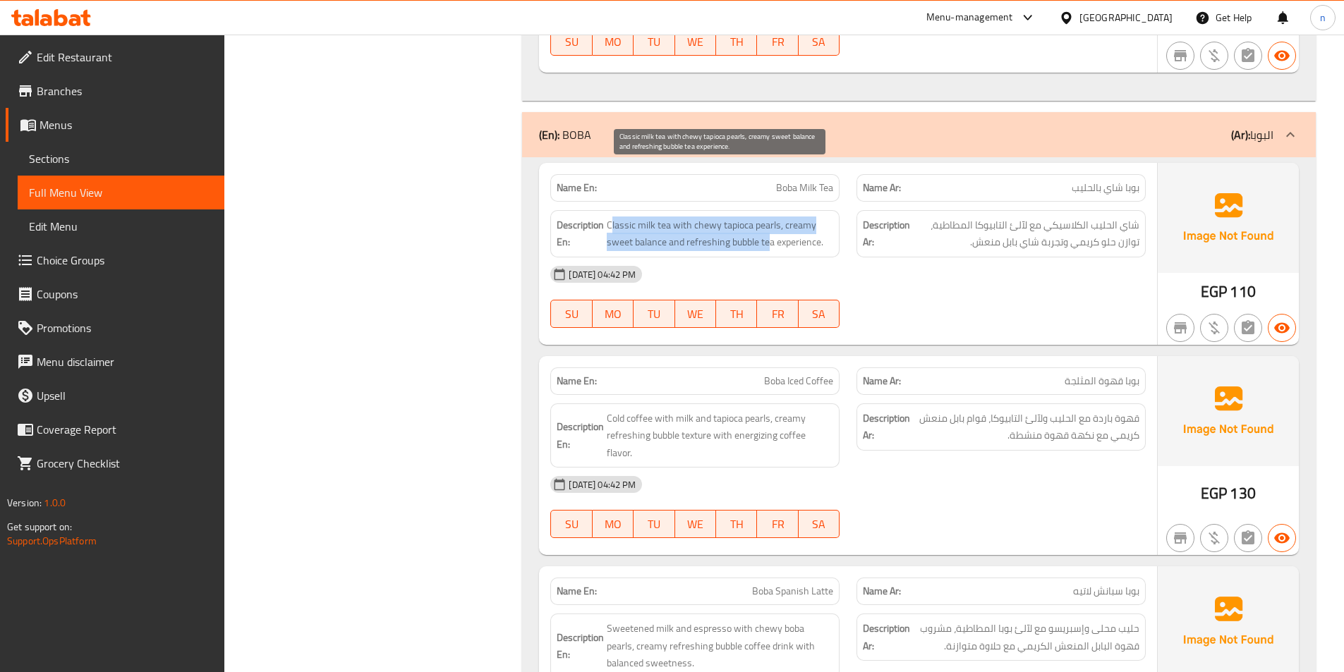
drag, startPoint x: 610, startPoint y: 171, endPoint x: 770, endPoint y: 196, distance: 162.1
click at [770, 217] on span "Classic milk tea with chewy tapioca pearls, creamy sweet balance and refreshing…" at bounding box center [720, 234] width 226 height 35
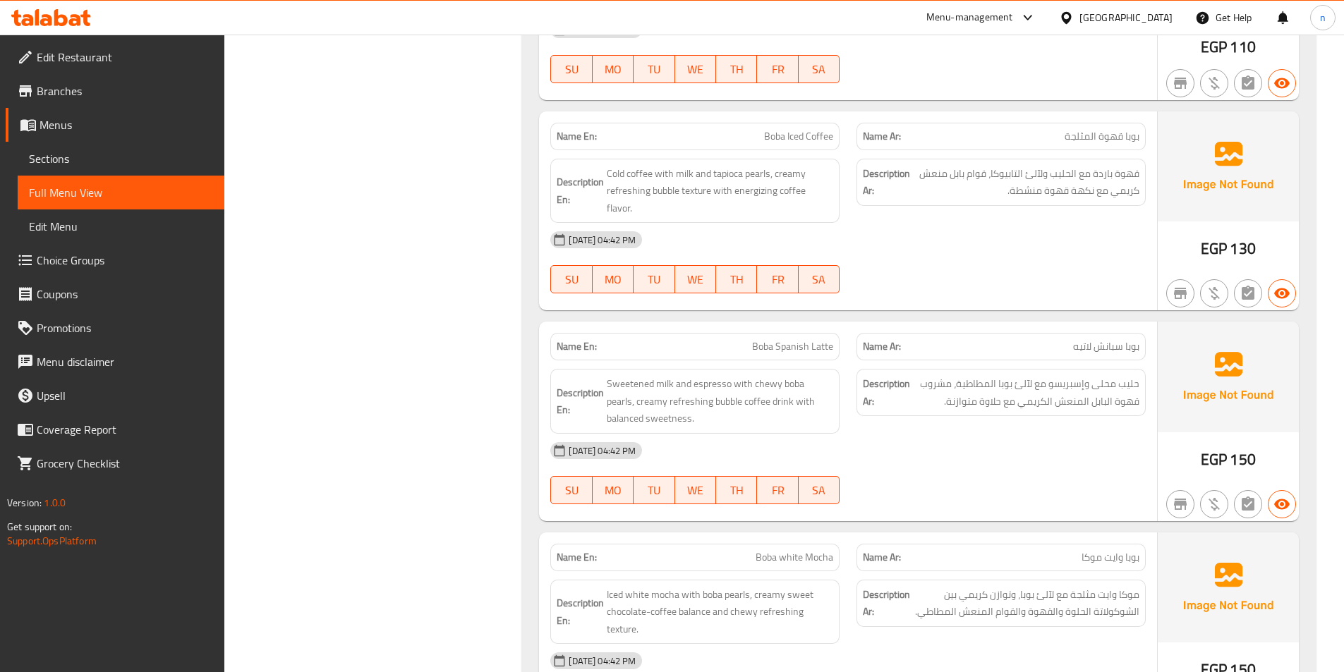
scroll to position [8112, 0]
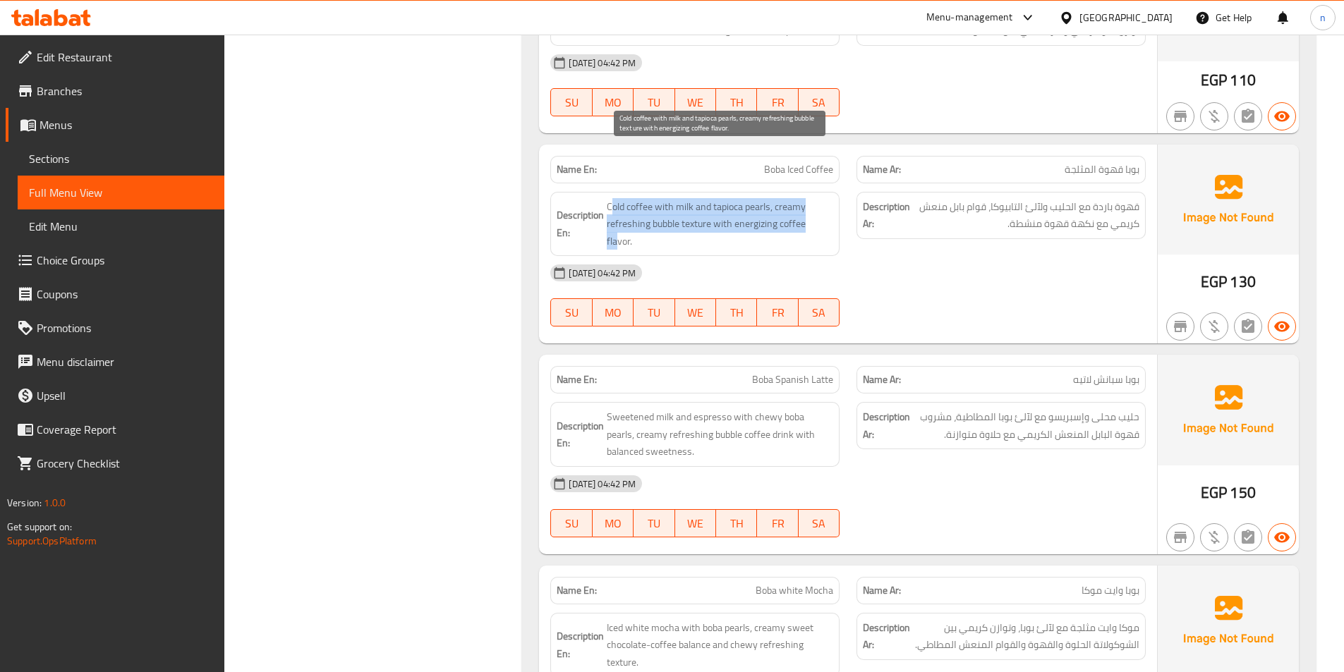
drag, startPoint x: 610, startPoint y: 152, endPoint x: 818, endPoint y: 178, distance: 209.8
click at [818, 198] on span "Cold coffee with milk and tapioca pearls, creamy refreshing bubble texture with…" at bounding box center [720, 224] width 226 height 52
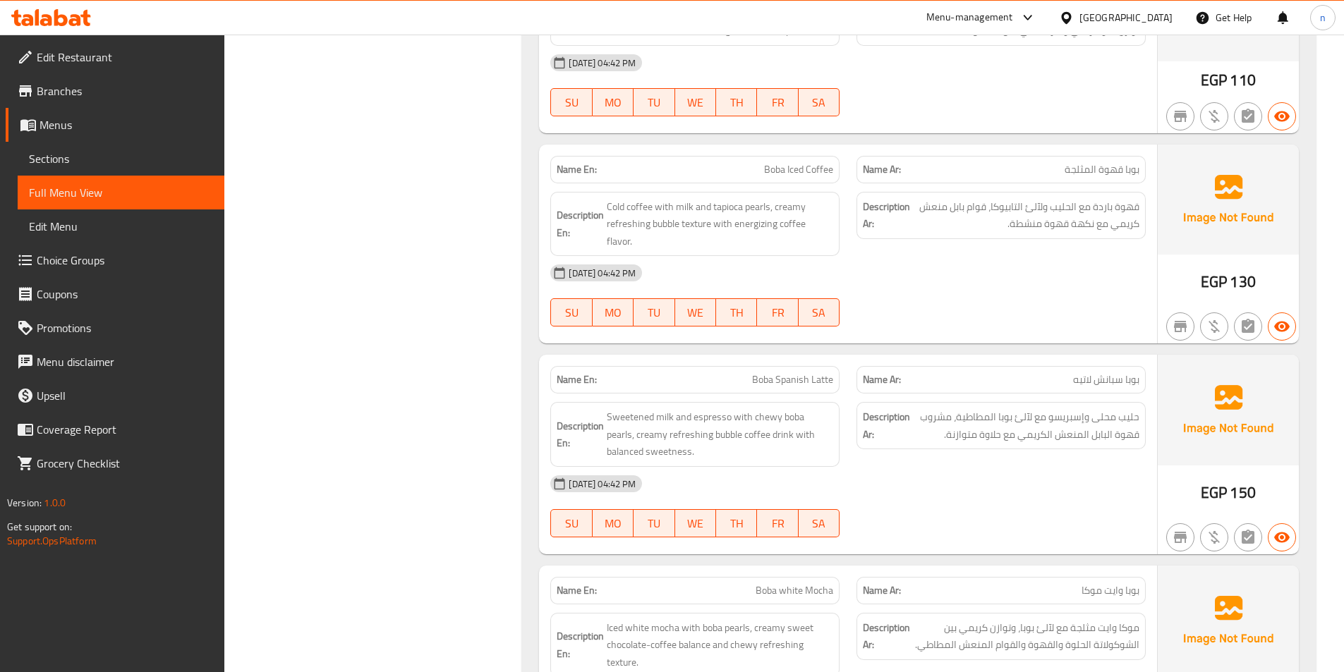
click at [1004, 467] on div "[DATE] 04:42 PM" at bounding box center [848, 484] width 612 height 34
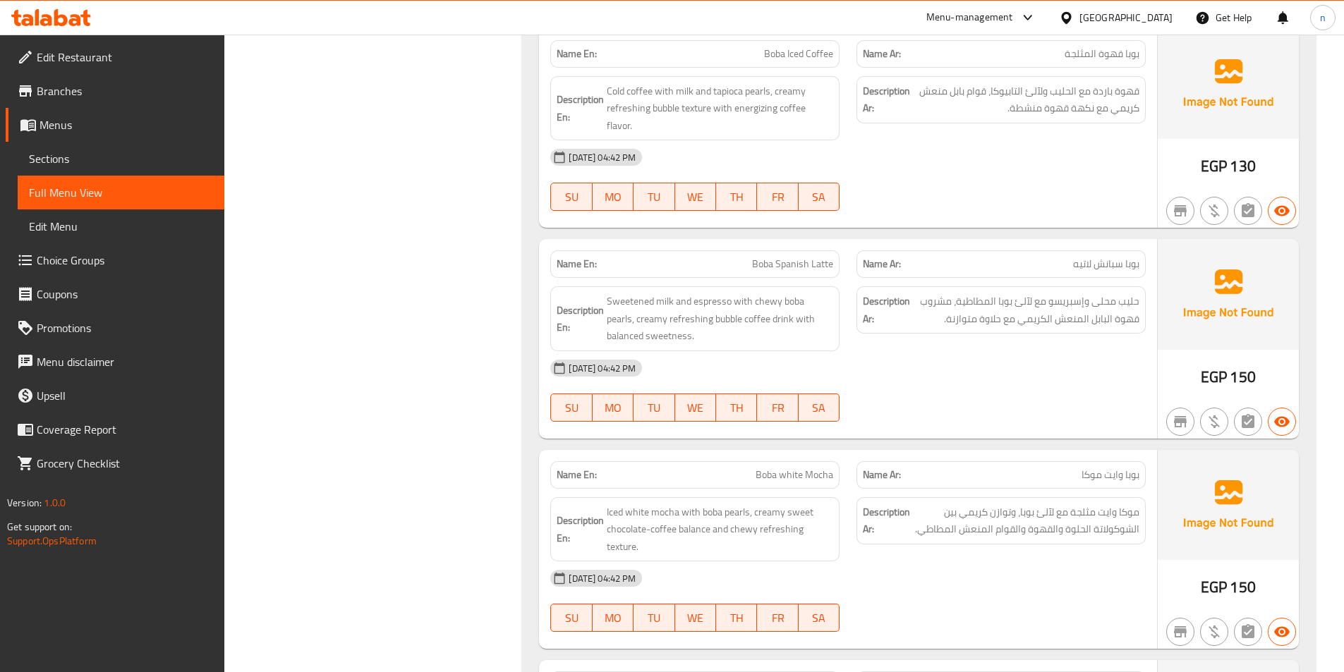
scroll to position [8253, 0]
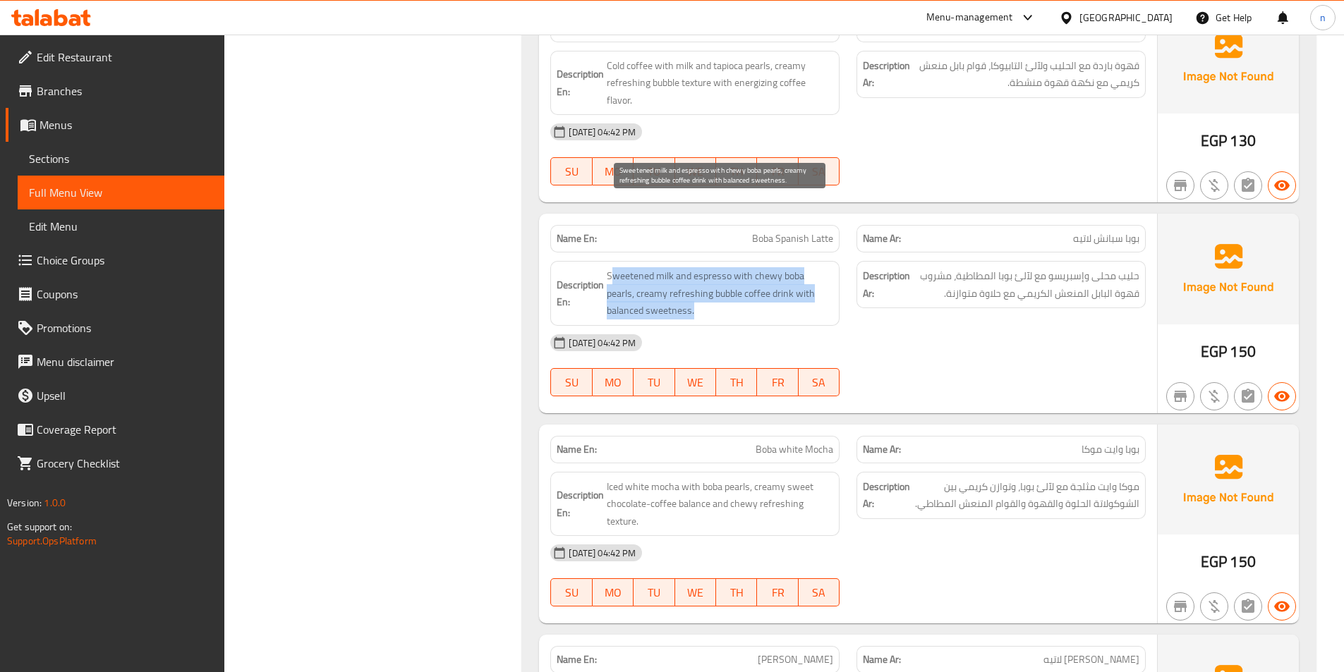
drag, startPoint x: 610, startPoint y: 204, endPoint x: 795, endPoint y: 234, distance: 187.3
click at [795, 267] on span "Sweetened milk and espresso with chewy boba pearls, creamy refreshing bubble co…" at bounding box center [720, 293] width 226 height 52
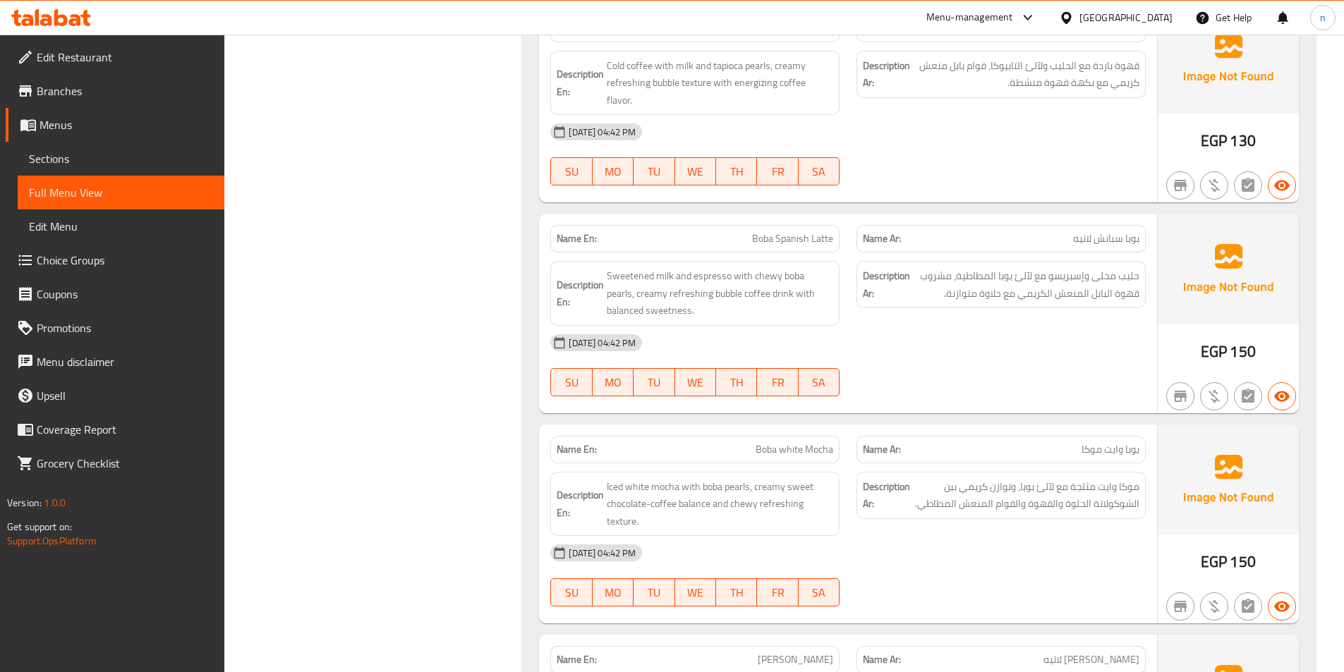
click at [904, 326] on div "[DATE] 04:42 PM" at bounding box center [848, 343] width 612 height 34
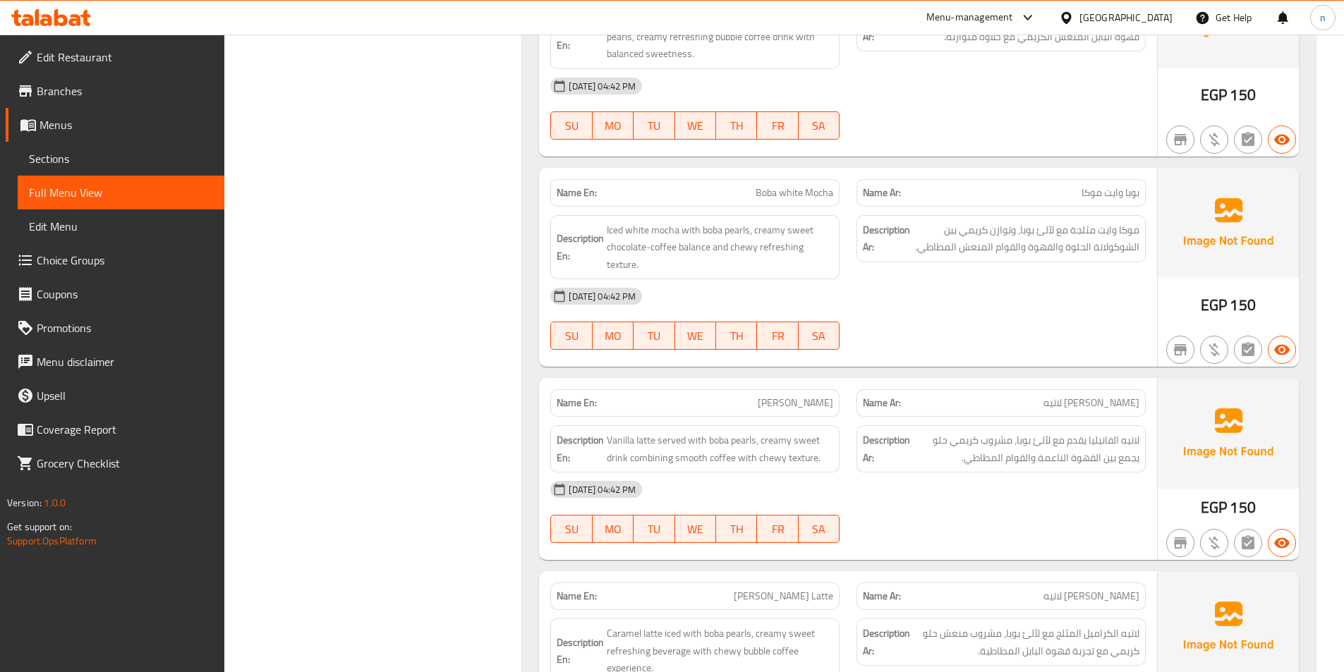
scroll to position [8536, 0]
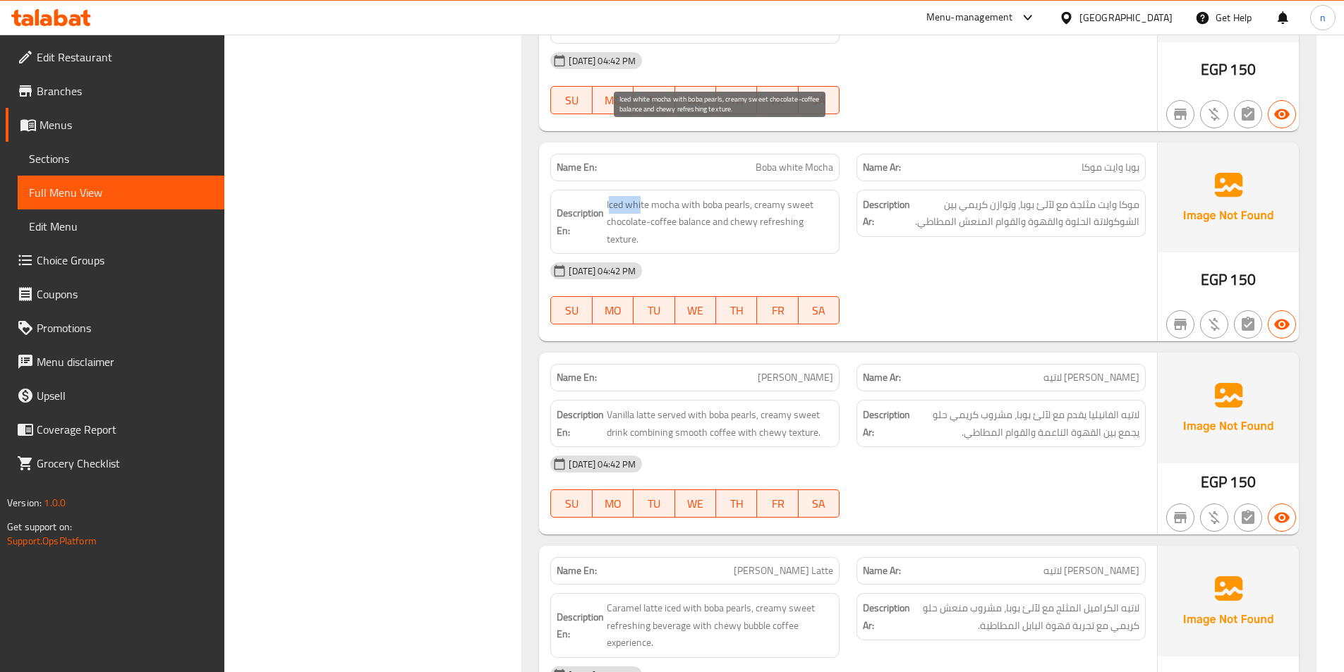
drag, startPoint x: 611, startPoint y: 134, endPoint x: 641, endPoint y: 138, distance: 29.8
click at [641, 196] on span "Iced white mocha with boba pearls, creamy sweet chocolate-coffee balance and ch…" at bounding box center [720, 222] width 226 height 52
drag, startPoint x: 709, startPoint y: 134, endPoint x: 696, endPoint y: 154, distance: 23.9
click at [696, 196] on span "Iced white mocha with boba pearls, creamy sweet chocolate-coffee balance and ch…" at bounding box center [720, 222] width 226 height 52
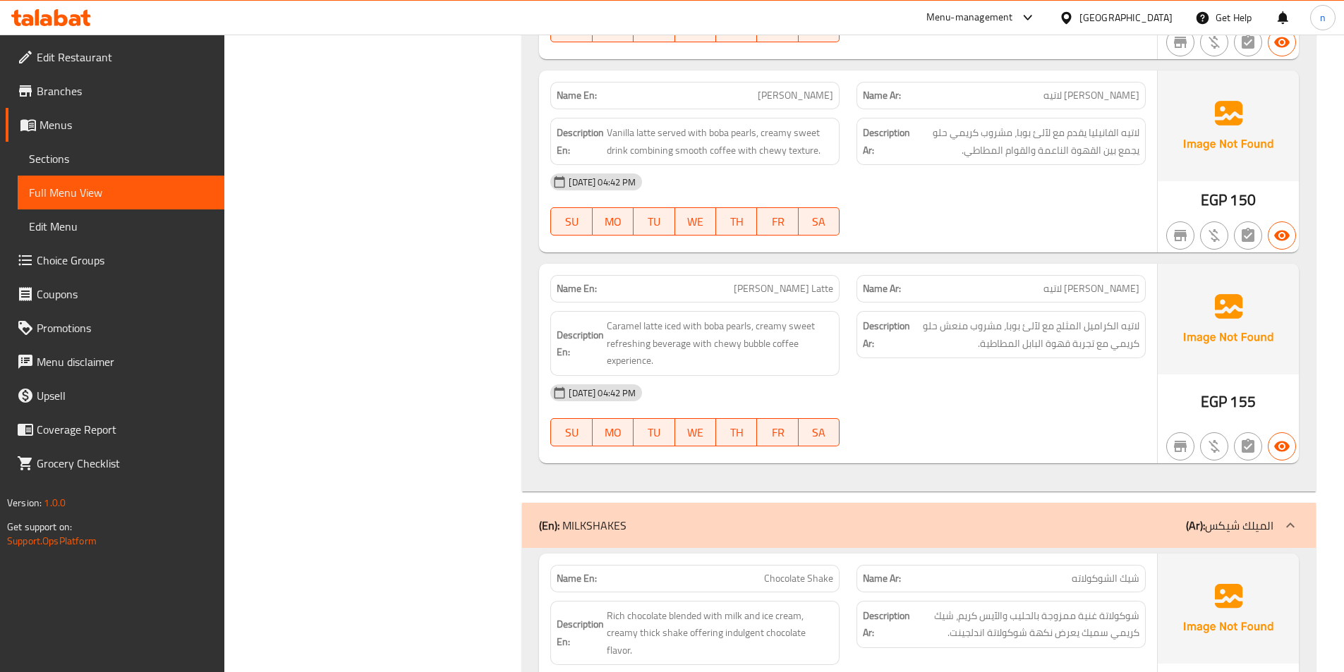
scroll to position [8747, 0]
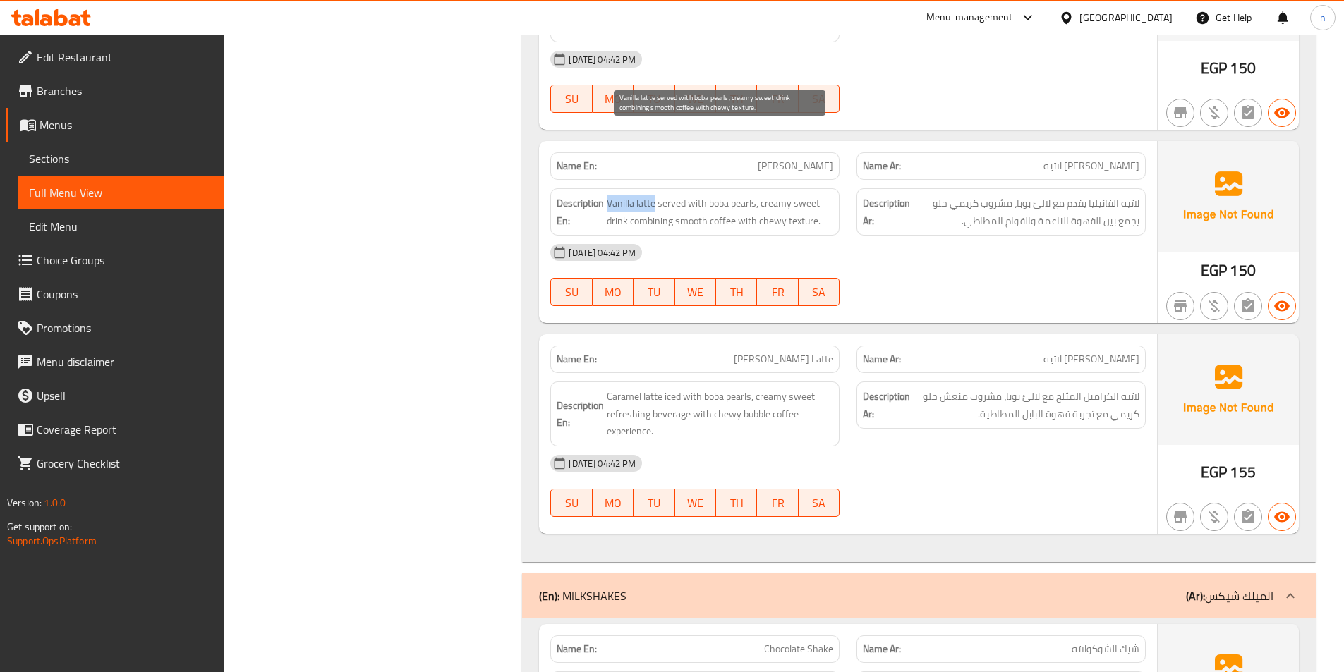
drag, startPoint x: 609, startPoint y: 133, endPoint x: 655, endPoint y: 133, distance: 46.6
click at [655, 195] on span "Vanilla latte served with boba pearls, creamy sweet drink combining smooth coff…" at bounding box center [720, 212] width 226 height 35
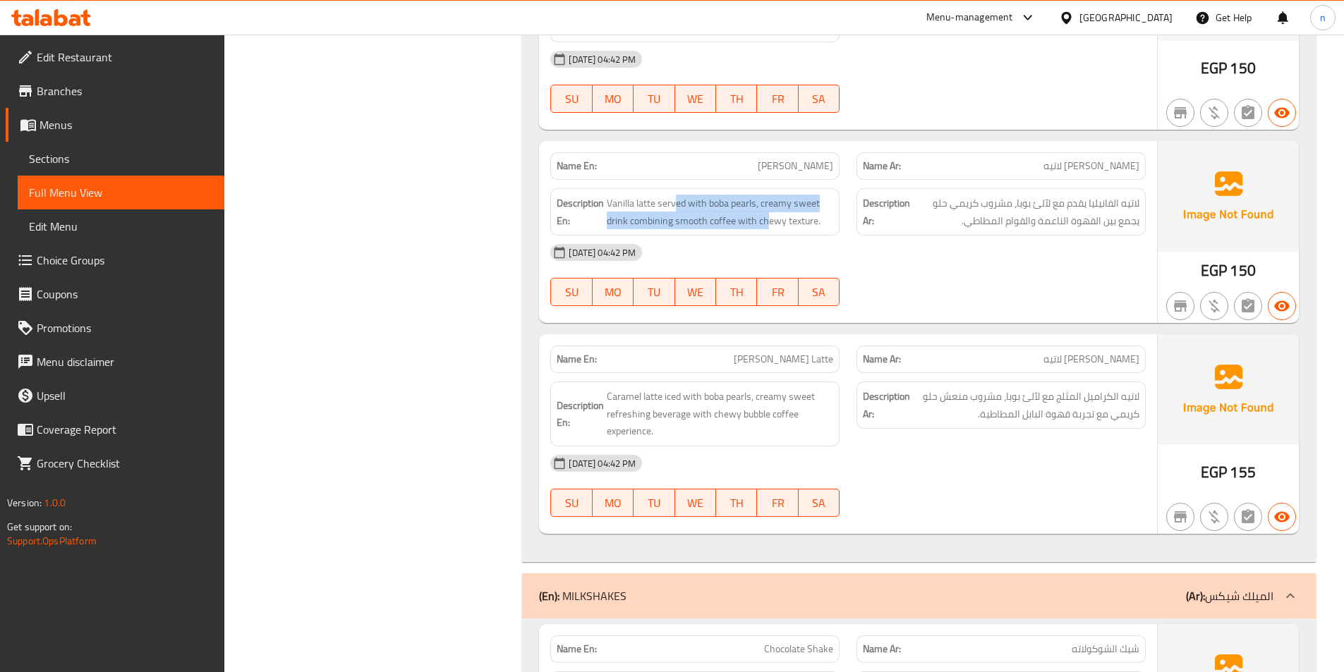
drag, startPoint x: 677, startPoint y: 133, endPoint x: 766, endPoint y: 164, distance: 94.4
click at [766, 188] on div "Description En: Vanilla latte served with boba pearls, creamy sweet drink combi…" at bounding box center [694, 211] width 289 height 47
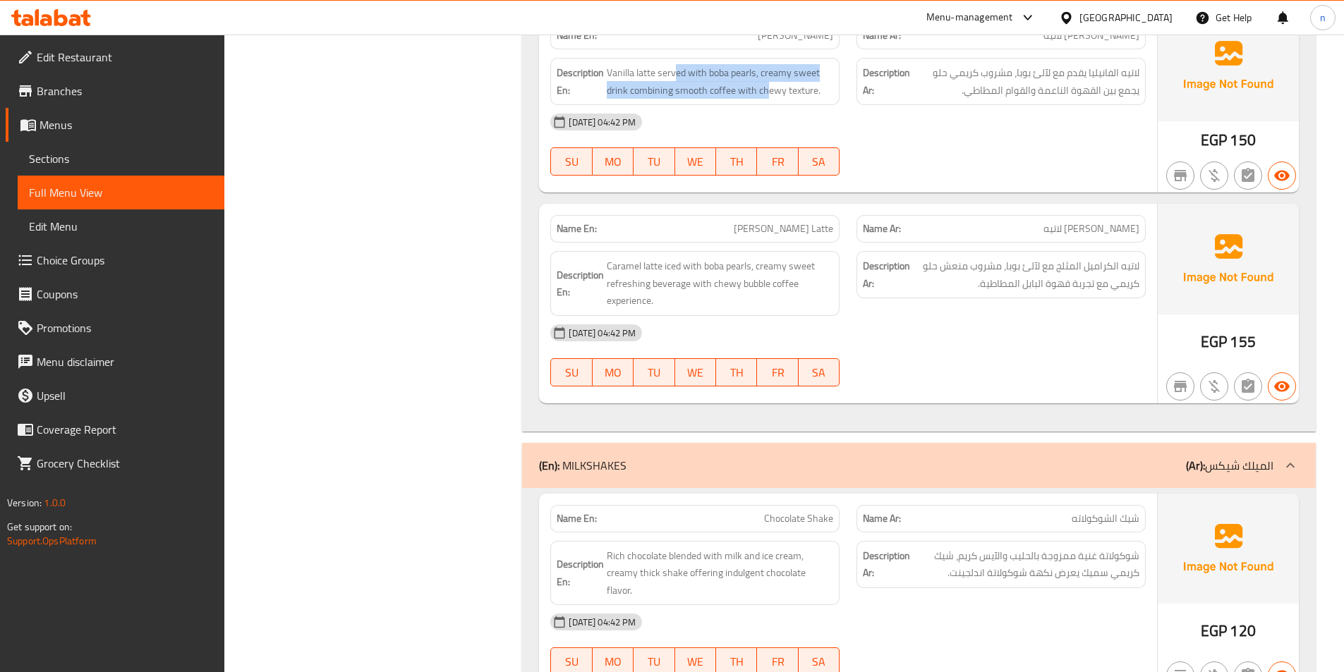
scroll to position [8959, 0]
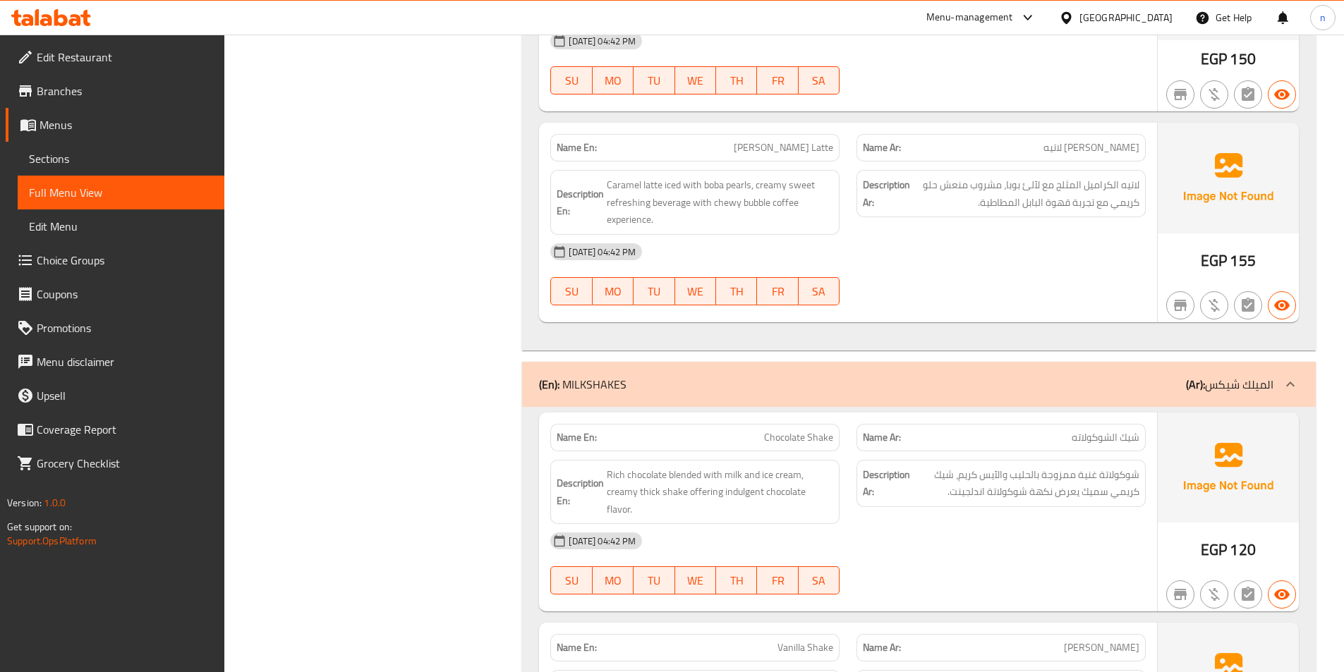
click at [964, 235] on div "[DATE] 04:42 PM" at bounding box center [848, 252] width 612 height 34
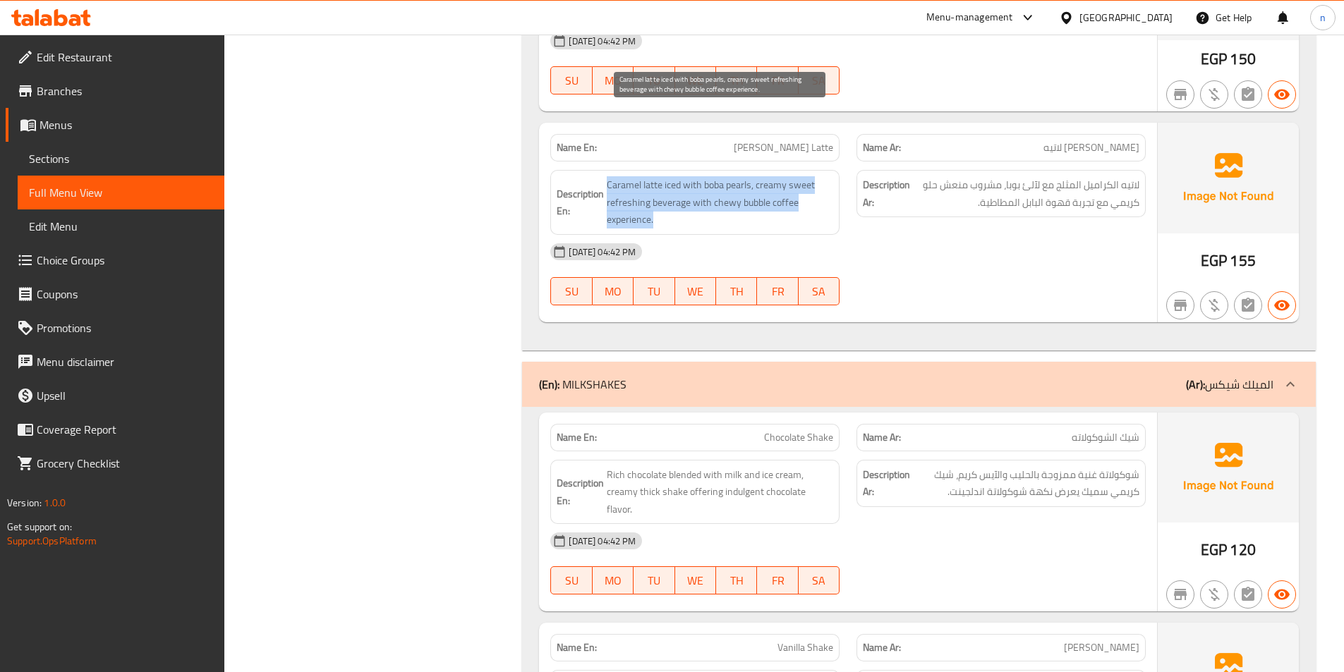
drag, startPoint x: 605, startPoint y: 114, endPoint x: 705, endPoint y: 147, distance: 104.8
click at [705, 176] on h6 "Description En: Caramel latte iced with boba pearls, creamy sweet refreshing be…" at bounding box center [695, 202] width 277 height 52
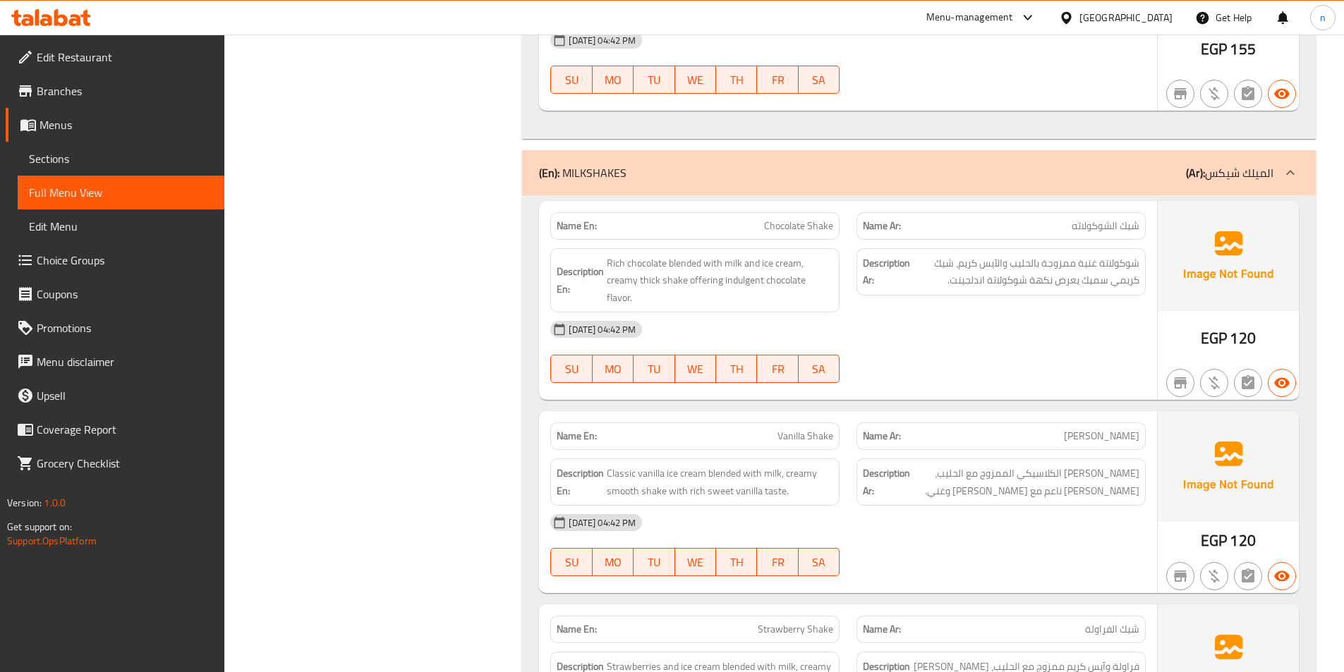
click at [1000, 312] on div "[DATE] 04:42 PM" at bounding box center [848, 329] width 612 height 34
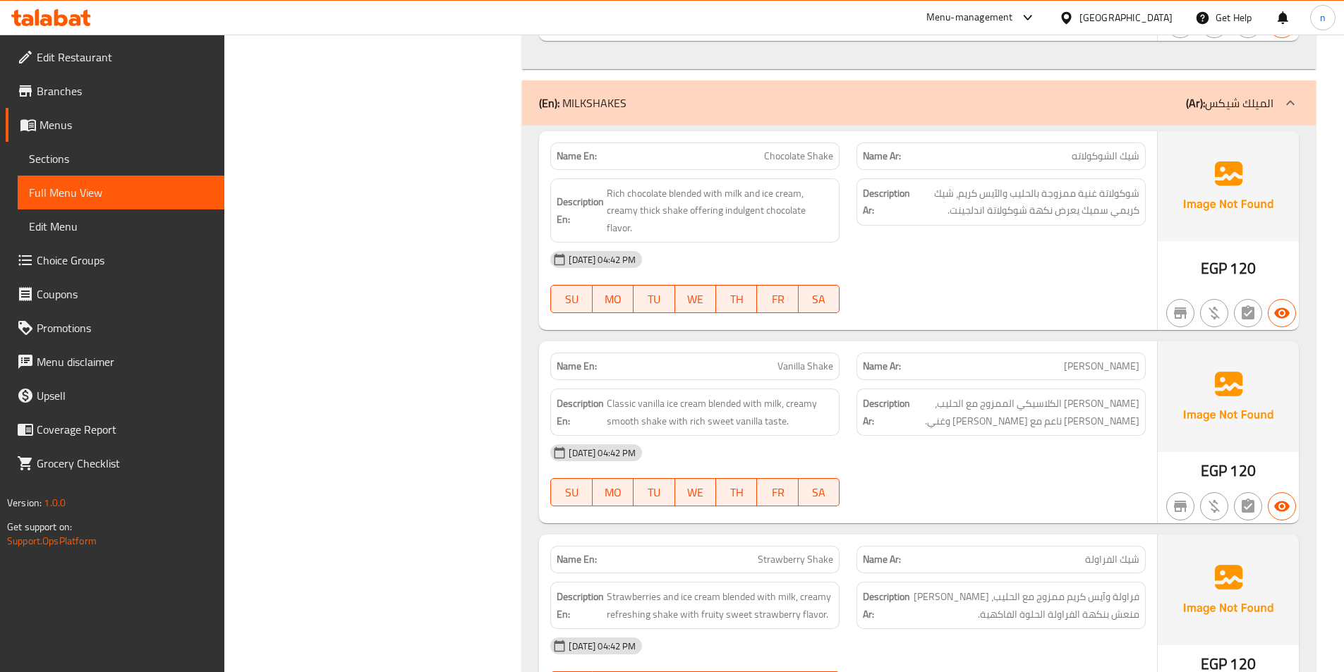
scroll to position [9241, 0]
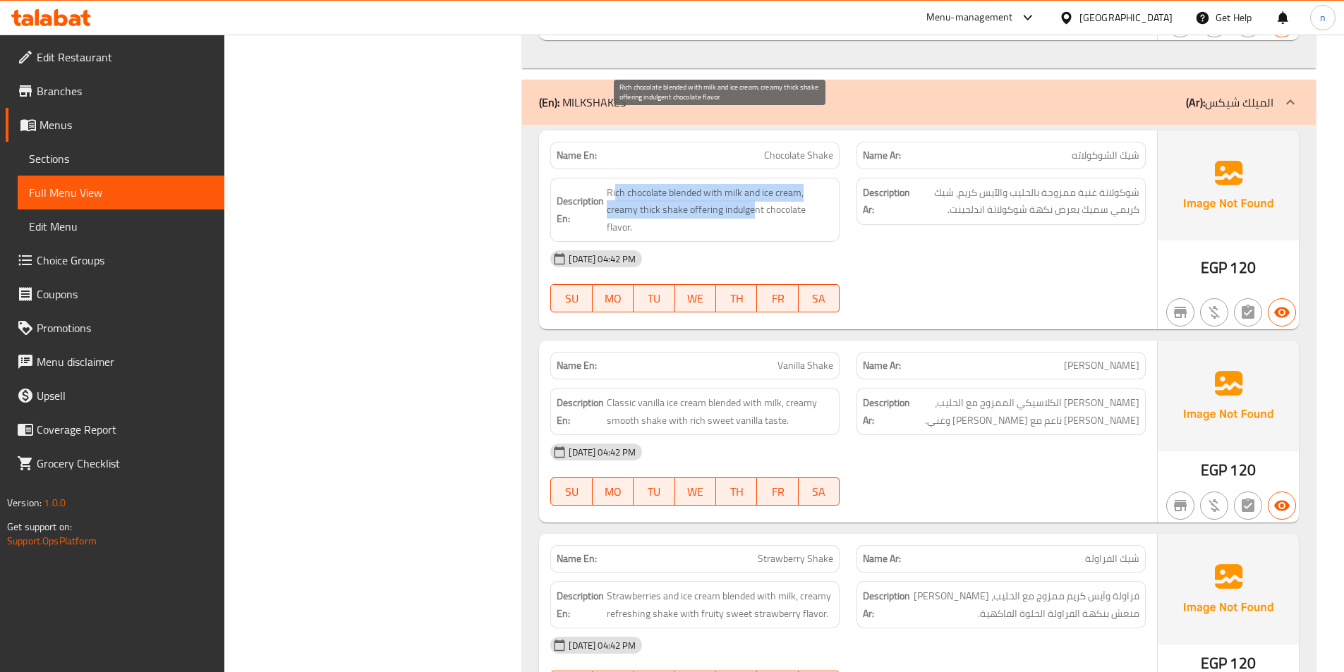
drag, startPoint x: 616, startPoint y: 125, endPoint x: 752, endPoint y: 149, distance: 138.2
click at [752, 184] on span "Rich chocolate blended with milk and ice cream, creamy thick shake offering ind…" at bounding box center [720, 210] width 226 height 52
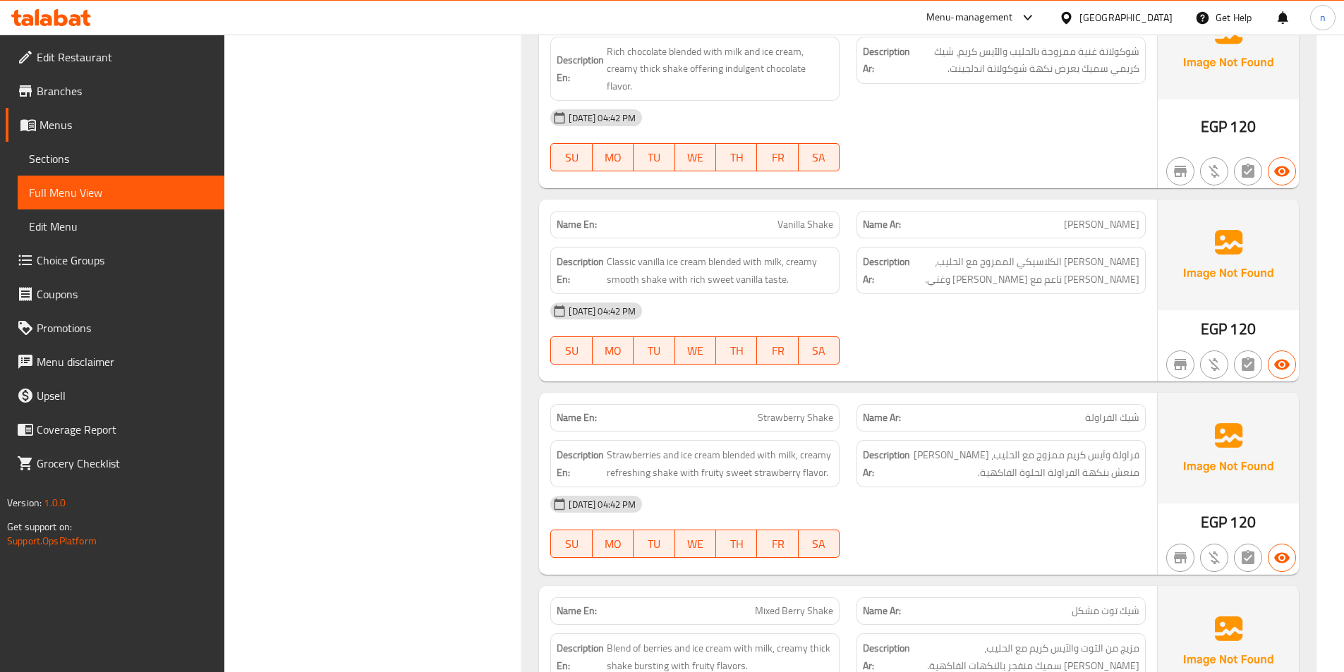
click at [1020, 294] on div "[DATE] 04:42 PM SU MO TU WE TH FR SA" at bounding box center [848, 333] width 612 height 79
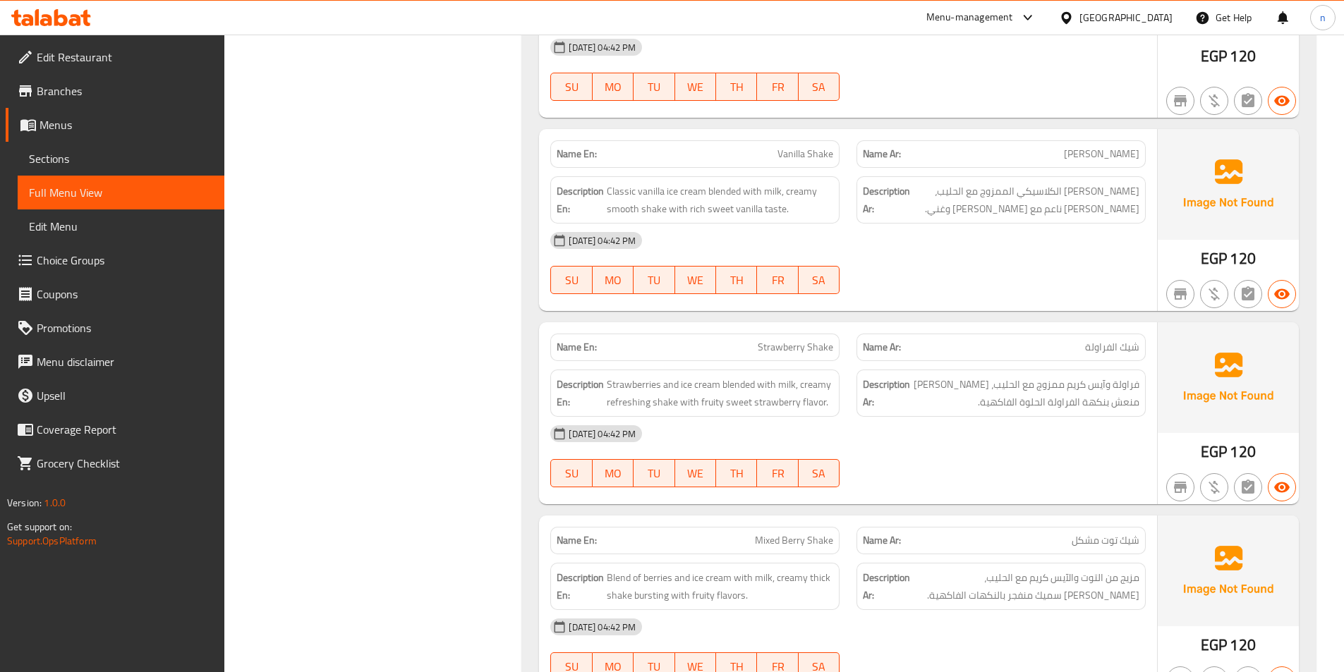
drag, startPoint x: 616, startPoint y: 103, endPoint x: 724, endPoint y: 140, distance: 114.7
click at [724, 140] on div "Name En: Vanilla Shake Name Ar: شيك الفانيليا Description En: Classic vanilla i…" at bounding box center [848, 220] width 618 height 182
click at [753, 224] on div "[DATE] 04:42 PM" at bounding box center [848, 241] width 612 height 34
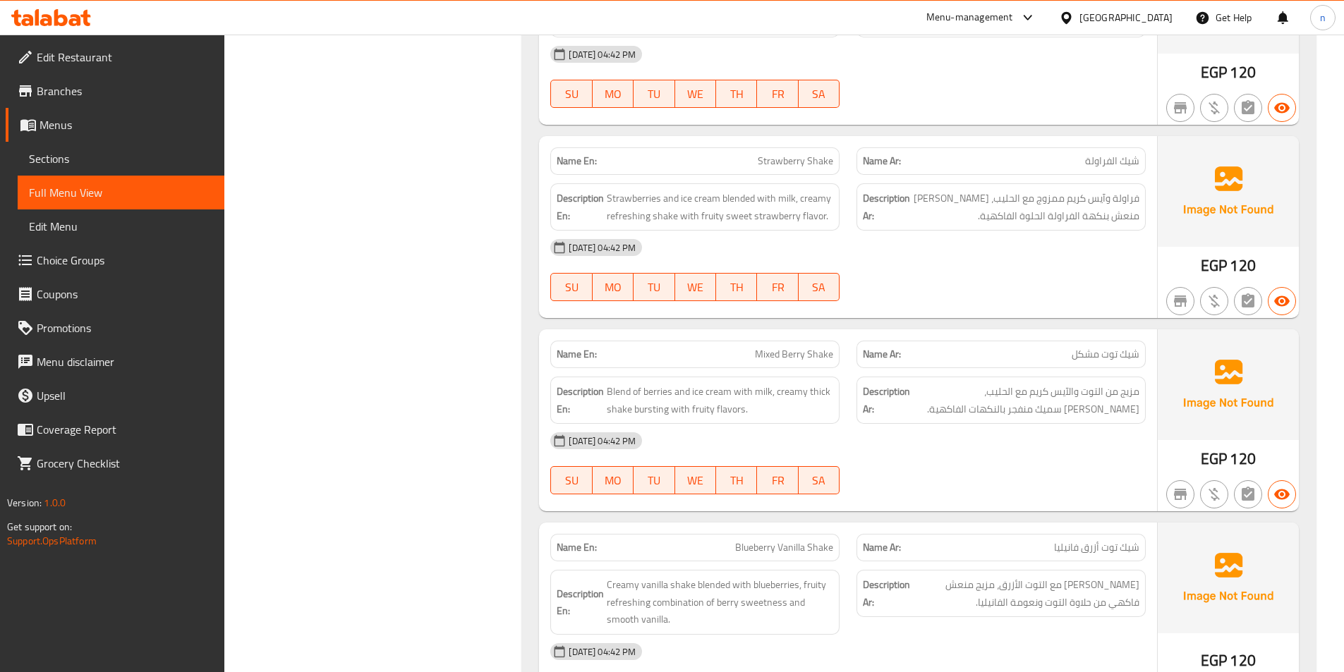
scroll to position [9664, 0]
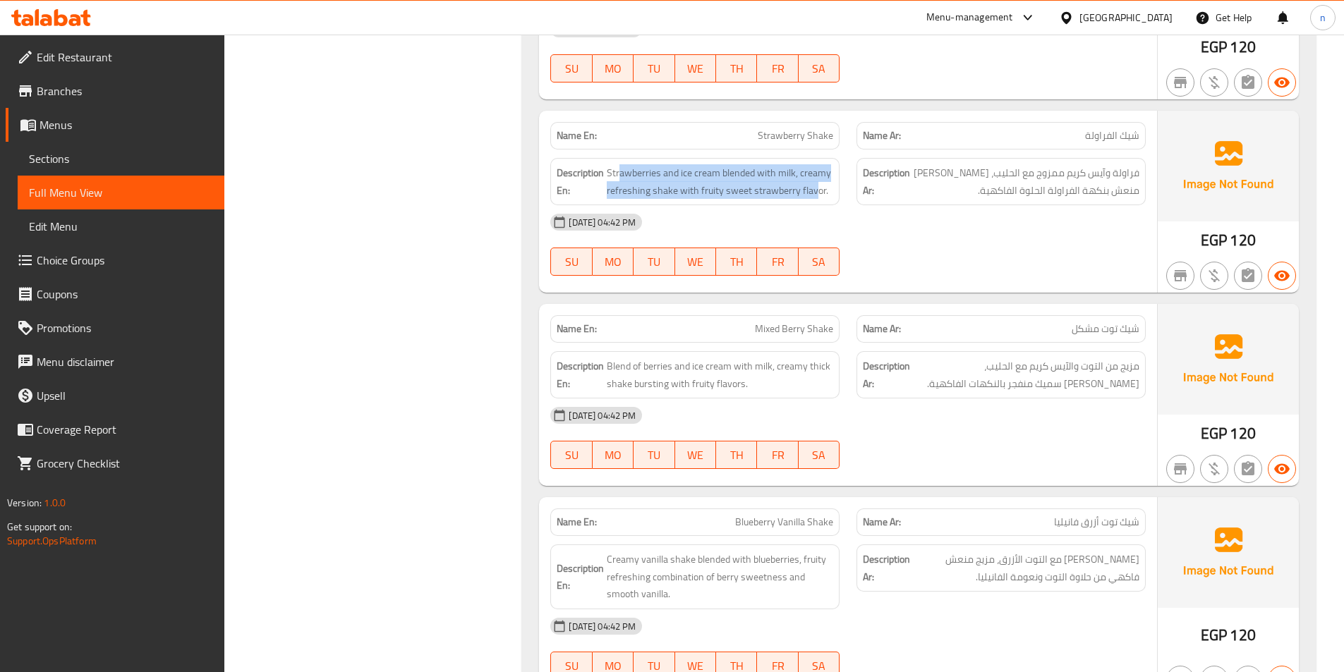
drag, startPoint x: 621, startPoint y: 85, endPoint x: 812, endPoint y: 116, distance: 193.7
click at [812, 158] on div "Description En: Strawberries and ice cream blended with milk, creamy refreshing…" at bounding box center [694, 181] width 289 height 47
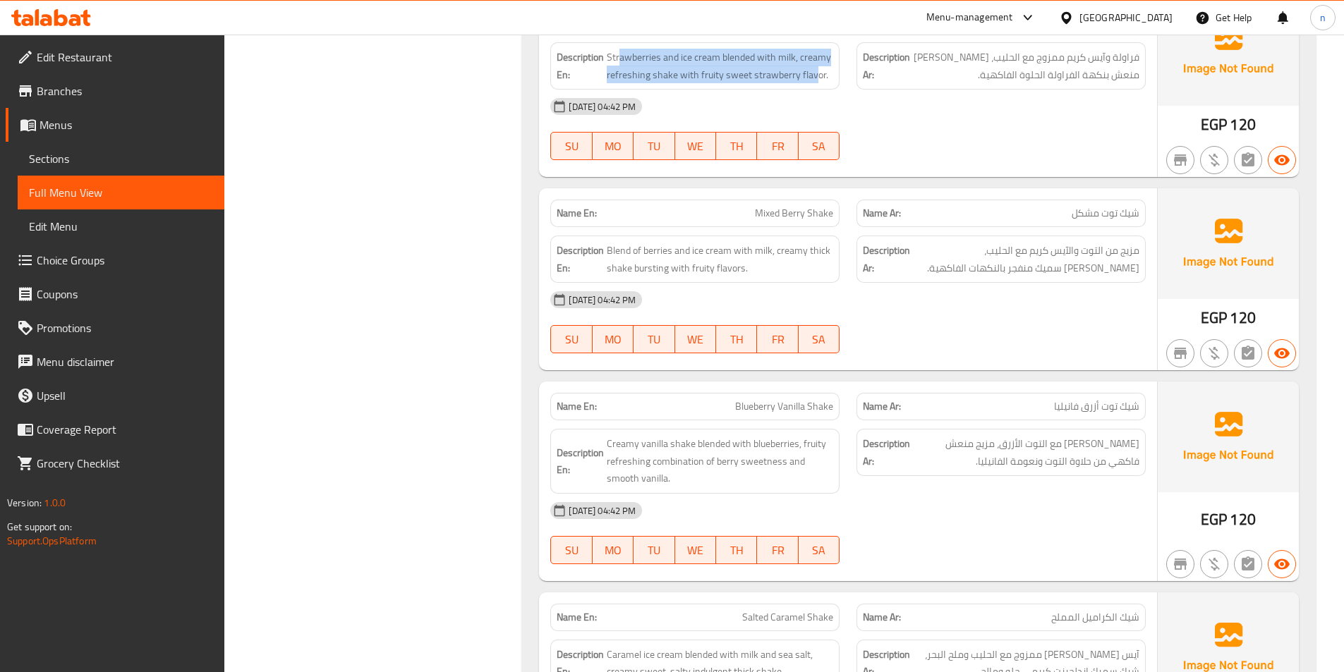
scroll to position [9805, 0]
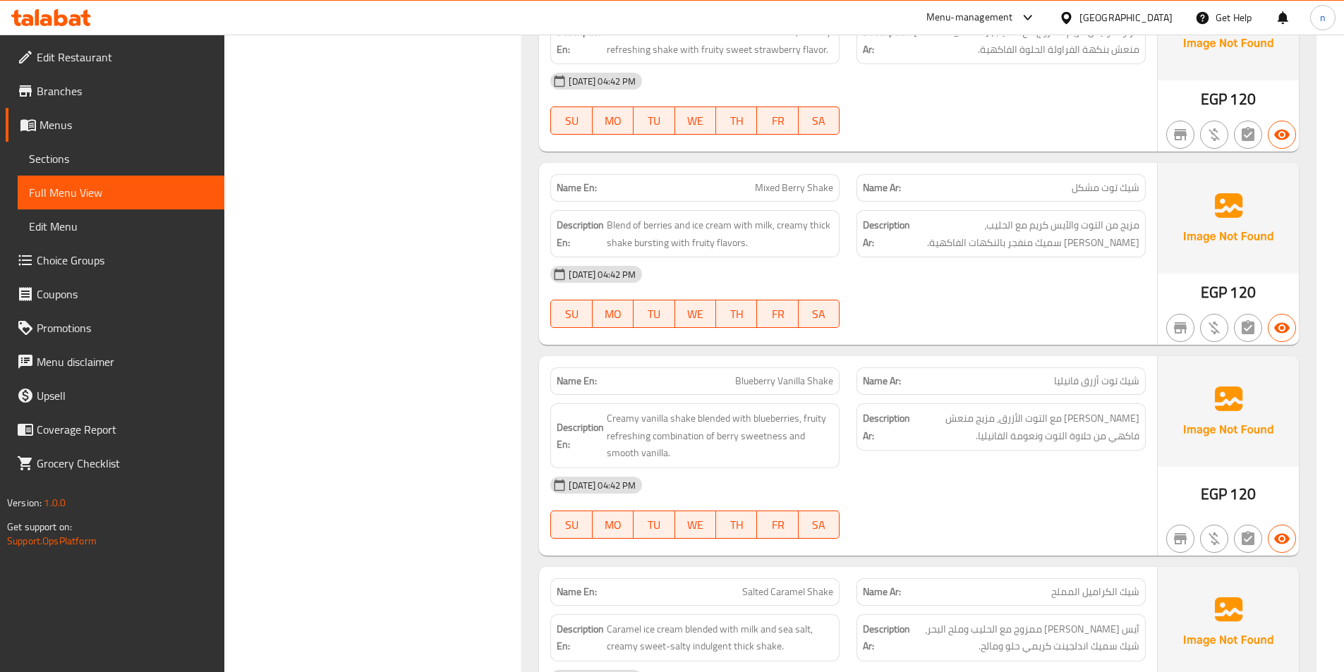
click at [744, 181] on p "Name En: Mixed Berry Shake" at bounding box center [695, 188] width 277 height 15
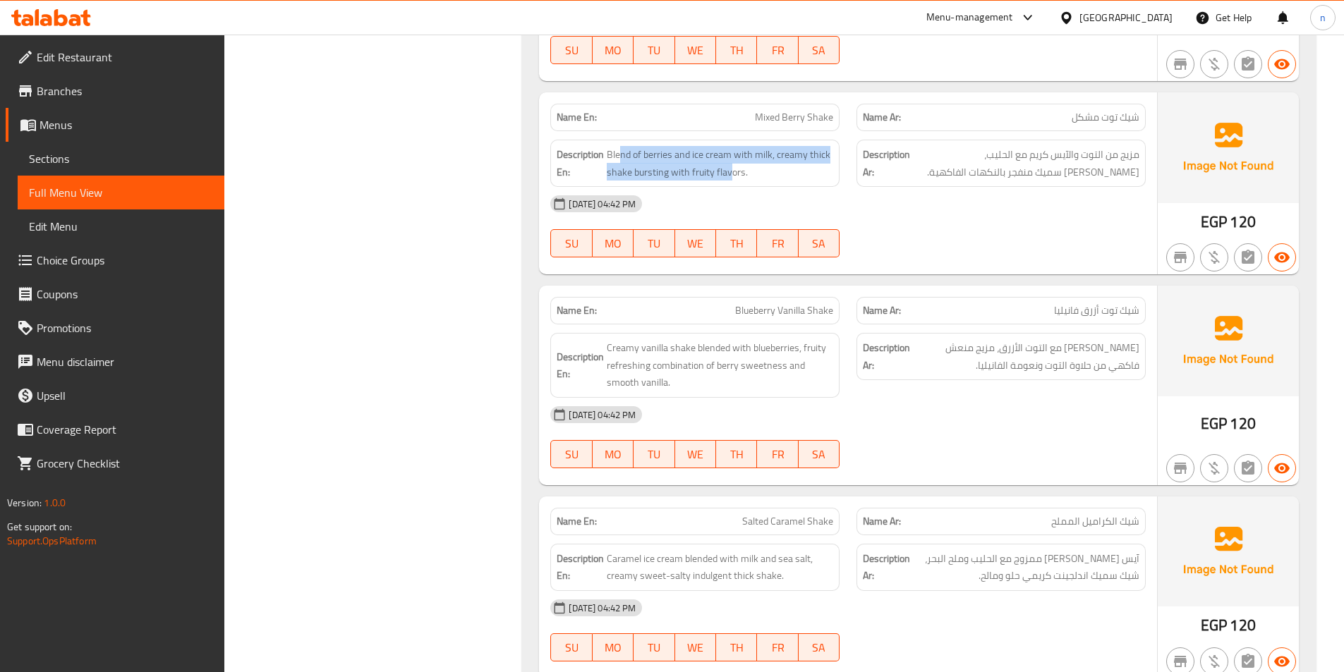
drag, startPoint x: 619, startPoint y: 72, endPoint x: 732, endPoint y: 95, distance: 115.2
click at [732, 140] on div "Description En: Blend of berries and ice cream with milk, creamy thick shake bu…" at bounding box center [694, 163] width 289 height 47
click at [933, 187] on div "[DATE] 04:42 PM SU MO TU WE TH FR SA" at bounding box center [848, 226] width 612 height 79
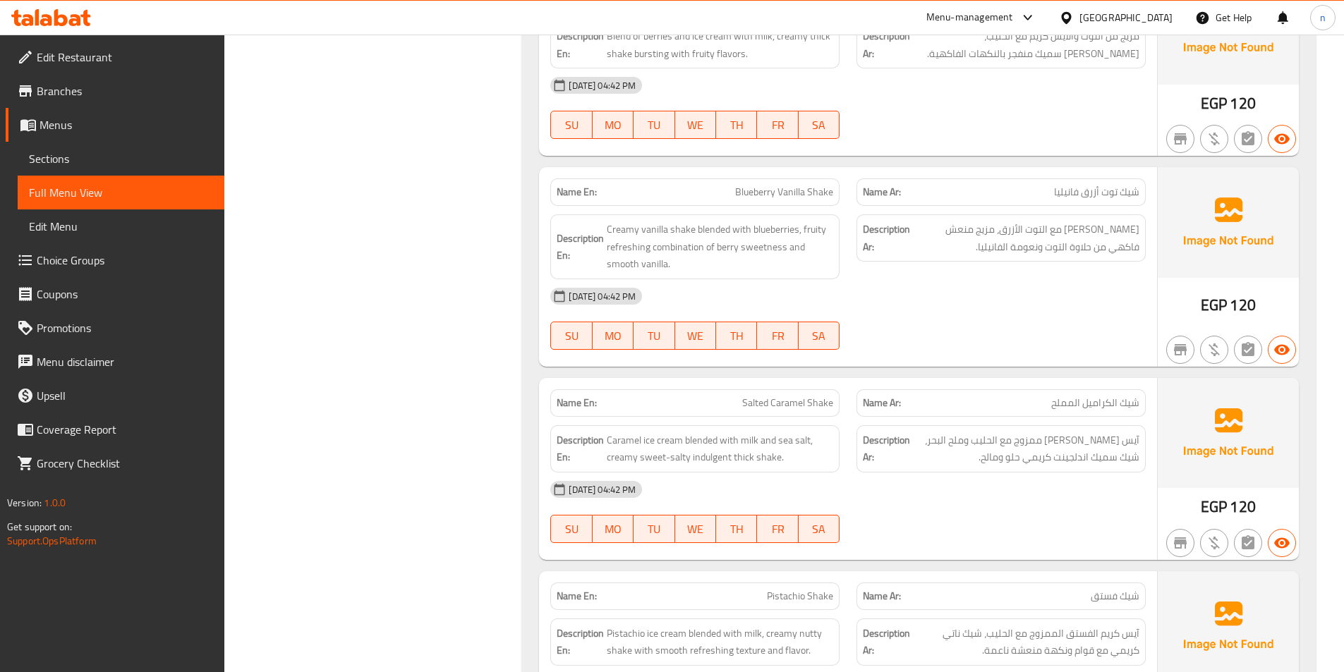
scroll to position [10017, 0]
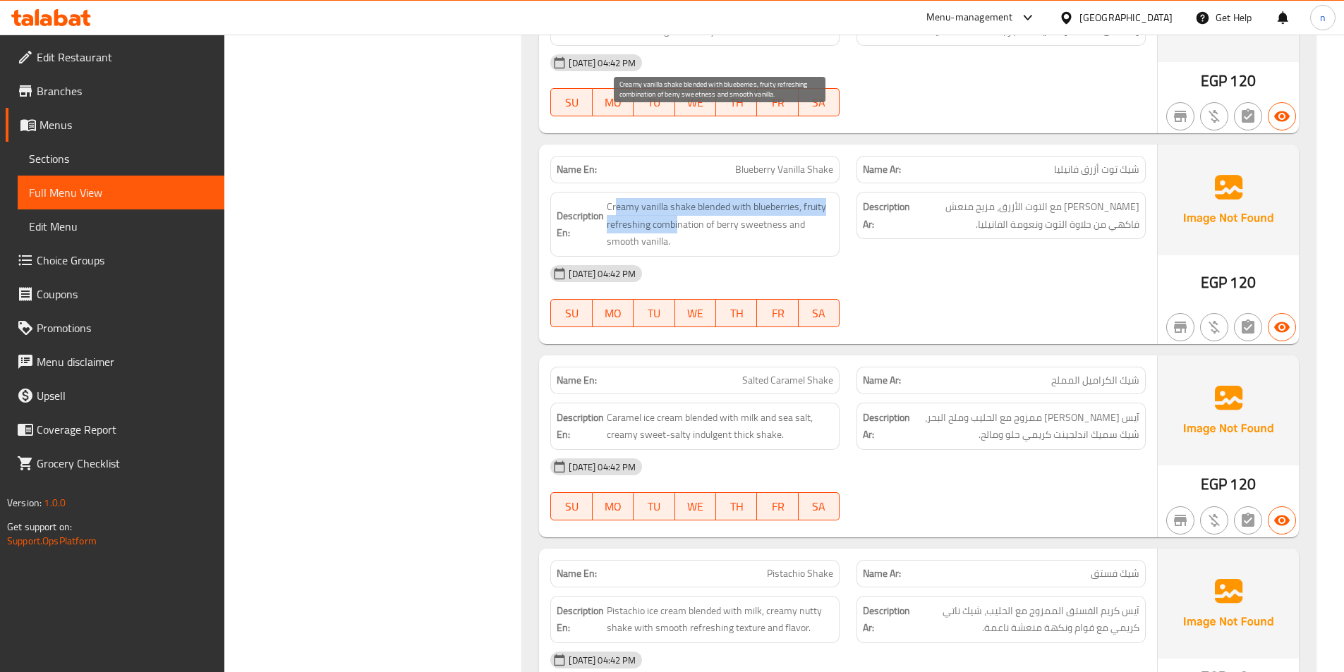
drag, startPoint x: 616, startPoint y: 122, endPoint x: 676, endPoint y: 136, distance: 62.3
click at [676, 198] on span "Creamy vanilla shake blended with blueberries, fruity refreshing combination of…" at bounding box center [720, 224] width 226 height 52
click at [690, 198] on span "Creamy vanilla shake blended with blueberries, fruity refreshing combination of…" at bounding box center [720, 224] width 226 height 52
click at [626, 198] on span "Creamy vanilla shake blended with blueberries, fruity refreshing combination of…" at bounding box center [720, 224] width 226 height 52
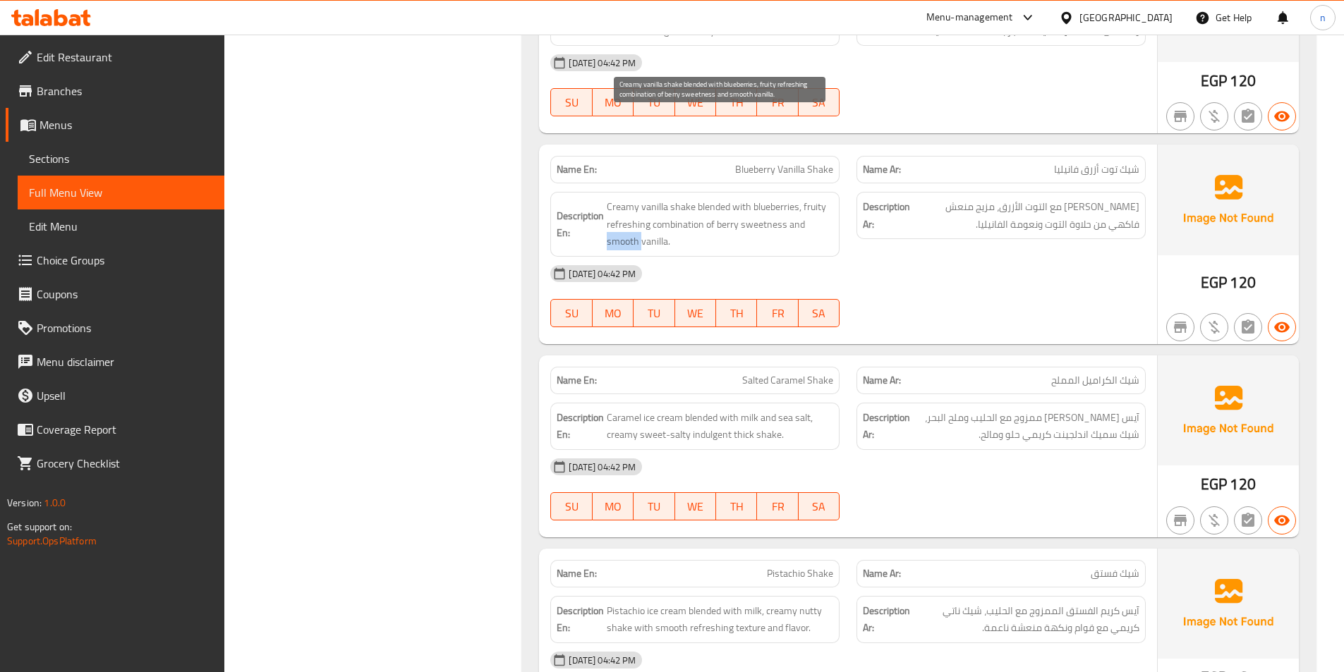
click at [626, 198] on span "Creamy vanilla shake blended with blueberries, fruity refreshing combination of…" at bounding box center [720, 224] width 226 height 52
click at [1008, 319] on div at bounding box center [1001, 327] width 306 height 17
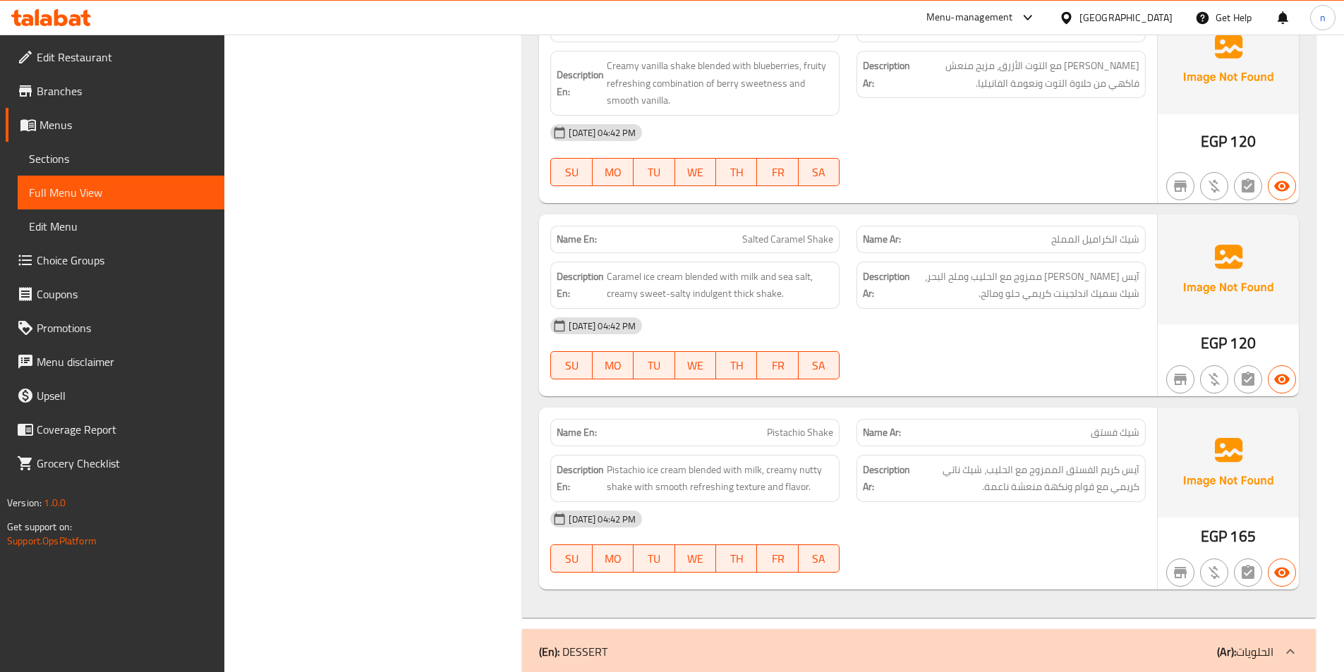
scroll to position [10229, 0]
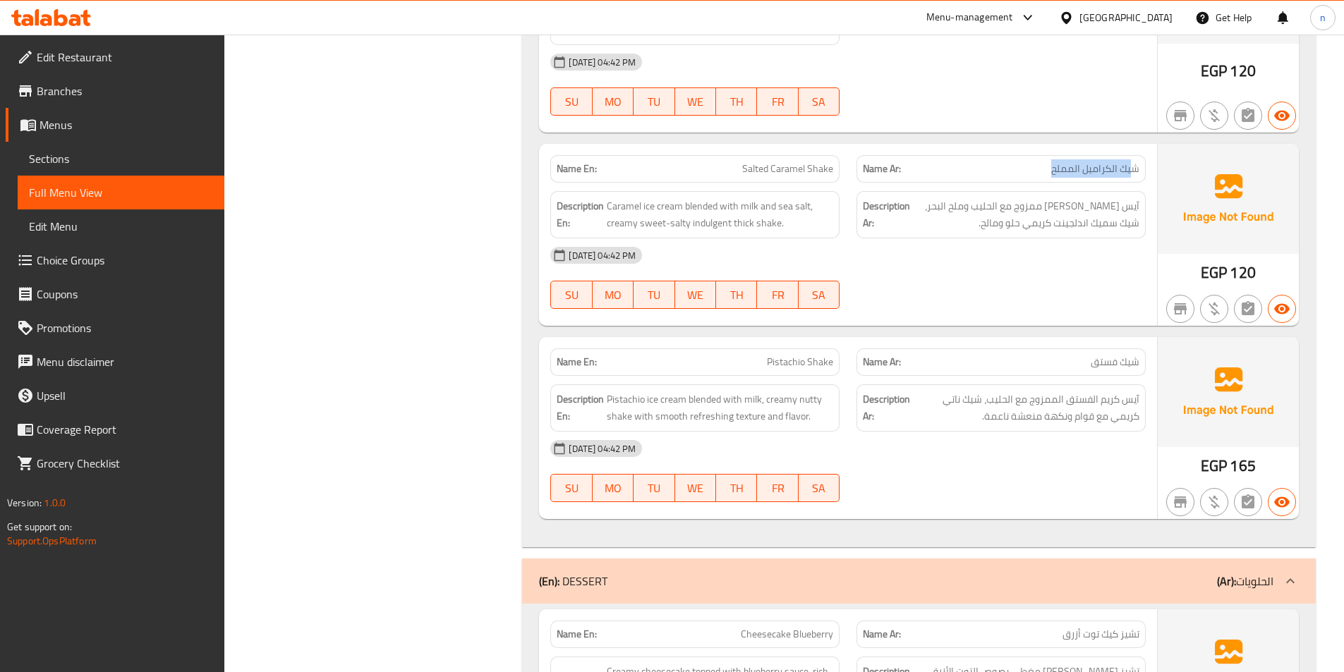
drag, startPoint x: 1133, startPoint y: 80, endPoint x: 1028, endPoint y: 80, distance: 104.4
click at [1028, 162] on p "Name Ar: شيك الكراميل المملح" at bounding box center [1001, 169] width 277 height 15
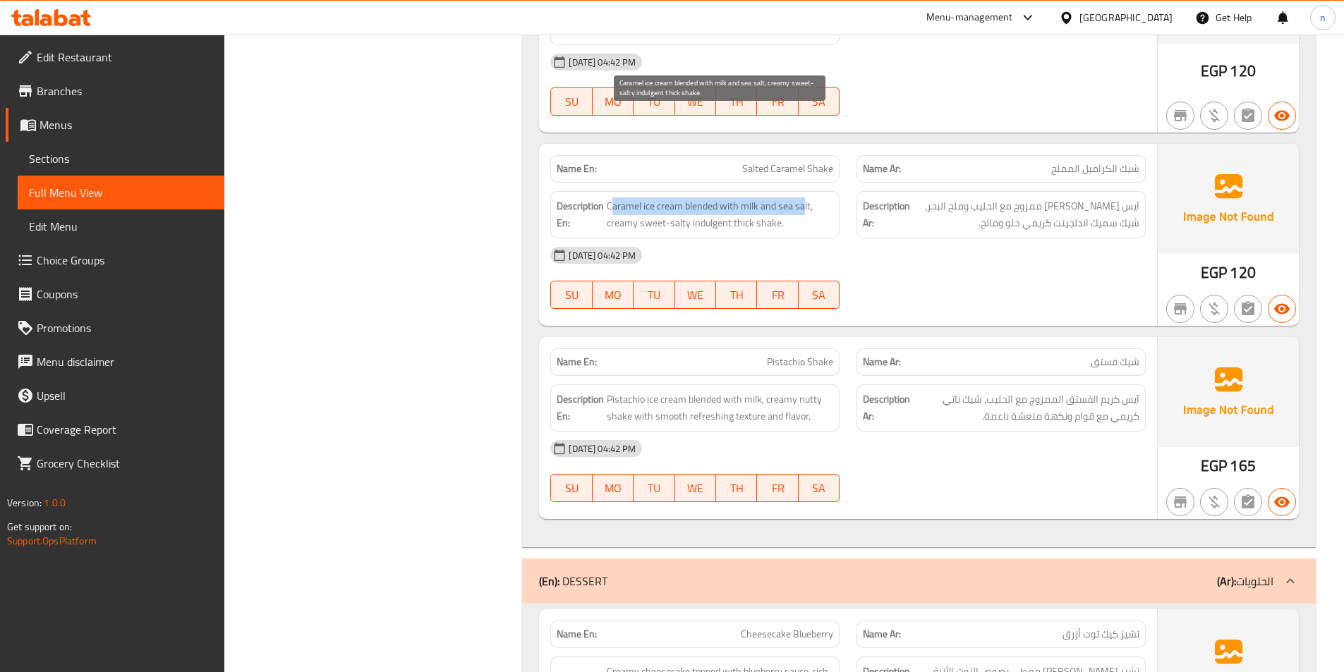
drag, startPoint x: 610, startPoint y: 121, endPoint x: 803, endPoint y: 124, distance: 193.3
click at [803, 198] on span "Caramel ice cream blended with milk and sea salt, creamy sweet-salty indulgent …" at bounding box center [720, 215] width 226 height 35
drag, startPoint x: 616, startPoint y: 138, endPoint x: 770, endPoint y: 145, distance: 154.0
click at [770, 198] on span "Caramel ice cream blended with milk and sea salt, creamy sweet-salty indulgent …" at bounding box center [720, 215] width 226 height 35
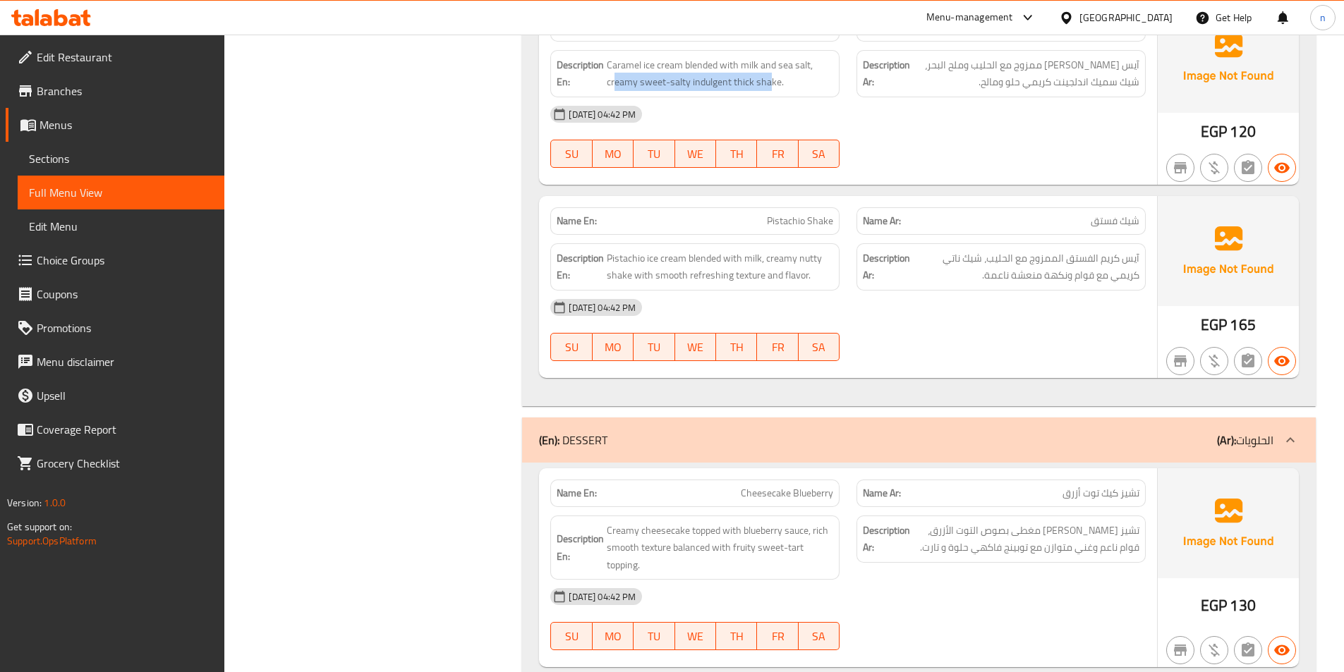
scroll to position [10440, 0]
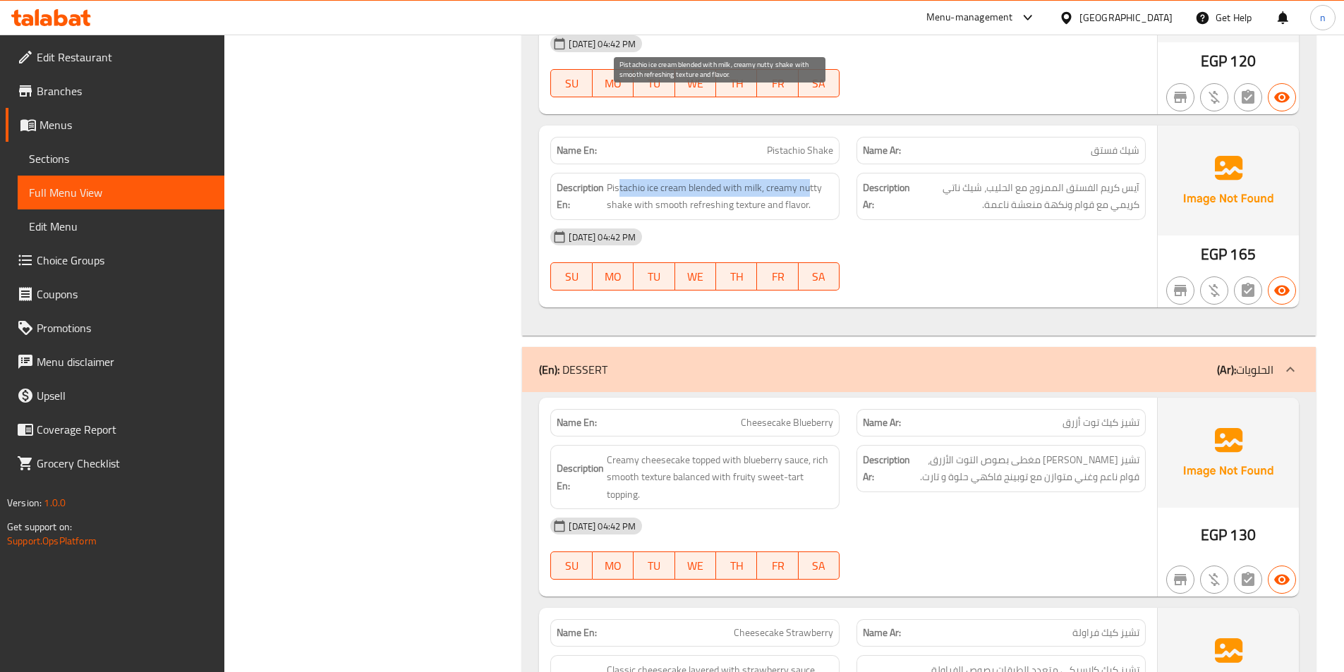
drag, startPoint x: 617, startPoint y: 99, endPoint x: 810, endPoint y: 107, distance: 192.7
click at [810, 179] on span "Pistachio ice cream blended with milk, creamy nutty shake with smooth refreshin…" at bounding box center [720, 196] width 226 height 35
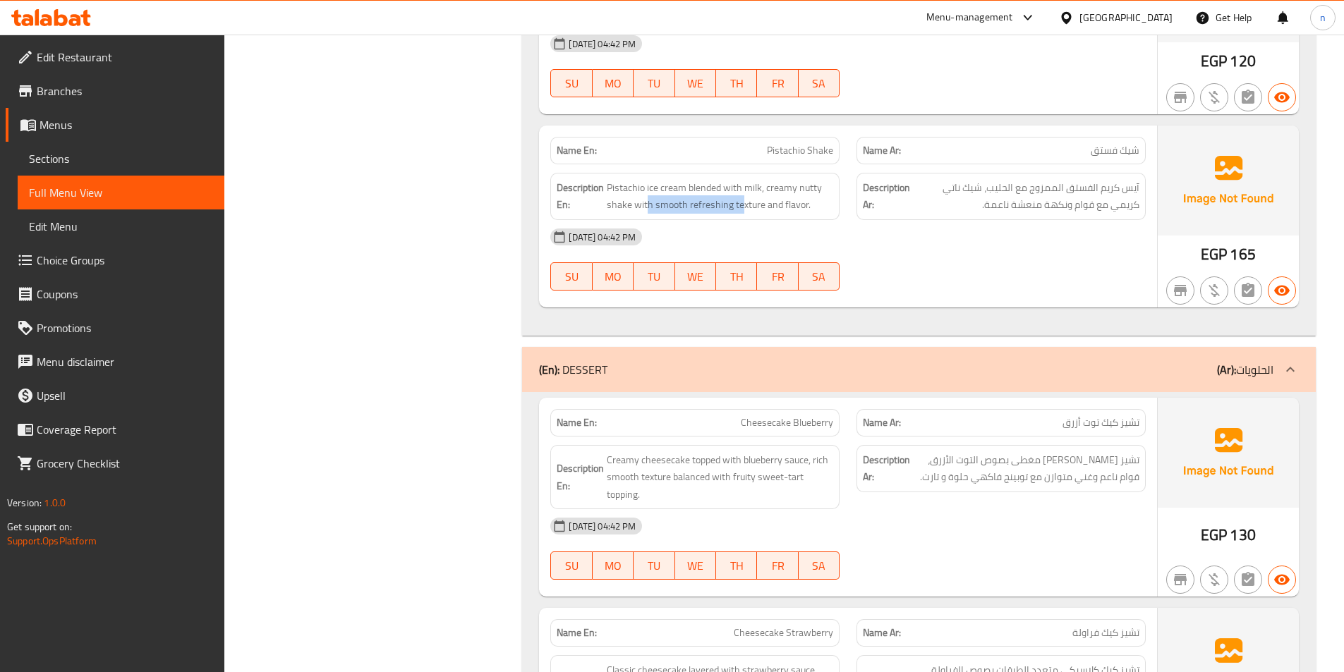
drag, startPoint x: 648, startPoint y: 119, endPoint x: 739, endPoint y: 130, distance: 92.4
click at [739, 173] on div "Description En: Pistachio ice cream blended with milk, creamy nutty shake with …" at bounding box center [694, 196] width 289 height 47
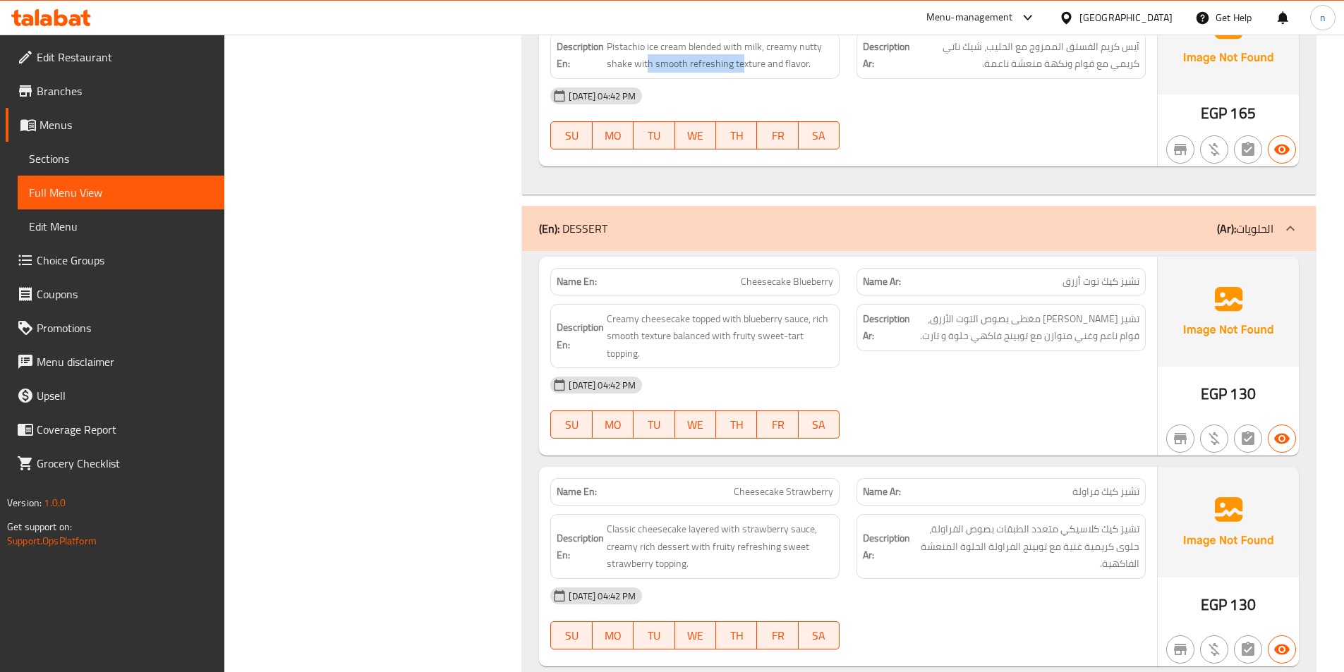
scroll to position [10652, 0]
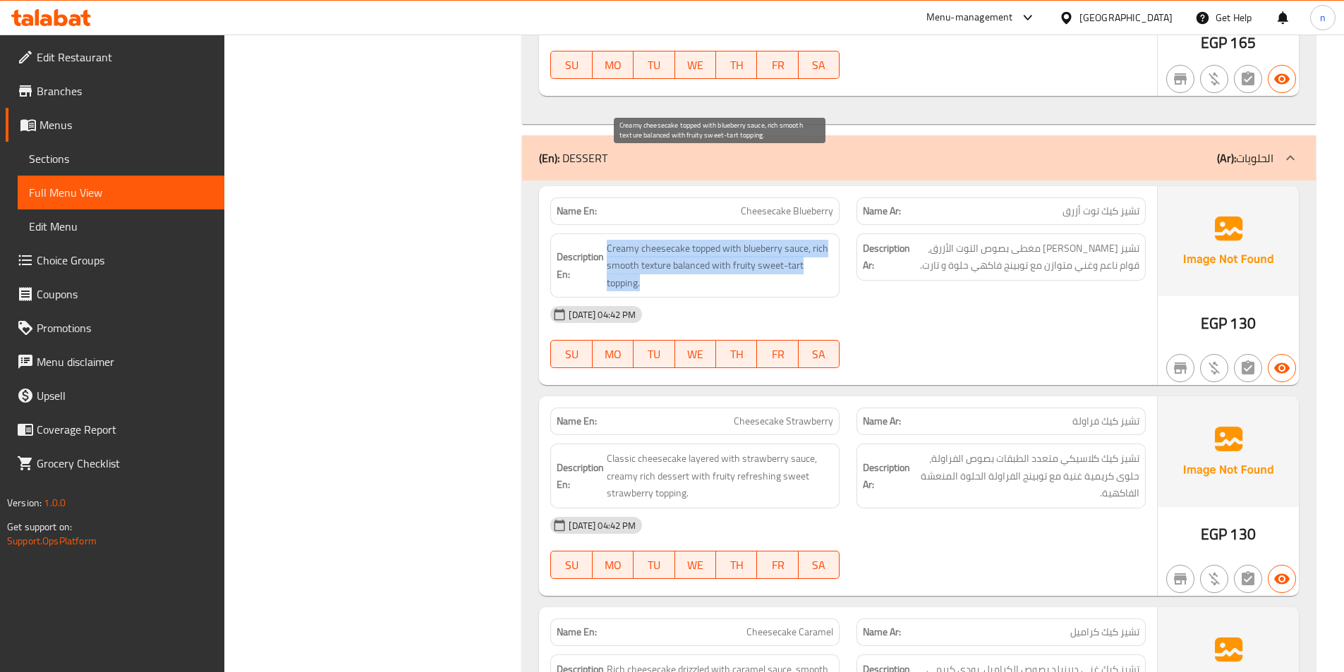
drag, startPoint x: 607, startPoint y: 167, endPoint x: 743, endPoint y: 202, distance: 140.6
click at [743, 240] on span "Creamy cheesecake topped with blueberry sauce, rich smooth texture balanced wit…" at bounding box center [720, 266] width 226 height 52
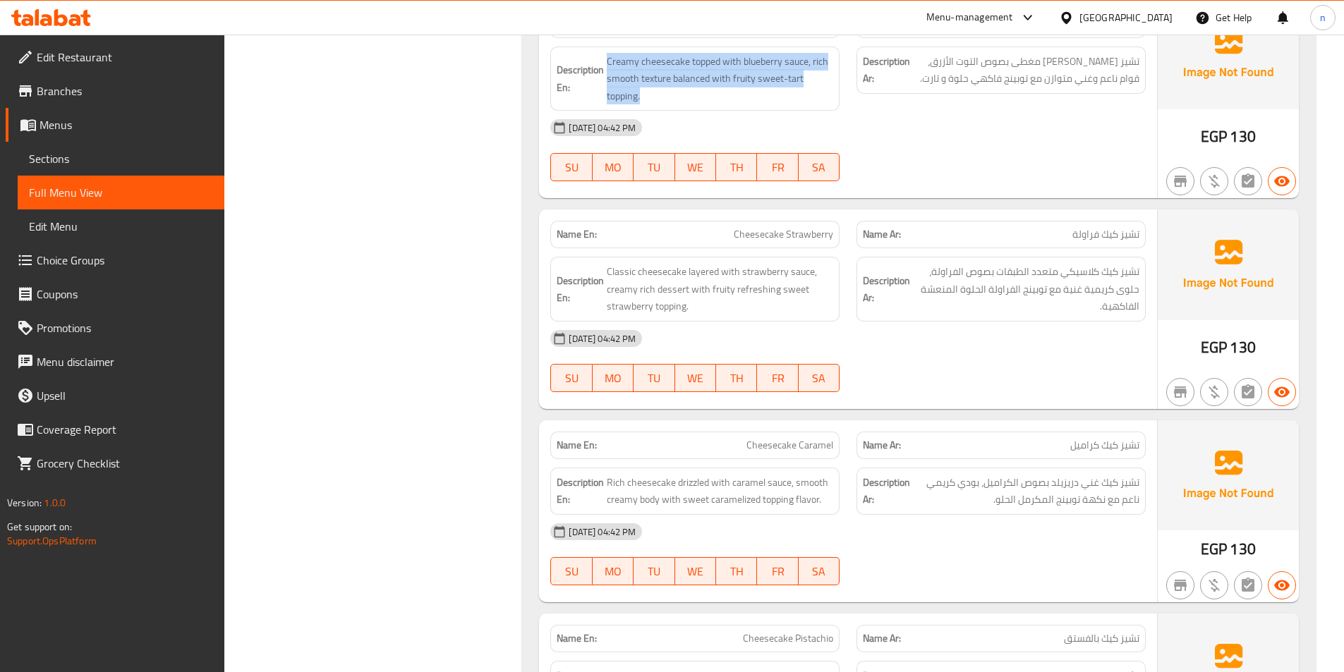
scroll to position [10863, 0]
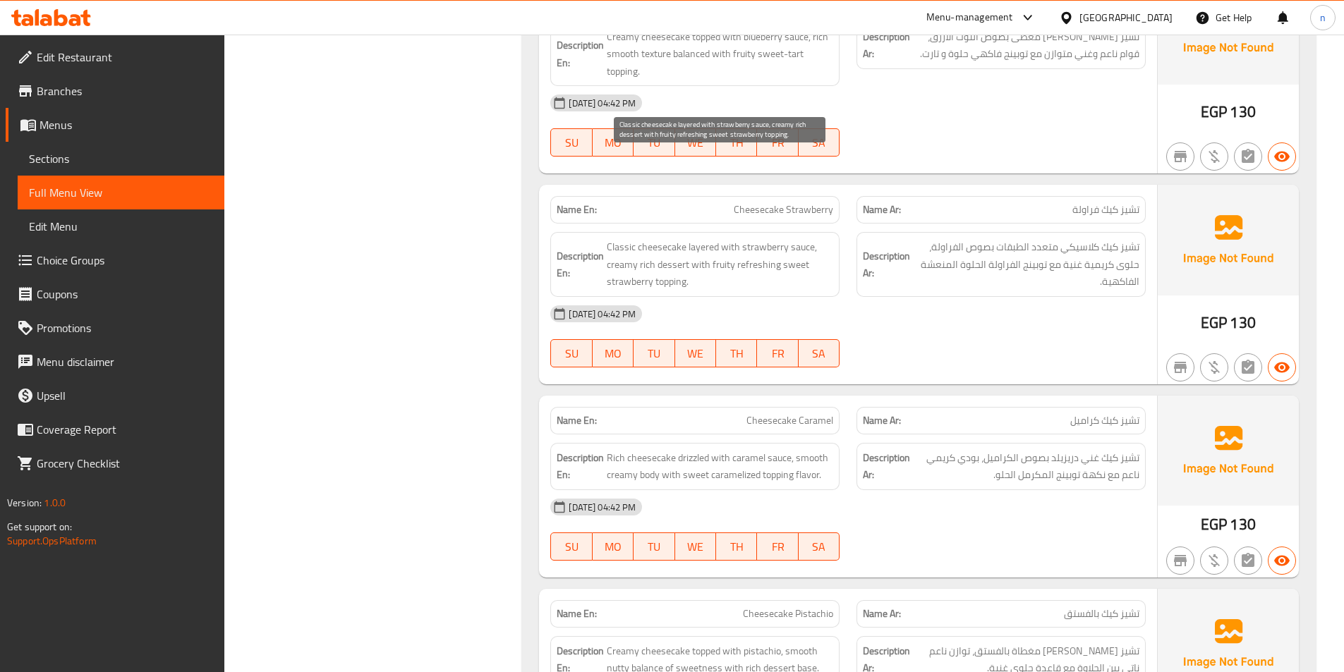
click at [831, 238] on span "Classic cheesecake layered with strawberry sauce, creamy rich dessert with frui…" at bounding box center [720, 264] width 226 height 52
drag, startPoint x: 610, startPoint y: 155, endPoint x: 763, endPoint y: 193, distance: 157.1
click at [763, 238] on span "Classic cheesecake layered with strawberry sauce, creamy rich dessert with frui…" at bounding box center [720, 264] width 226 height 52
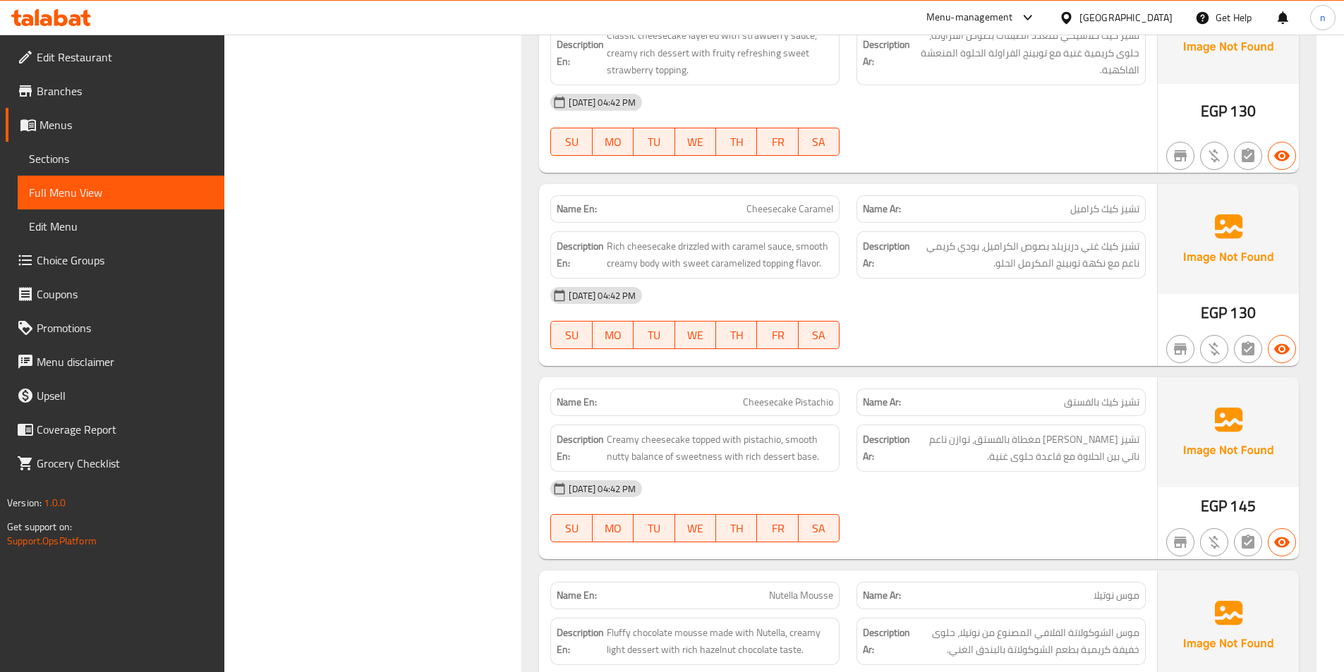
click at [1049, 279] on div "[DATE] 04:42 PM SU MO TU WE TH FR SA" at bounding box center [848, 318] width 612 height 79
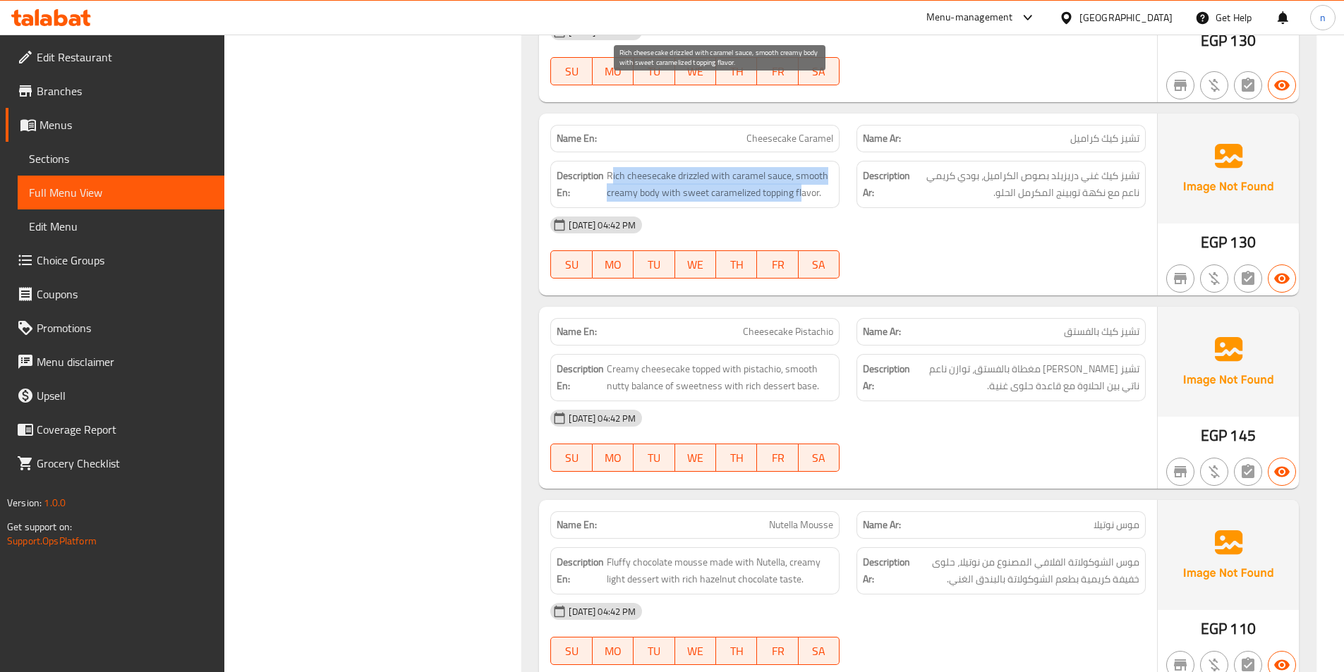
drag, startPoint x: 612, startPoint y: 87, endPoint x: 803, endPoint y: 113, distance: 192.9
click at [803, 167] on span "Rich cheesecake drizzled with caramel sauce, smooth creamy body with sweet cara…" at bounding box center [720, 184] width 226 height 35
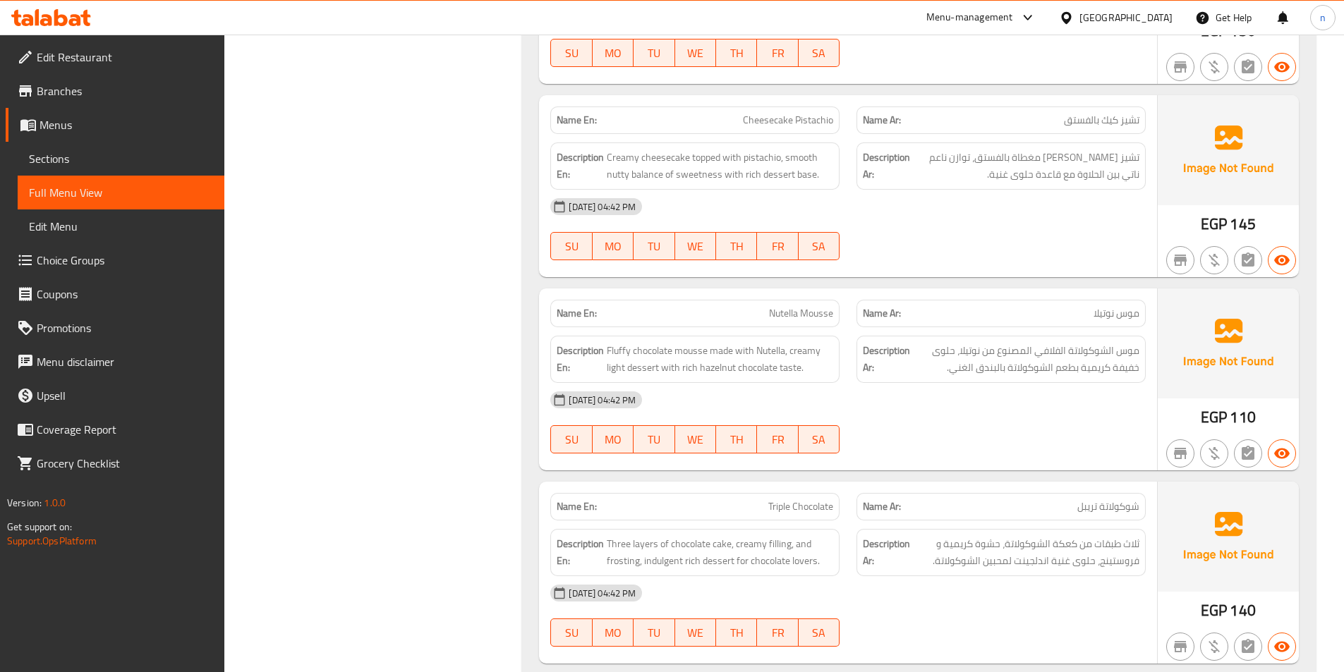
scroll to position [11287, 0]
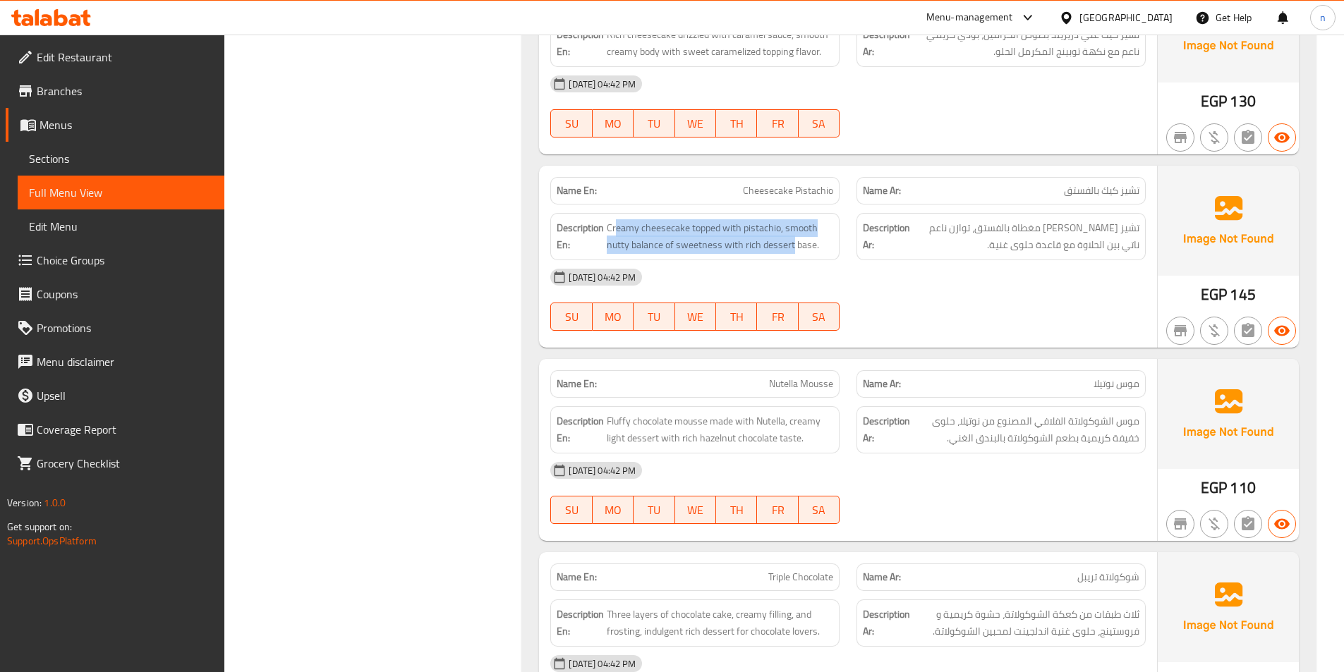
drag, startPoint x: 615, startPoint y: 139, endPoint x: 791, endPoint y: 171, distance: 179.3
click at [791, 213] on div "Description En: Creamy cheesecake topped with pistachio, smooth nutty balance o…" at bounding box center [694, 236] width 289 height 47
click at [890, 260] on div "[DATE] 04:42 PM" at bounding box center [848, 277] width 612 height 34
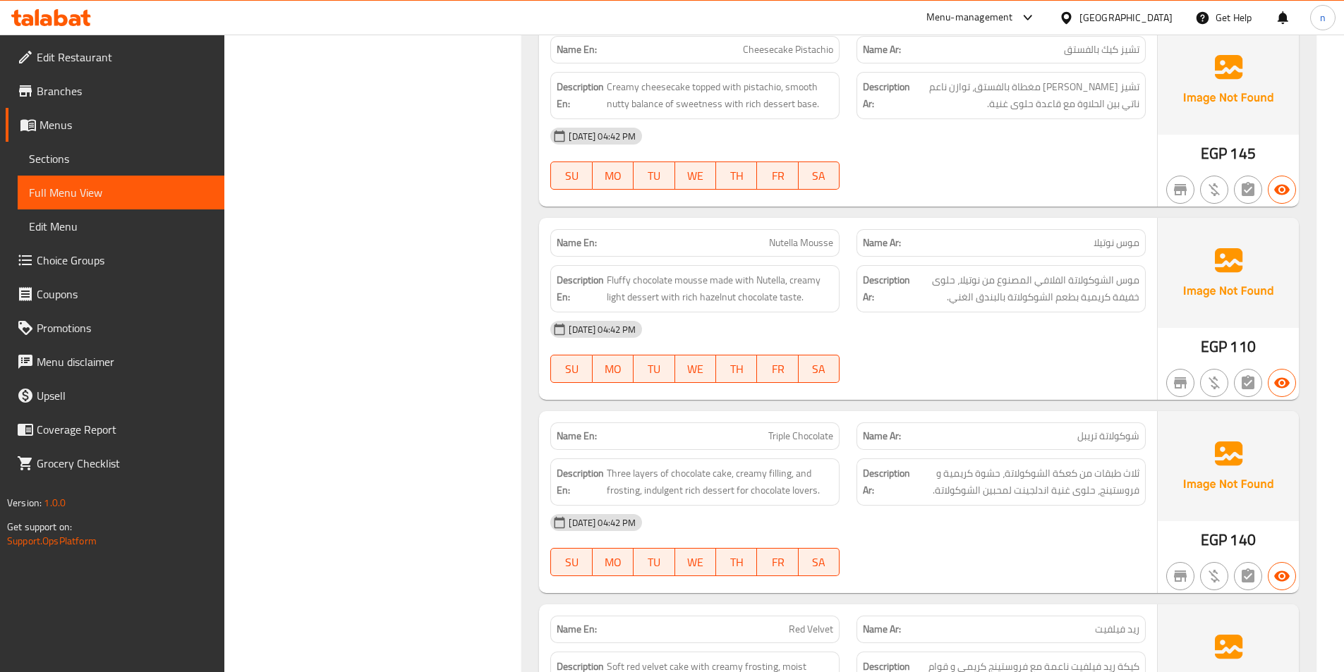
scroll to position [11498, 0]
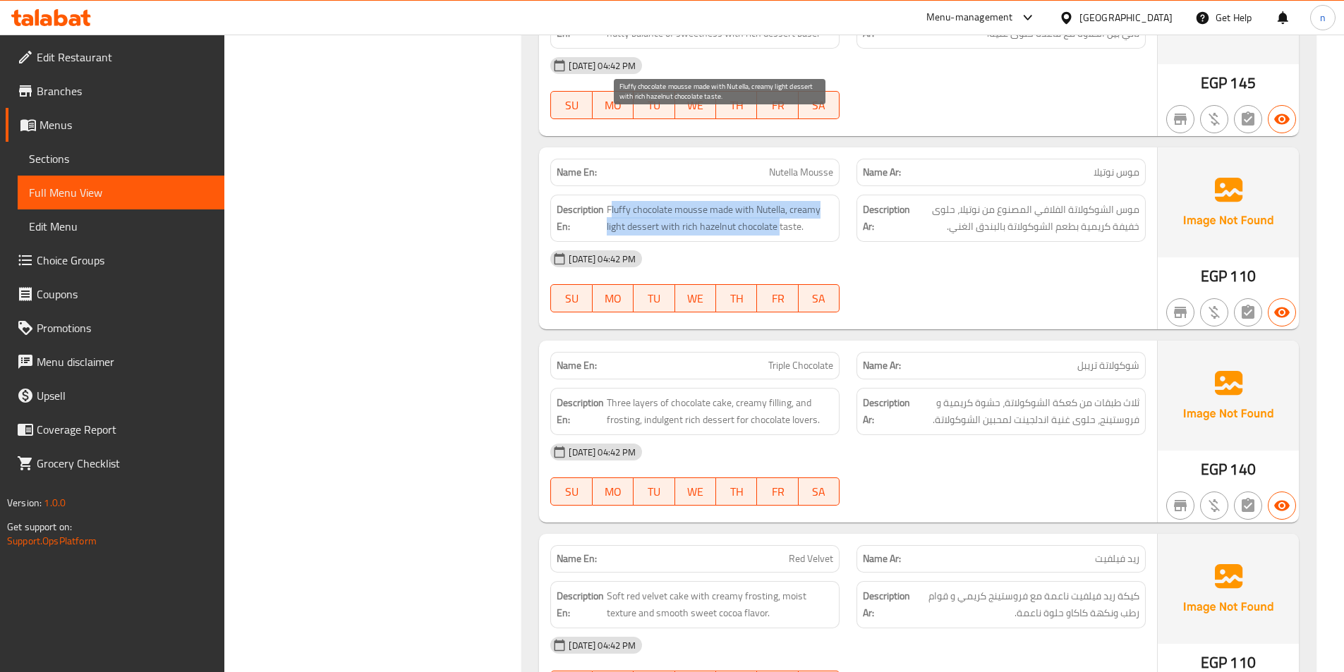
drag, startPoint x: 610, startPoint y: 124, endPoint x: 779, endPoint y: 145, distance: 170.5
click at [779, 201] on span "Fluffy chocolate mousse made with Nutella, creamy light dessert with rich hazel…" at bounding box center [720, 218] width 226 height 35
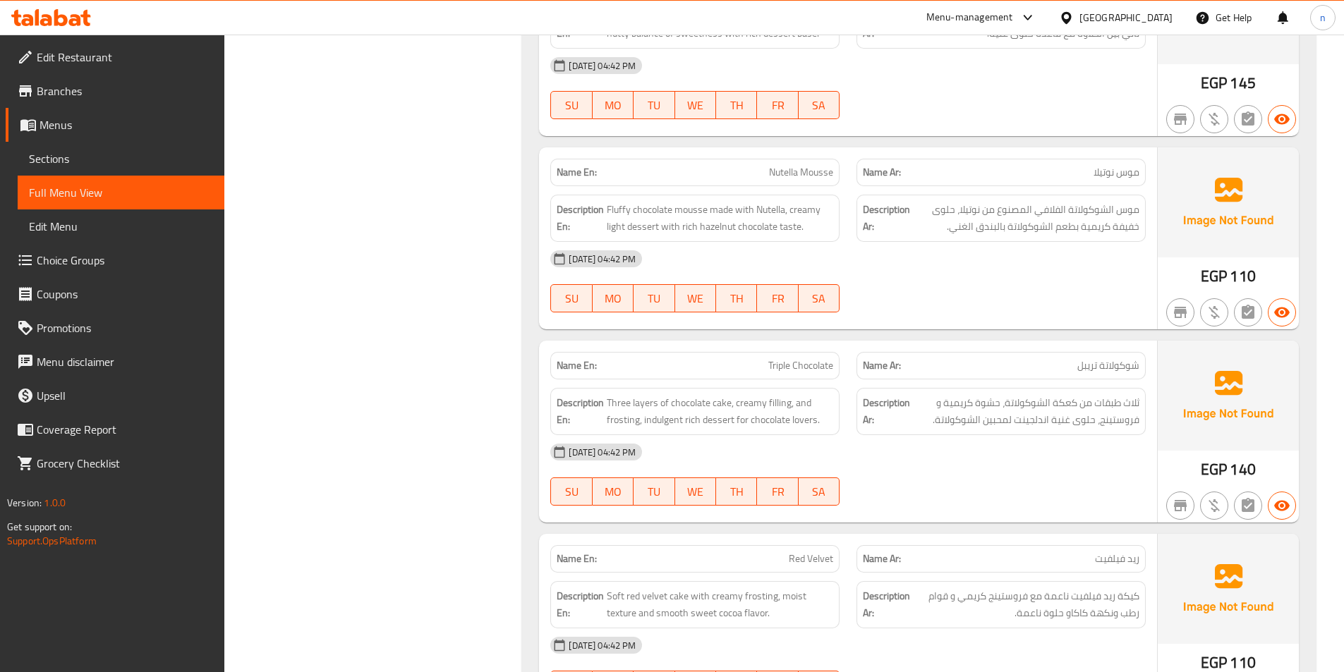
click at [1000, 242] on div "[DATE] 04:42 PM SU MO TU WE TH FR SA" at bounding box center [848, 281] width 612 height 79
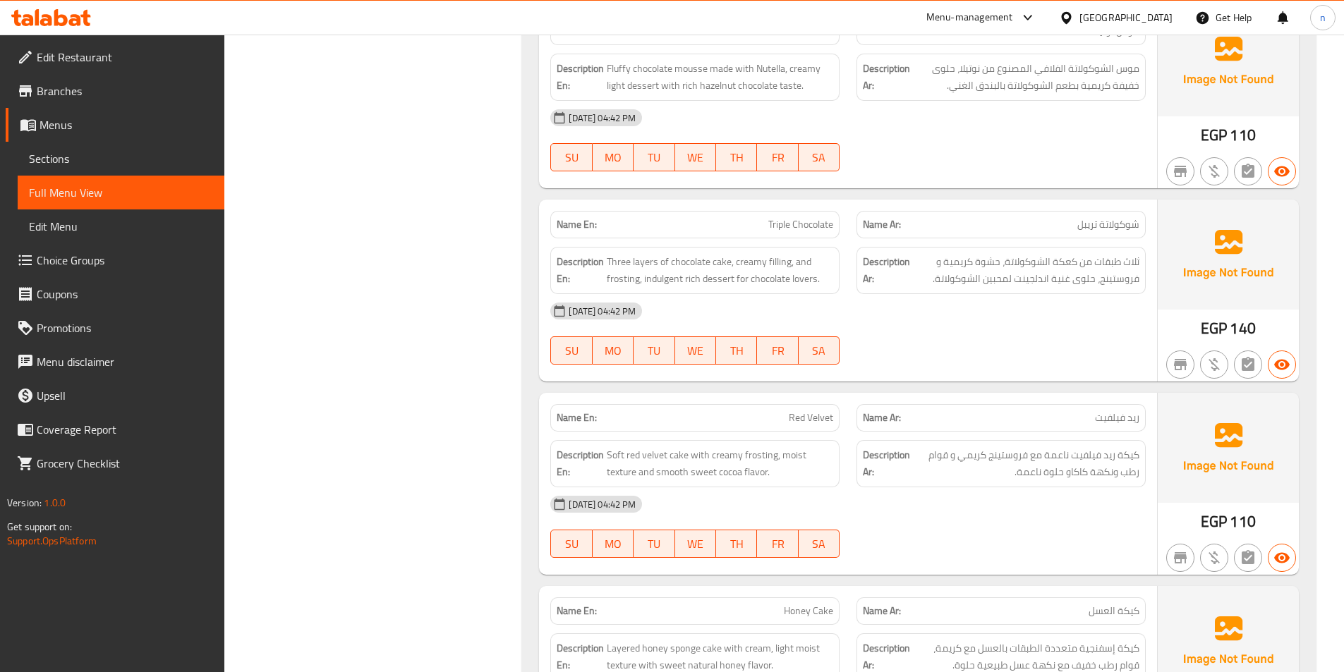
scroll to position [11710, 0]
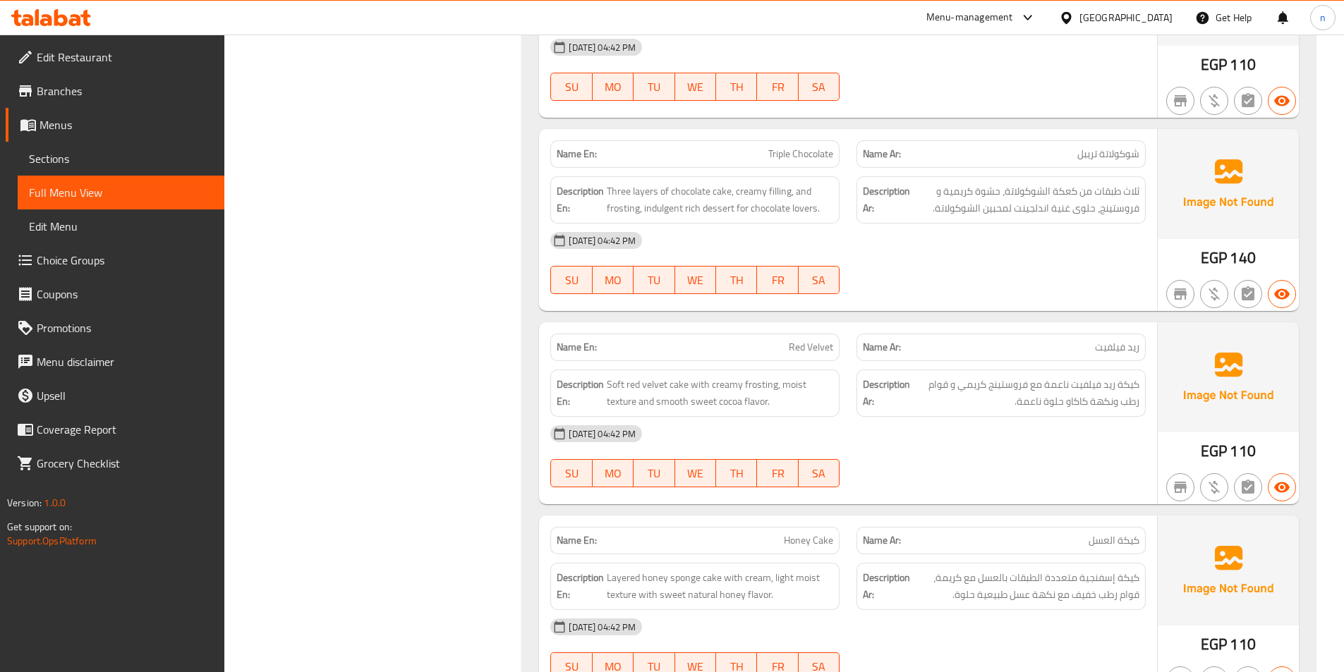
drag, startPoint x: 614, startPoint y: 107, endPoint x: 797, endPoint y: 139, distance: 186.1
click at [797, 139] on div "Name En: Triple Chocolate Name Ar: شوكولاتة تريبل Description En: Three layers …" at bounding box center [848, 220] width 618 height 182
click at [962, 224] on div "[DATE] 04:42 PM SU MO TU WE TH FR SA" at bounding box center [848, 263] width 612 height 79
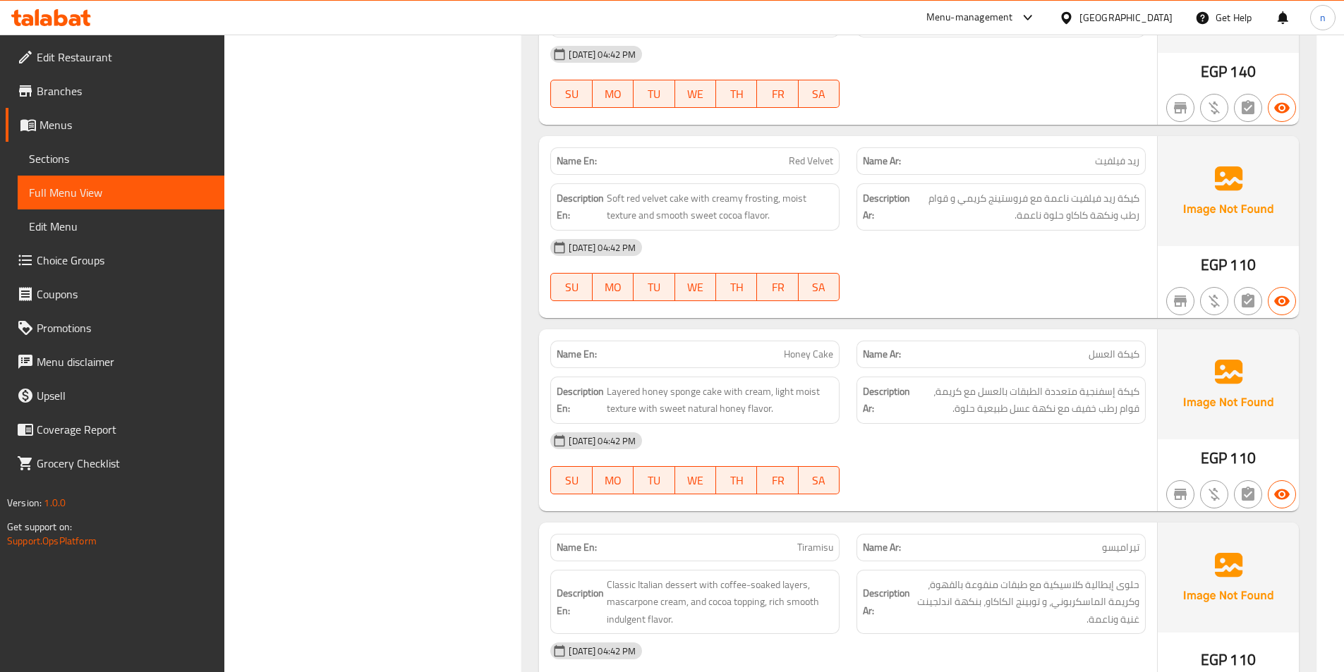
scroll to position [11922, 0]
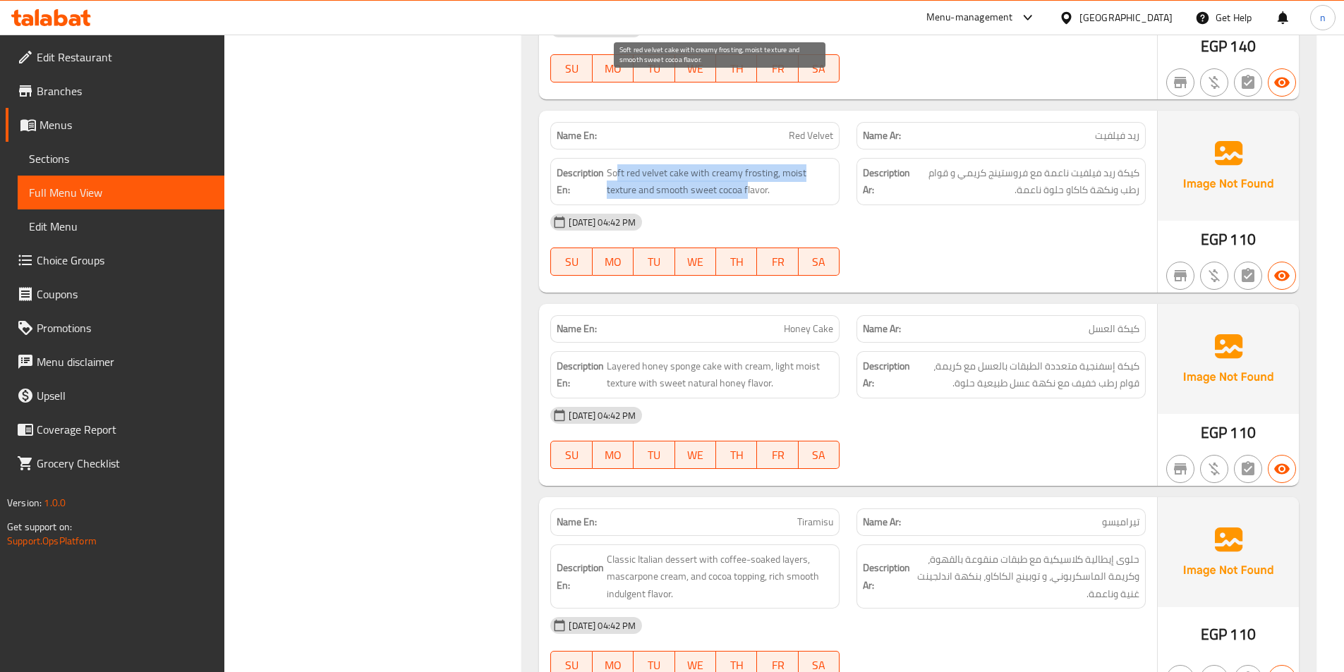
drag, startPoint x: 617, startPoint y: 87, endPoint x: 746, endPoint y: 109, distance: 131.6
click at [746, 164] on span "Soft red velvet cake with creamy frosting, moist texture and smooth sweet cocoa…" at bounding box center [720, 181] width 226 height 35
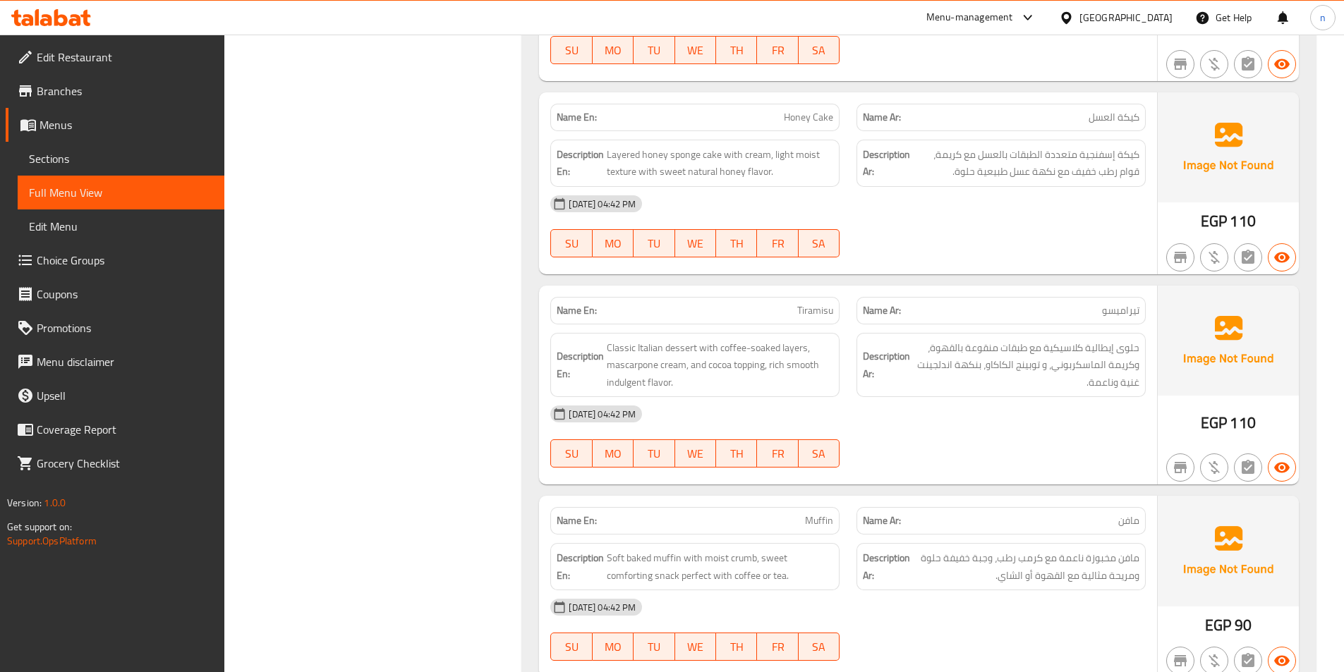
click at [985, 187] on div "[DATE] 04:42 PM SU MO TU WE TH FR SA" at bounding box center [848, 226] width 612 height 79
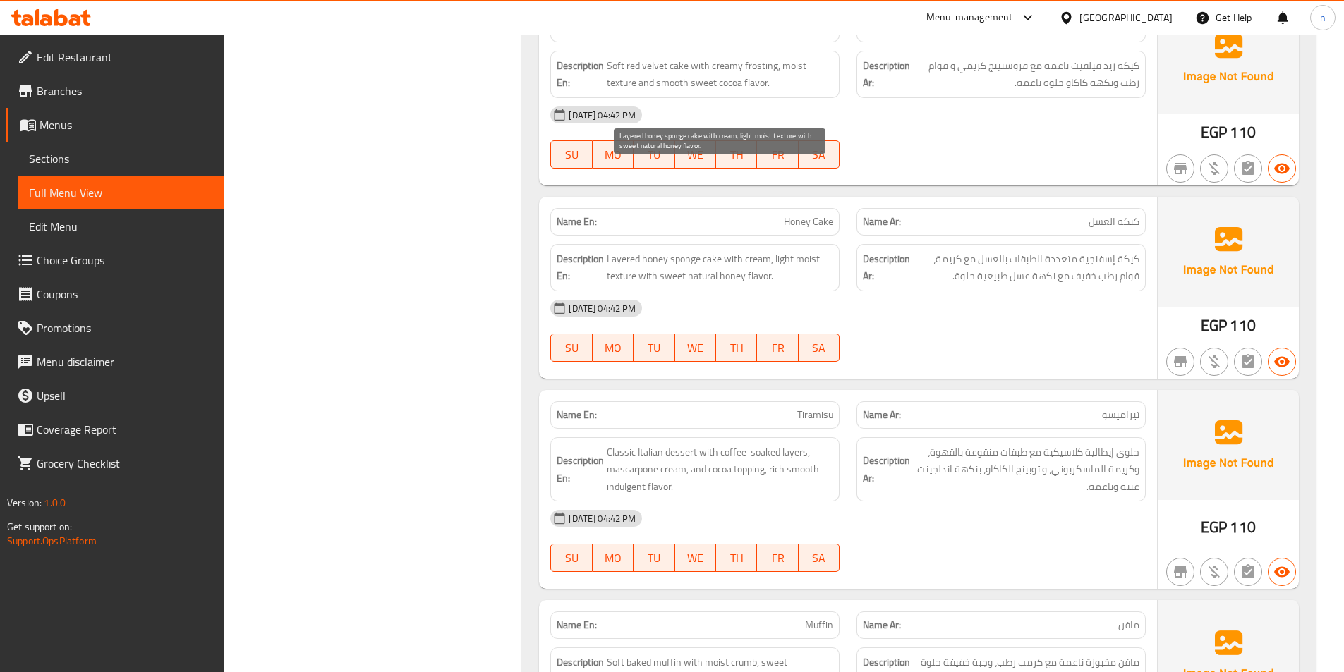
scroll to position [12063, 0]
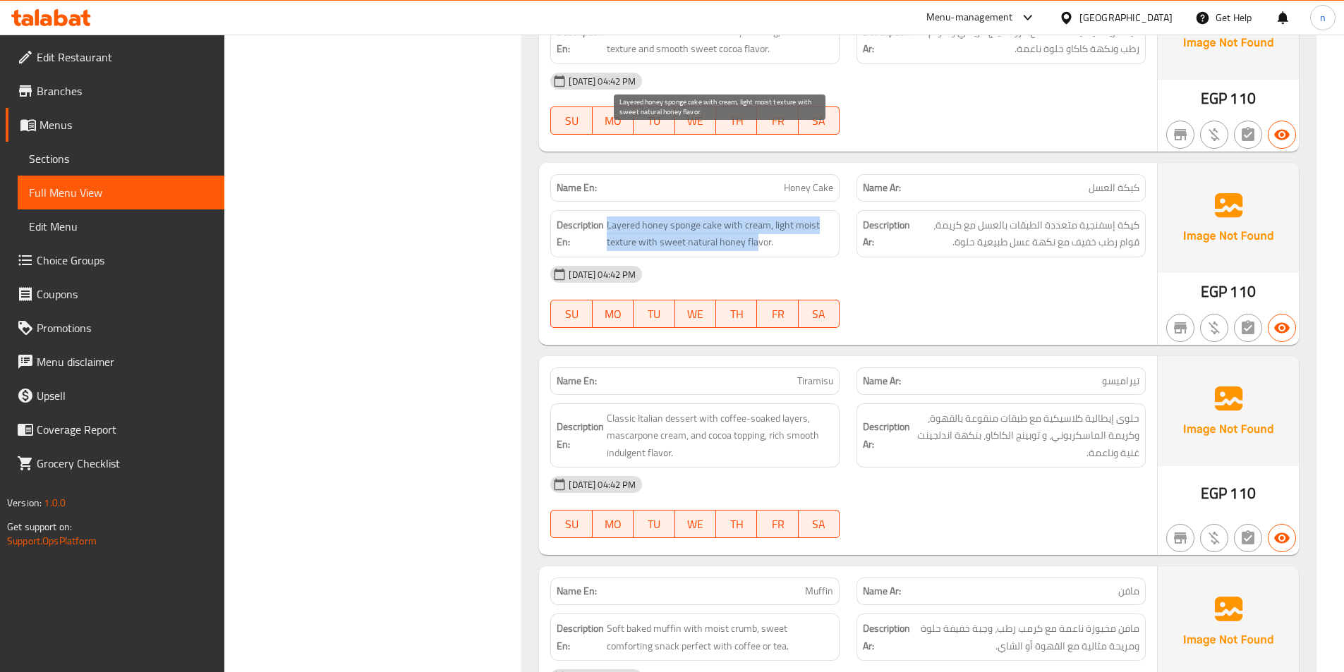
drag, startPoint x: 607, startPoint y: 138, endPoint x: 756, endPoint y: 168, distance: 151.8
click at [756, 210] on div "Description En: Layered honey sponge cake with cream, light moist texture with …" at bounding box center [694, 233] width 289 height 47
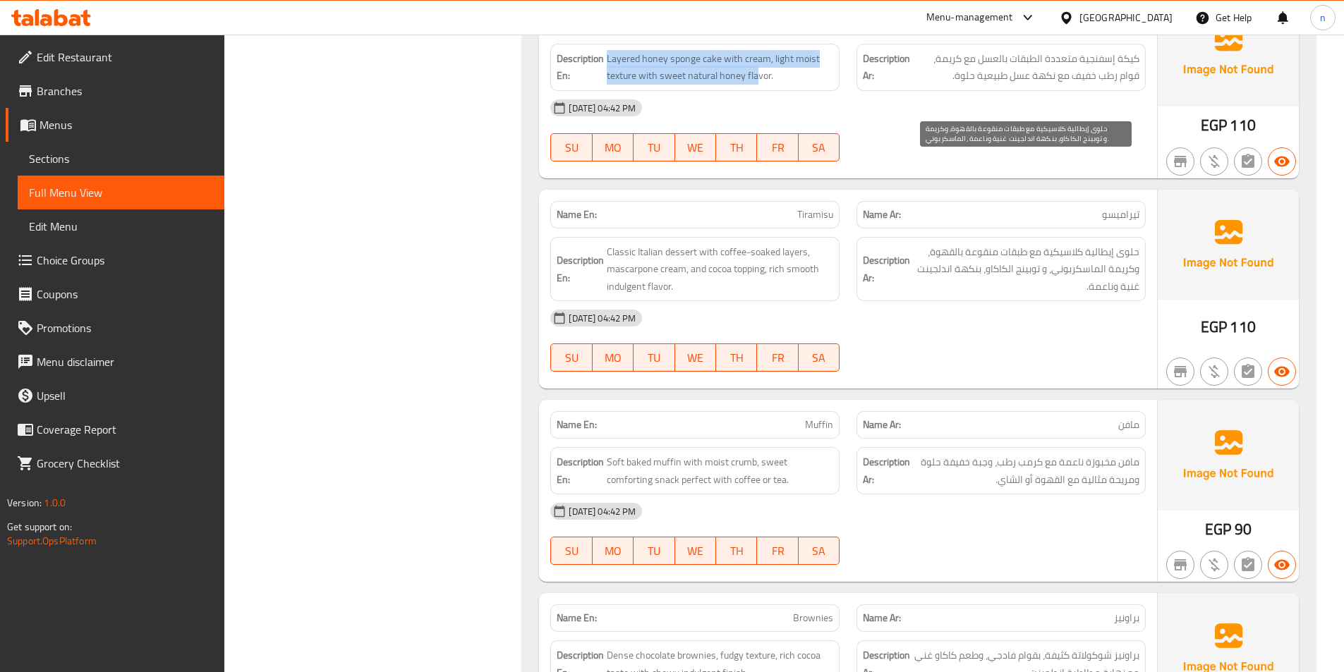
scroll to position [12274, 0]
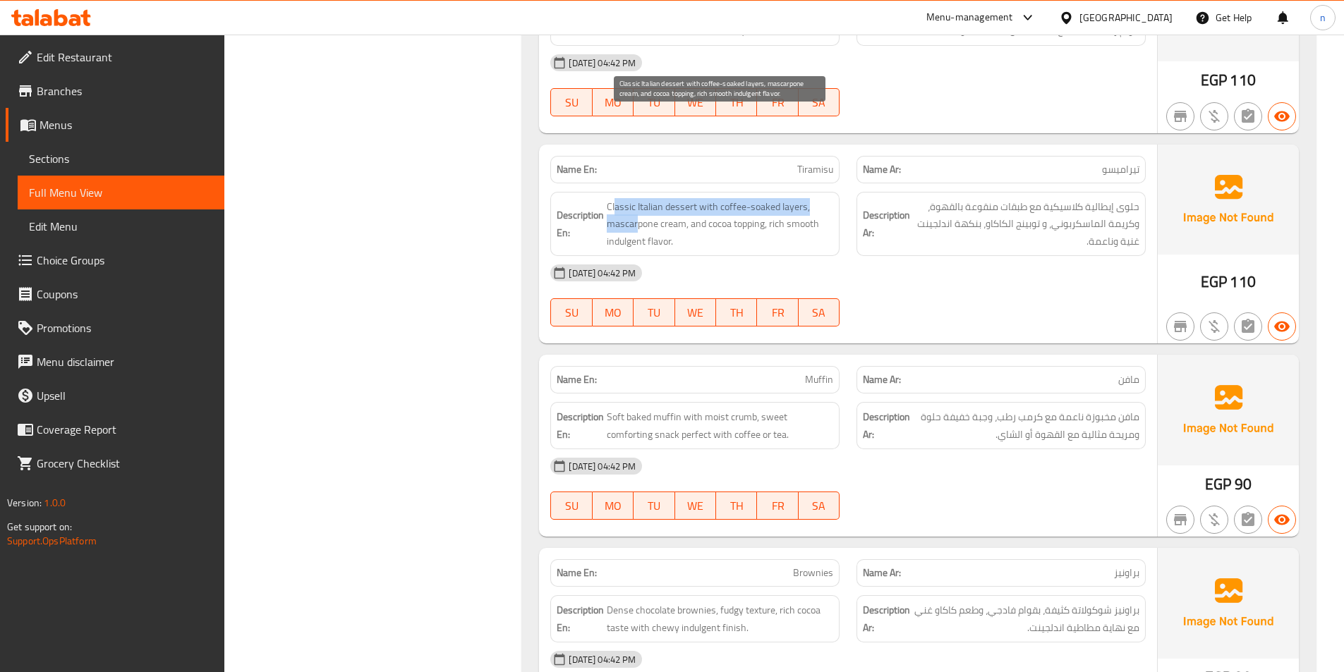
drag, startPoint x: 615, startPoint y: 121, endPoint x: 636, endPoint y: 141, distance: 28.9
click at [636, 198] on span "Classic Italian dessert with coffee-soaked layers, mascarpone cream, and cocoa …" at bounding box center [720, 224] width 226 height 52
drag, startPoint x: 708, startPoint y: 139, endPoint x: 763, endPoint y: 144, distance: 55.9
click at [763, 198] on span "Classic Italian dessert with coffee-soaked layers, mascarpone cream, and cocoa …" at bounding box center [720, 224] width 226 height 52
drag, startPoint x: 773, startPoint y: 140, endPoint x: 796, endPoint y: 142, distance: 23.4
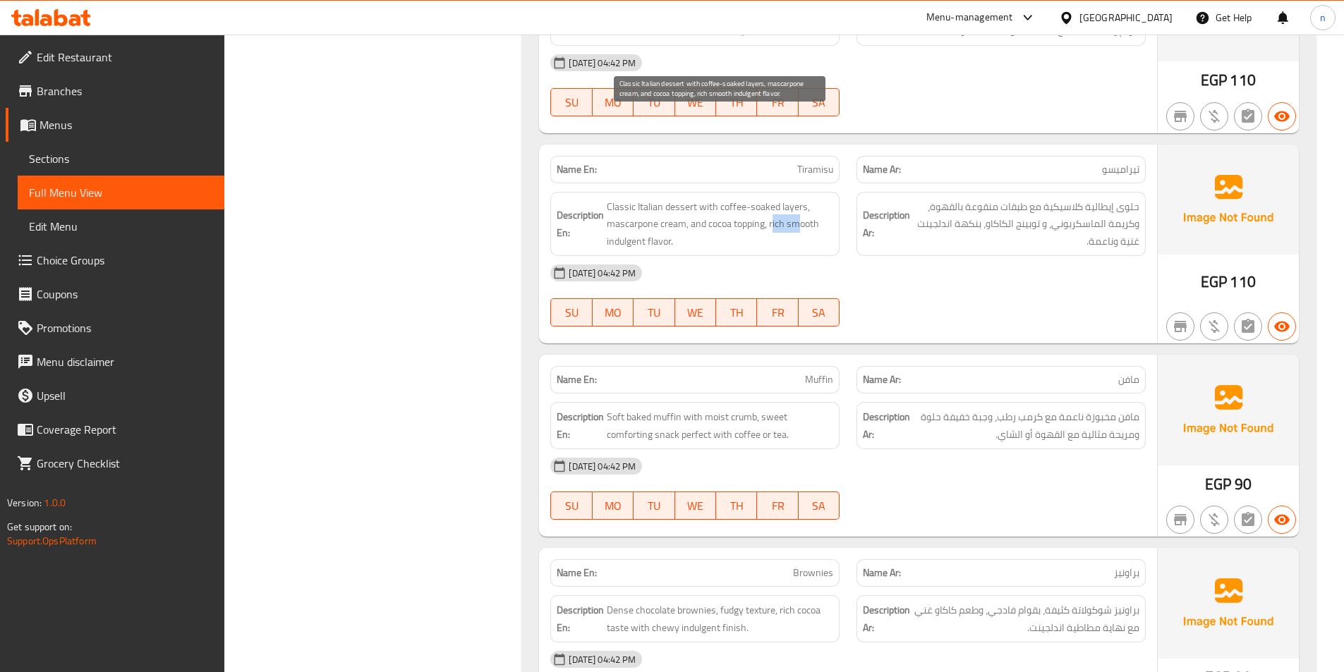
click at [796, 198] on span "Classic Italian dessert with coffee-soaked layers, mascarpone cream, and cocoa …" at bounding box center [720, 224] width 226 height 52
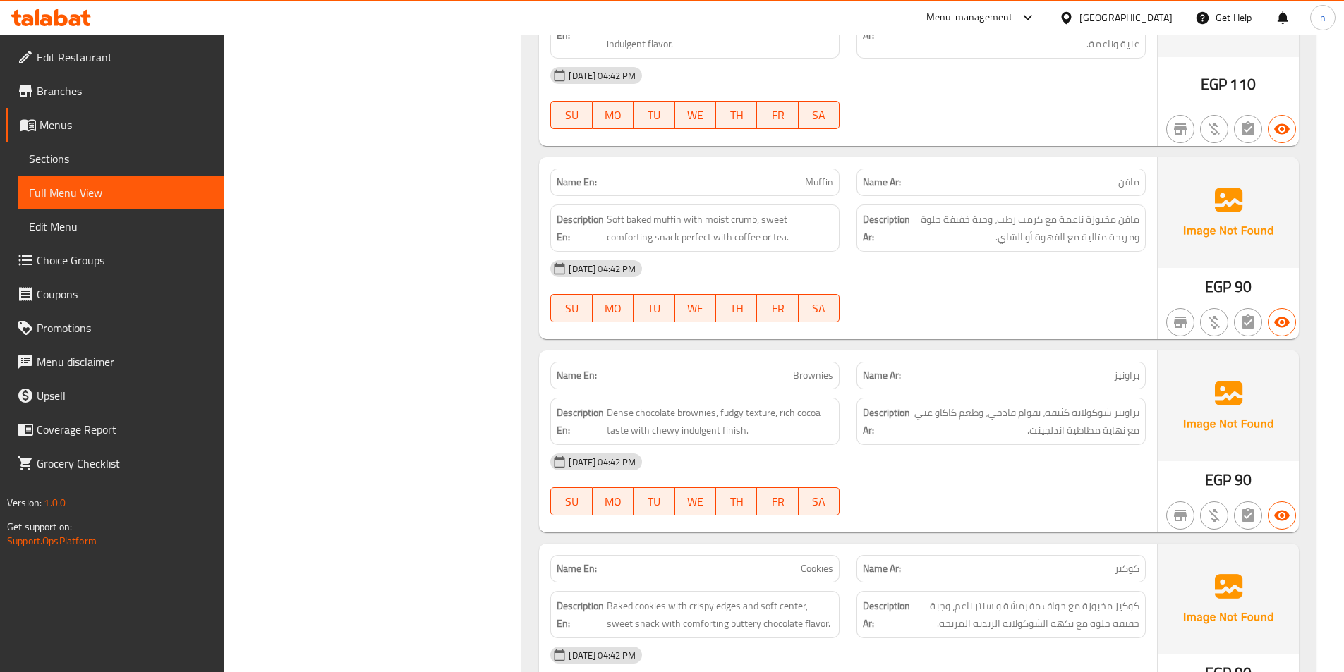
scroll to position [12486, 0]
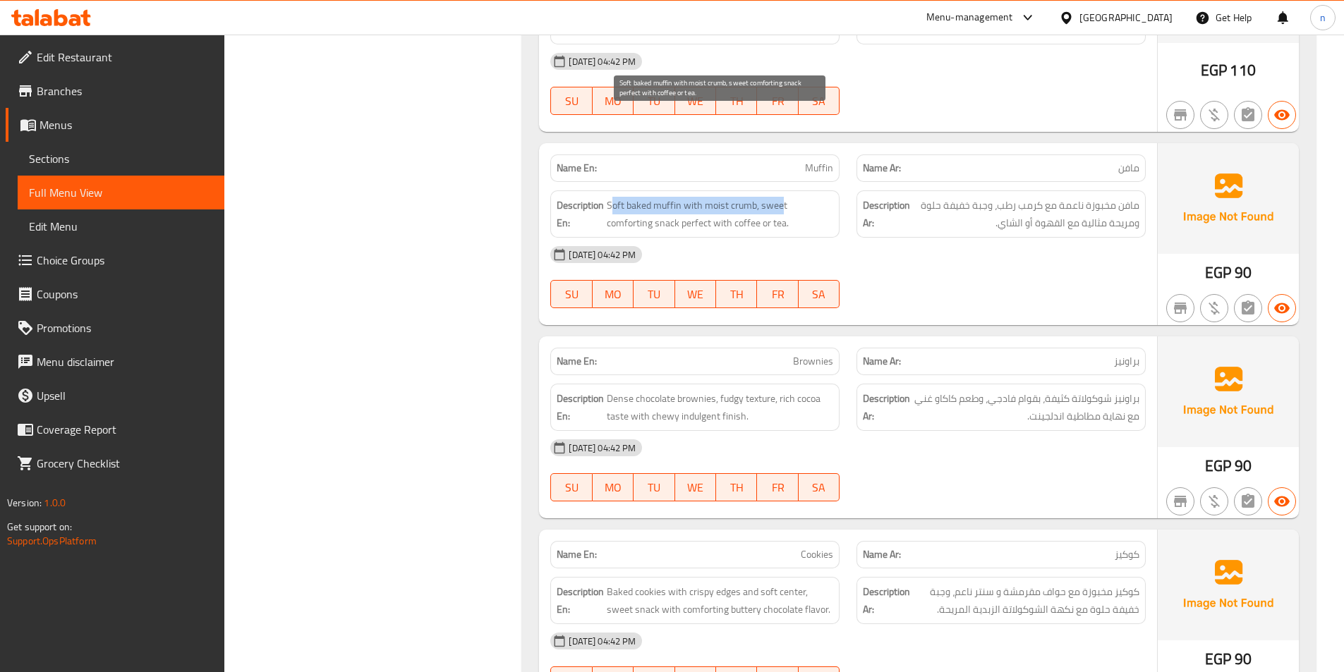
drag, startPoint x: 613, startPoint y: 118, endPoint x: 779, endPoint y: 126, distance: 166.7
click at [779, 197] on span "Soft baked muffin with moist crumb, sweet comforting snack perfect with coffee …" at bounding box center [720, 214] width 226 height 35
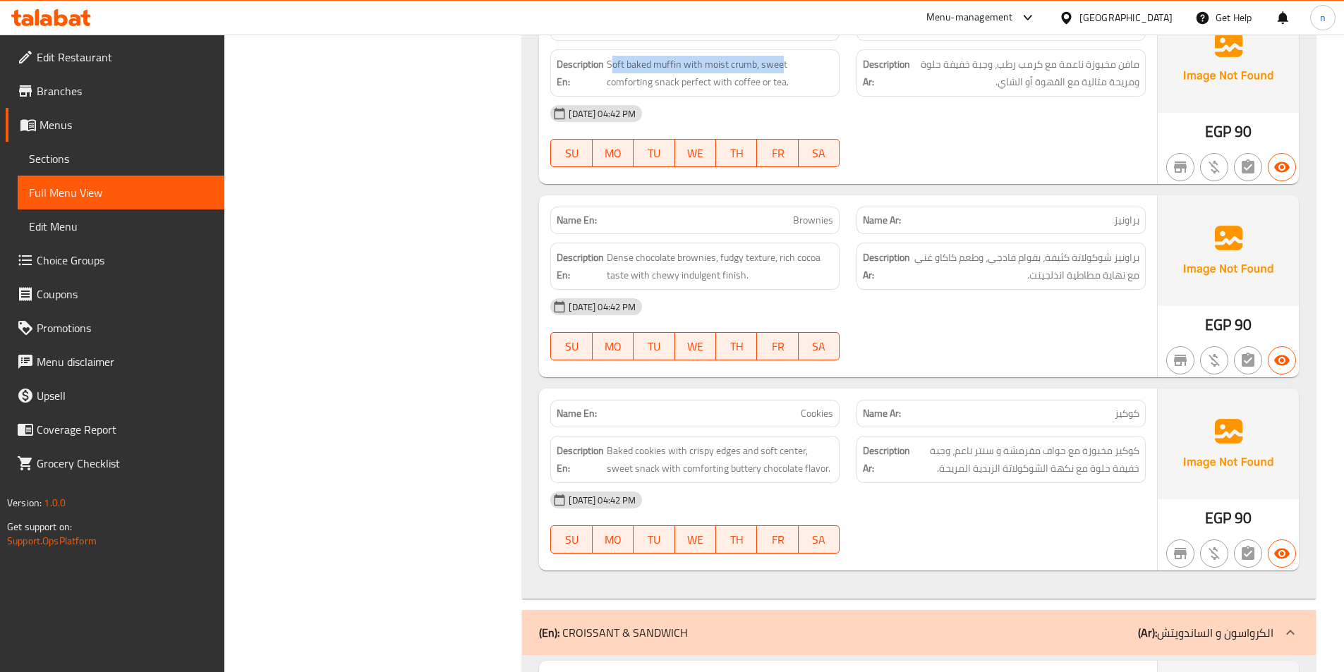
scroll to position [12697, 0]
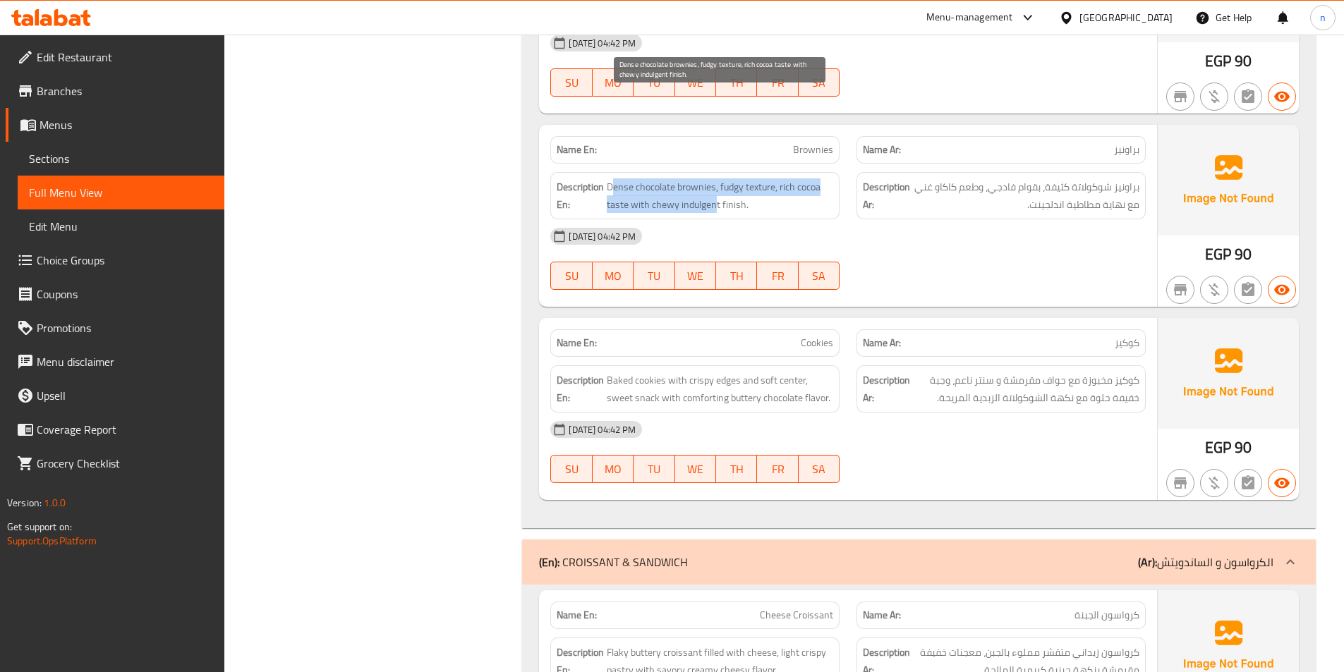
drag, startPoint x: 612, startPoint y: 106, endPoint x: 717, endPoint y: 124, distance: 106.0
click at [717, 178] on span "Dense chocolate brownies, fudgy texture, rich cocoa taste with chewy indulgent …" at bounding box center [720, 195] width 226 height 35
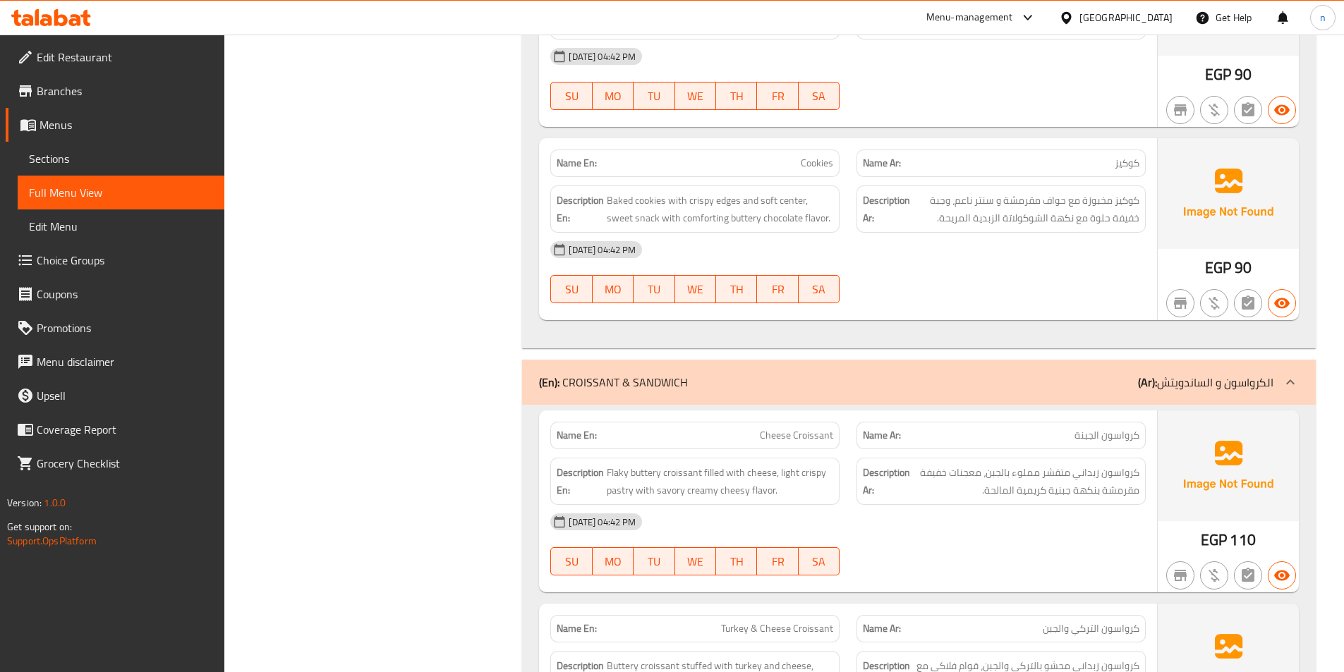
scroll to position [12909, 0]
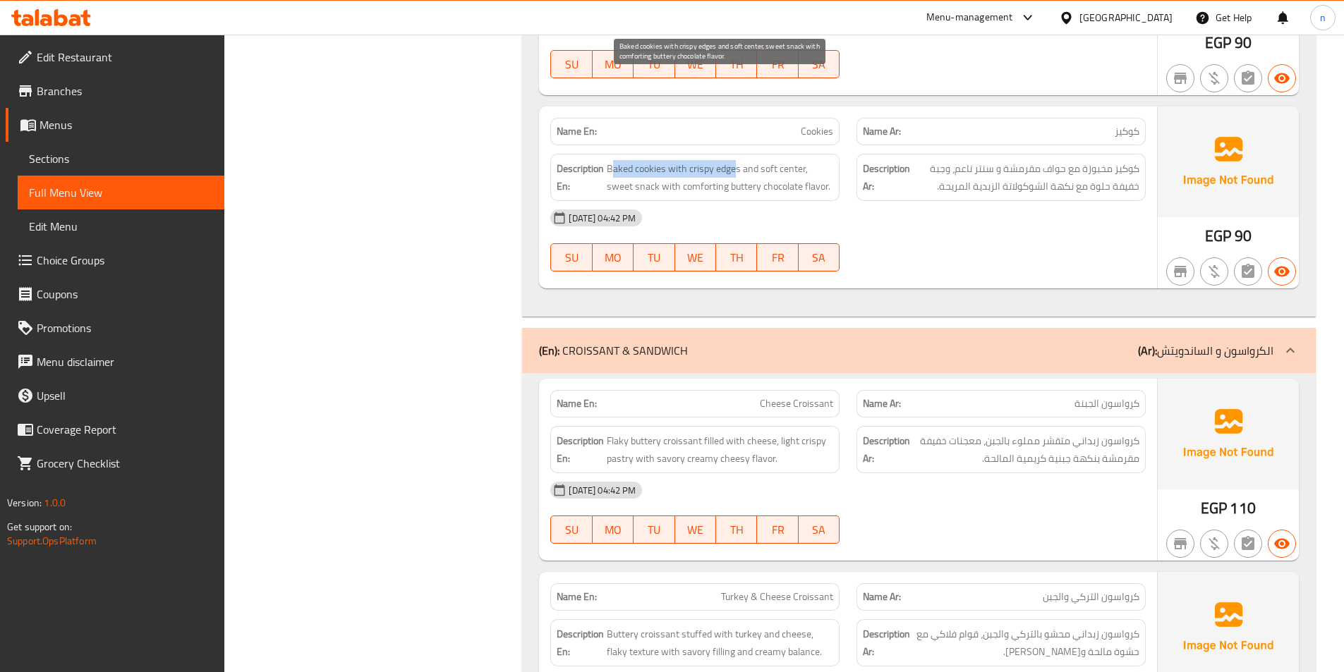
drag, startPoint x: 612, startPoint y: 83, endPoint x: 734, endPoint y: 88, distance: 122.2
click at [734, 160] on span "Baked cookies with crispy edges and soft center, sweet snack with comforting bu…" at bounding box center [720, 177] width 226 height 35
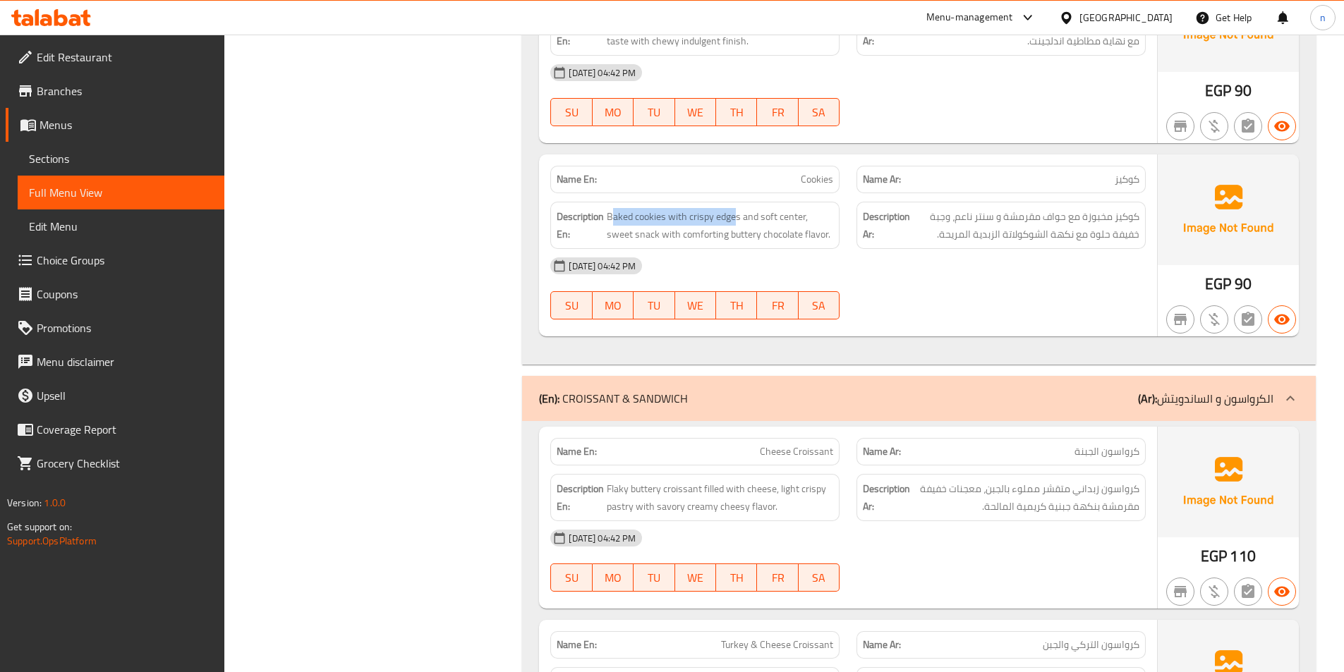
scroll to position [12839, 0]
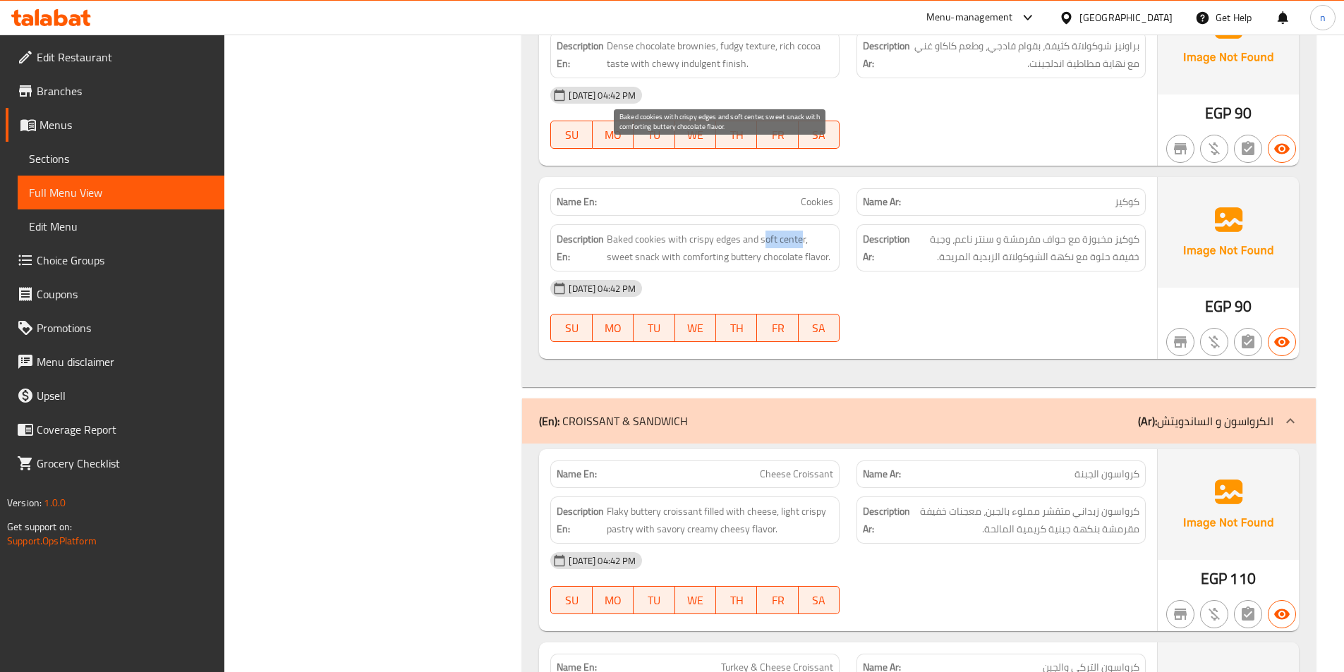
drag, startPoint x: 763, startPoint y: 153, endPoint x: 802, endPoint y: 161, distance: 40.3
click at [802, 231] on span "Baked cookies with crispy edges and soft center, sweet snack with comforting bu…" at bounding box center [720, 248] width 226 height 35
drag, startPoint x: 614, startPoint y: 171, endPoint x: 696, endPoint y: 173, distance: 81.2
click at [696, 231] on span "Baked cookies with crispy edges and soft center, sweet snack with comforting bu…" at bounding box center [720, 248] width 226 height 35
click at [750, 231] on span "Baked cookies with crispy edges and soft center, sweet snack with comforting bu…" at bounding box center [720, 248] width 226 height 35
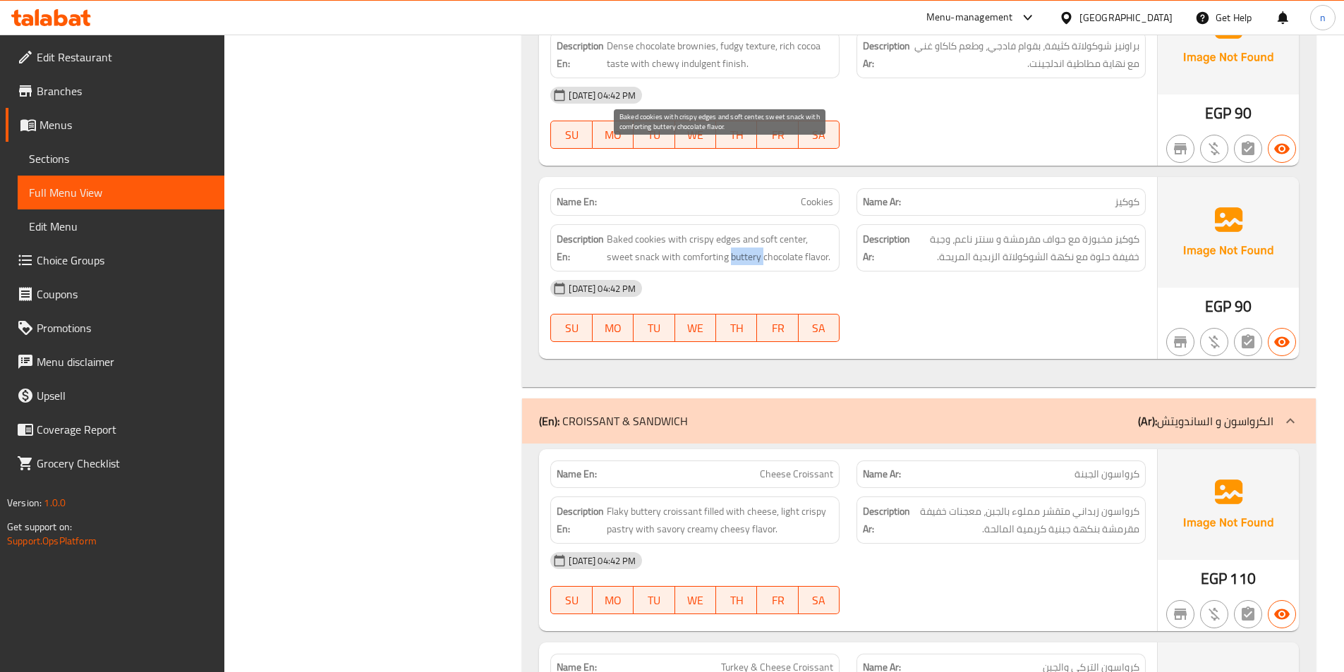
click at [750, 231] on span "Baked cookies with crispy edges and soft center, sweet snack with comforting bu…" at bounding box center [720, 248] width 226 height 35
click at [998, 224] on div "Description Ar: كوكيز مخبوزة مع حواف مقرمشة و سنتر ناعم، وجبة خفيفة حلوة مع نكه…" at bounding box center [1000, 247] width 289 height 47
click at [807, 195] on span "Cookies" at bounding box center [817, 202] width 32 height 15
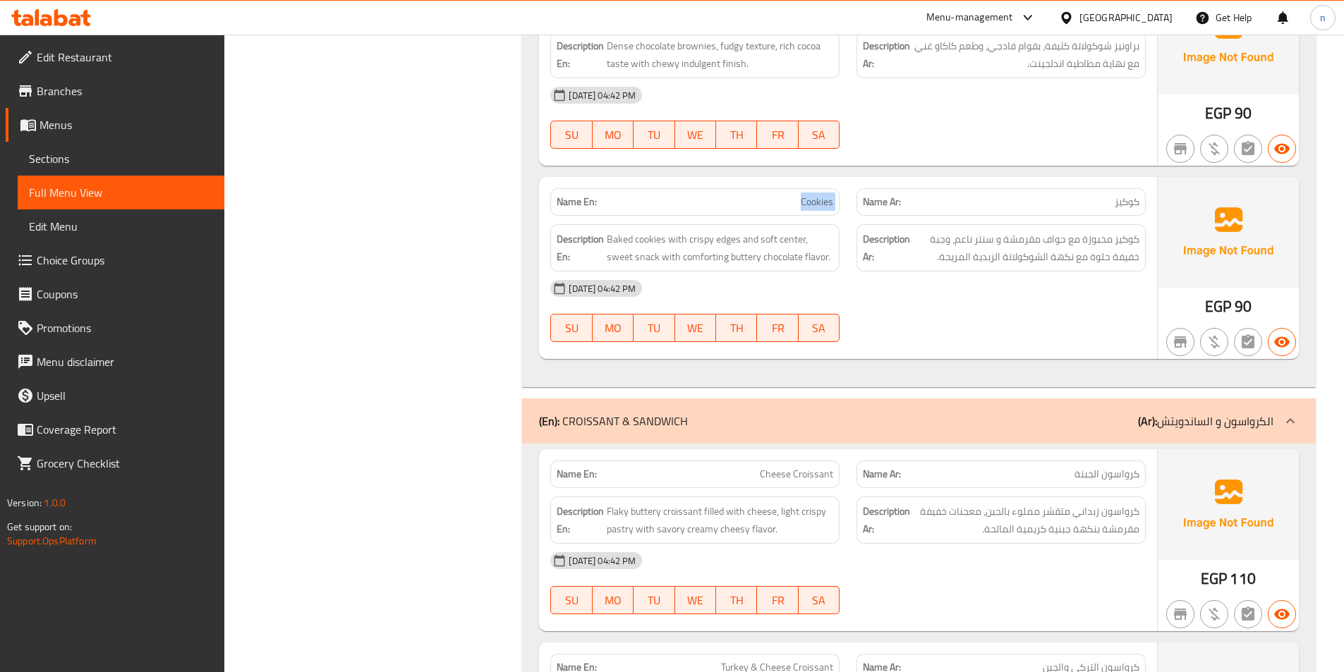
copy span "Cookies"
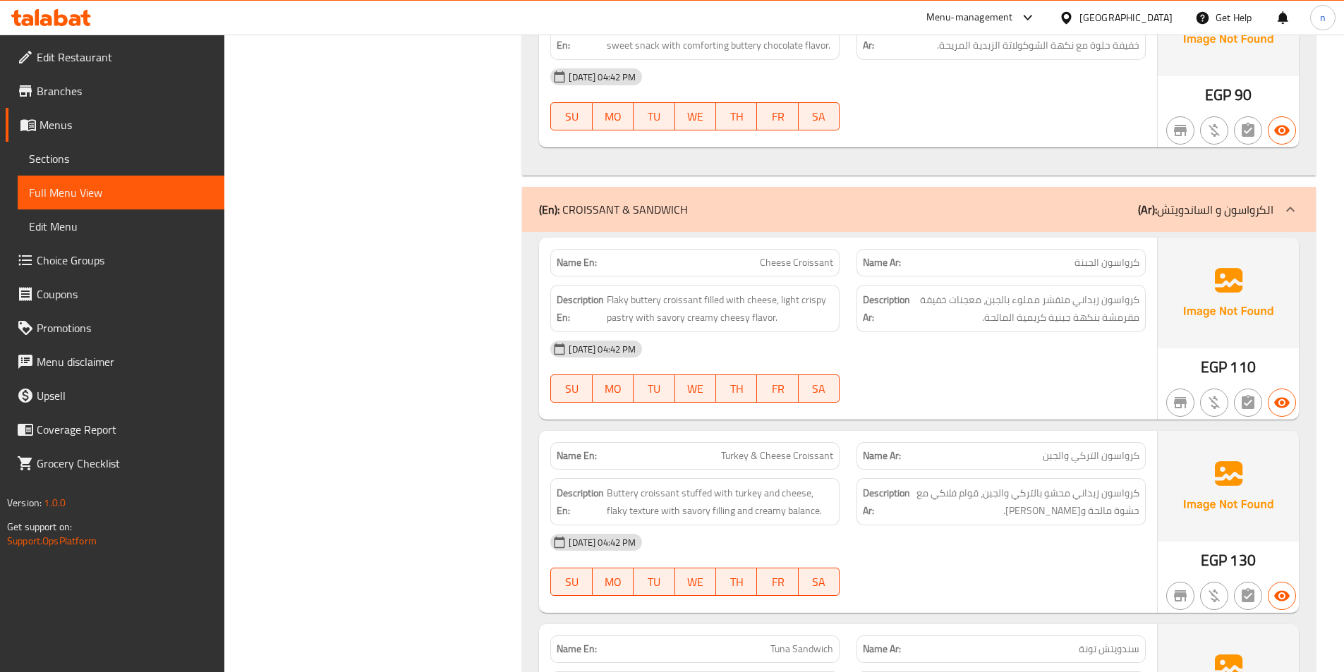
scroll to position [13121, 0]
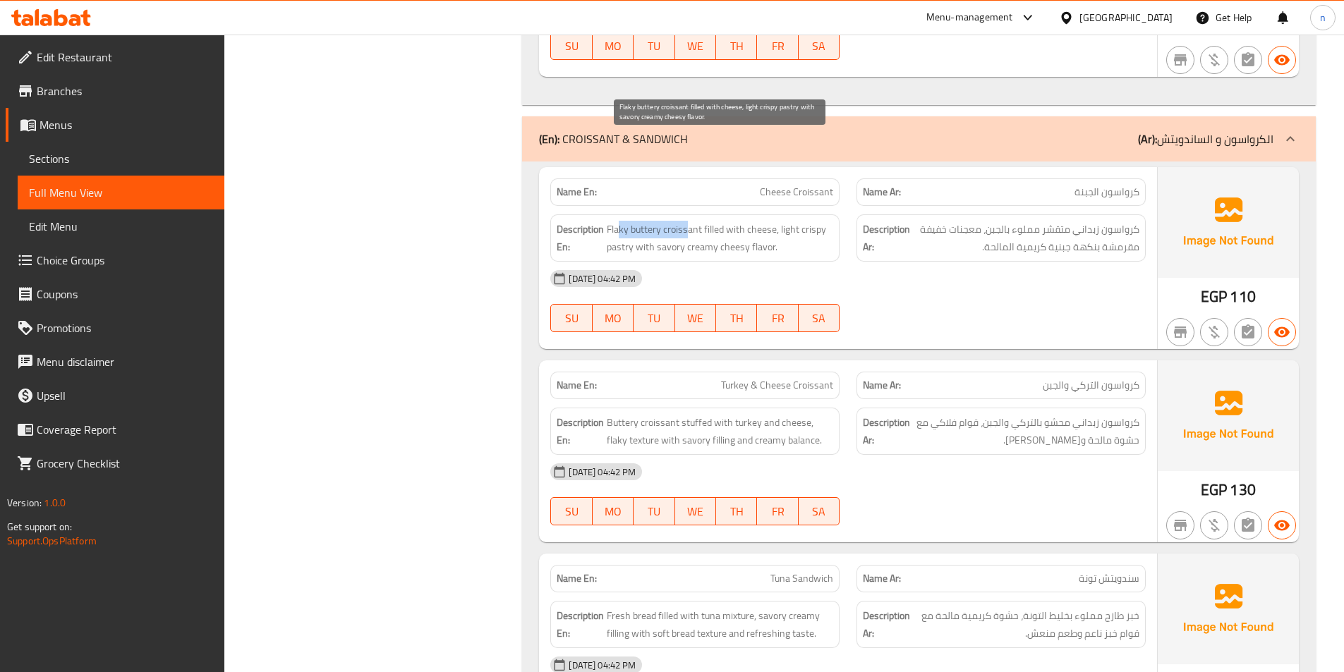
drag, startPoint x: 621, startPoint y: 140, endPoint x: 688, endPoint y: 143, distance: 67.1
click at [688, 221] on span "Flaky buttery croissant filled with cheese, light crispy pastry with savory cre…" at bounding box center [720, 238] width 226 height 35
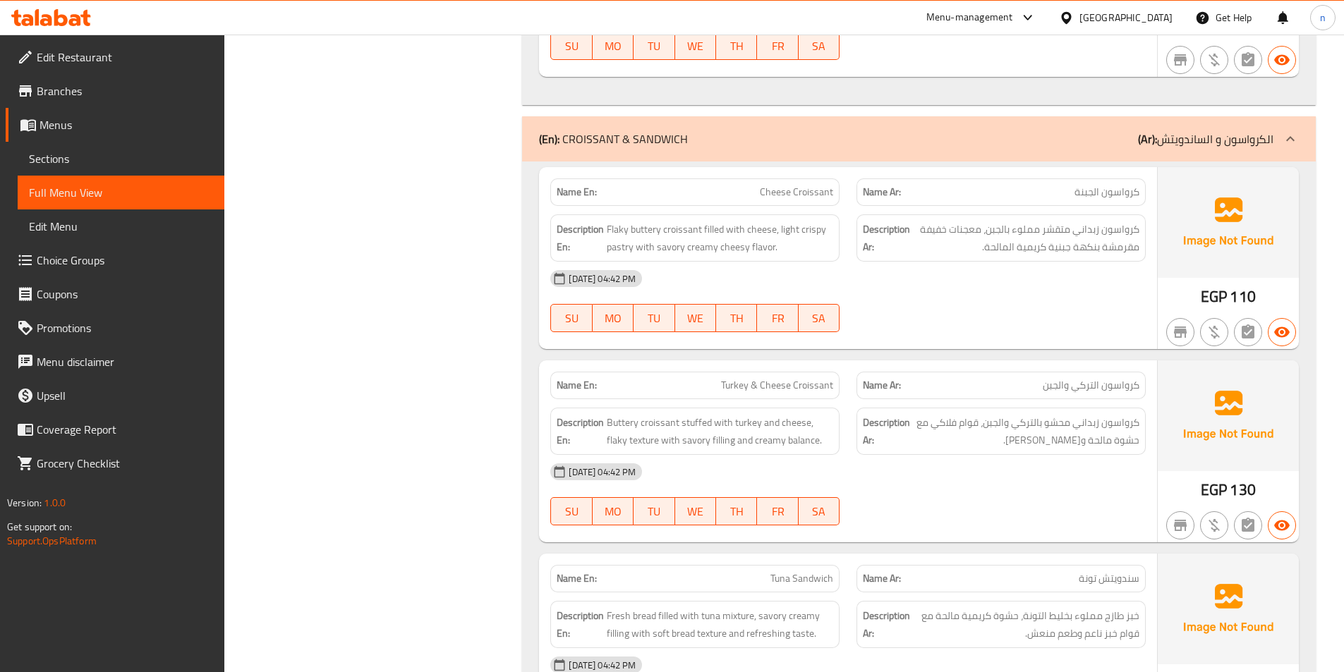
click at [909, 206] on div "Description Ar: كرواسون زبداني متقشر مملوء بالجبن، معجنات خفيفة مقرمشة بنكهة جب…" at bounding box center [1001, 238] width 306 height 64
drag, startPoint x: 707, startPoint y: 146, endPoint x: 755, endPoint y: 171, distance: 54.3
click at [755, 214] on div "Description En: Flaky buttery croissant filled with cheese, light crispy pastry…" at bounding box center [694, 237] width 289 height 47
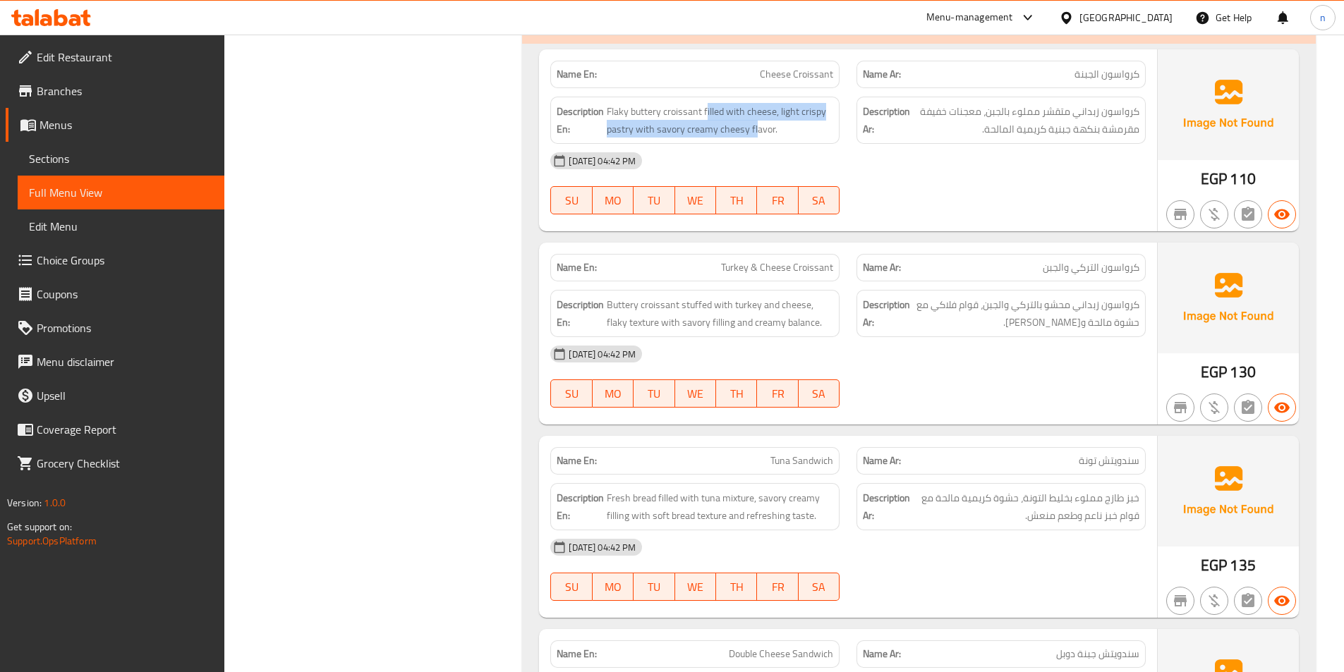
scroll to position [13262, 0]
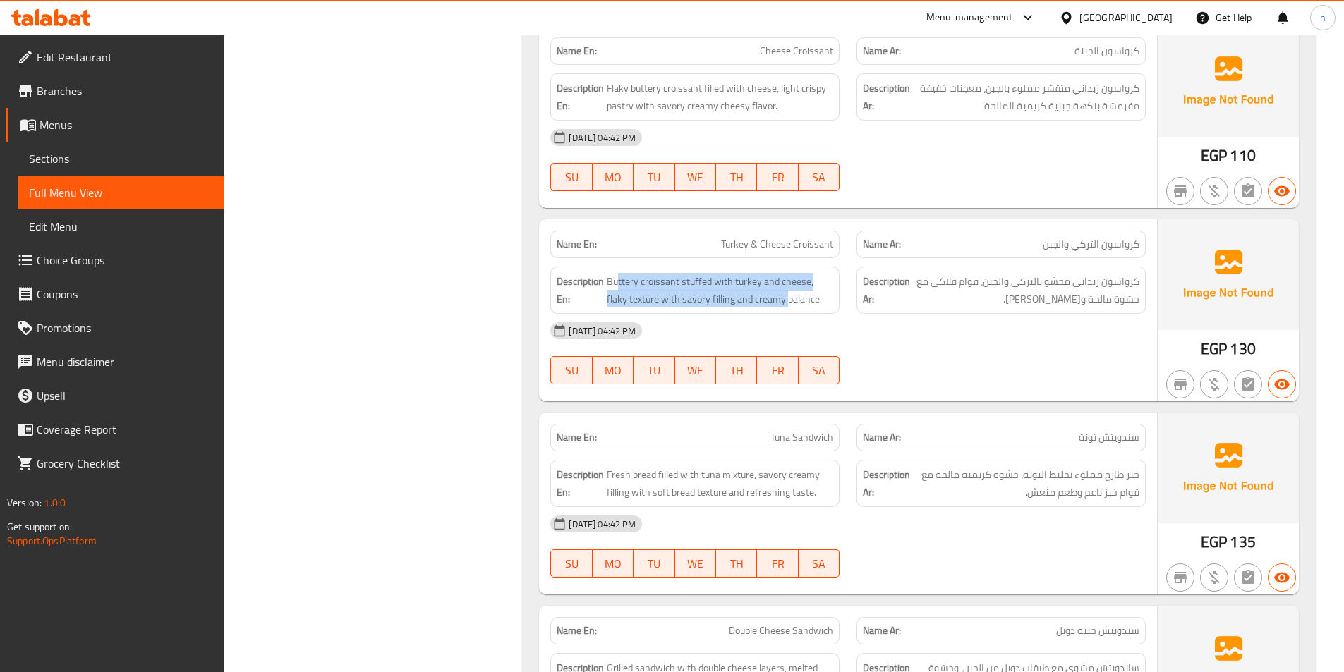
drag, startPoint x: 619, startPoint y: 193, endPoint x: 765, endPoint y: 225, distance: 150.1
click at [765, 267] on div "Description En: Buttery croissant stuffed with turkey and cheese, flaky texture…" at bounding box center [694, 290] width 289 height 47
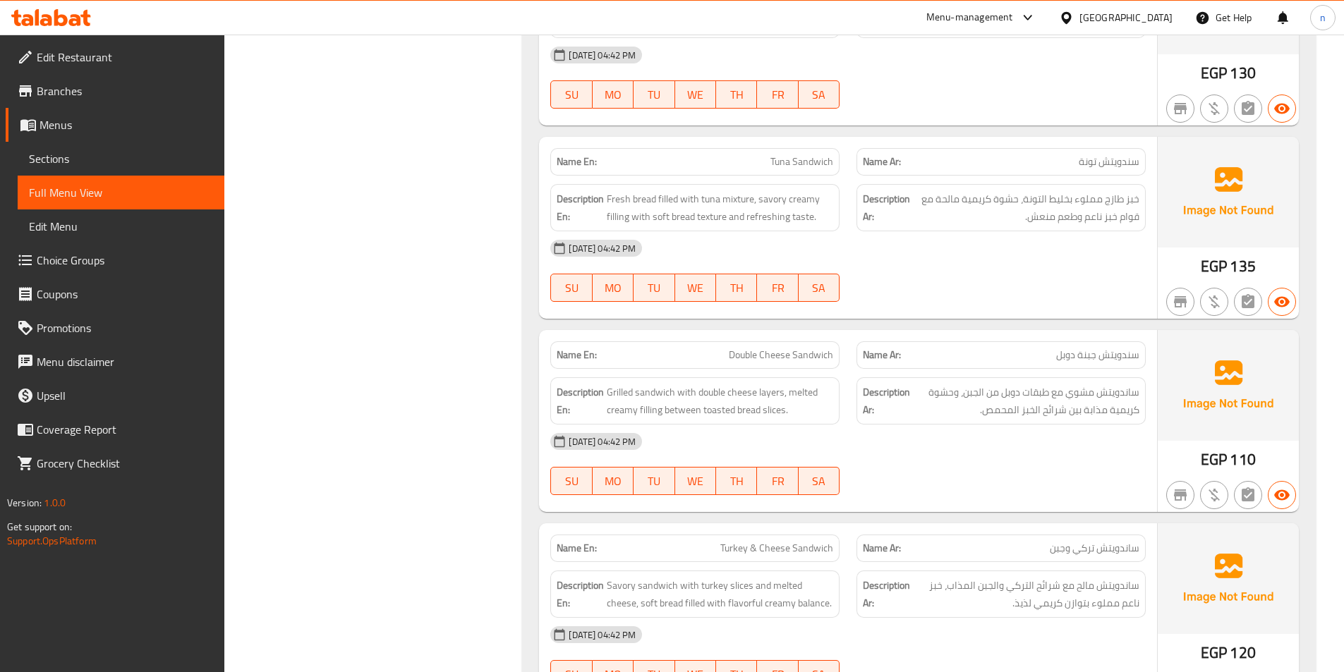
scroll to position [13541, 0]
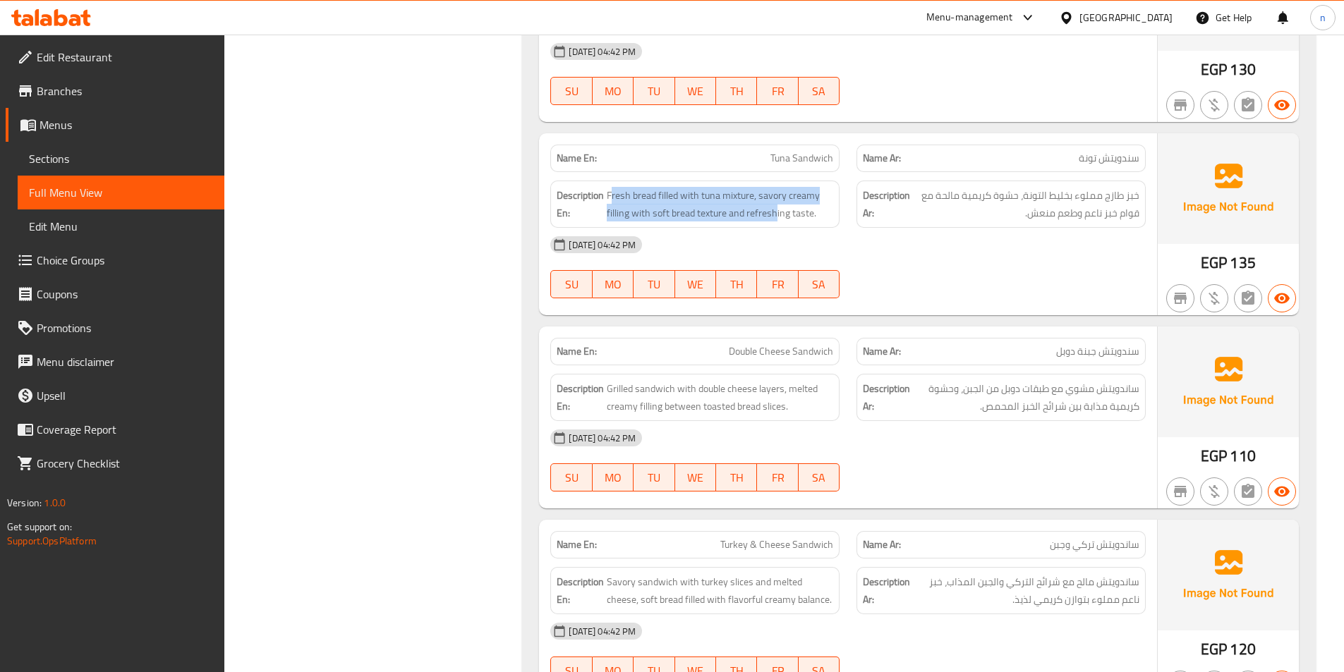
drag, startPoint x: 611, startPoint y: 112, endPoint x: 776, endPoint y: 136, distance: 166.8
click at [776, 181] on div "Description En: Fresh bread filled with tuna mixture, savory creamy filling wit…" at bounding box center [694, 204] width 289 height 47
click at [1103, 421] on div "[DATE] 04:42 PM" at bounding box center [848, 438] width 612 height 34
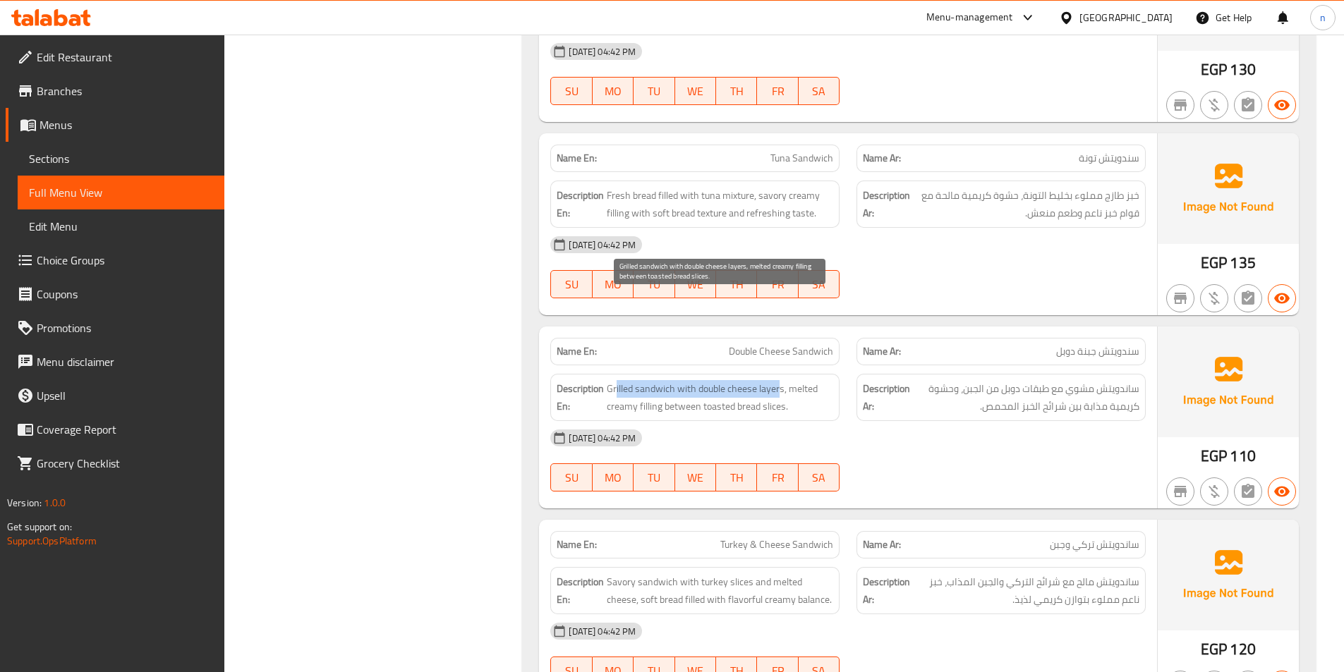
drag, startPoint x: 616, startPoint y: 307, endPoint x: 778, endPoint y: 305, distance: 162.3
click at [778, 380] on span "Grilled sandwich with double cheese layers, melted creamy filling between toast…" at bounding box center [720, 397] width 226 height 35
drag, startPoint x: 648, startPoint y: 322, endPoint x: 624, endPoint y: 322, distance: 24.0
click at [624, 380] on span "Grilled sandwich with double cheese layers, melted creamy filling between toast…" at bounding box center [720, 397] width 226 height 35
drag, startPoint x: 664, startPoint y: 321, endPoint x: 771, endPoint y: 327, distance: 107.4
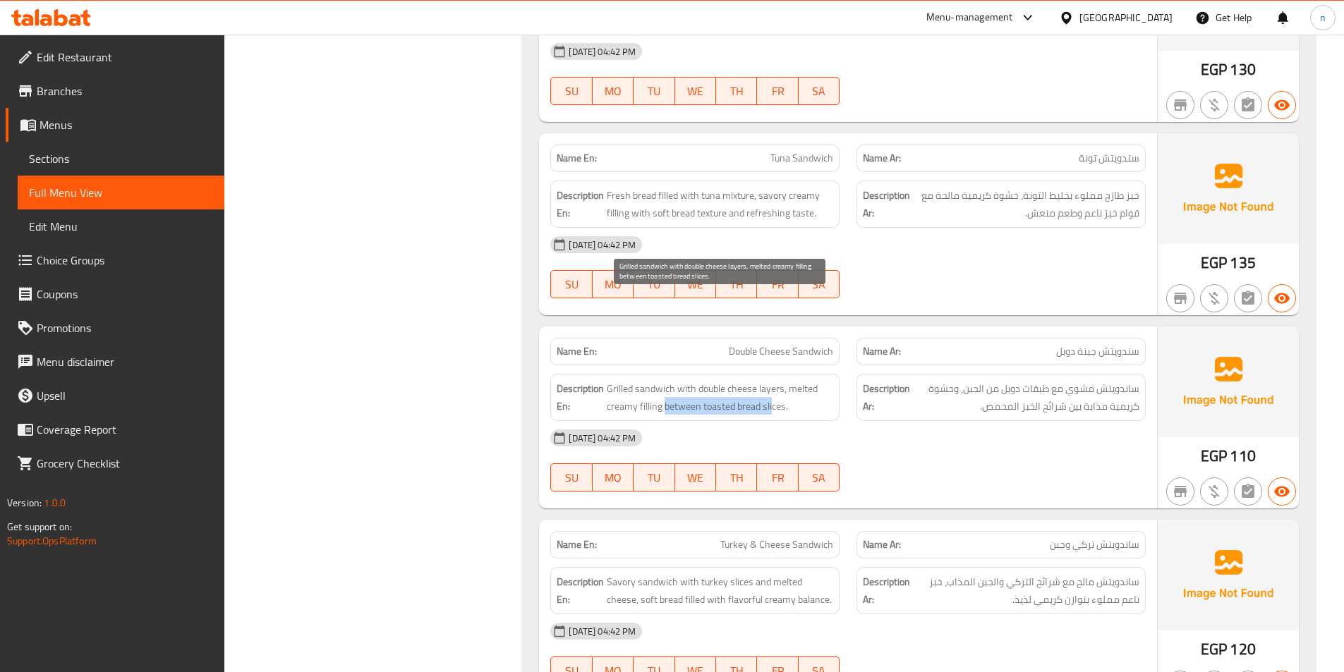
click at [771, 380] on span "Grilled sandwich with double cheese layers, melted creamy filling between toast…" at bounding box center [720, 397] width 226 height 35
click at [1103, 483] on div at bounding box center [1001, 491] width 306 height 17
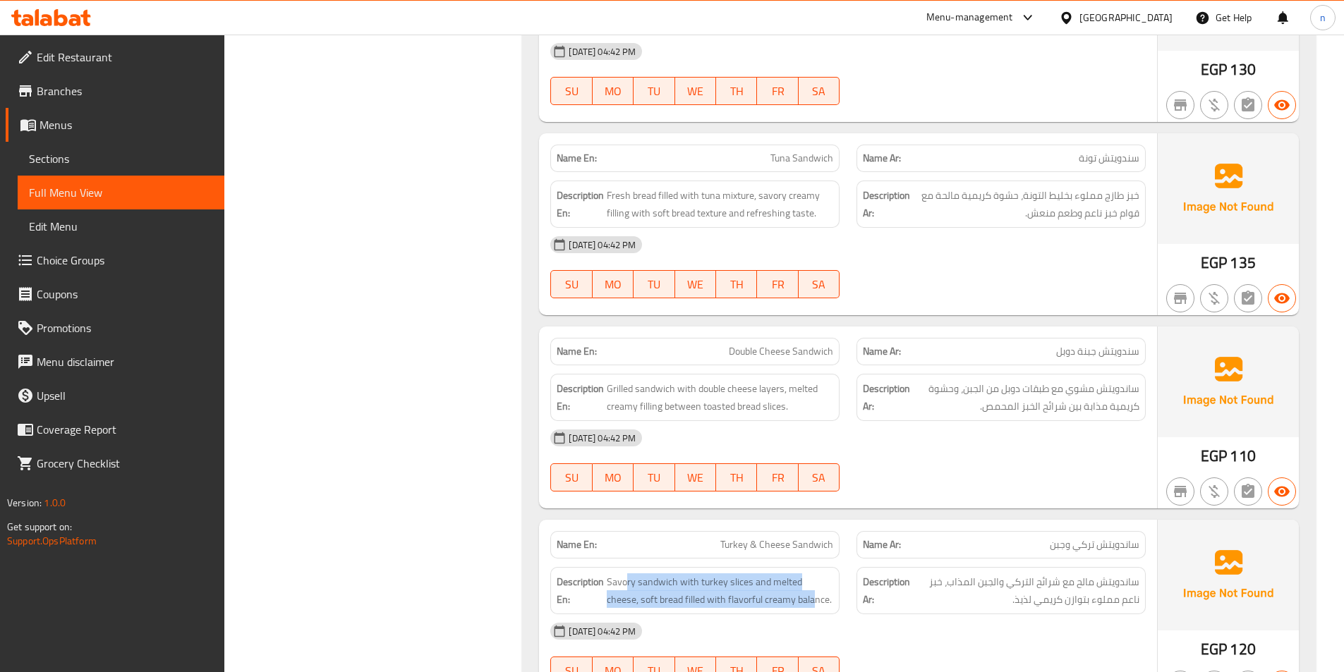
drag, startPoint x: 624, startPoint y: 499, endPoint x: 782, endPoint y: 522, distance: 158.9
click at [782, 567] on div "Description En: Savory sandwich with turkey slices and melted cheese, soft brea…" at bounding box center [694, 590] width 289 height 47
click at [1079, 614] on div "[DATE] 04:42 PM SU MO TU WE TH FR SA" at bounding box center [848, 653] width 612 height 79
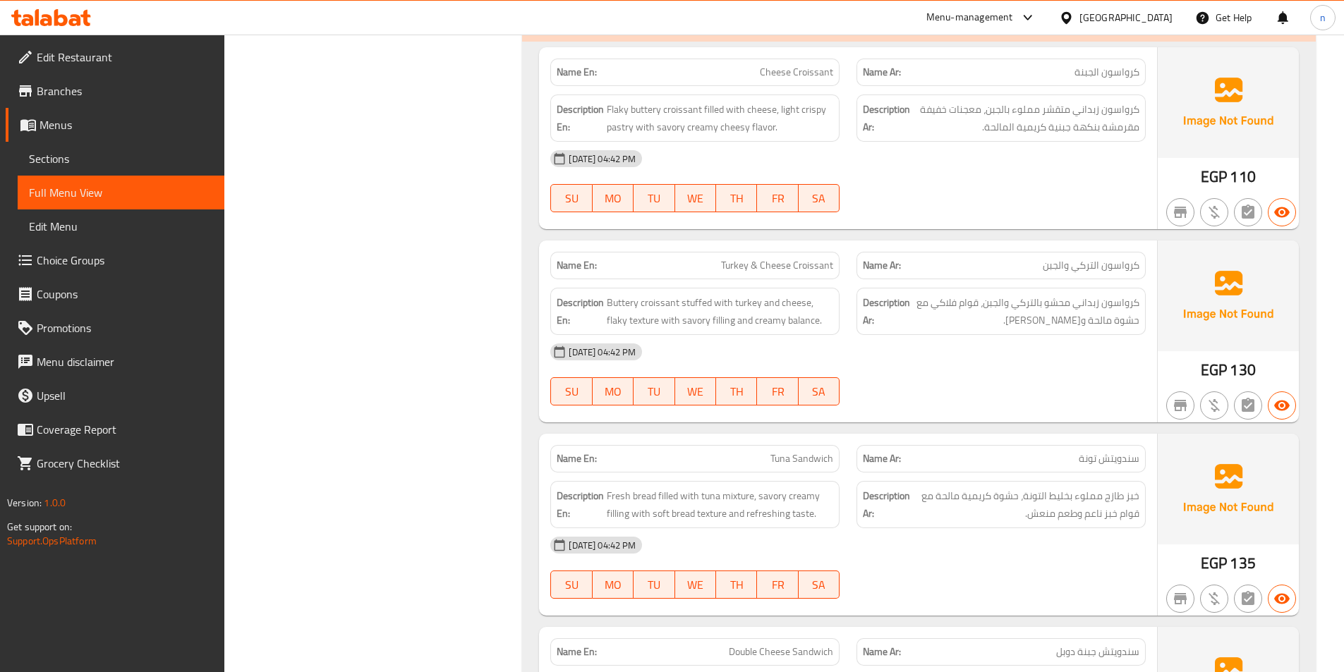
scroll to position [13330, 0]
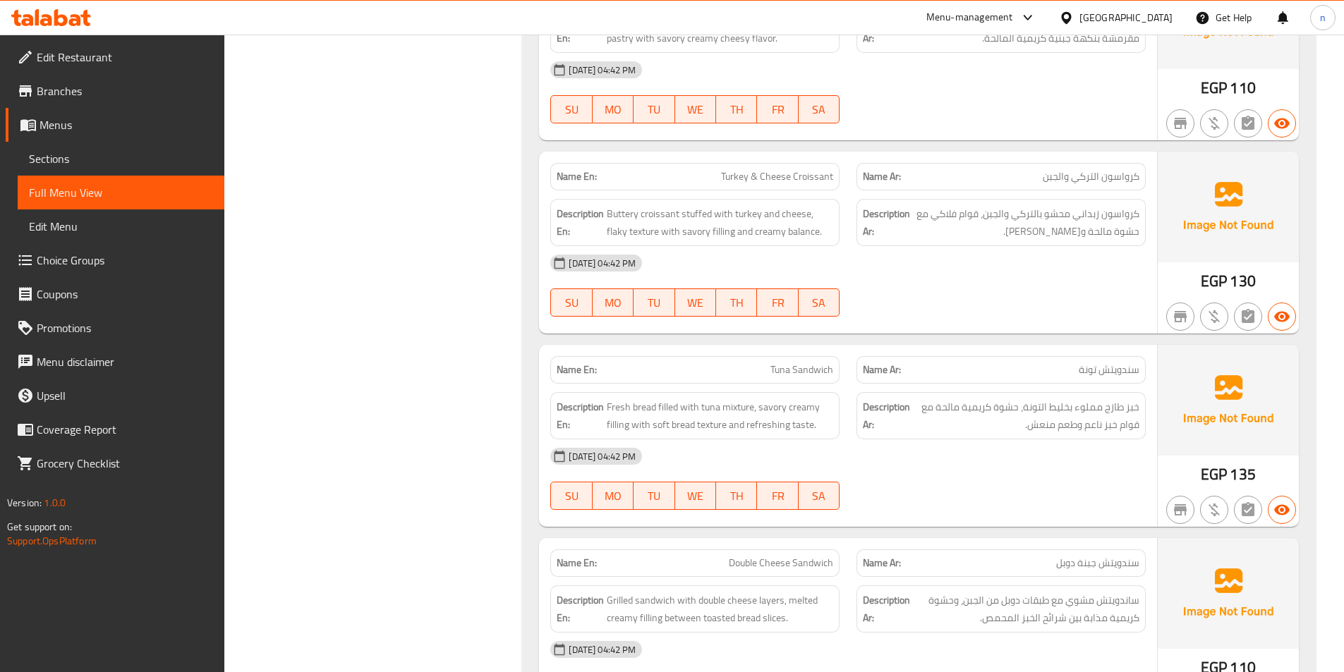
click at [1041, 633] on div "[DATE] 04:42 PM" at bounding box center [848, 650] width 612 height 34
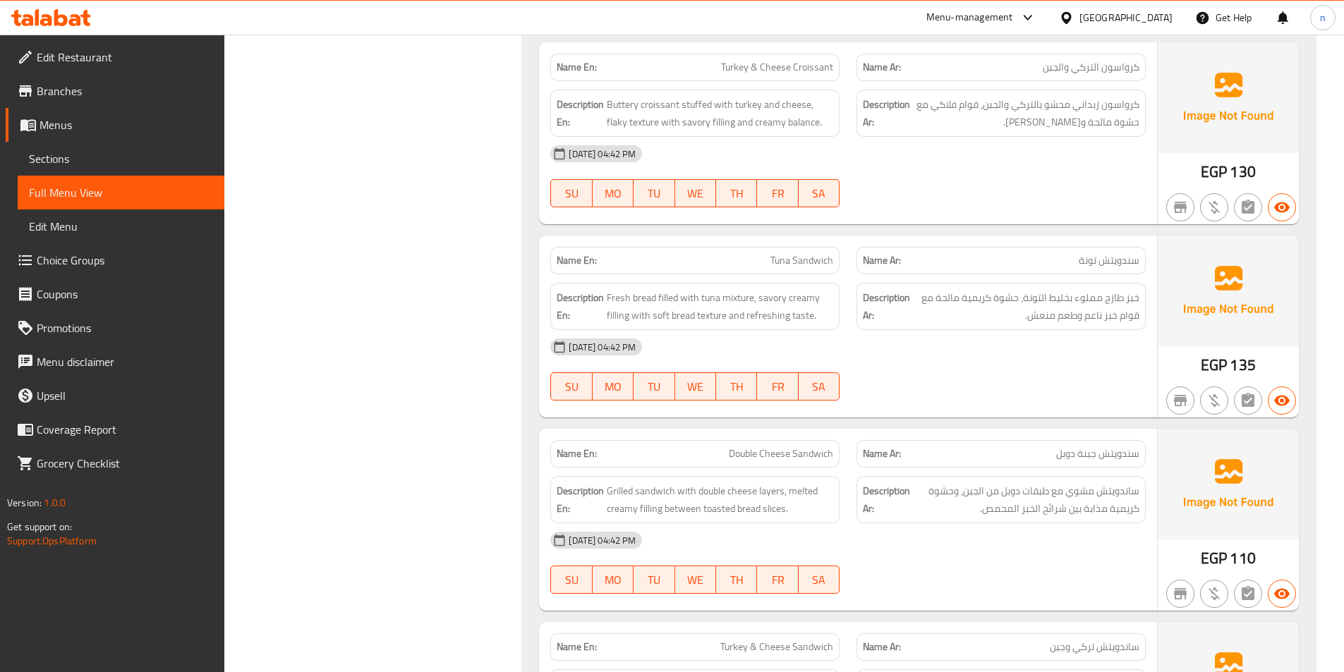
scroll to position [13541, 0]
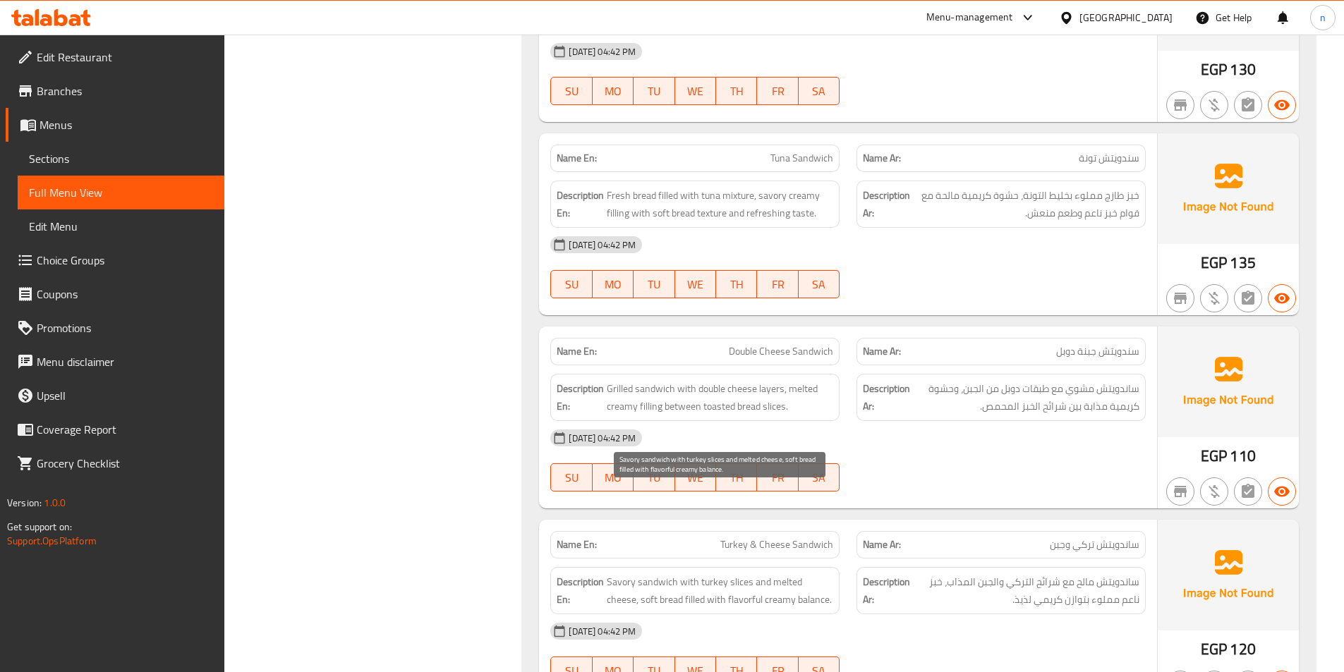
click at [721, 574] on span "Savory sandwich with turkey slices and melted cheese, soft bread filled with fl…" at bounding box center [720, 591] width 226 height 35
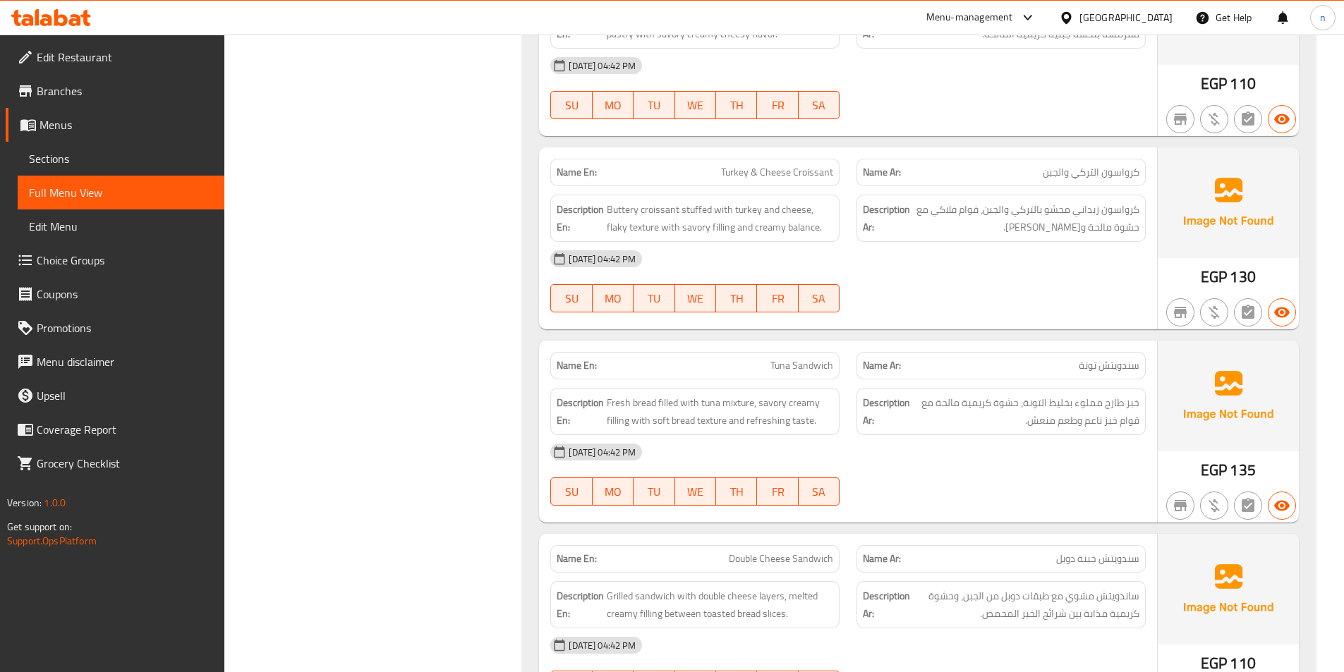
scroll to position [13330, 0]
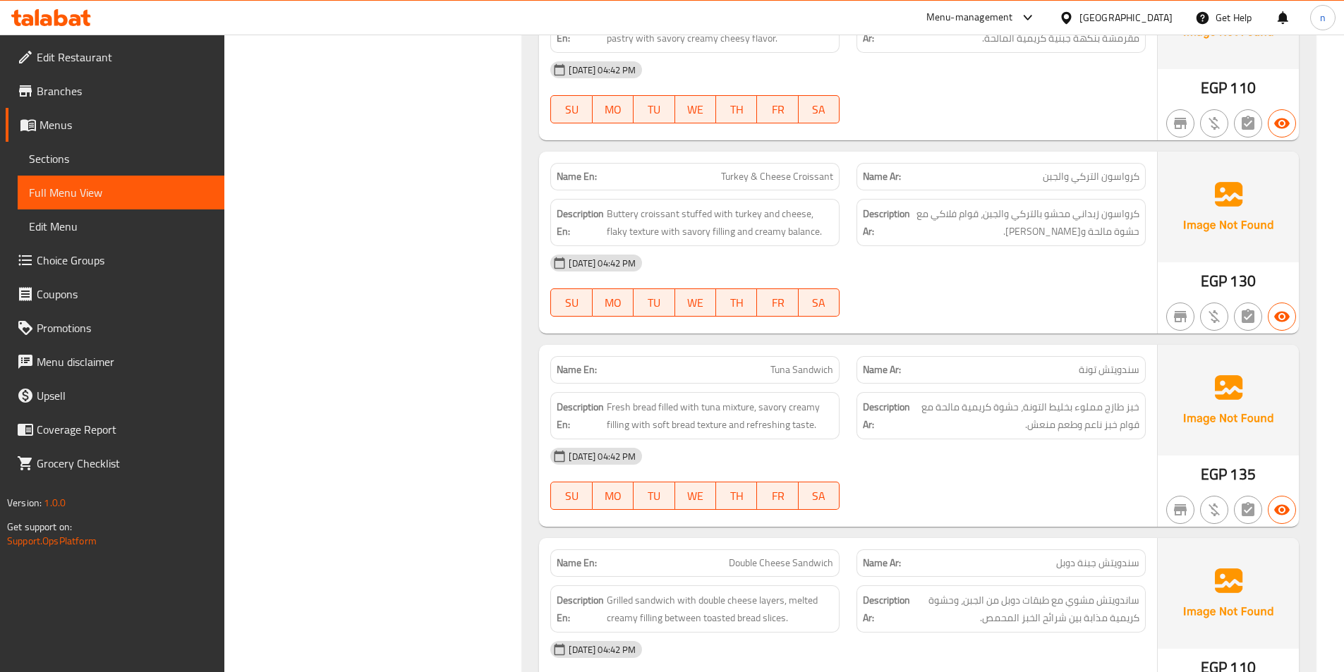
click at [51, 112] on link "Menus" at bounding box center [115, 125] width 219 height 34
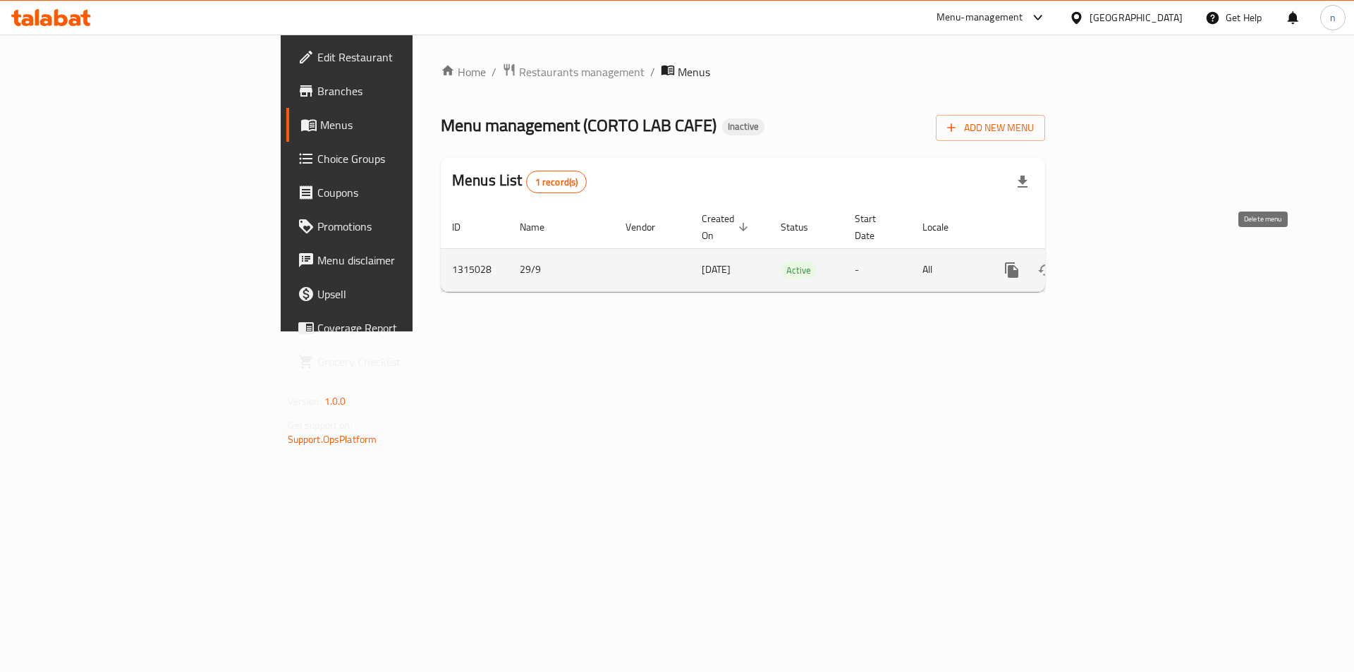
click at [1085, 264] on icon "enhanced table" at bounding box center [1080, 270] width 10 height 13
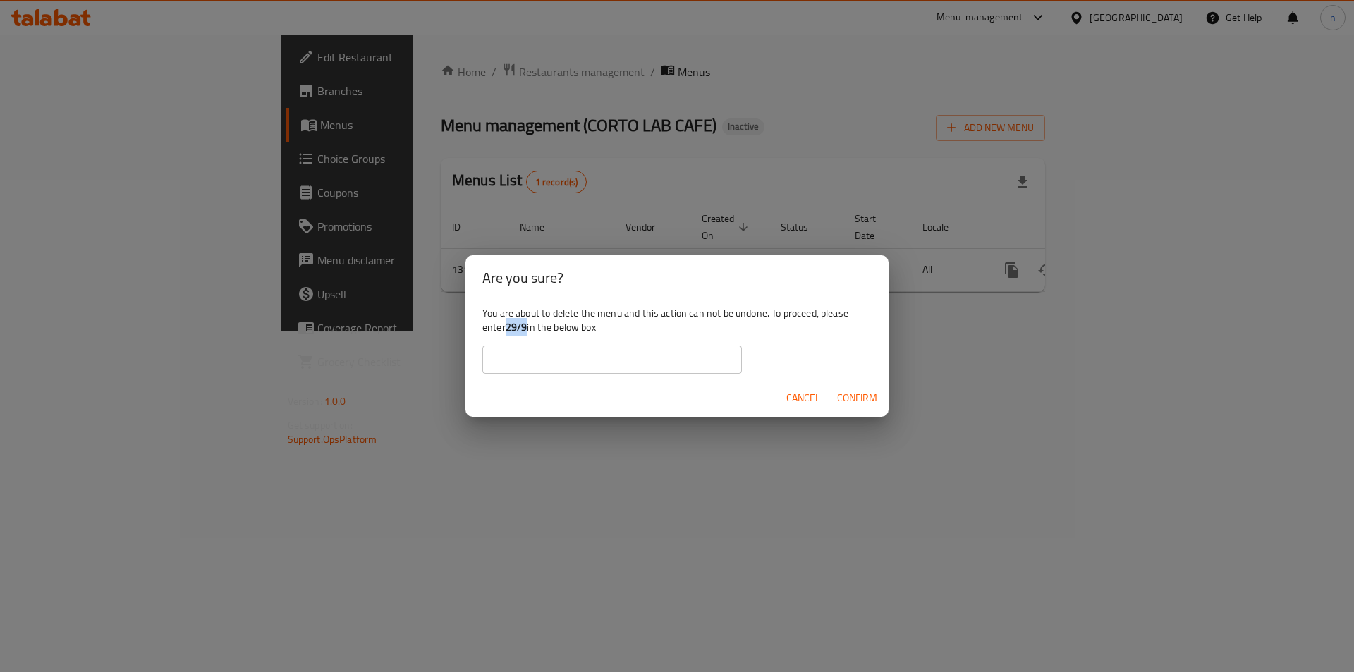
drag, startPoint x: 508, startPoint y: 327, endPoint x: 528, endPoint y: 334, distance: 21.4
click at [528, 334] on div "You are about to delete the menu and this action can not be undone. To proceed,…" at bounding box center [677, 340] width 423 height 79
copy b "29/9"
click at [522, 360] on input "text" at bounding box center [613, 360] width 260 height 28
paste input "29/9"
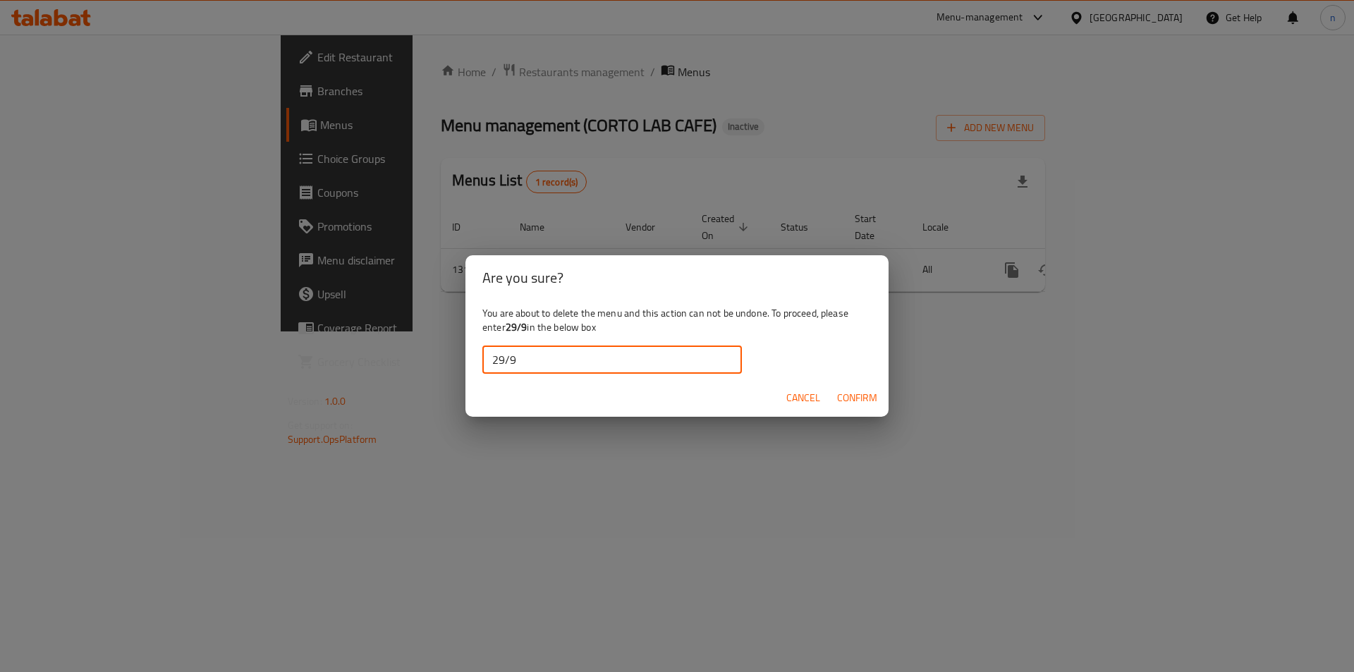
type input "29/9"
click at [854, 394] on span "Confirm" at bounding box center [857, 398] width 40 height 18
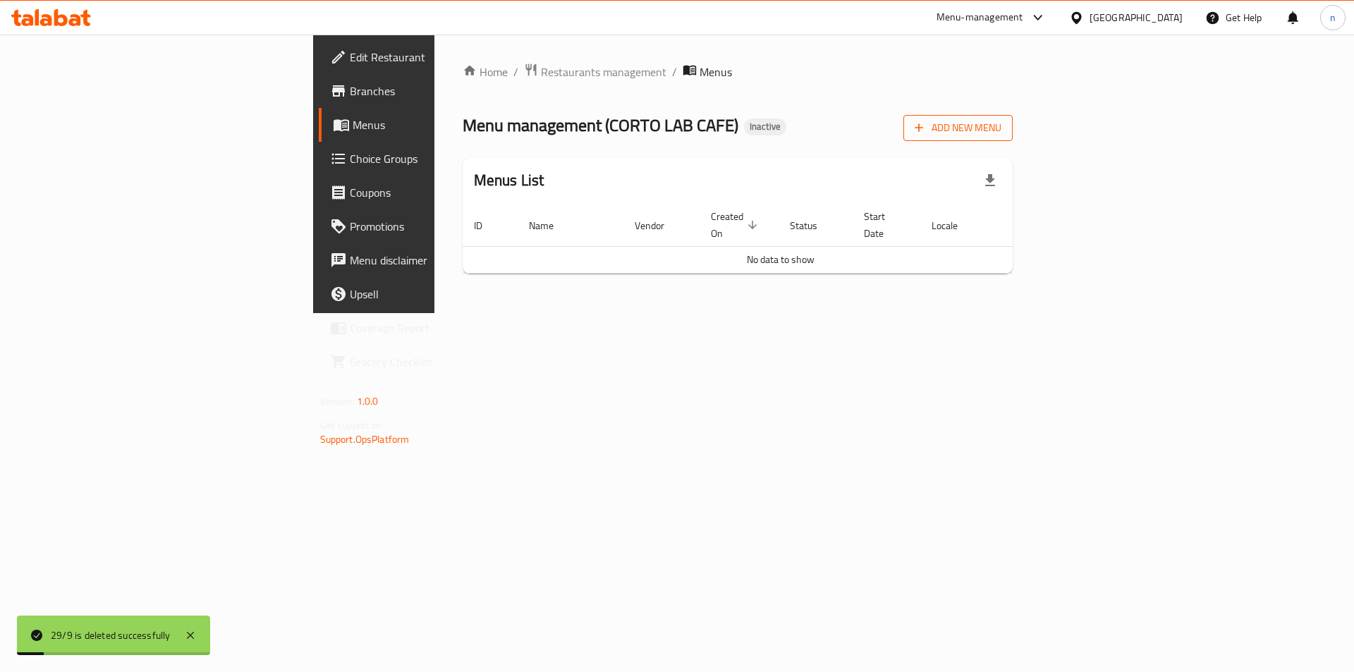
click at [1002, 125] on span "Add New Menu" at bounding box center [958, 128] width 87 height 18
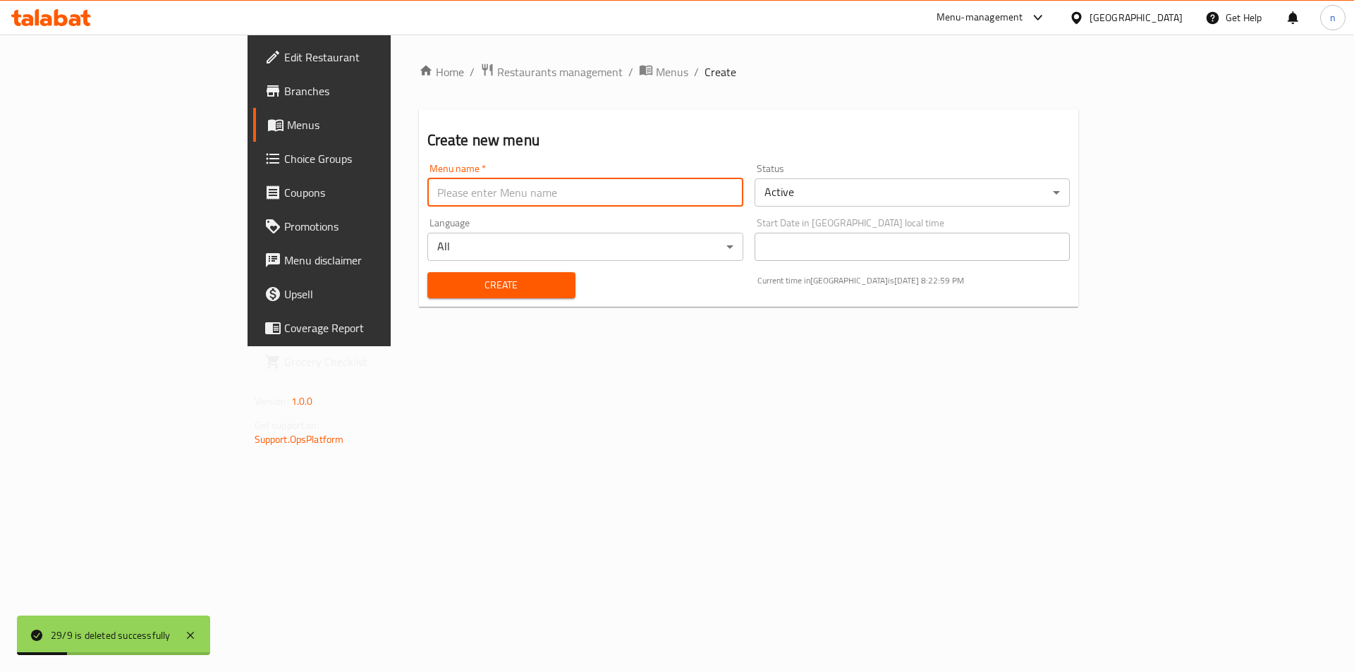
click at [556, 198] on input "text" at bounding box center [585, 192] width 316 height 28
type input "29/9"
click at [427, 272] on button "Create" at bounding box center [501, 285] width 148 height 26
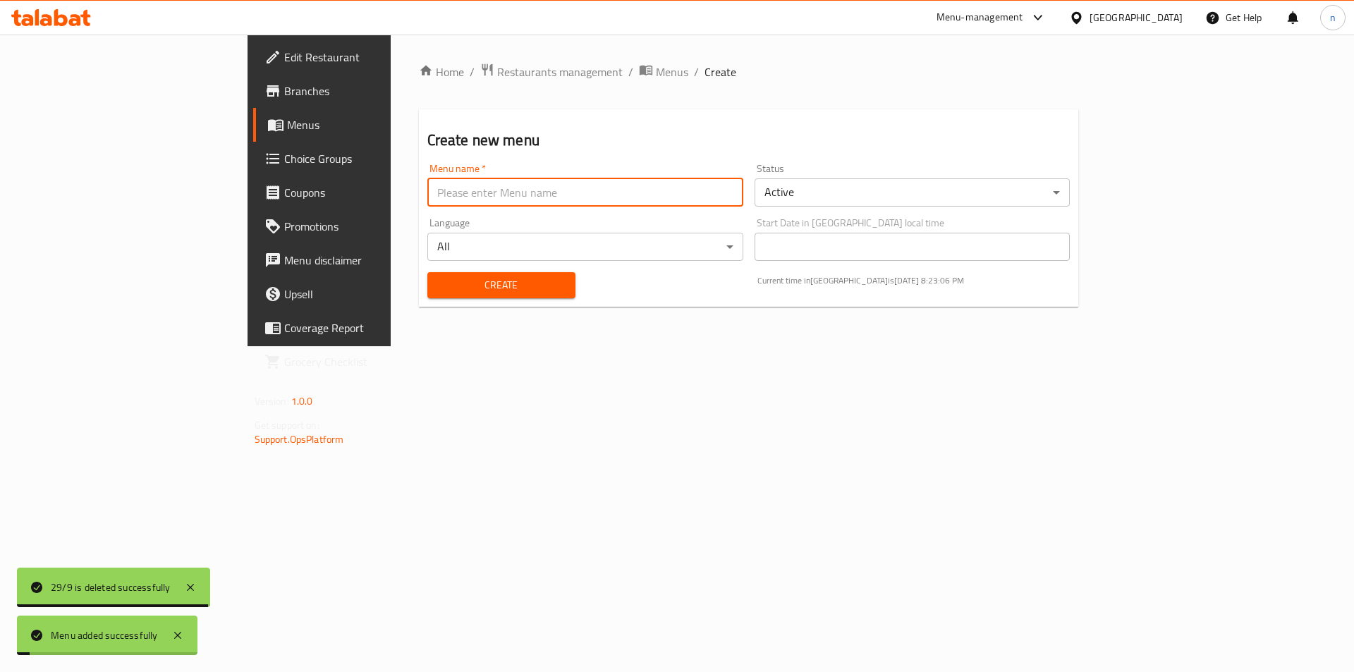
click at [287, 120] on span "Menus" at bounding box center [375, 124] width 176 height 17
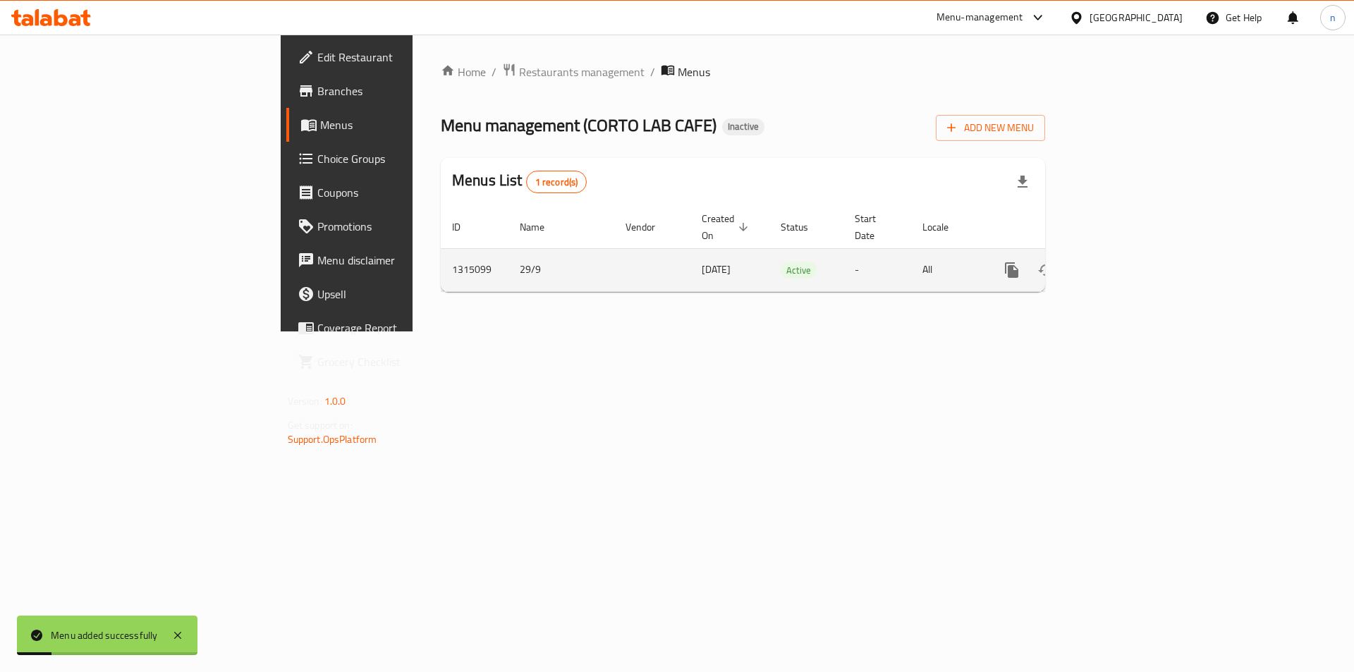
click at [1120, 264] on icon "enhanced table" at bounding box center [1114, 270] width 13 height 13
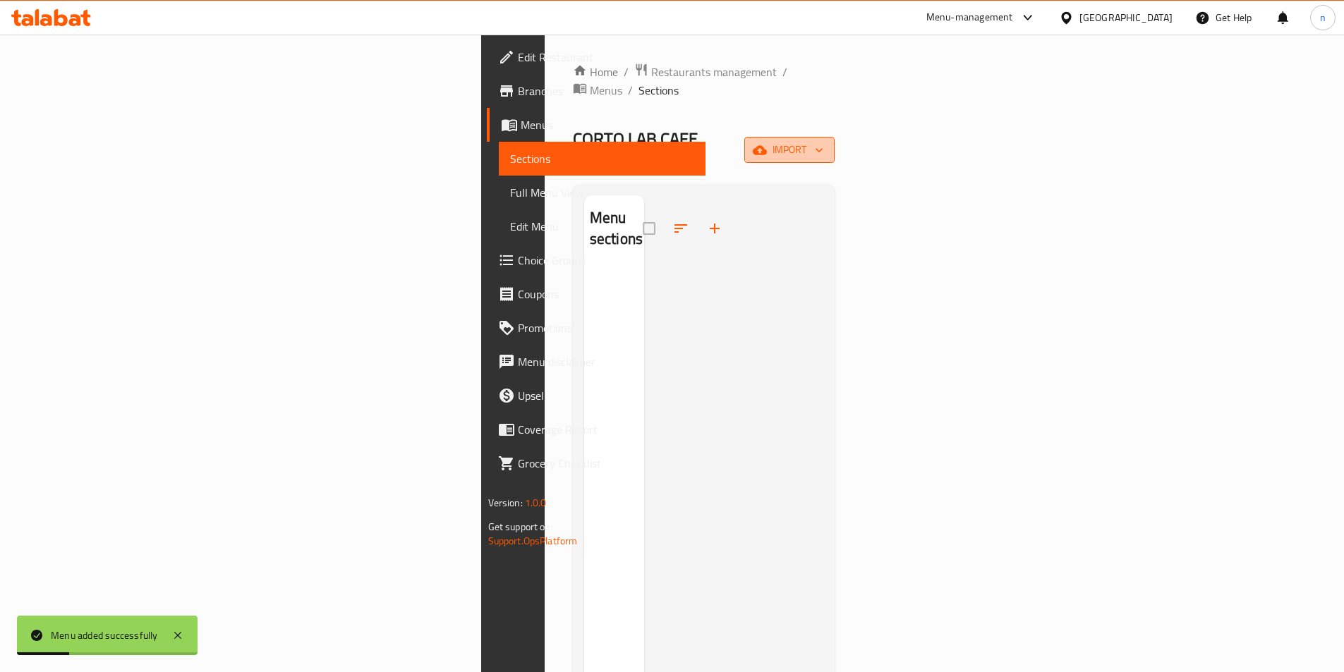
click at [823, 141] on span "import" at bounding box center [789, 150] width 68 height 18
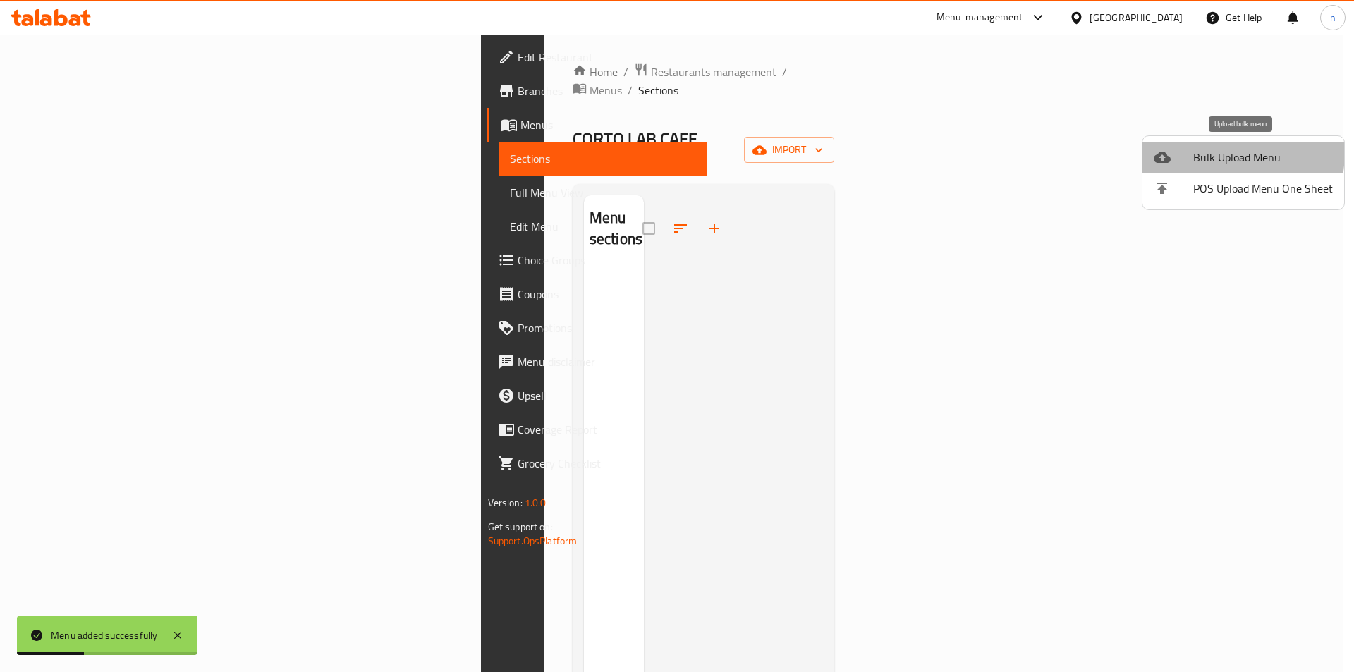
click at [1210, 152] on span "Bulk Upload Menu" at bounding box center [1264, 157] width 140 height 17
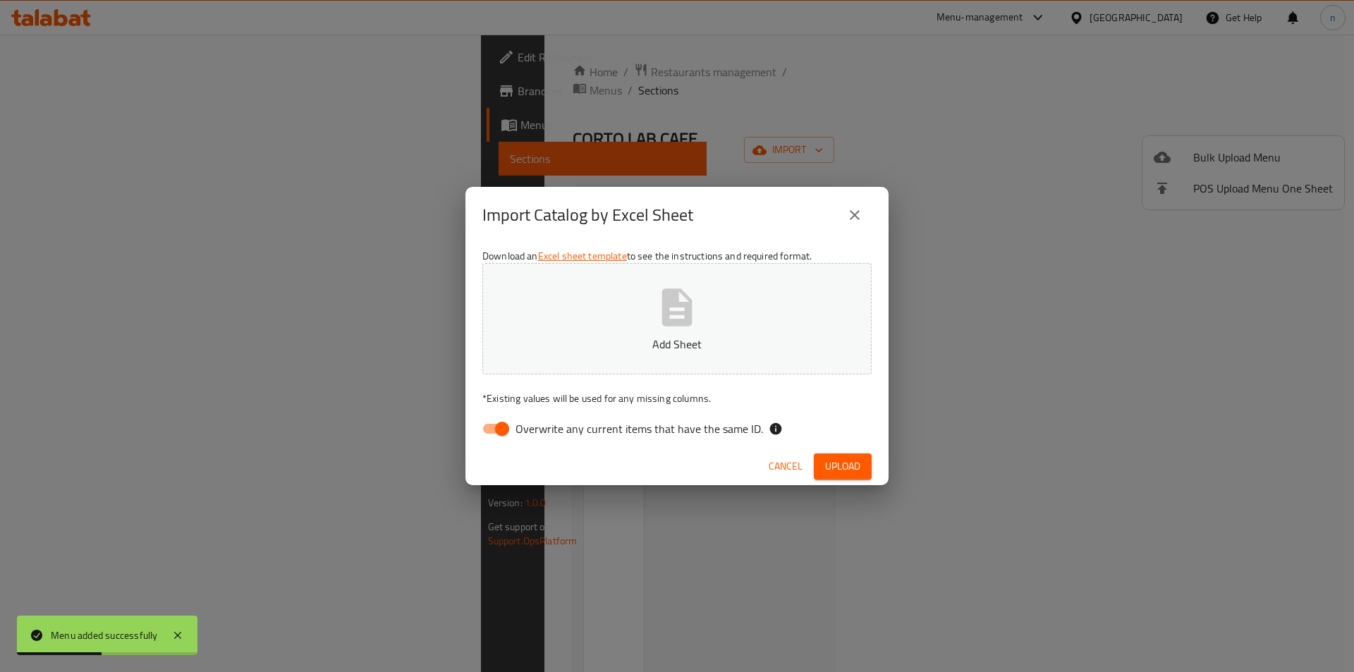
click at [497, 424] on input "Overwrite any current items that have the same ID." at bounding box center [502, 428] width 80 height 27
checkbox input "false"
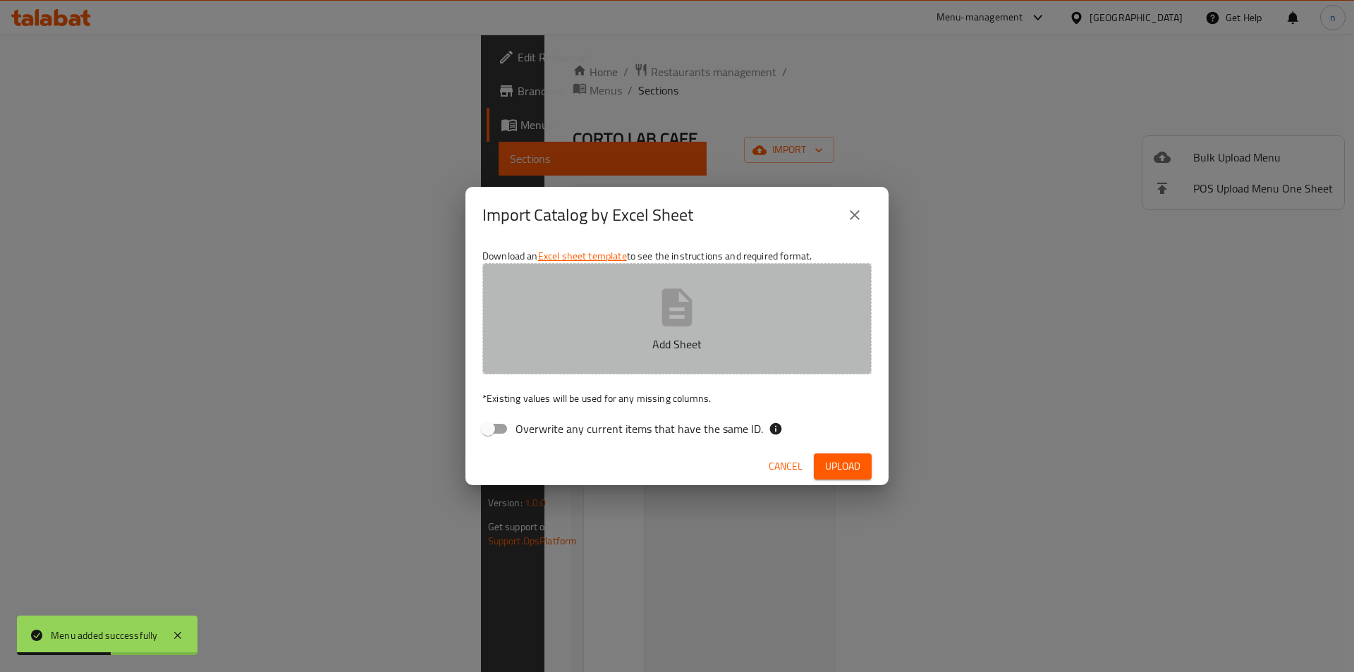
click at [587, 302] on button "Add Sheet" at bounding box center [677, 318] width 389 height 111
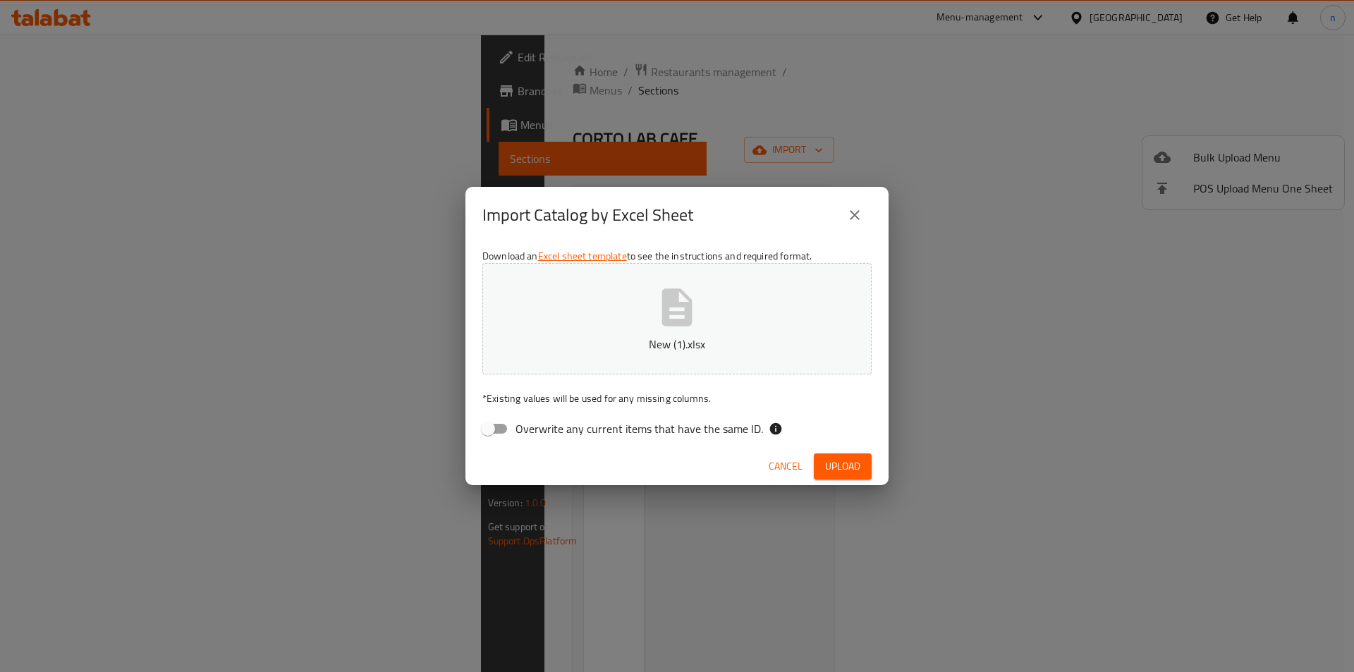
click at [847, 470] on span "Upload" at bounding box center [842, 467] width 35 height 18
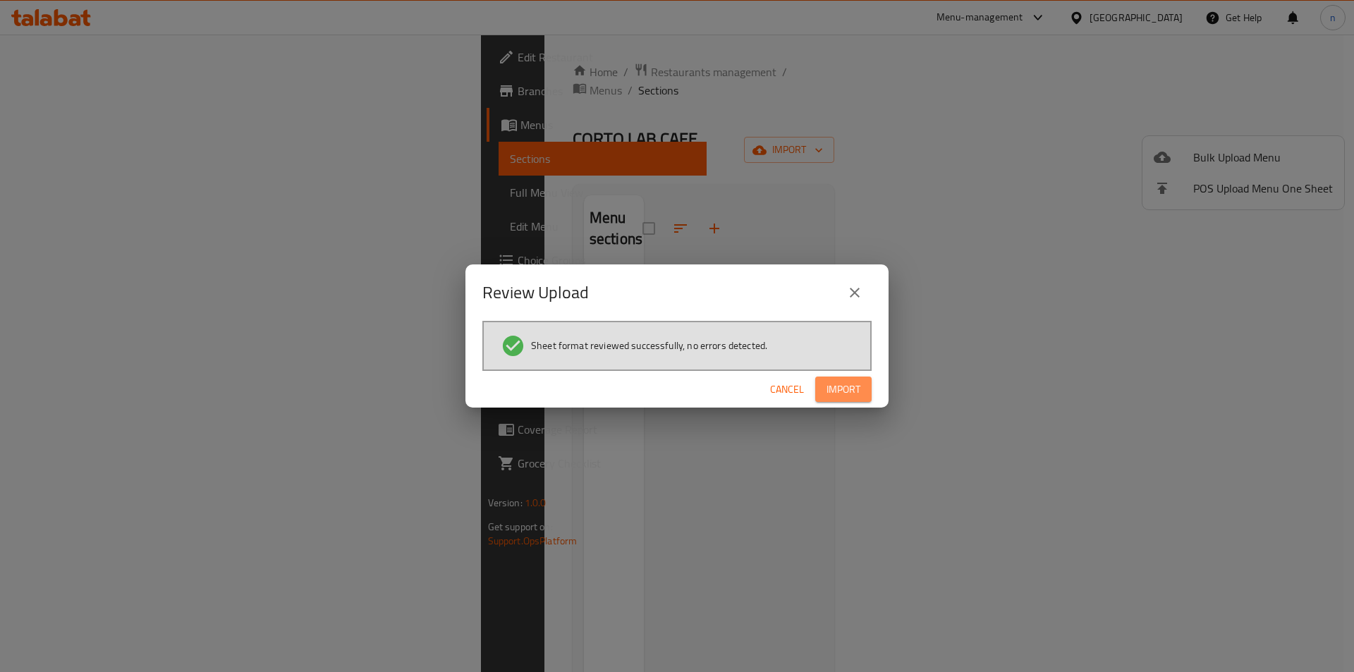
click at [856, 389] on span "Import" at bounding box center [844, 390] width 34 height 18
click at [792, 386] on span "Cancel" at bounding box center [799, 390] width 34 height 18
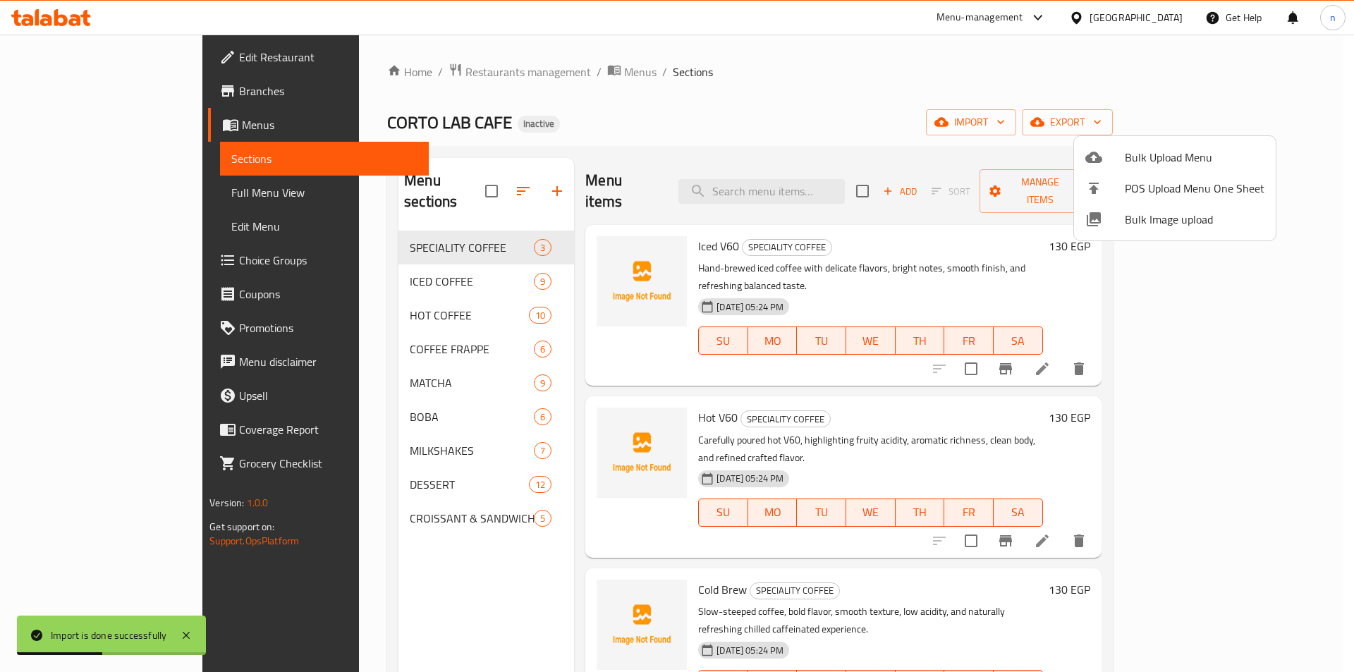
click at [96, 192] on div at bounding box center [677, 336] width 1354 height 672
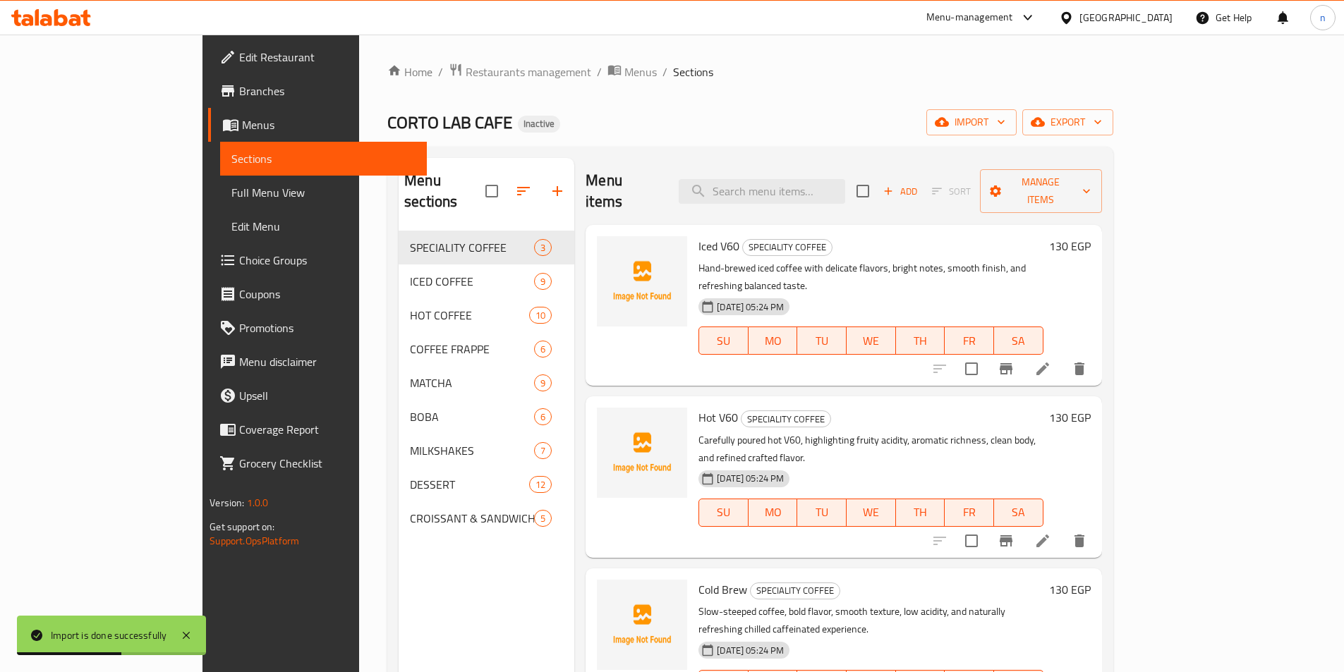
click at [231, 192] on span "Full Menu View" at bounding box center [323, 192] width 184 height 17
click at [231, 157] on span "Sections" at bounding box center [323, 158] width 184 height 17
click at [242, 121] on span "Menus" at bounding box center [329, 124] width 174 height 17
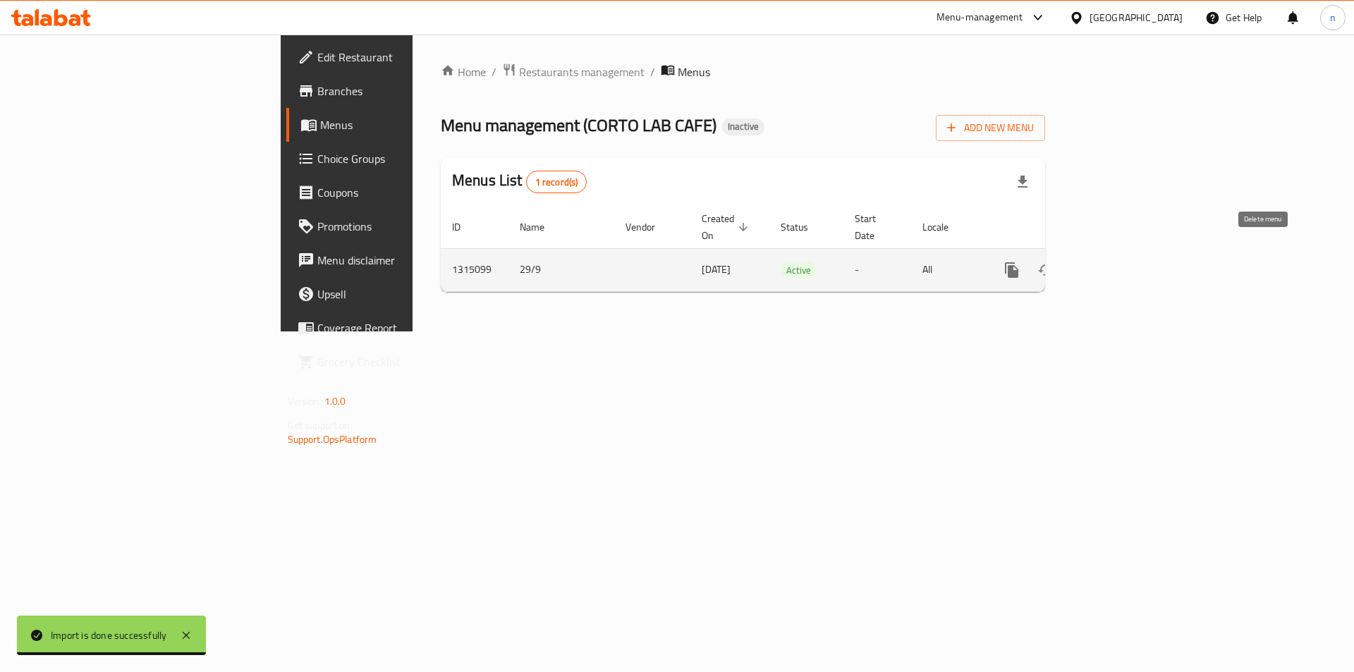
click at [1085, 264] on icon "enhanced table" at bounding box center [1080, 270] width 10 height 13
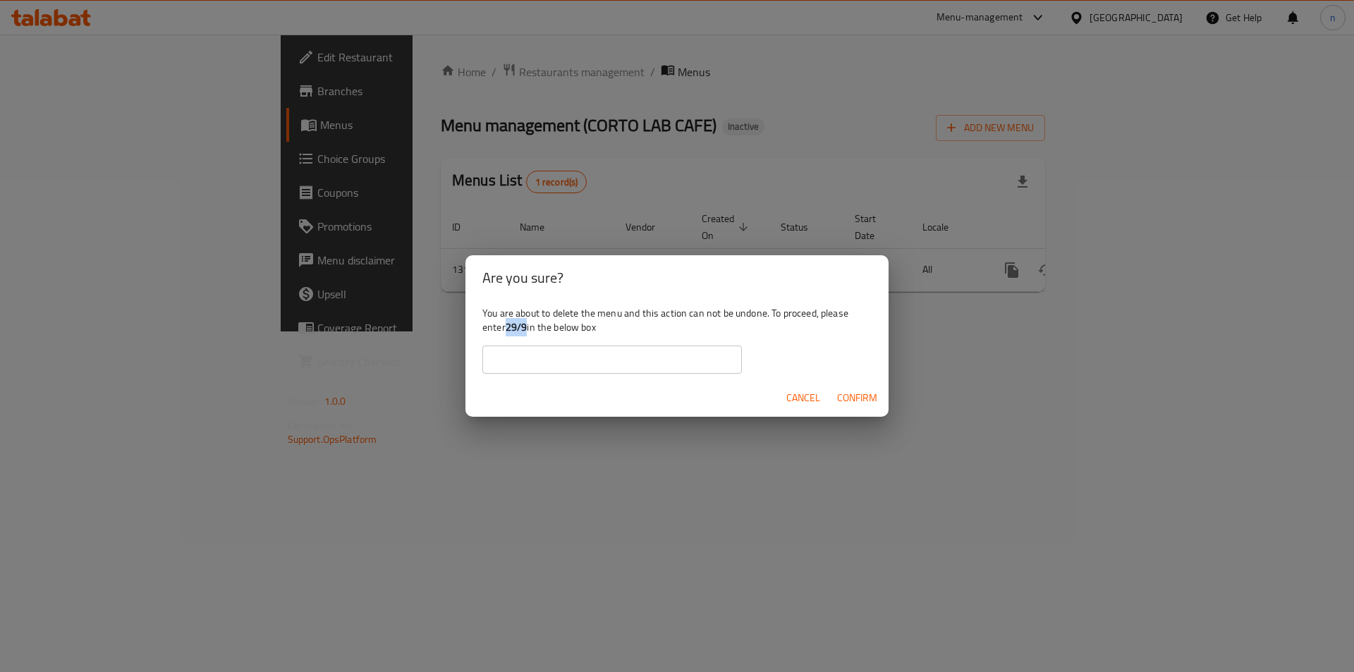
drag, startPoint x: 509, startPoint y: 327, endPoint x: 527, endPoint y: 328, distance: 17.7
click at [527, 328] on b "29/9" at bounding box center [517, 327] width 22 height 18
copy b "29/9"
click at [539, 363] on input "text" at bounding box center [613, 360] width 260 height 28
paste input "29/9"
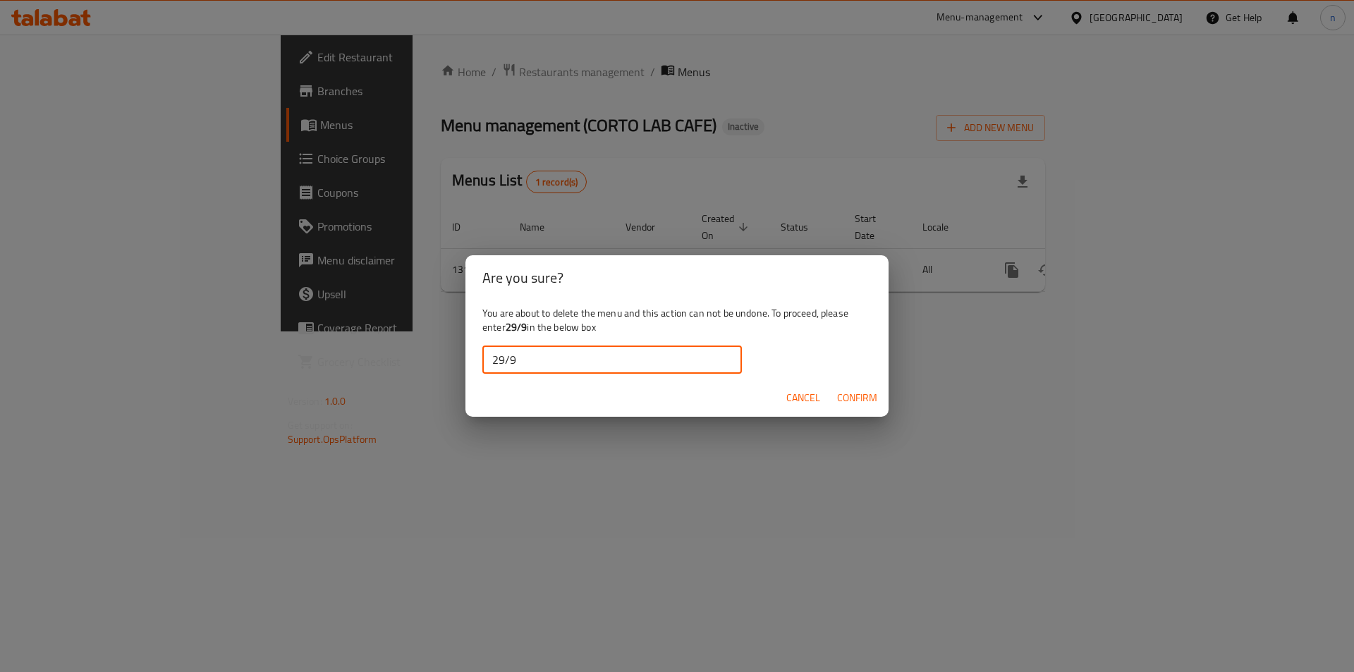
type input "29/9"
click at [875, 399] on span "Confirm" at bounding box center [857, 398] width 40 height 18
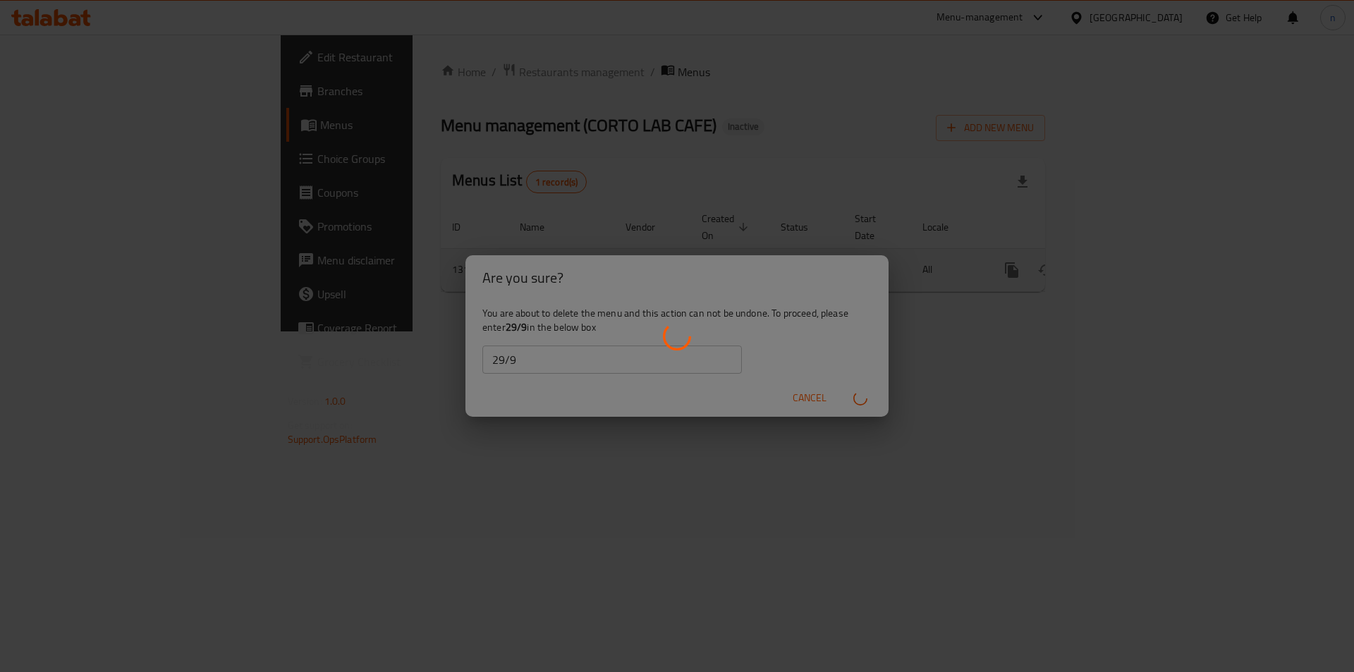
click at [577, 477] on div "enhanced table" at bounding box center [677, 336] width 1354 height 672
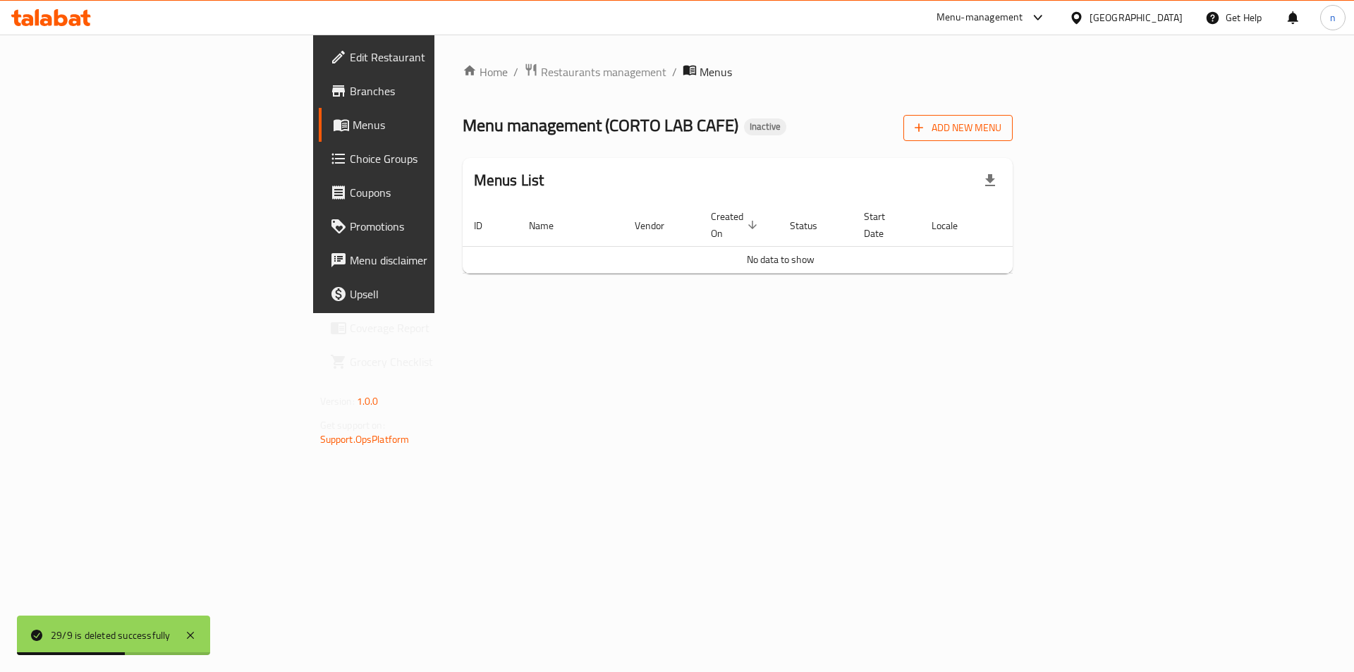
click at [1013, 137] on button "Add New Menu" at bounding box center [958, 128] width 109 height 26
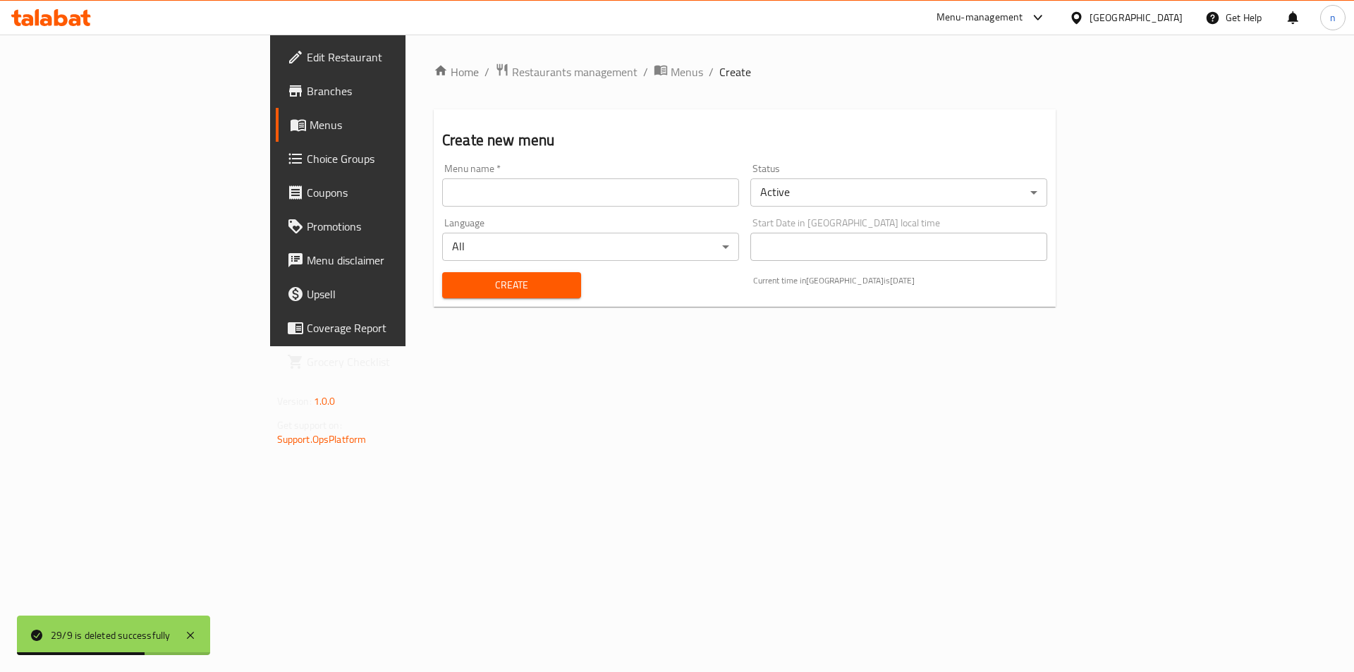
click at [480, 188] on input "text" at bounding box center [590, 192] width 297 height 28
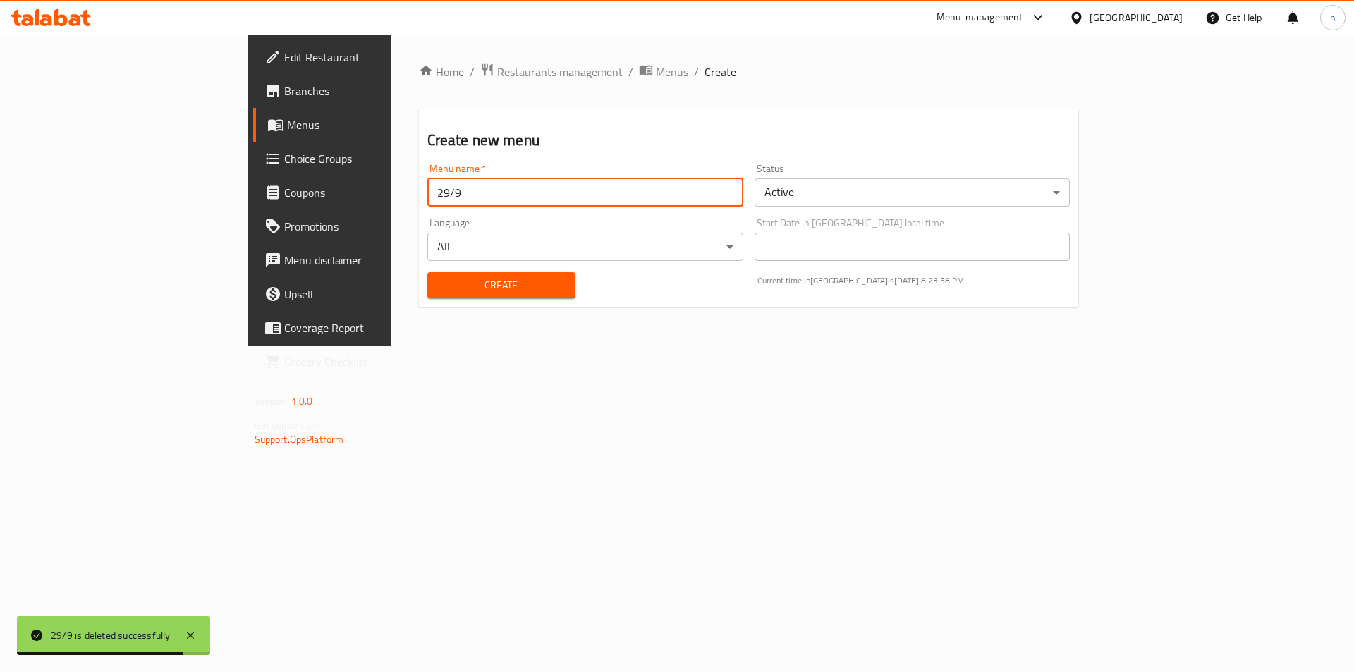
type input "29/9"
click at [427, 272] on button "Create" at bounding box center [501, 285] width 148 height 26
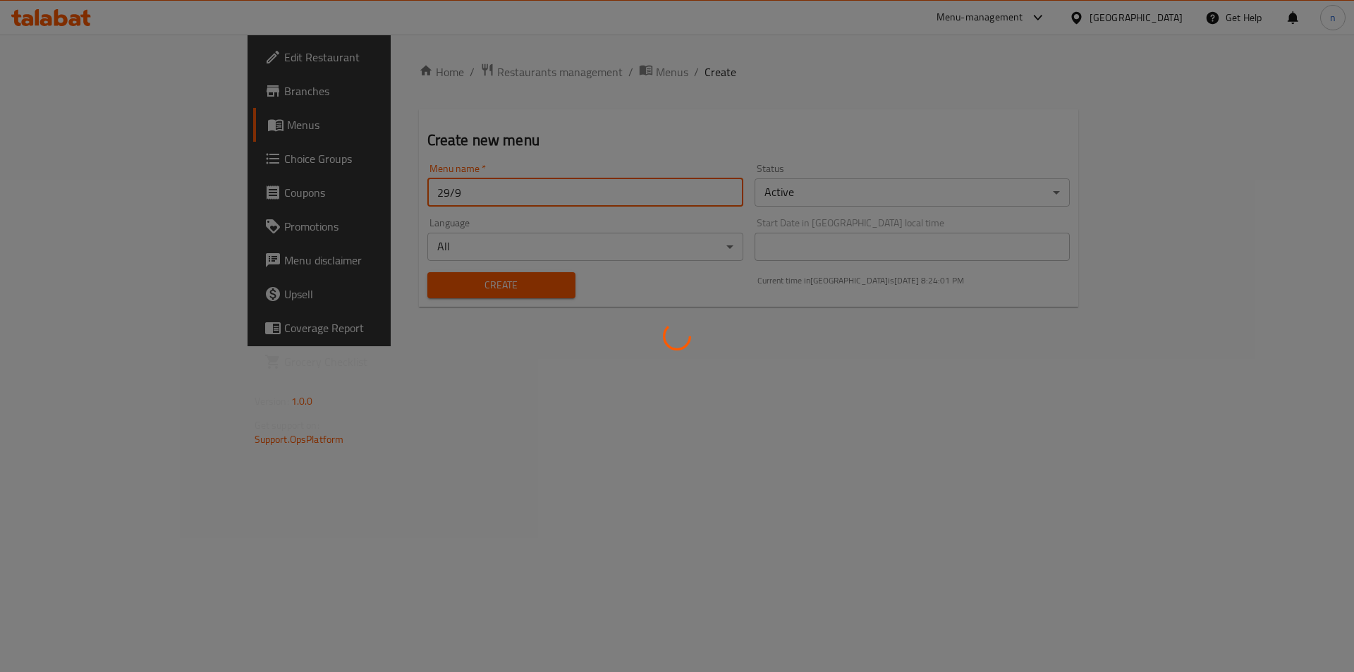
click at [75, 123] on div at bounding box center [677, 336] width 1354 height 672
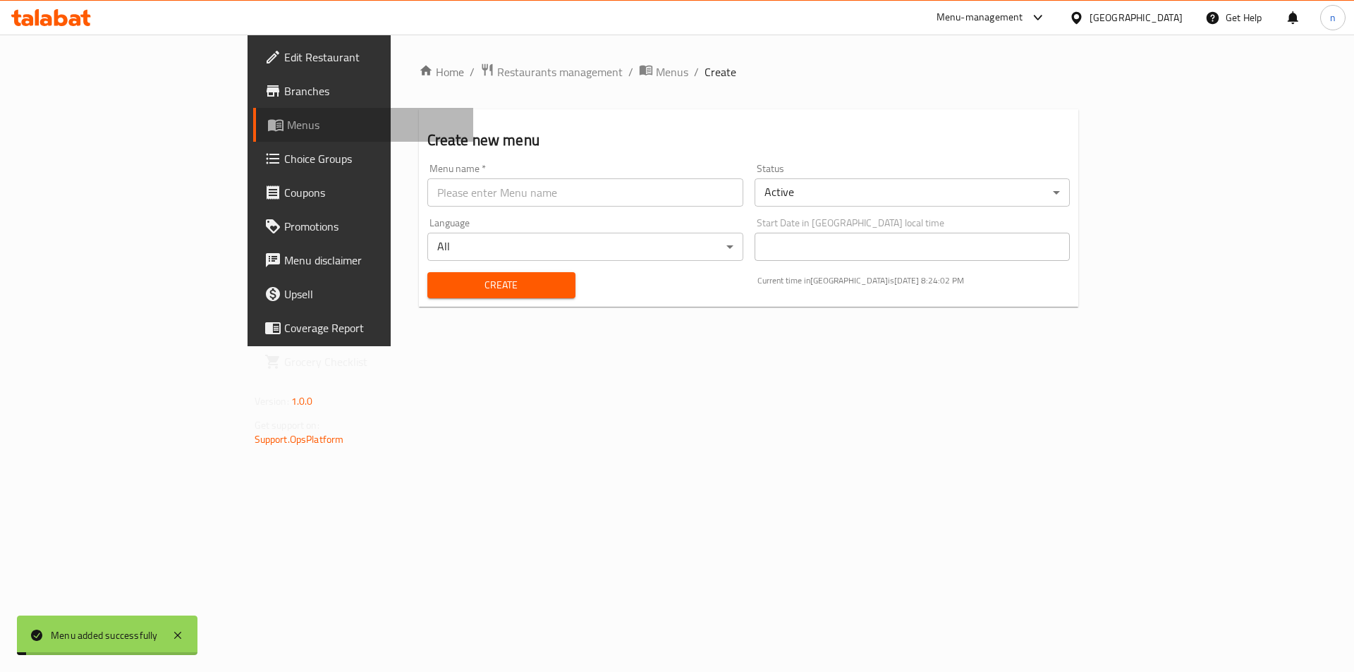
click at [287, 123] on span "Menus" at bounding box center [375, 124] width 176 height 17
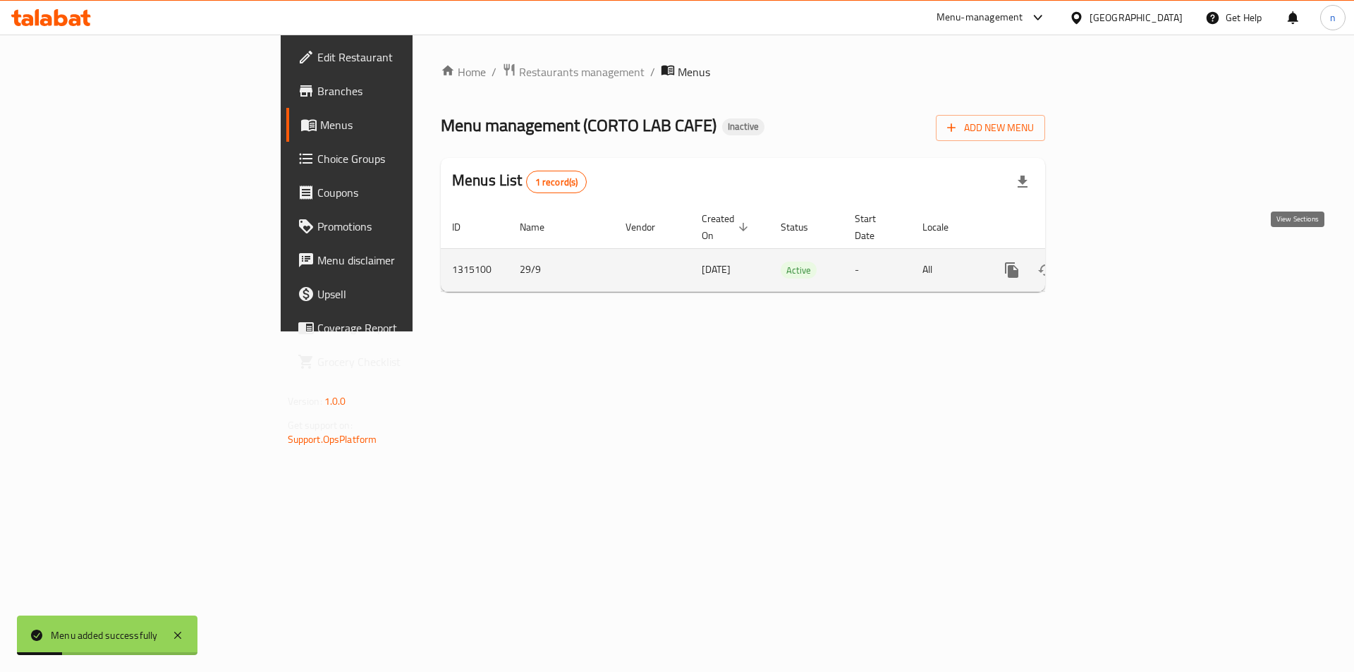
click at [1122, 262] on icon "enhanced table" at bounding box center [1113, 270] width 17 height 17
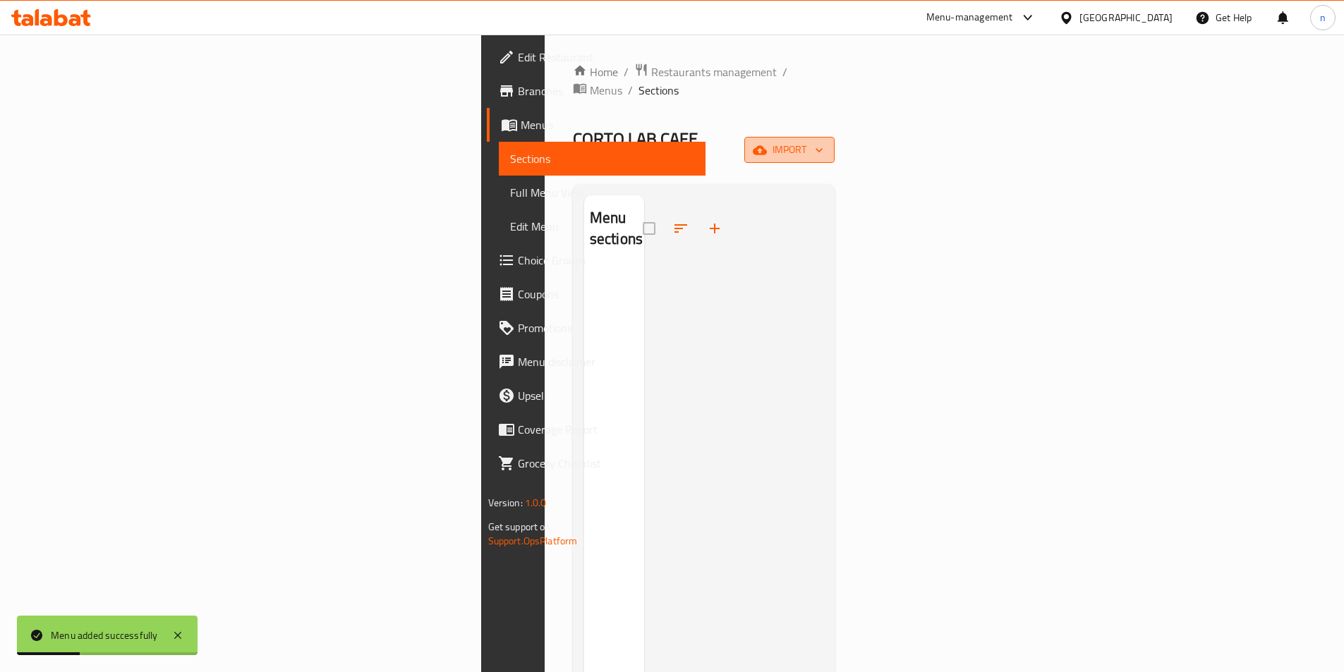
click at [823, 141] on span "import" at bounding box center [789, 150] width 68 height 18
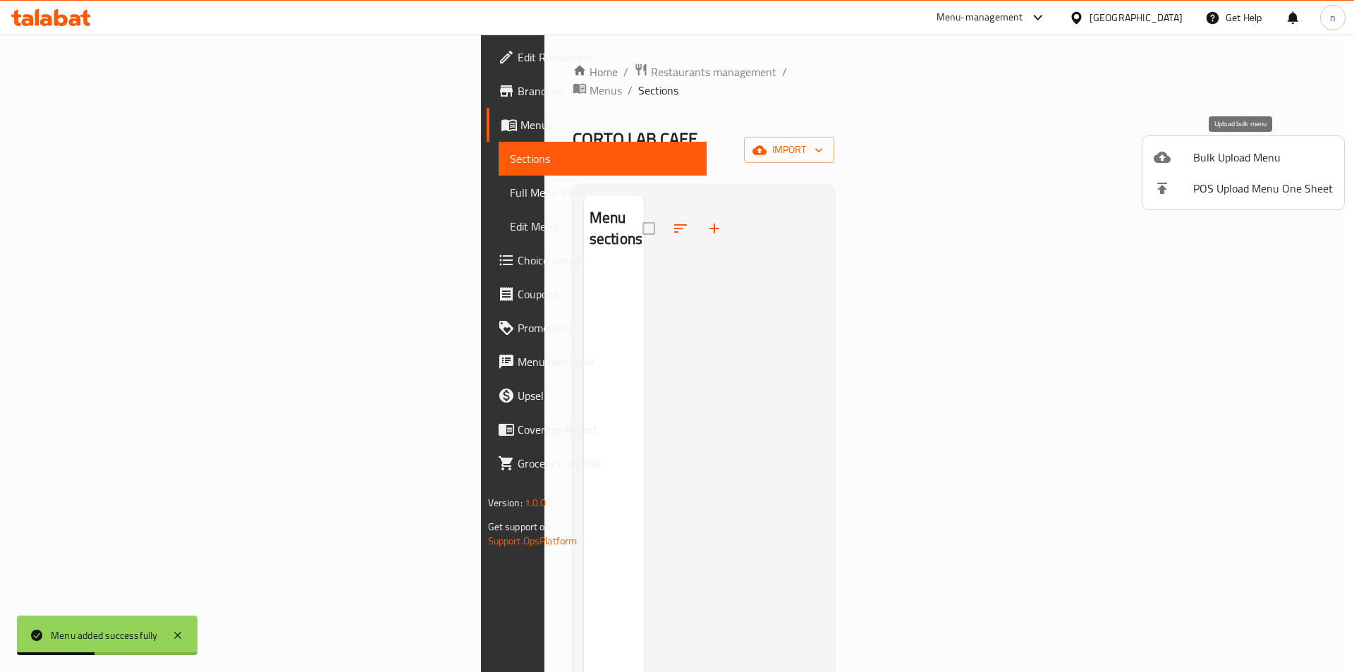
click at [1195, 155] on span "Bulk Upload Menu" at bounding box center [1264, 157] width 140 height 17
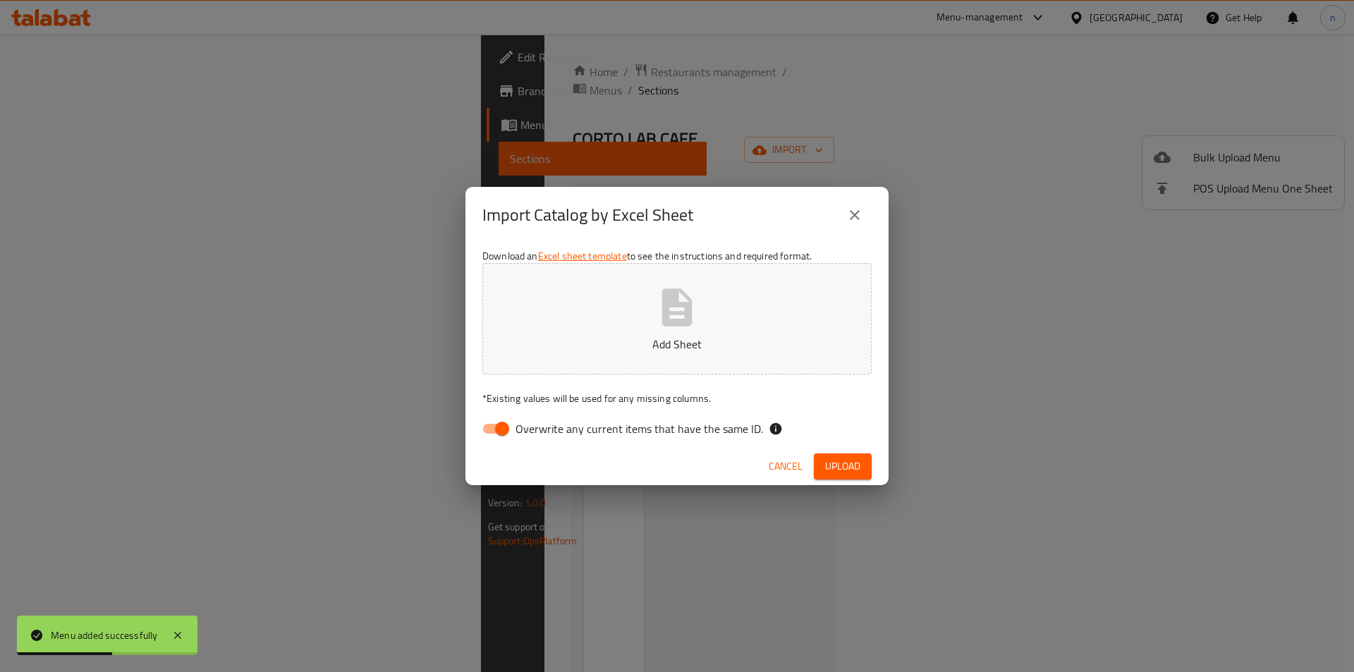
click at [505, 427] on input "Overwrite any current items that have the same ID." at bounding box center [502, 428] width 80 height 27
checkbox input "false"
click at [599, 321] on button "Add Sheet" at bounding box center [677, 318] width 389 height 111
click at [848, 471] on span "Upload" at bounding box center [842, 467] width 35 height 18
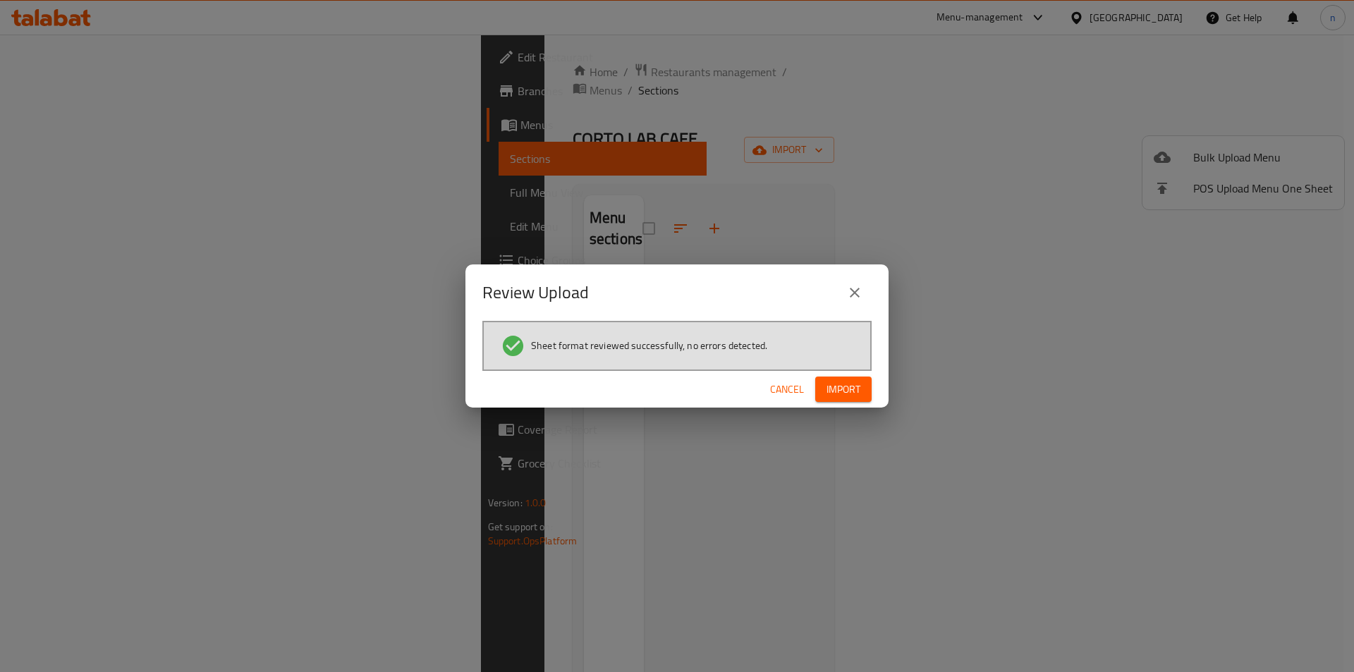
click at [865, 390] on button "Import" at bounding box center [843, 390] width 56 height 26
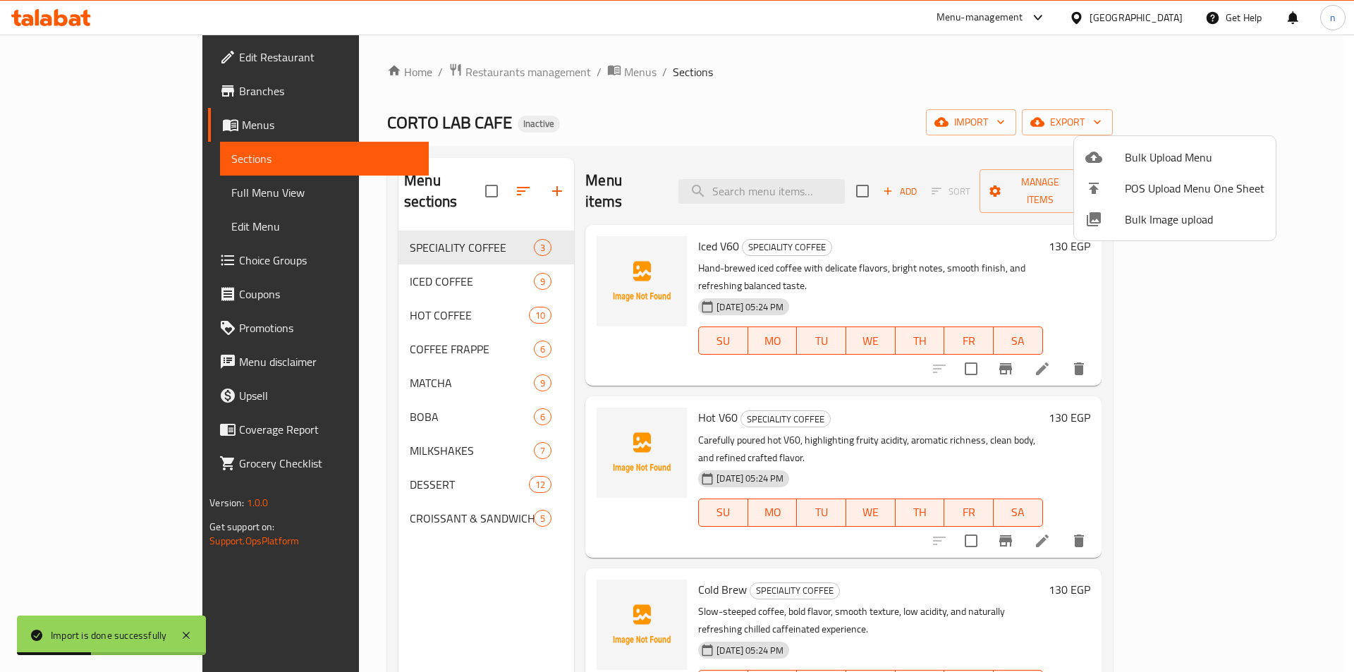
click at [91, 188] on div at bounding box center [677, 336] width 1354 height 672
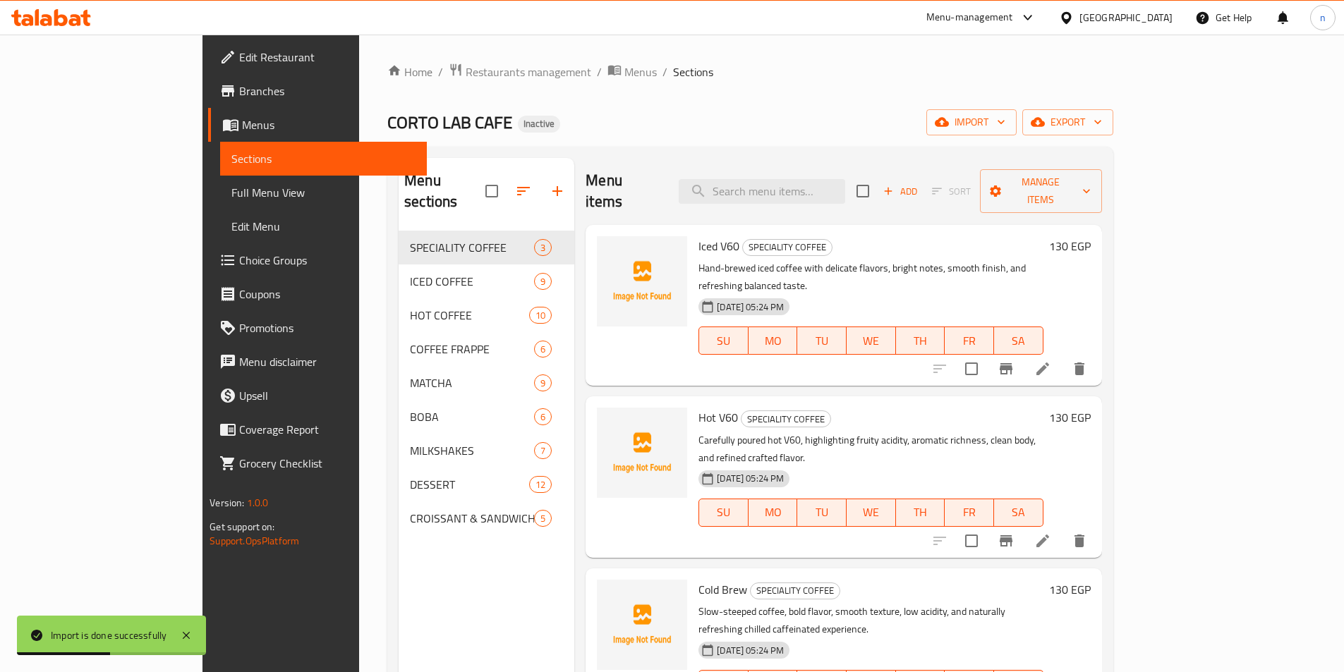
click at [231, 188] on span "Full Menu View" at bounding box center [323, 192] width 184 height 17
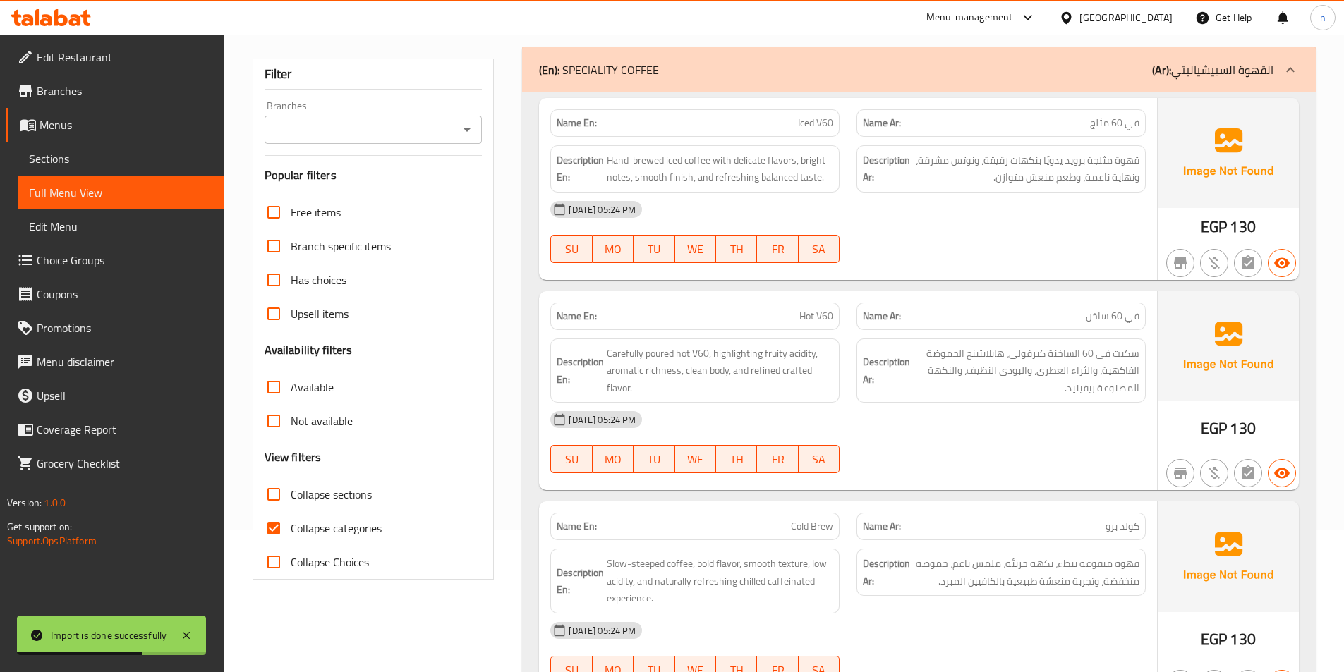
scroll to position [212, 0]
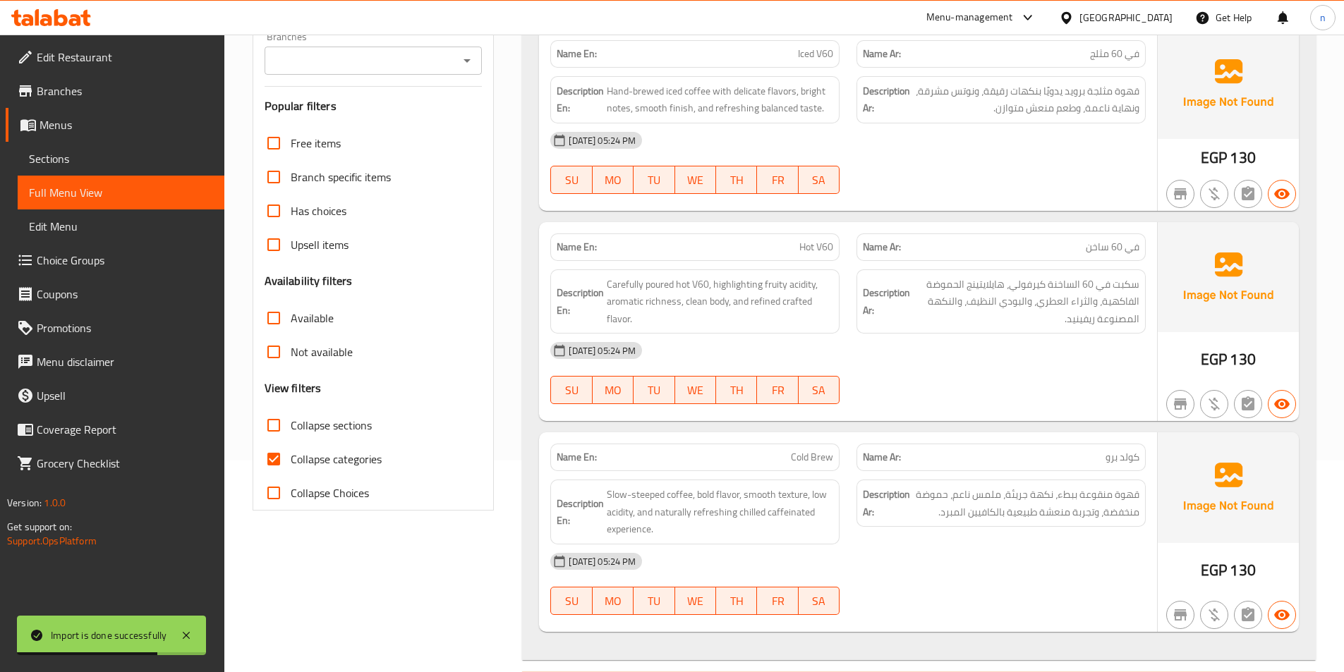
click at [272, 454] on input "Collapse categories" at bounding box center [274, 459] width 34 height 34
checkbox input "false"
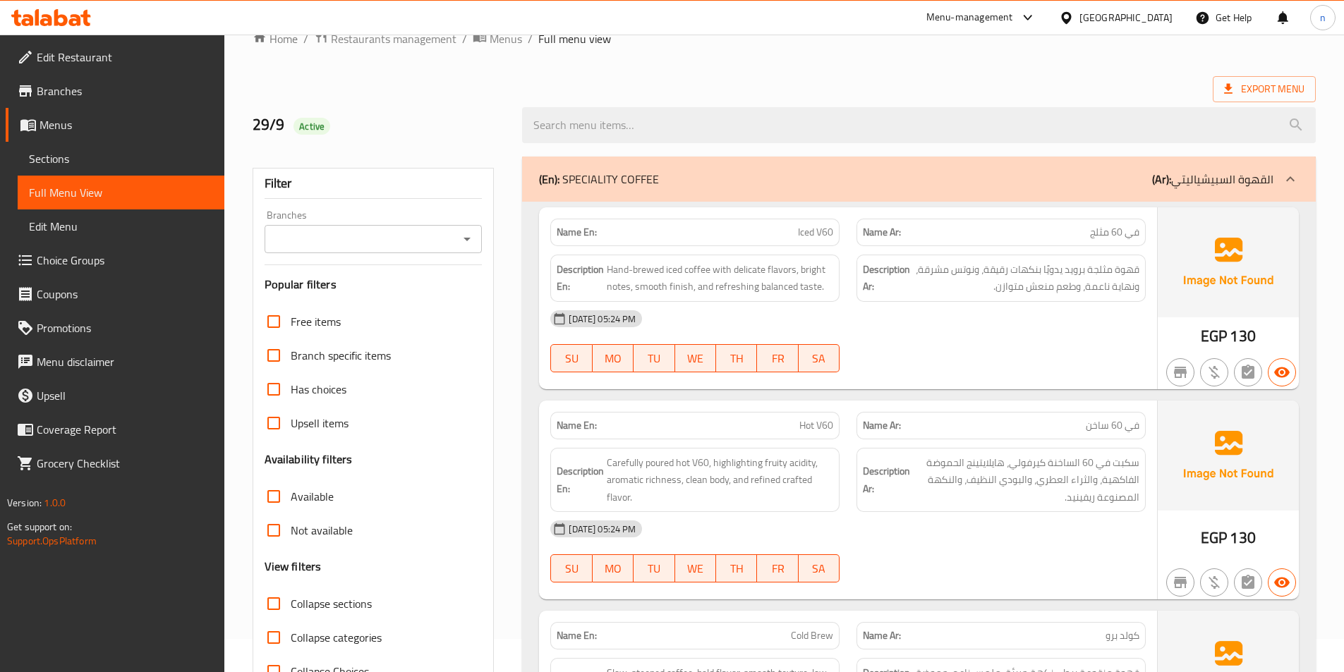
scroll to position [0, 0]
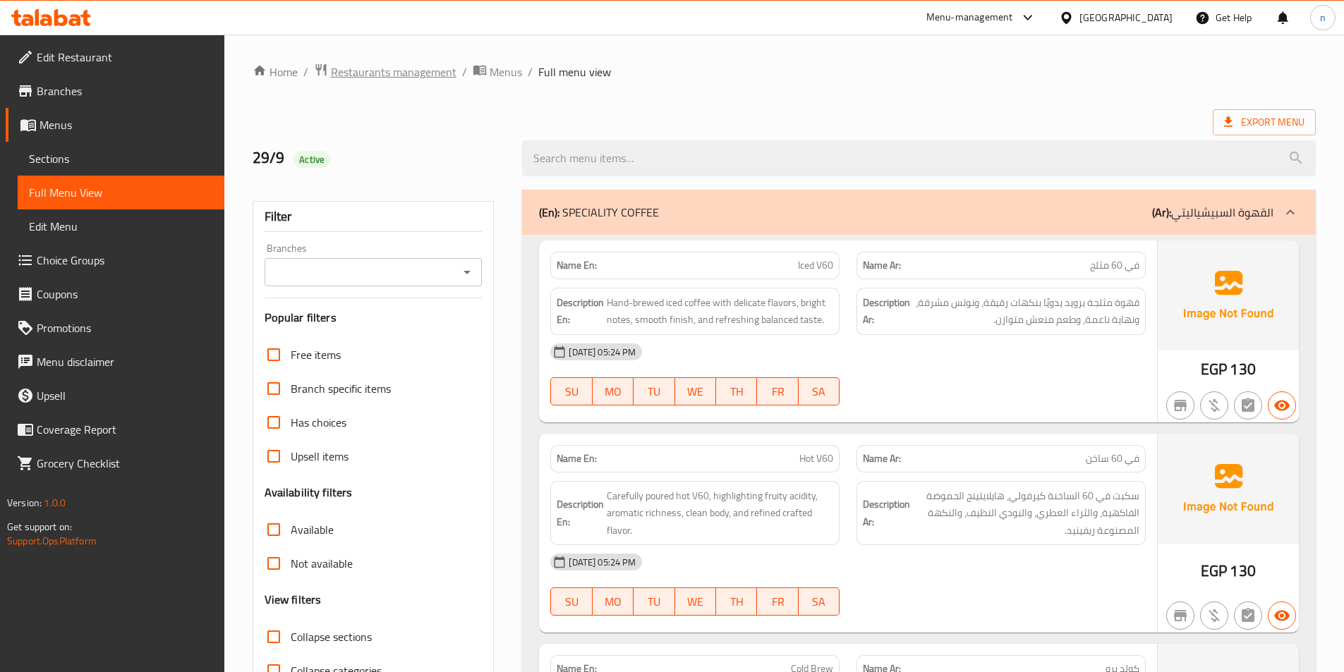
click at [417, 75] on span "Restaurants management" at bounding box center [394, 71] width 126 height 17
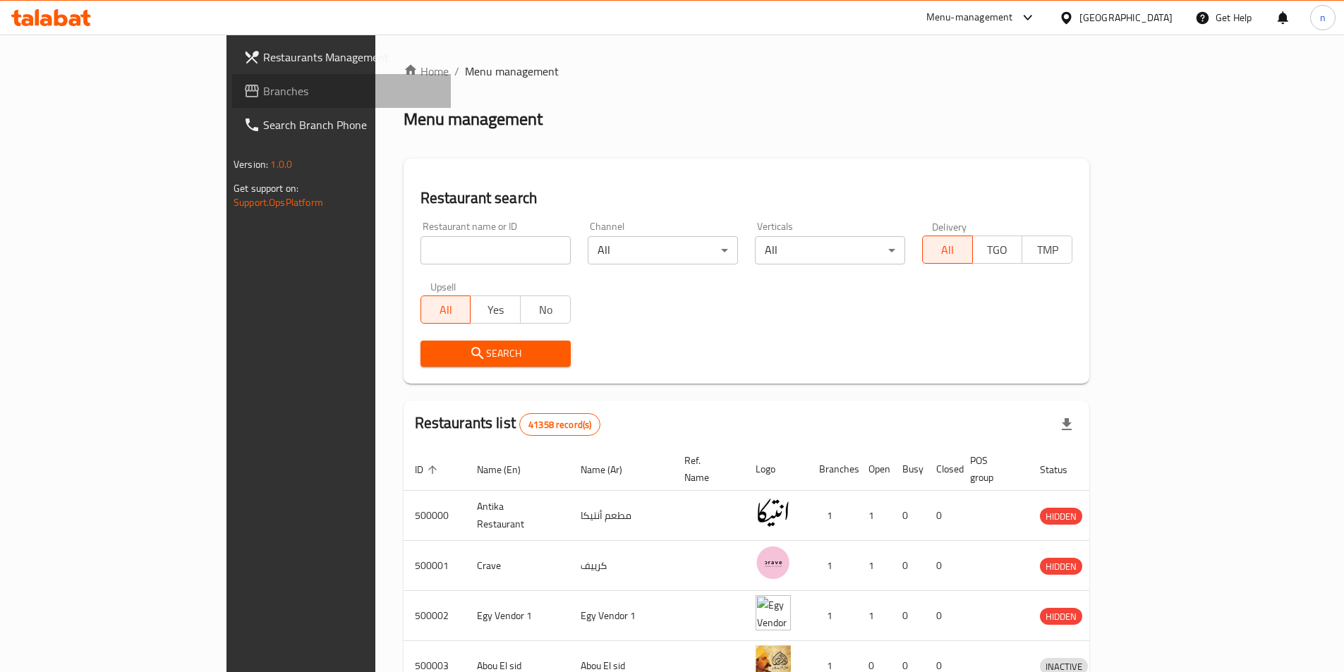
click at [263, 97] on span "Branches" at bounding box center [351, 91] width 176 height 17
